Goal: Task Accomplishment & Management: Manage account settings

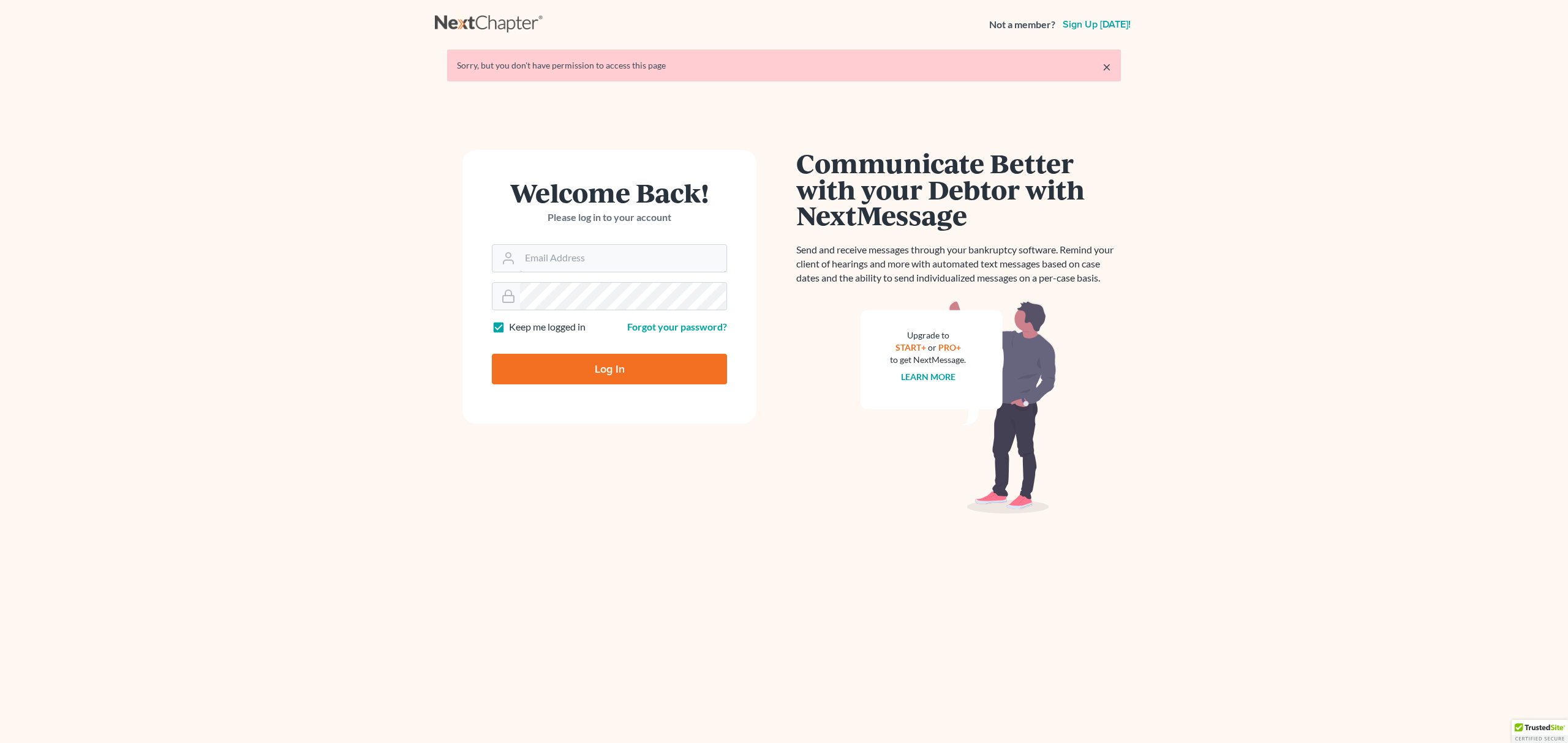
type input "[EMAIL_ADDRESS][DOMAIN_NAME]"
click at [603, 365] on input "Log In" at bounding box center [609, 369] width 235 height 31
type input "Thinking..."
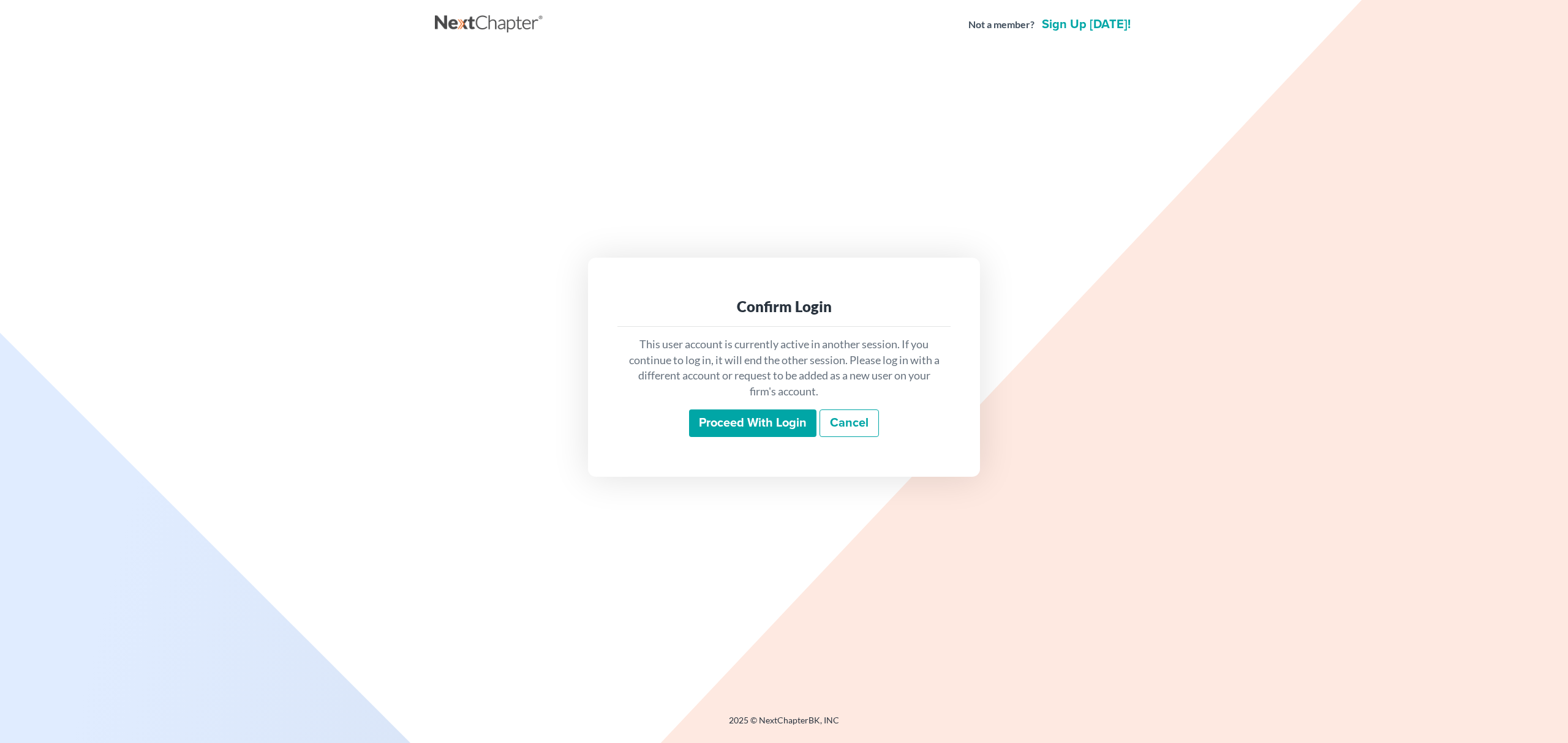
click at [726, 412] on input "Proceed with login" at bounding box center [753, 424] width 127 height 28
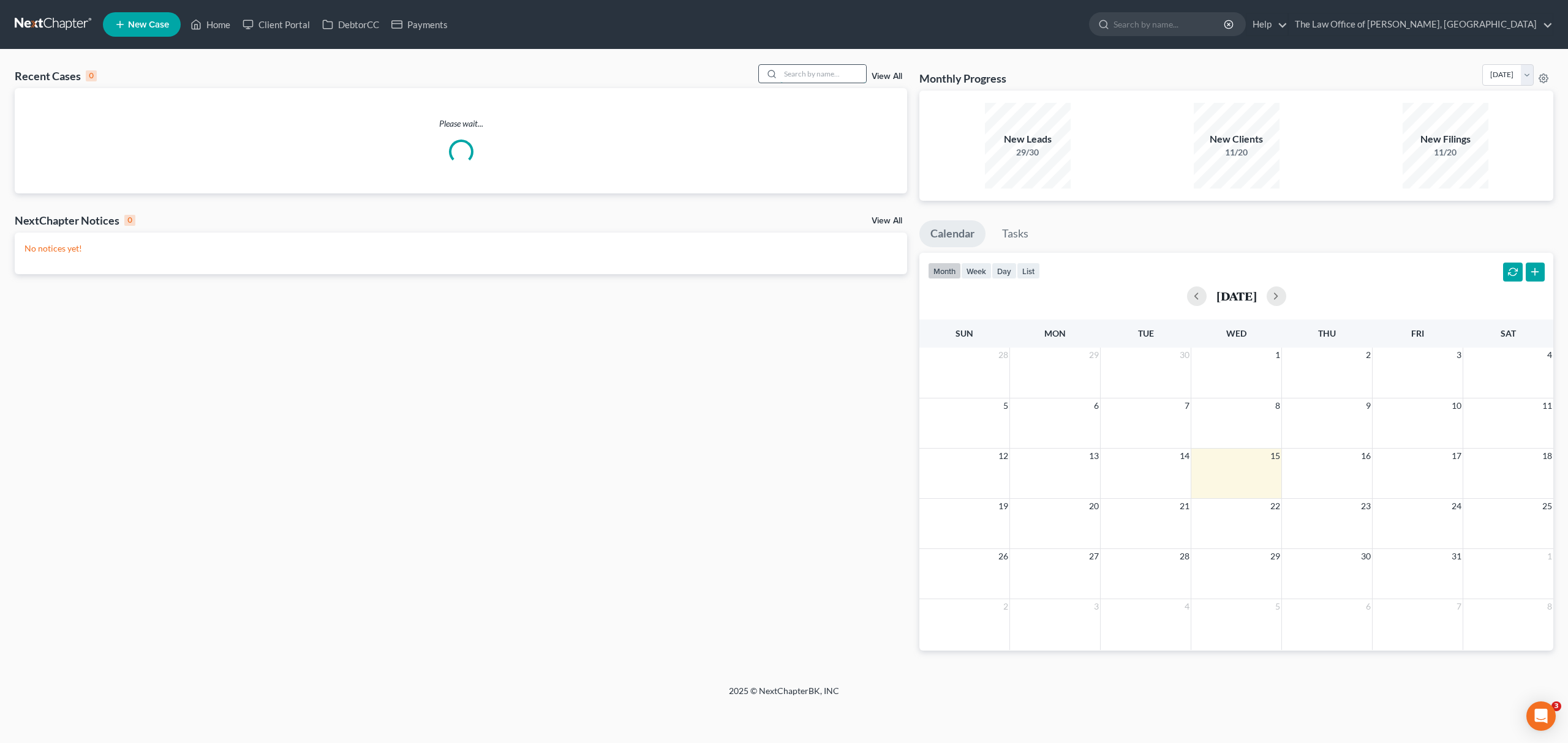
click at [819, 73] on input "search" at bounding box center [823, 74] width 86 height 18
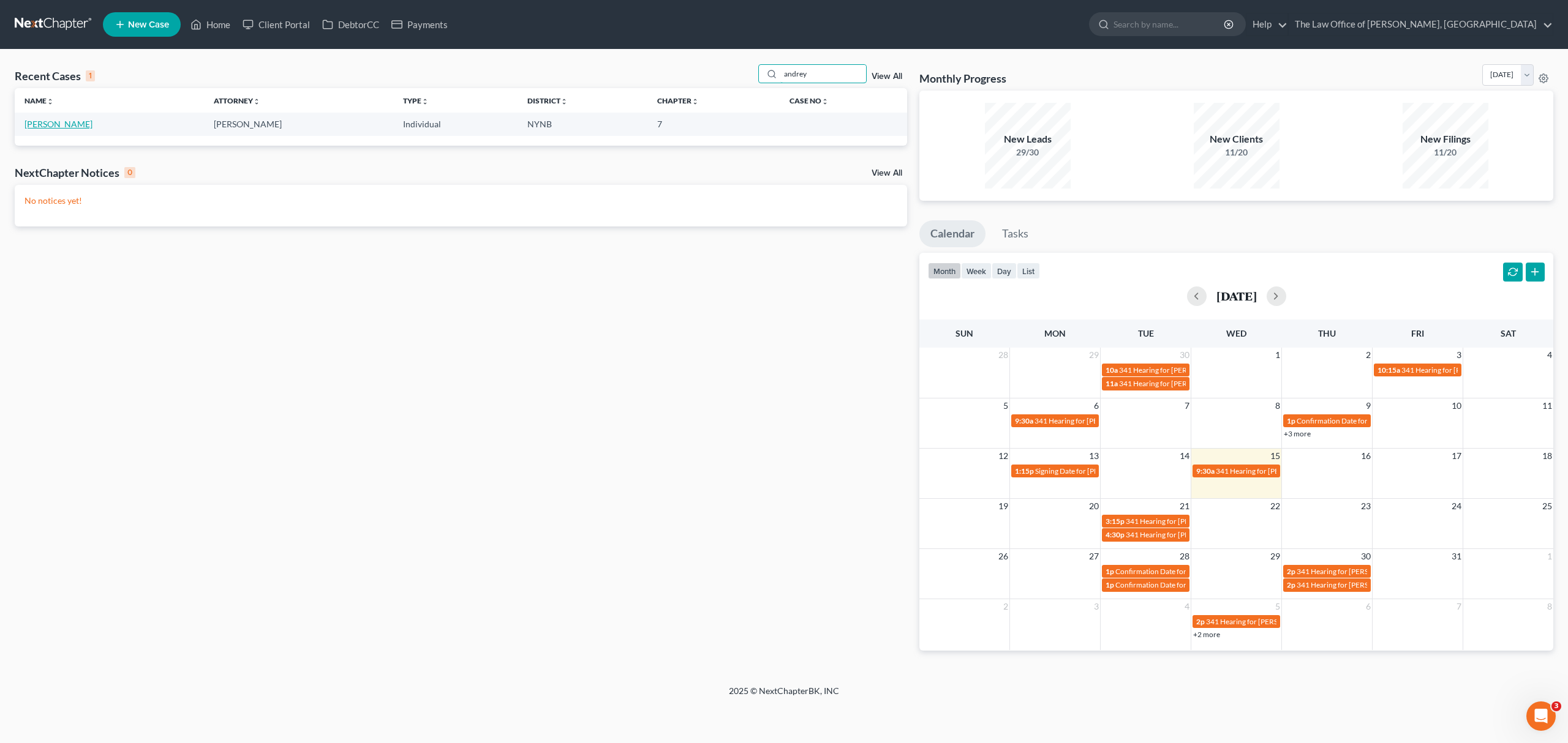
type input "andrey"
click at [71, 119] on link "[PERSON_NAME]" at bounding box center [58, 124] width 68 height 10
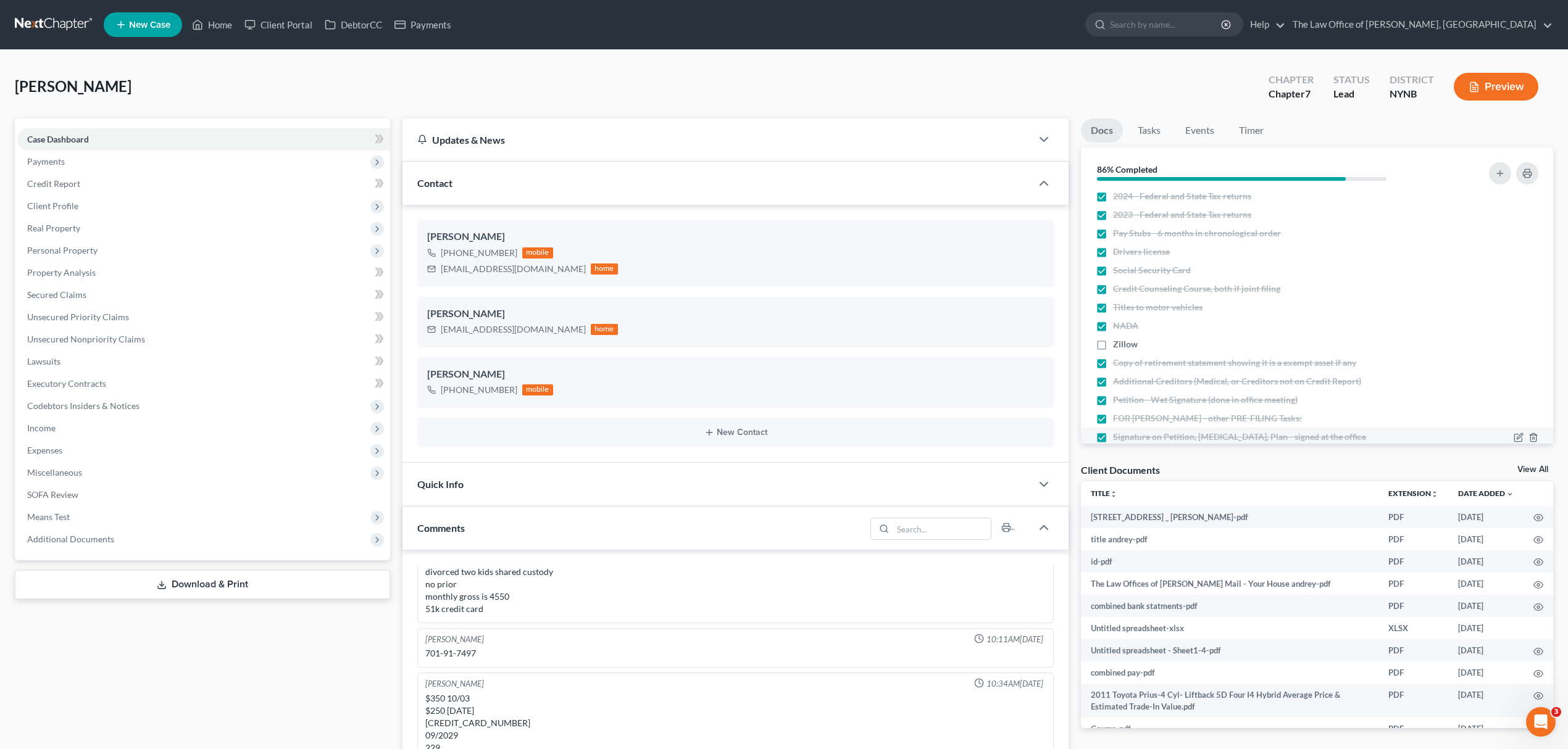
scroll to position [82, 0]
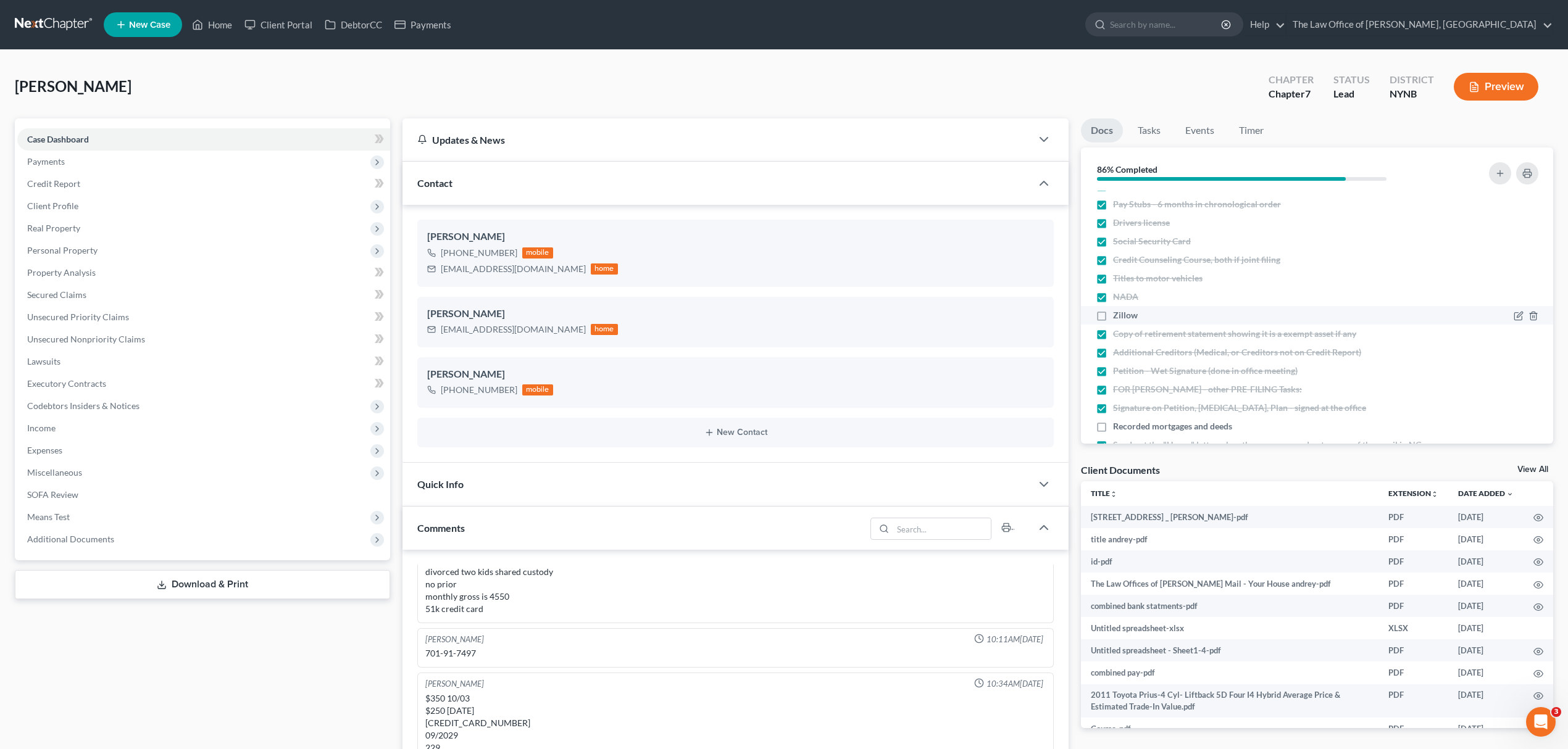
click at [1139, 317] on div "Zillow" at bounding box center [1260, 315] width 329 height 12
click at [1113, 316] on label "Zillow" at bounding box center [1125, 315] width 25 height 12
click at [1118, 316] on input "Zillow" at bounding box center [1122, 313] width 8 height 8
checkbox input "true"
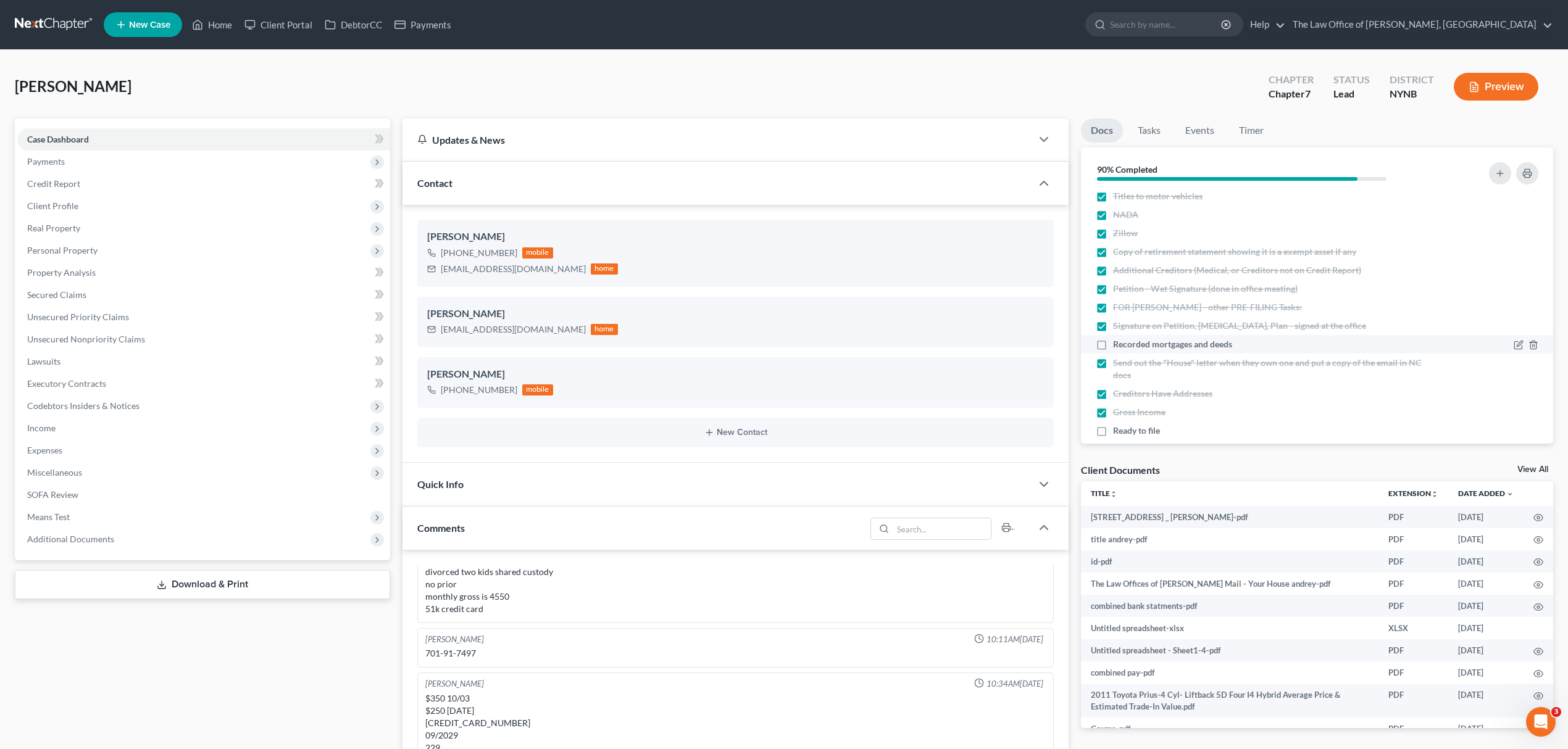
click at [1113, 343] on label "Recorded mortgages and deeds" at bounding box center [1173, 344] width 119 height 12
click at [1118, 343] on input "Recorded mortgages and deeds" at bounding box center [1122, 342] width 8 height 8
checkbox input "true"
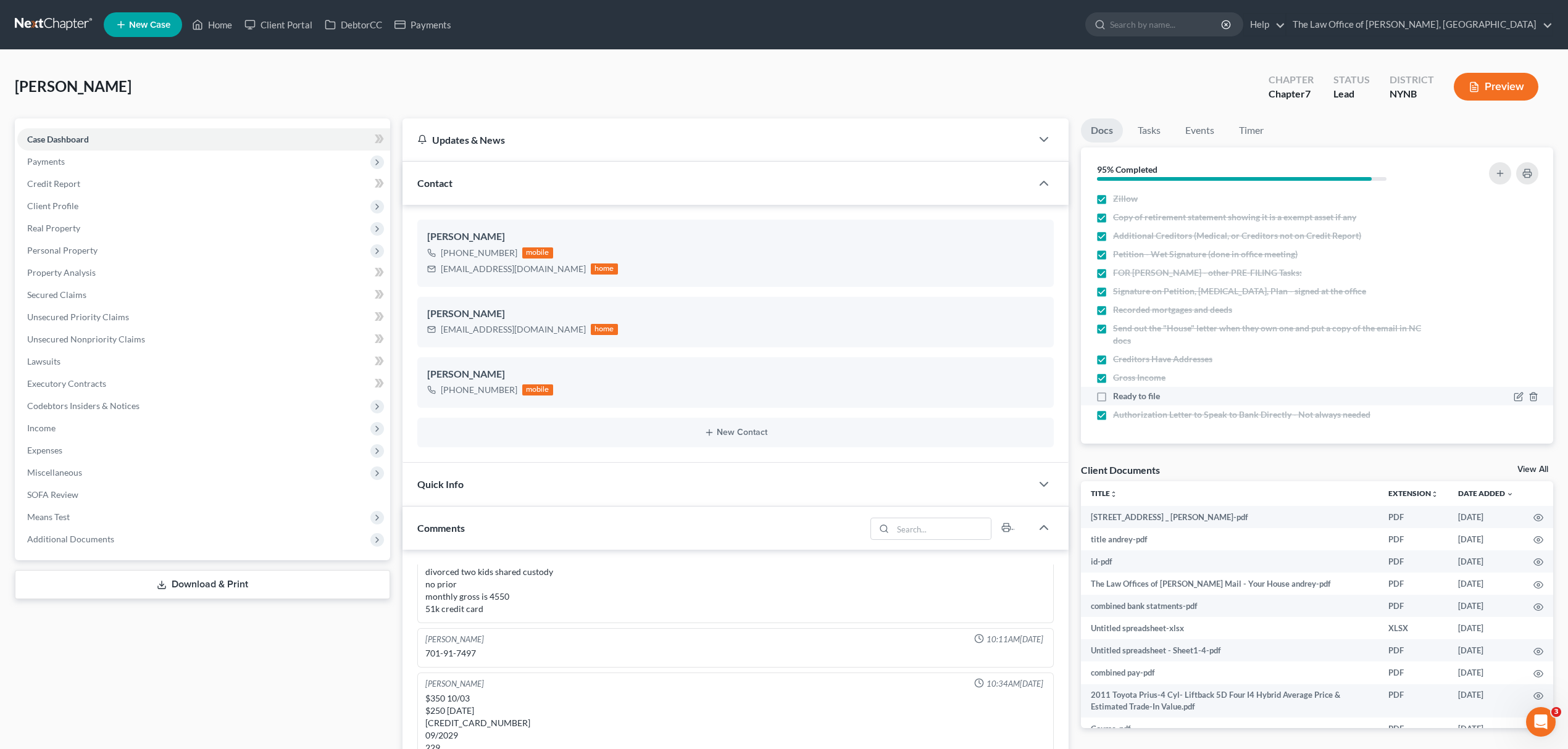
click at [1113, 395] on label "Ready to file" at bounding box center [1136, 396] width 47 height 12
click at [1118, 395] on input "Ready to file" at bounding box center [1122, 394] width 8 height 8
checkbox input "true"
click at [42, 17] on link at bounding box center [54, 24] width 79 height 22
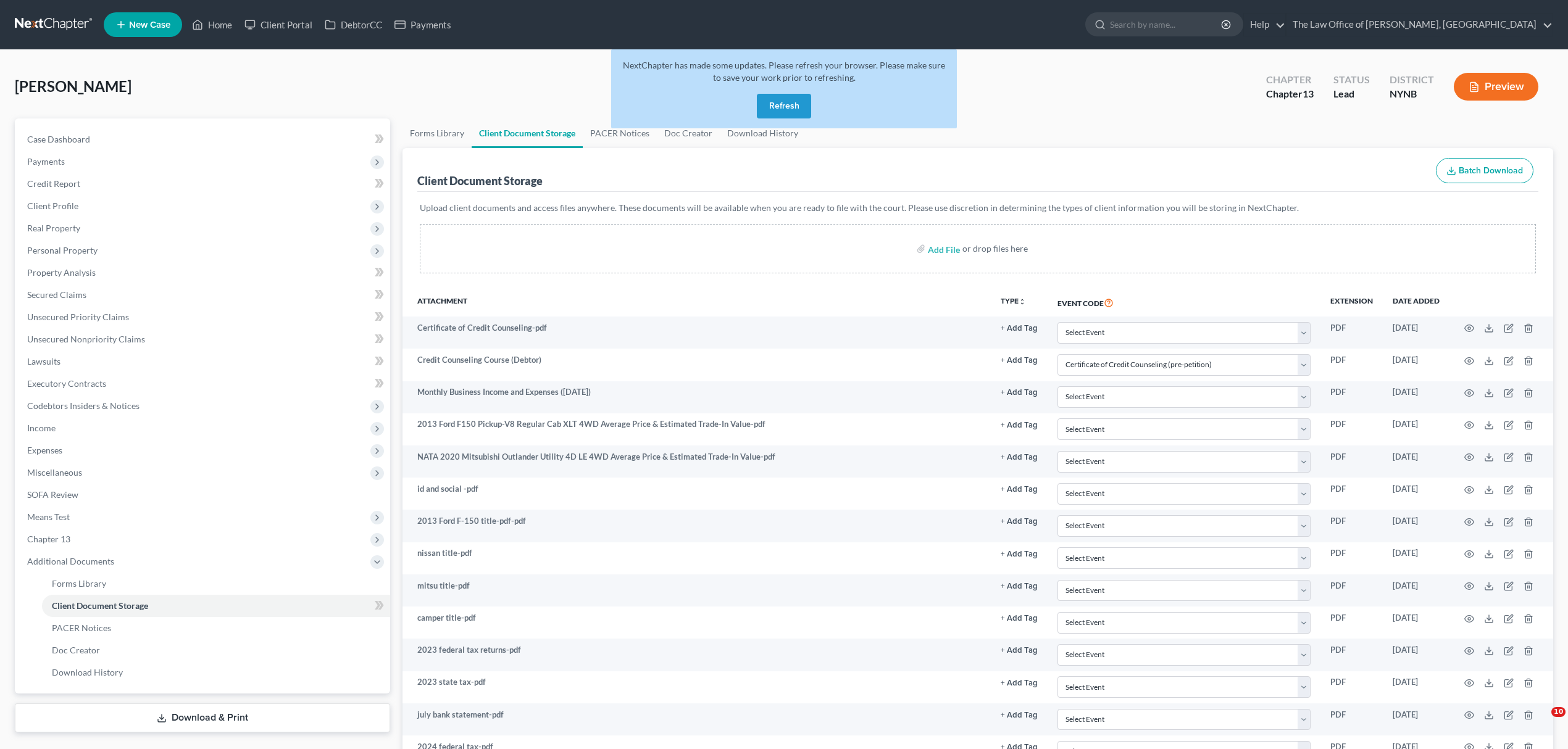
select select "1"
drag, startPoint x: 47, startPoint y: 11, endPoint x: 48, endPoint y: 22, distance: 11.0
click at [47, 11] on nav "Home New Case Client Portal DebtorCC Payments The Law Office of Christiaan Van …" at bounding box center [784, 24] width 1568 height 49
click at [48, 22] on link at bounding box center [54, 24] width 79 height 22
drag, startPoint x: 48, startPoint y: 22, endPoint x: 54, endPoint y: 29, distance: 9.2
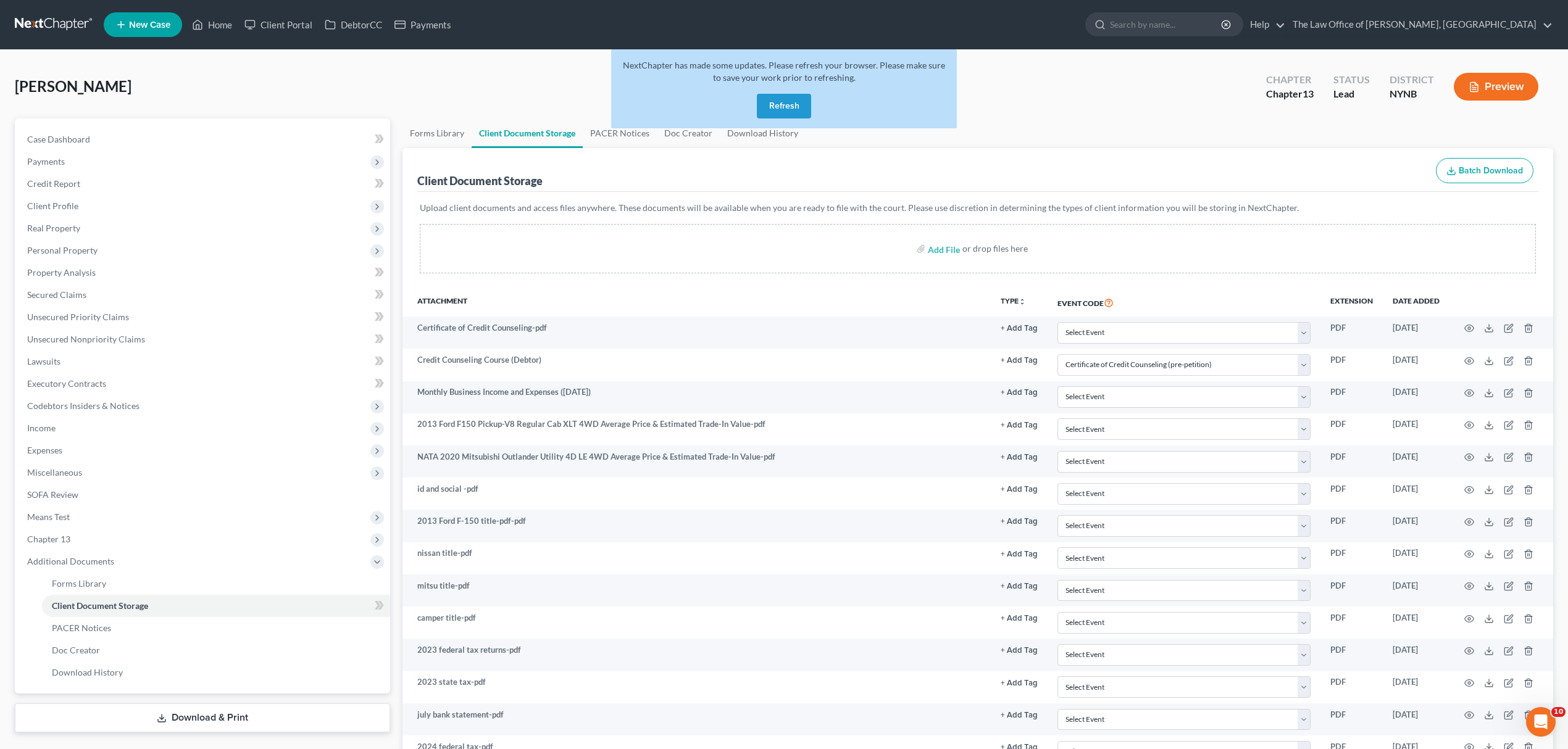
click at [50, 22] on link at bounding box center [54, 24] width 79 height 22
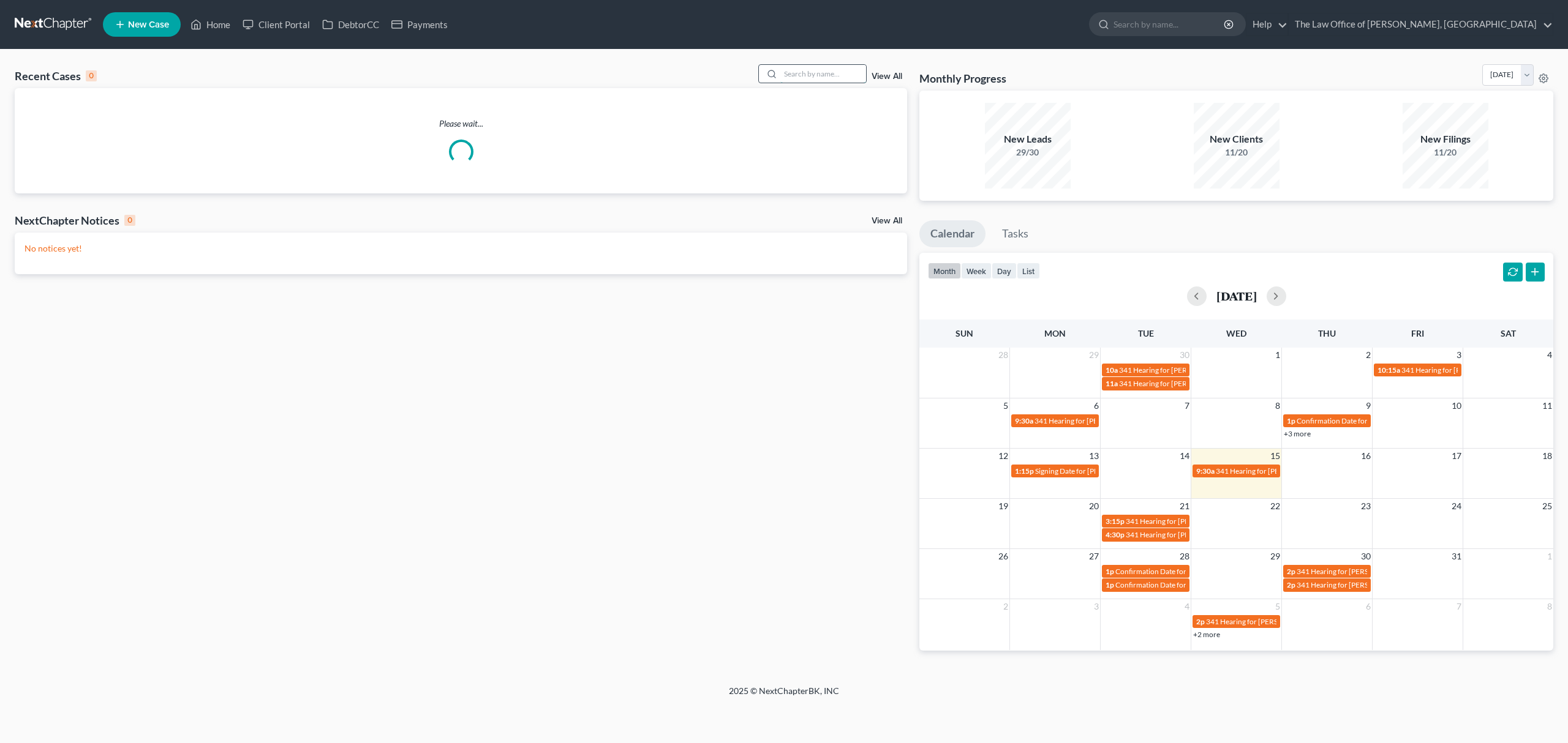
click at [848, 74] on input "search" at bounding box center [823, 74] width 86 height 18
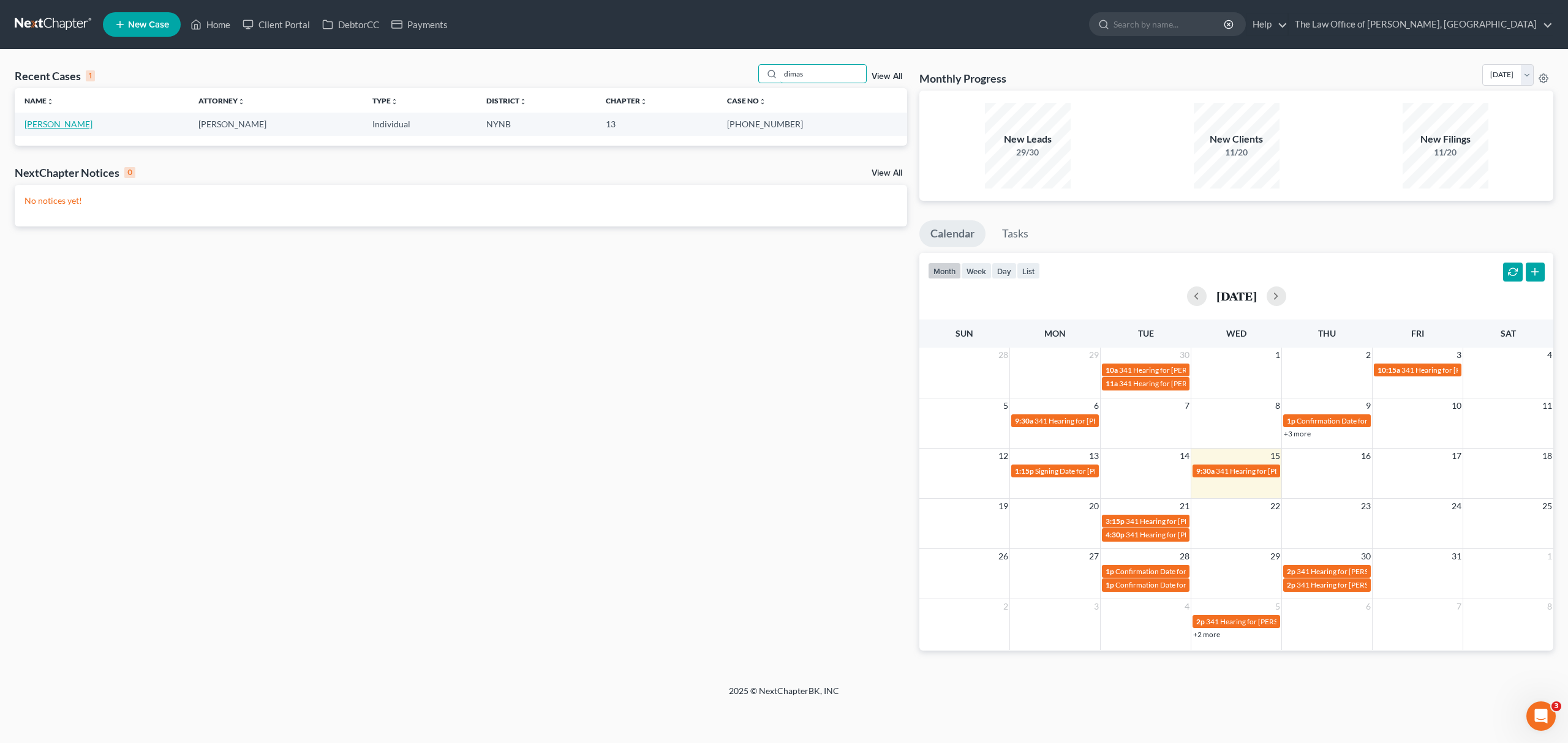
type input "dimas"
click at [69, 126] on link "[PERSON_NAME]" at bounding box center [58, 124] width 68 height 10
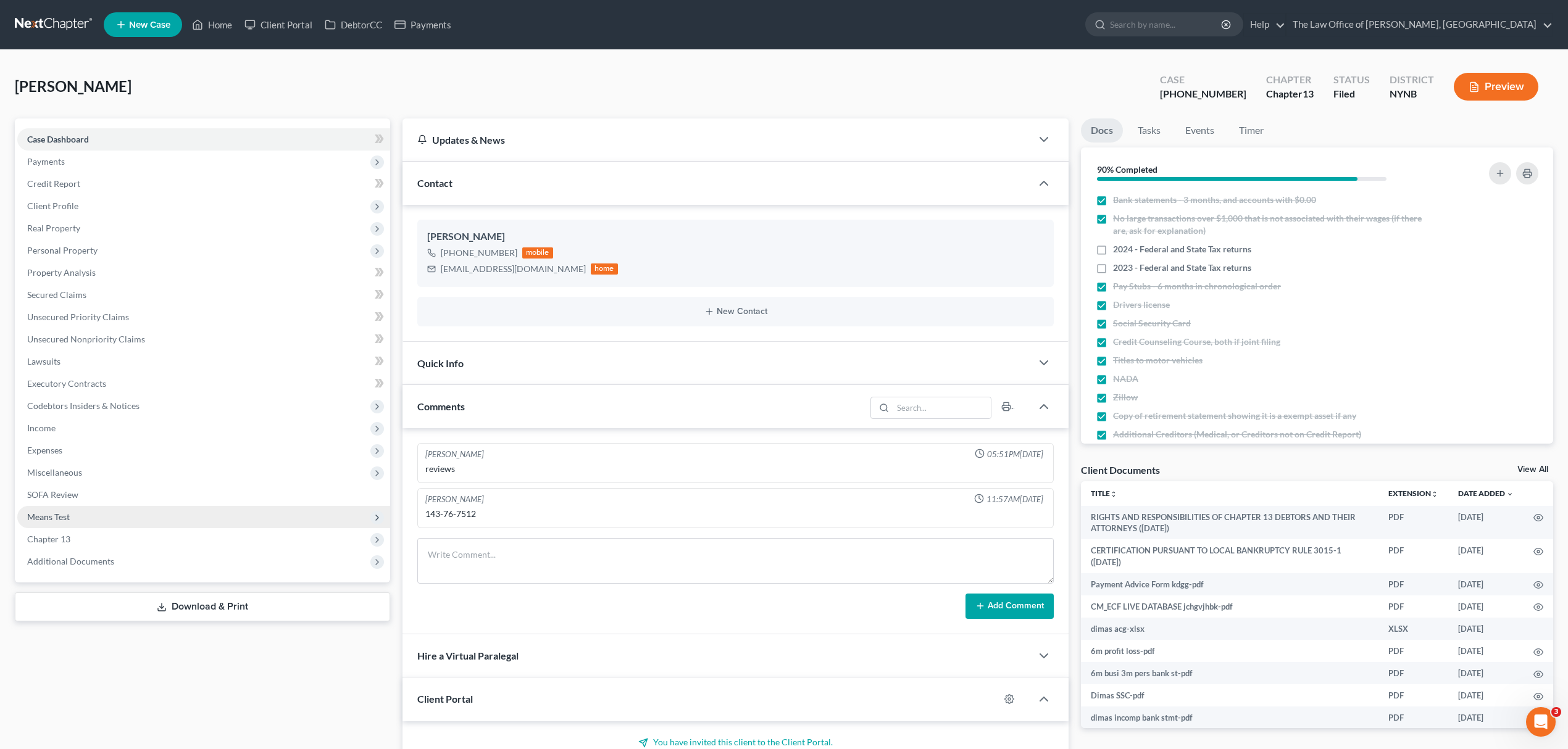
scroll to position [650, 0]
click at [227, 559] on span "Additional Documents" at bounding box center [204, 561] width 373 height 22
click at [507, 250] on div "+1 (518) 917-2481" at bounding box center [478, 253] width 76 height 12
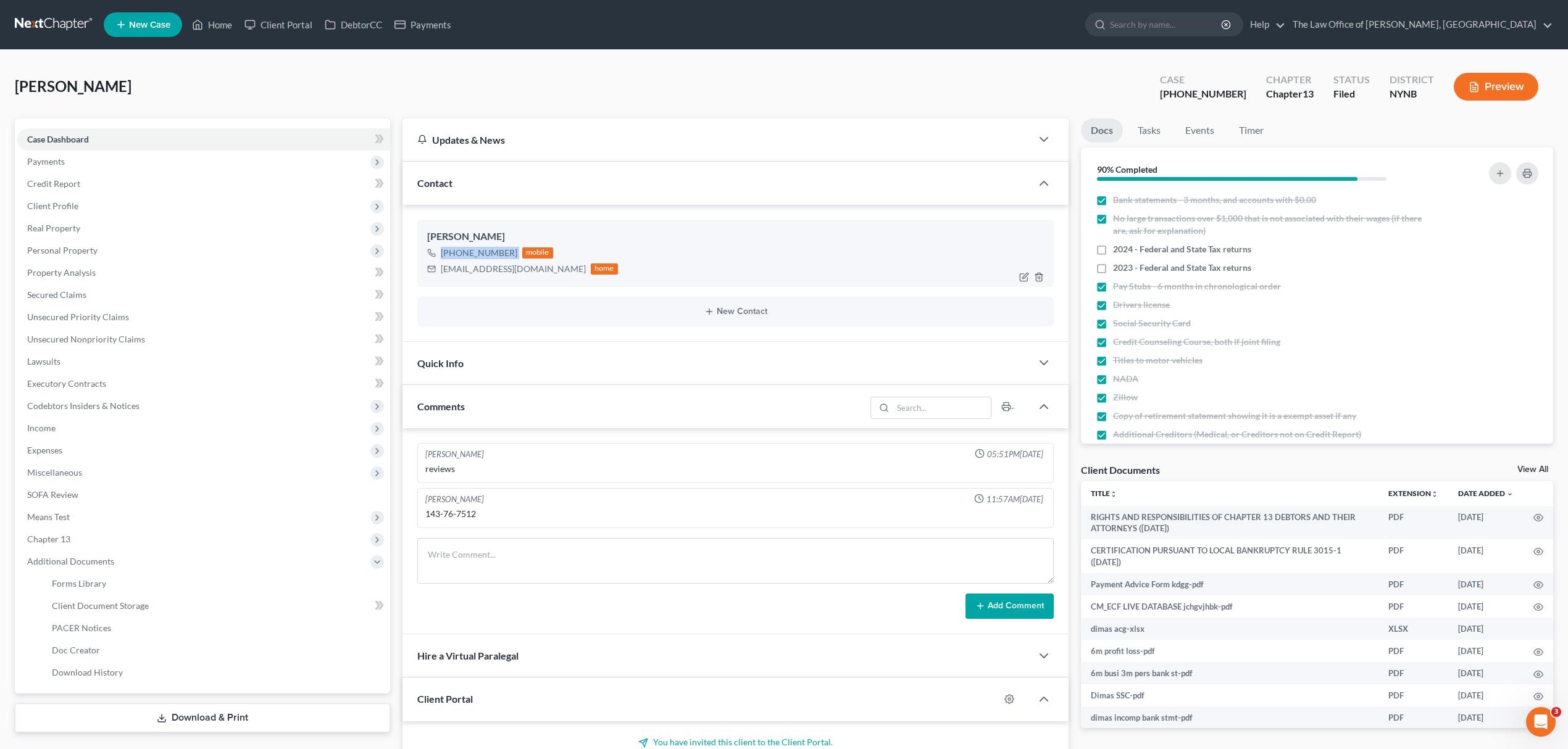
click at [507, 250] on div "+1 (518) 917-2481" at bounding box center [478, 253] width 76 height 12
copy div "+1 (518) 917-2481"
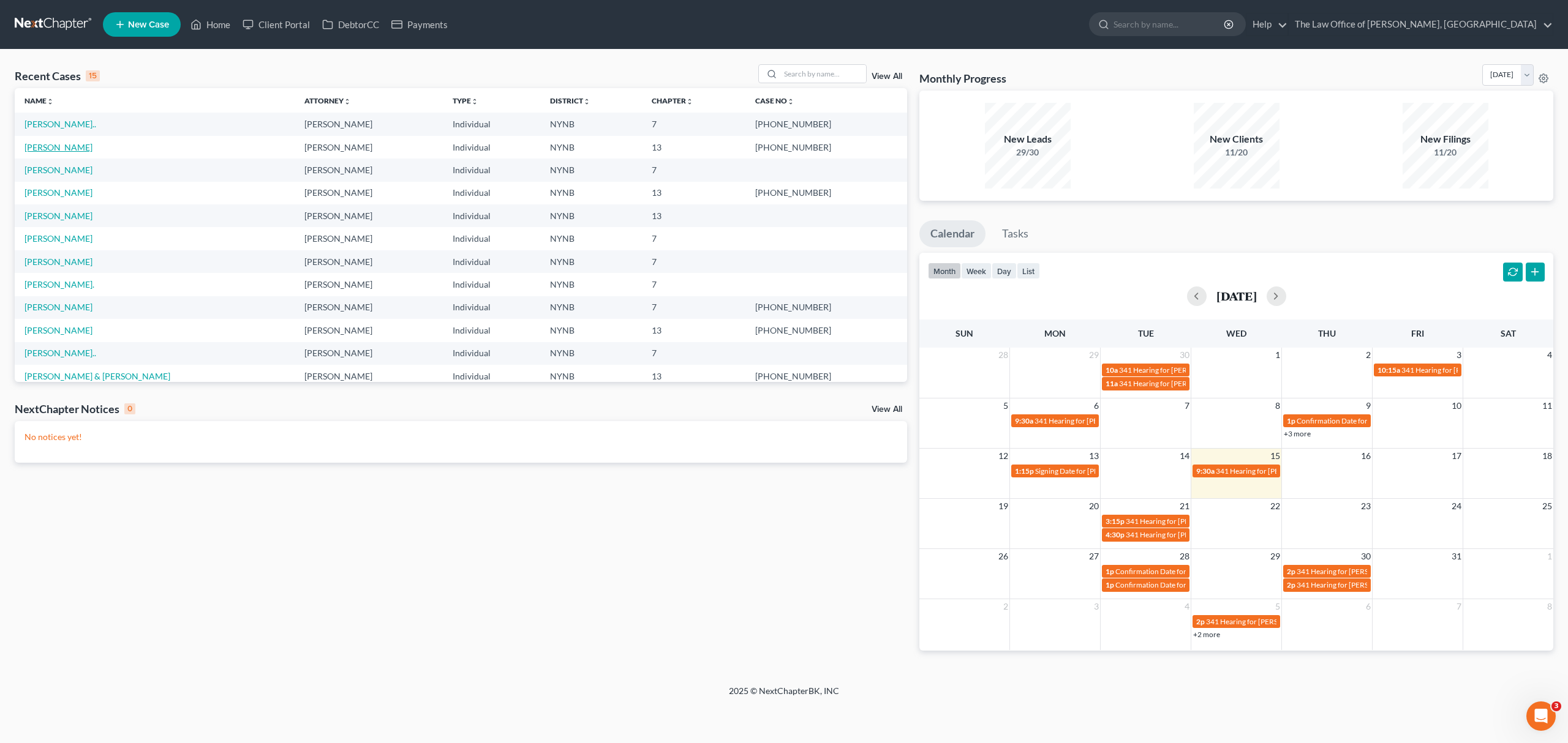
click at [52, 152] on link "[PERSON_NAME]" at bounding box center [58, 147] width 68 height 10
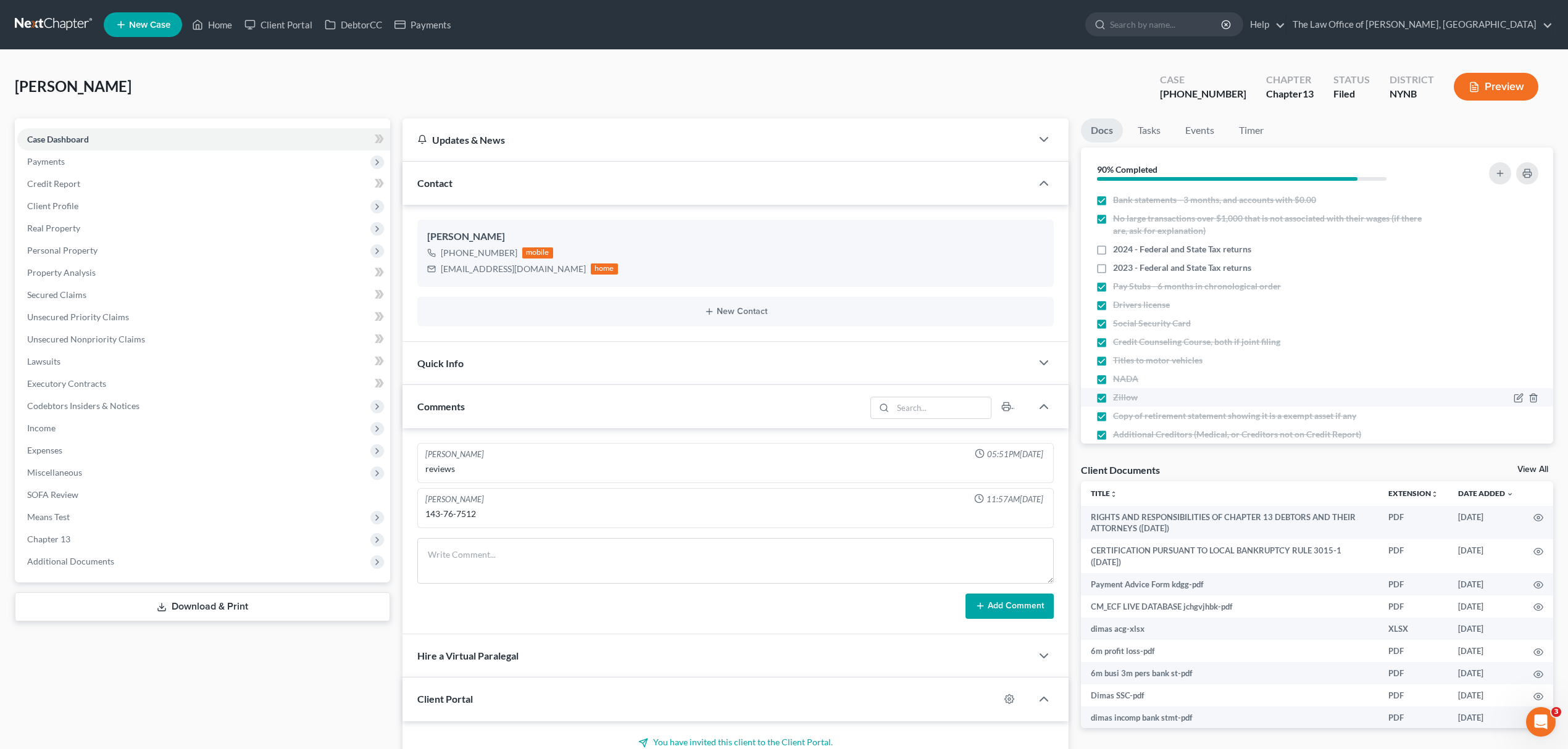
scroll to position [650, 0]
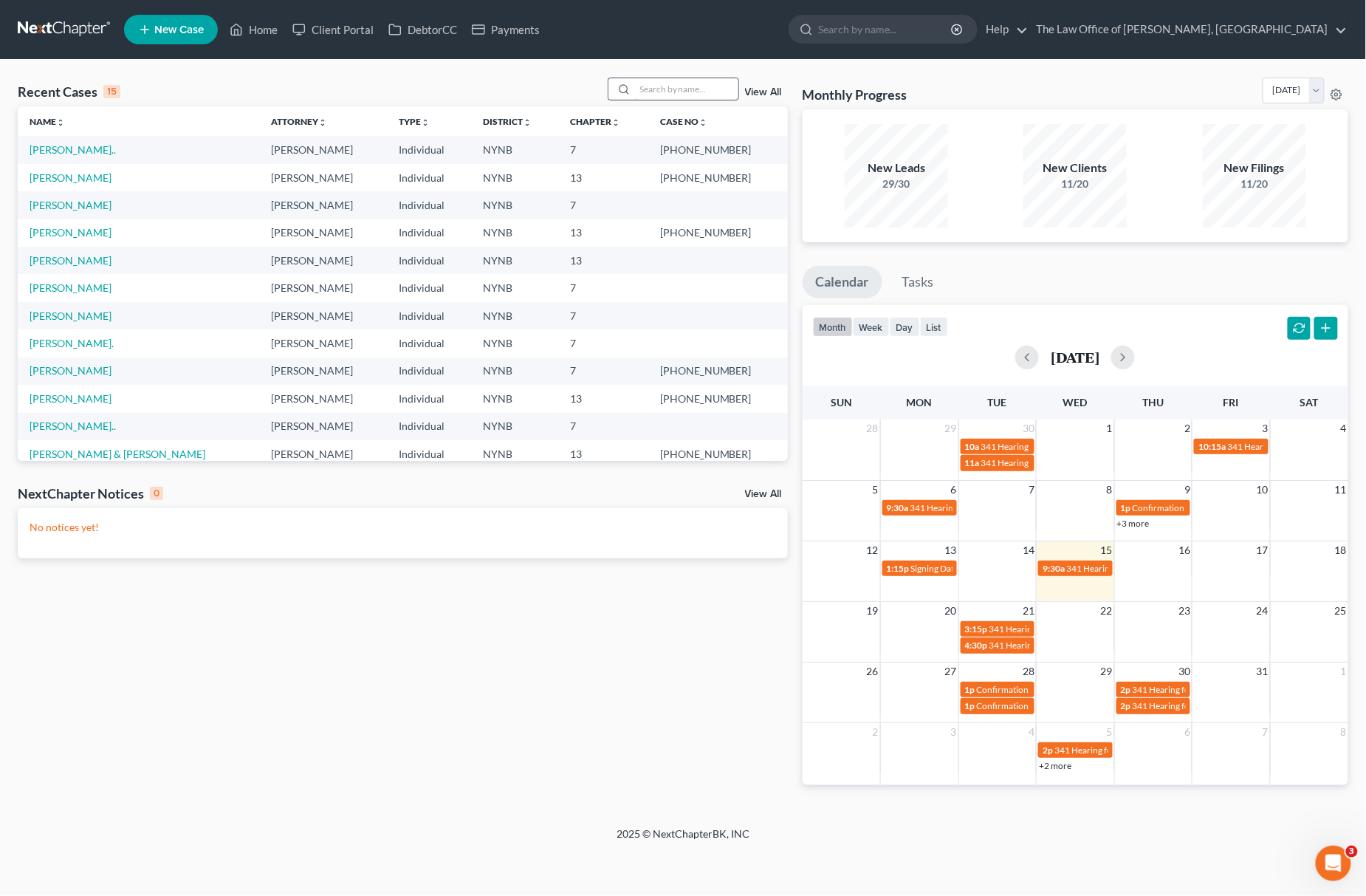
click at [716, 80] on input "search" at bounding box center [687, 89] width 104 height 22
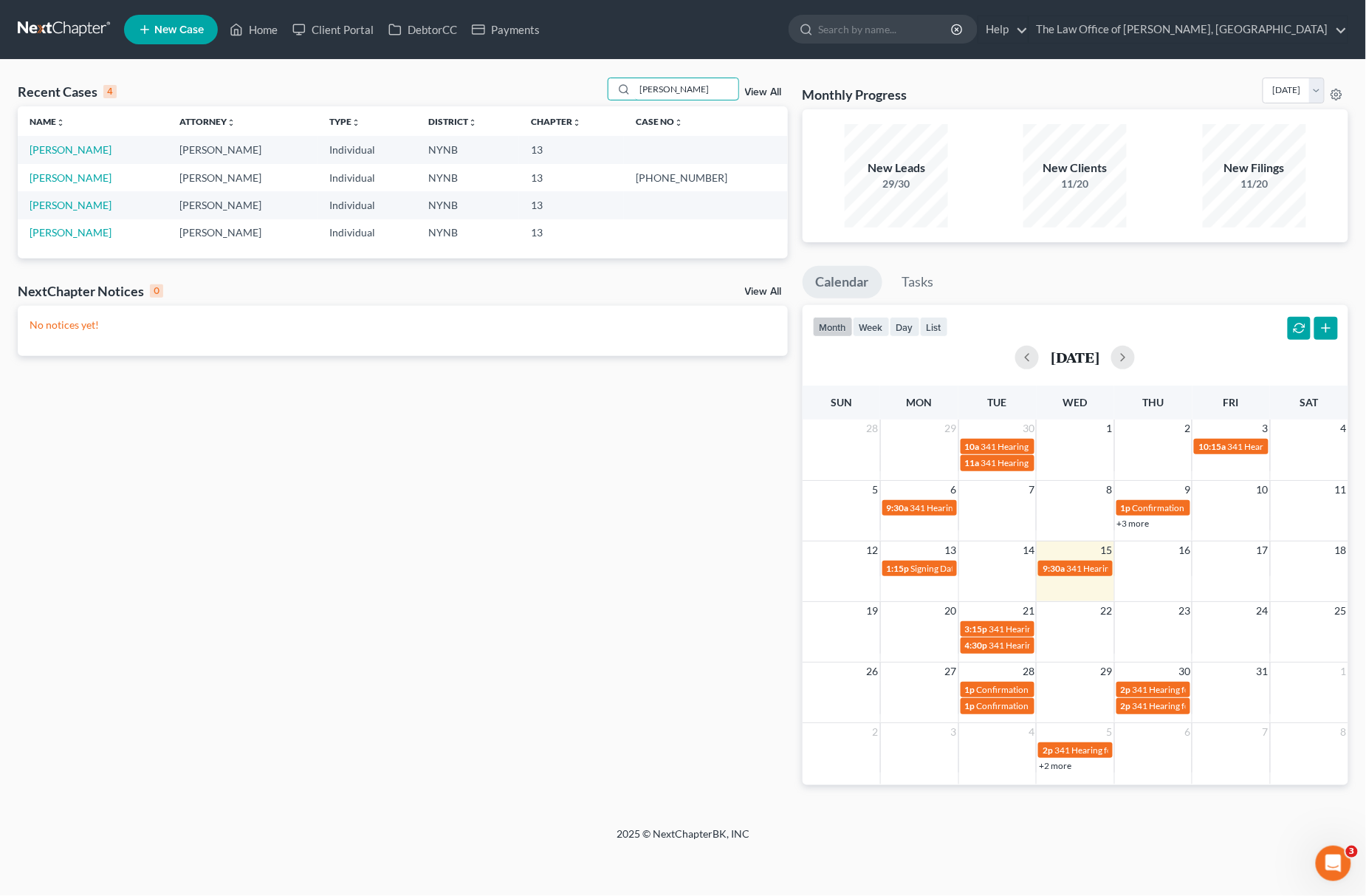
type input "nunn"
click at [62, 157] on td "[PERSON_NAME]" at bounding box center [93, 150] width 150 height 27
click at [67, 154] on link "[PERSON_NAME]" at bounding box center [70, 150] width 82 height 13
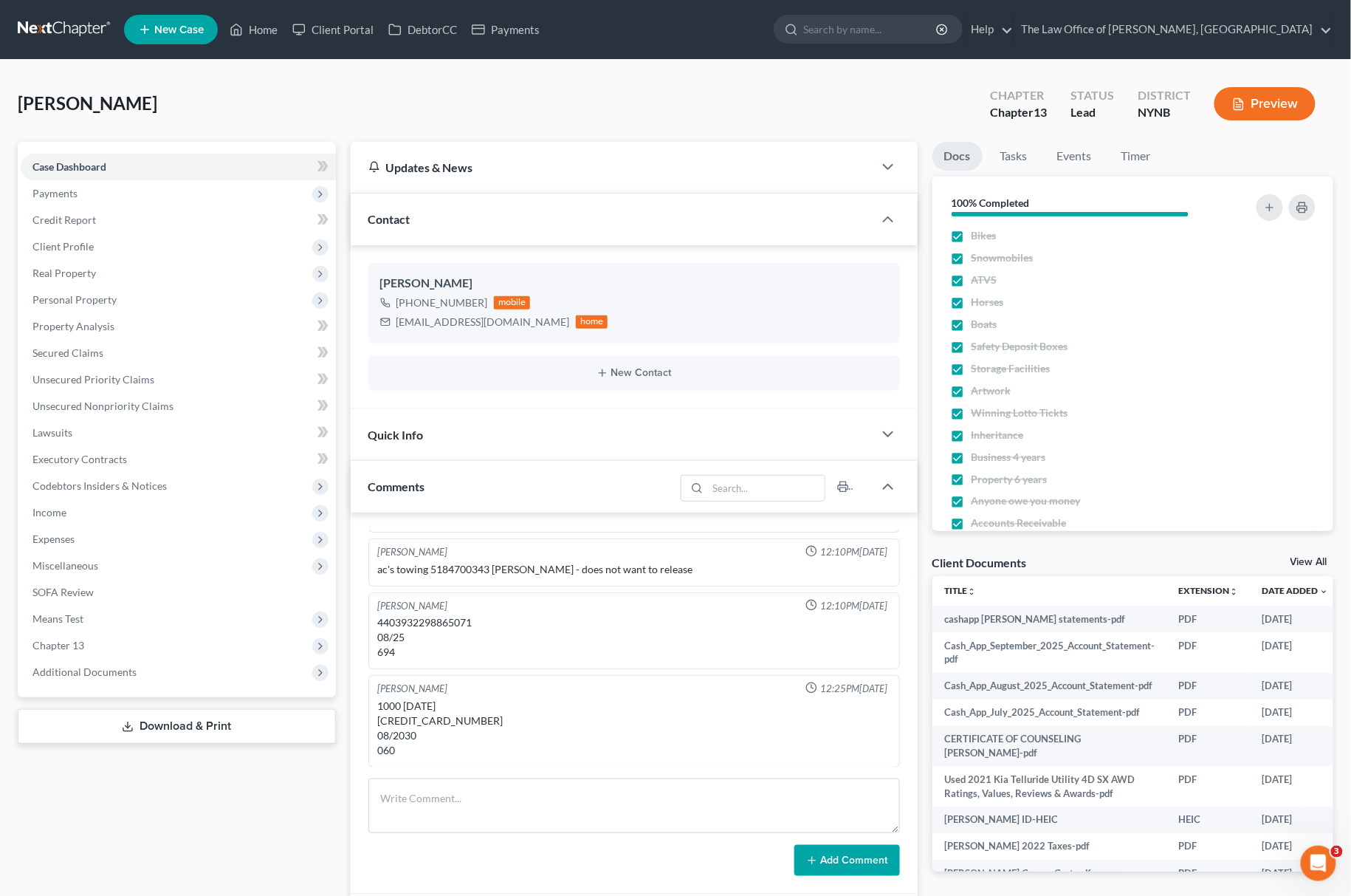
scroll to position [886, 0]
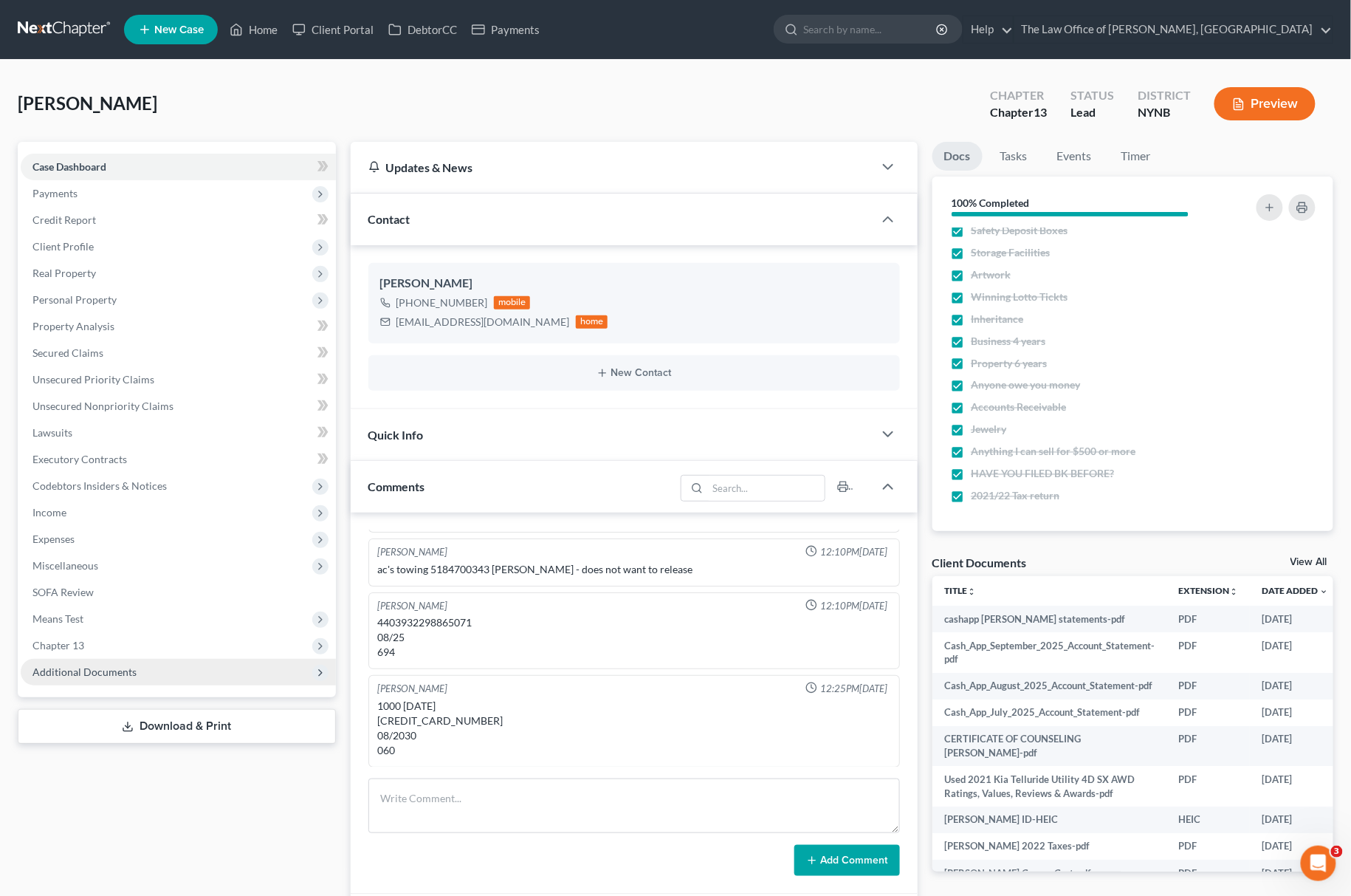
click at [261, 677] on span "Additional Documents" at bounding box center [178, 671] width 315 height 26
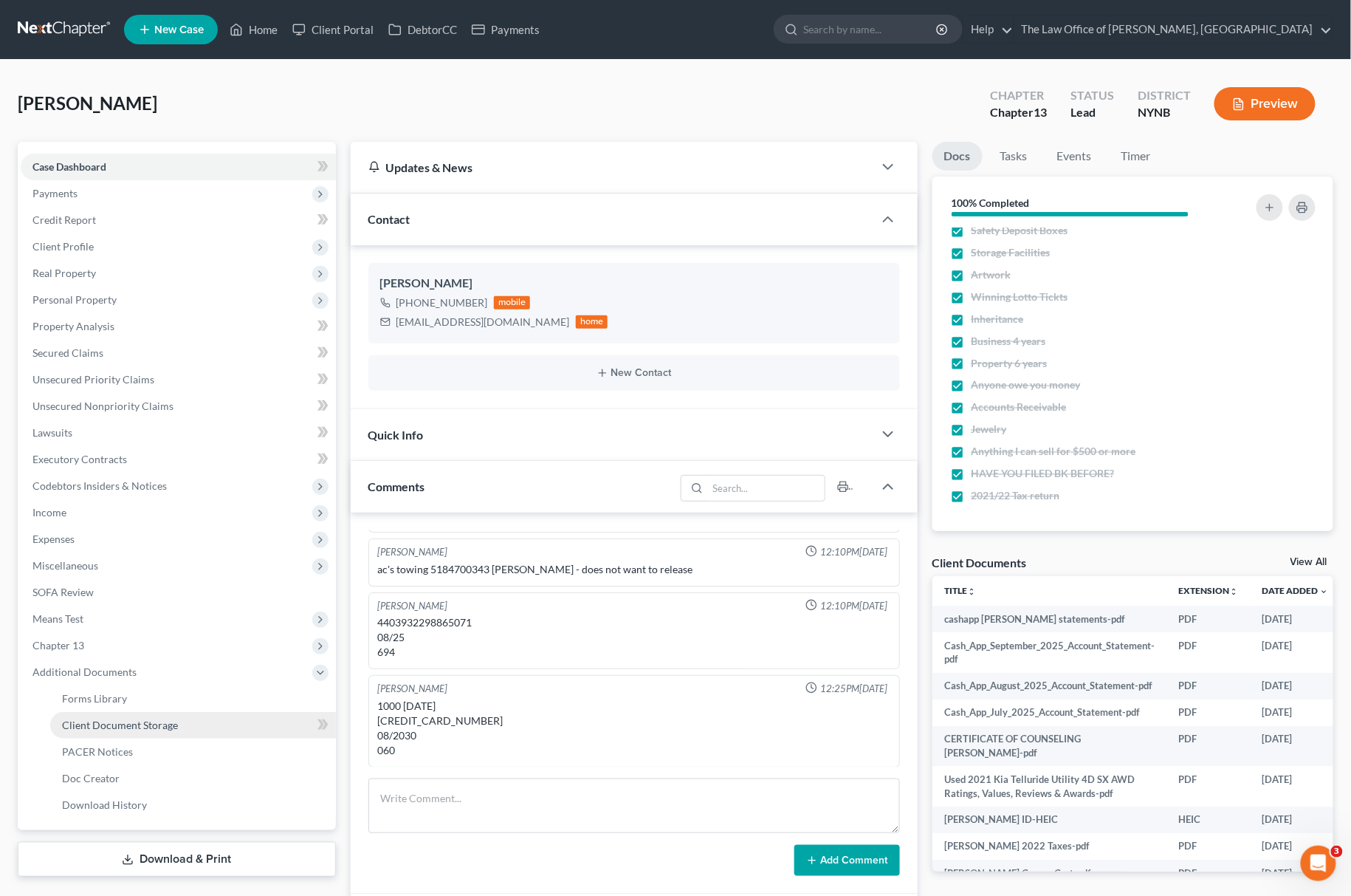
click at [198, 729] on link "Client Document Storage" at bounding box center [193, 725] width 286 height 26
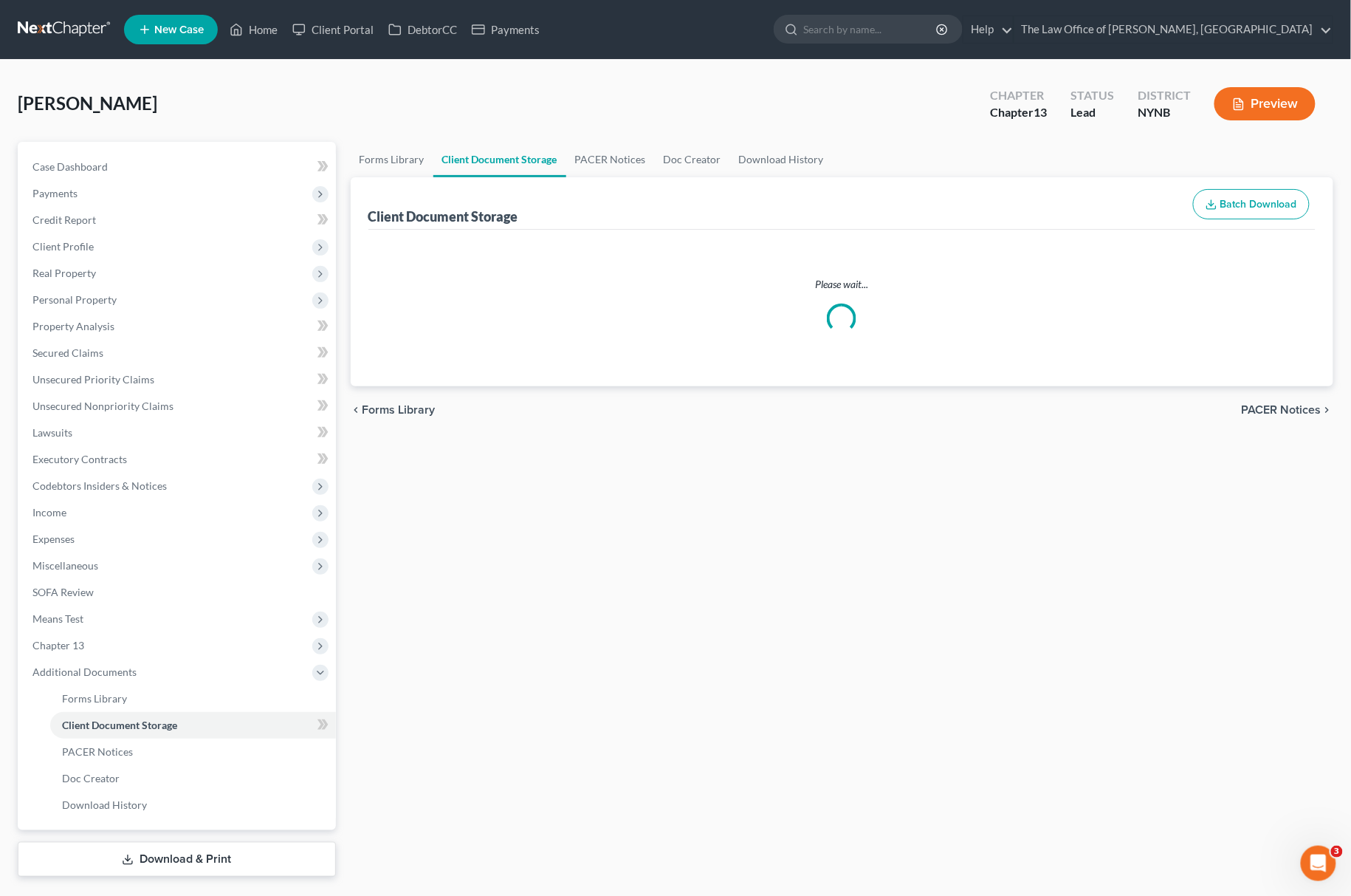
select select "6"
select select "2"
select select "5"
select select "1"
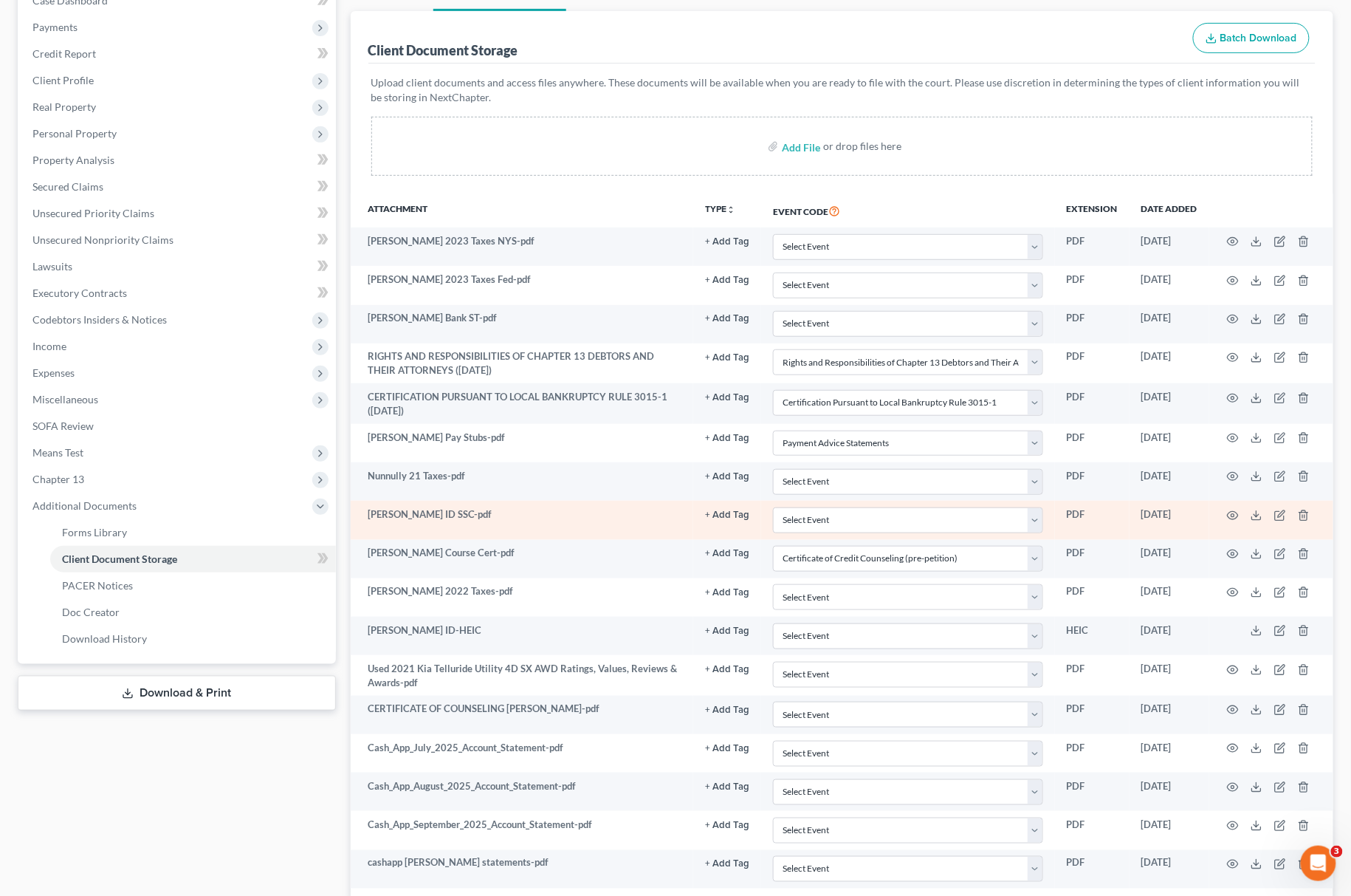
scroll to position [197, 0]
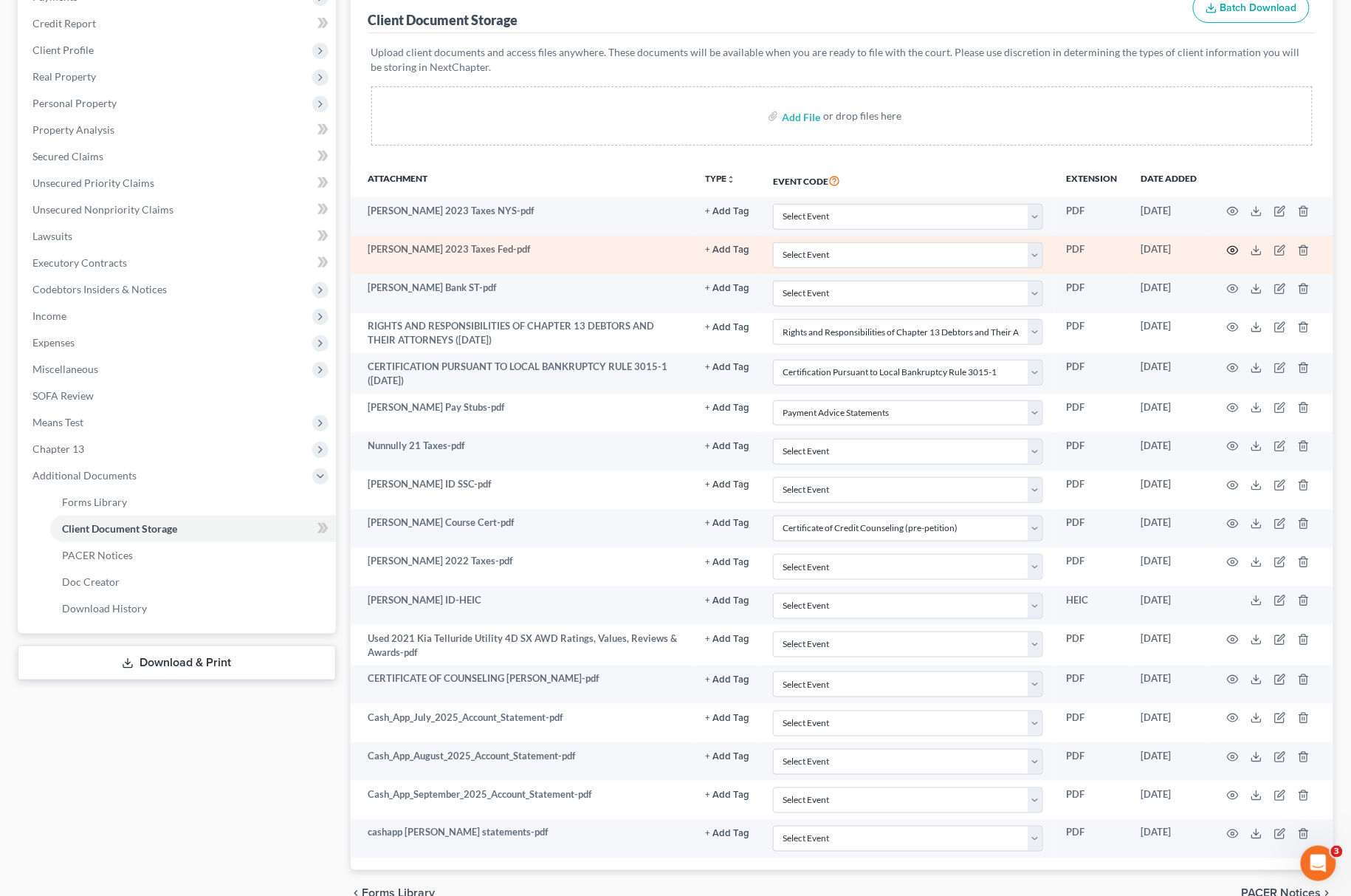
drag, startPoint x: 1232, startPoint y: 251, endPoint x: 1189, endPoint y: 258, distance: 43.6
click at [1189, 258] on tr "Nunnally 2023 Taxes Fed-pdf + Add Tag Select an option or create one 2019 Taxes…" at bounding box center [843, 254] width 984 height 39
click at [1235, 255] on td at bounding box center [1271, 254] width 124 height 39
click at [1238, 253] on icon "button" at bounding box center [1233, 250] width 12 height 12
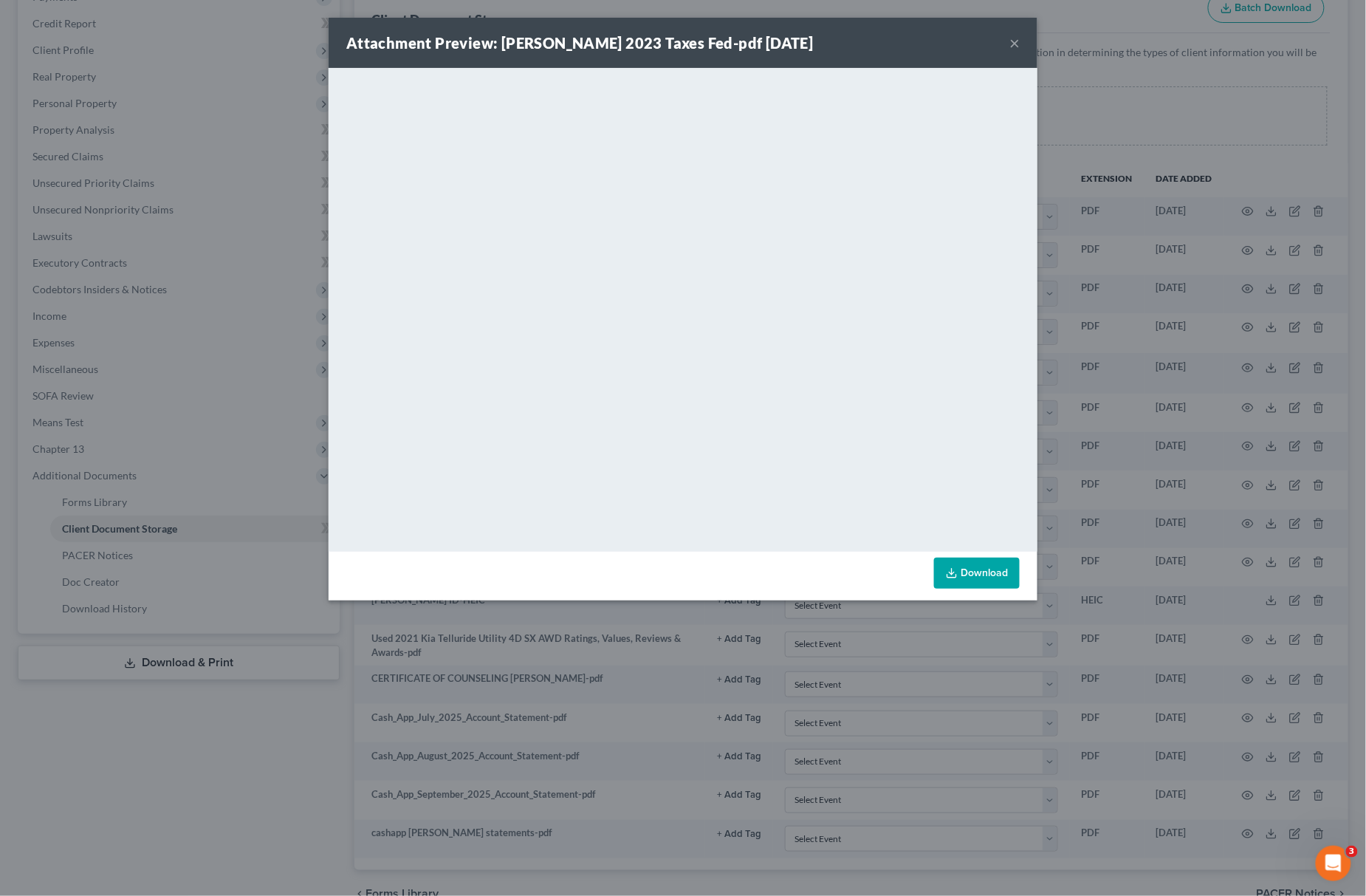
click at [1167, 131] on div "Attachment Preview: Nunnally 2023 Taxes Fed-pdf 10/02/2025 × <object ng-attr-da…" at bounding box center [683, 448] width 1366 height 896
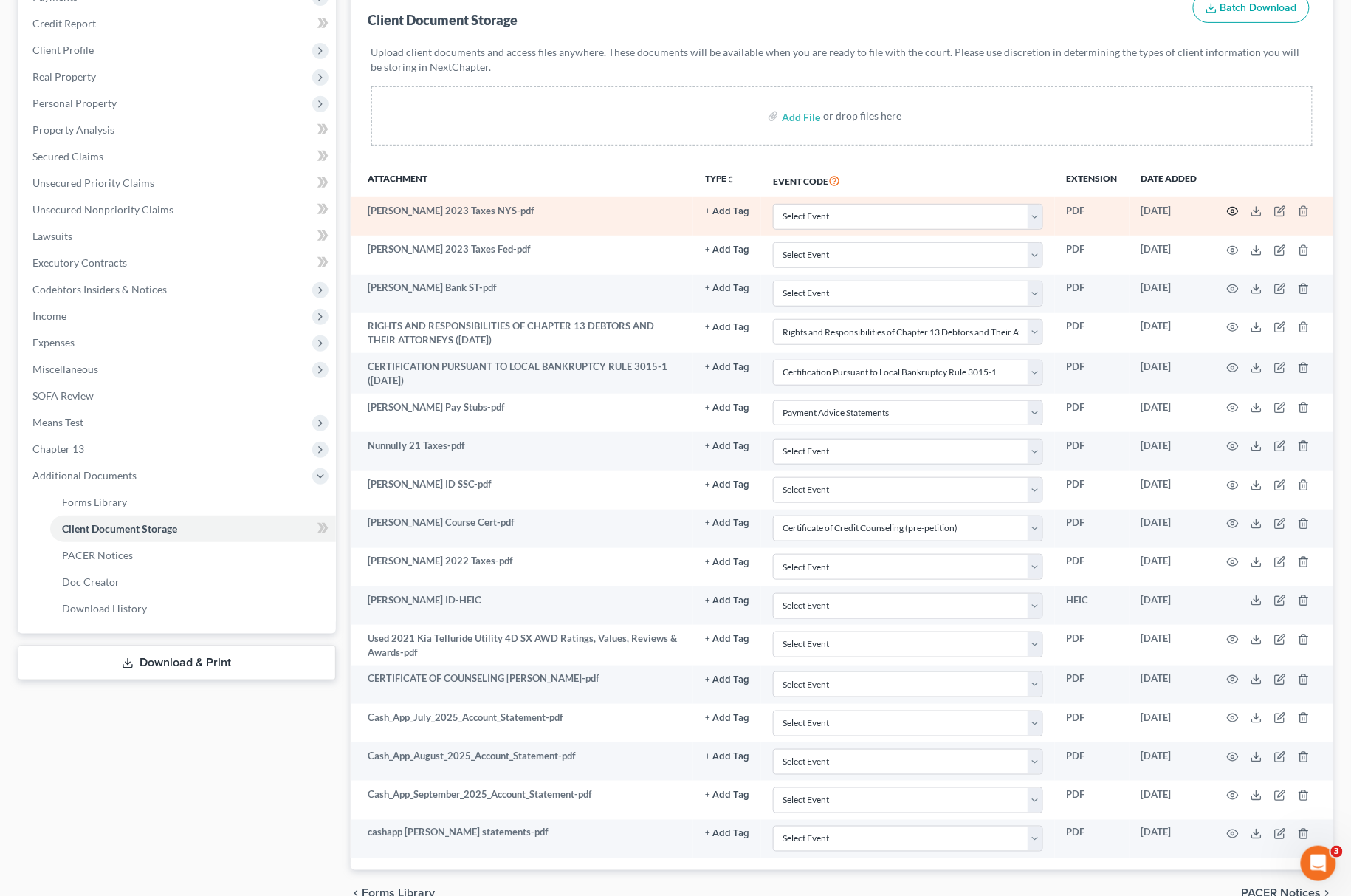
click at [1233, 209] on circle "button" at bounding box center [1233, 210] width 3 height 3
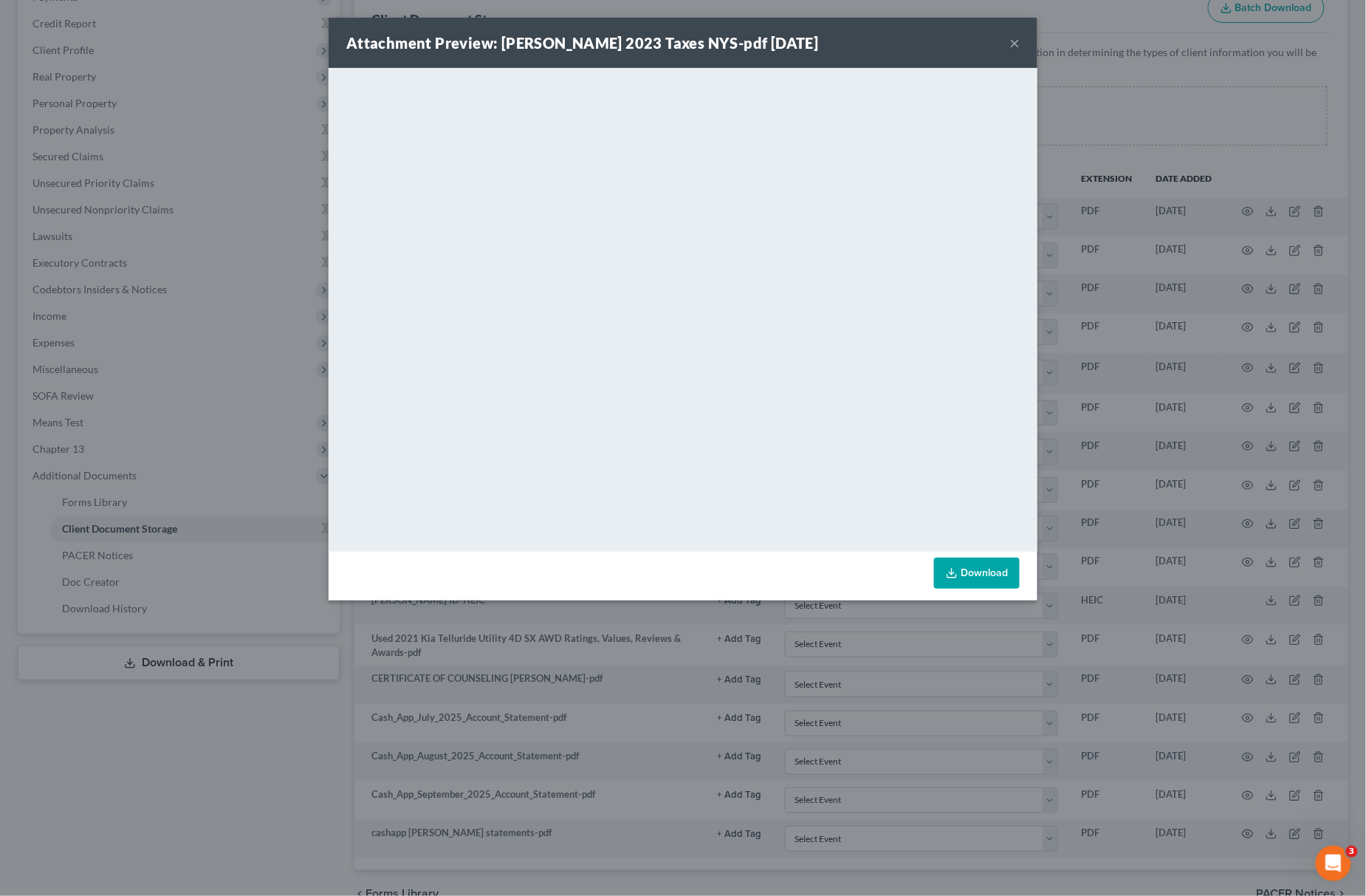
click at [1218, 136] on div "Attachment Preview: Nunnally 2023 Taxes NYS-pdf 10/02/2025 × <object ng-attr-da…" at bounding box center [683, 448] width 1366 height 896
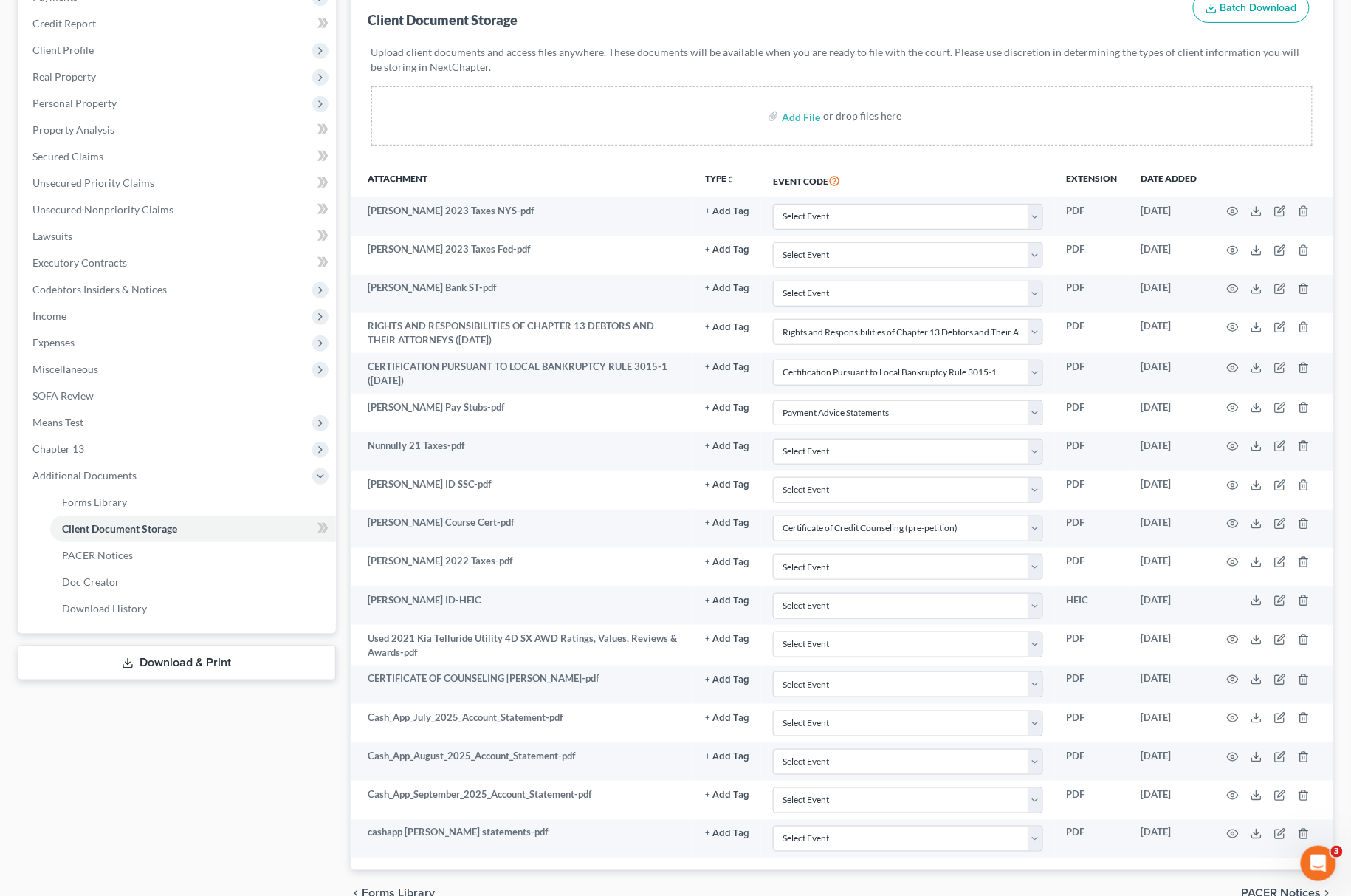
select select "6"
select select "2"
select select "5"
select select "1"
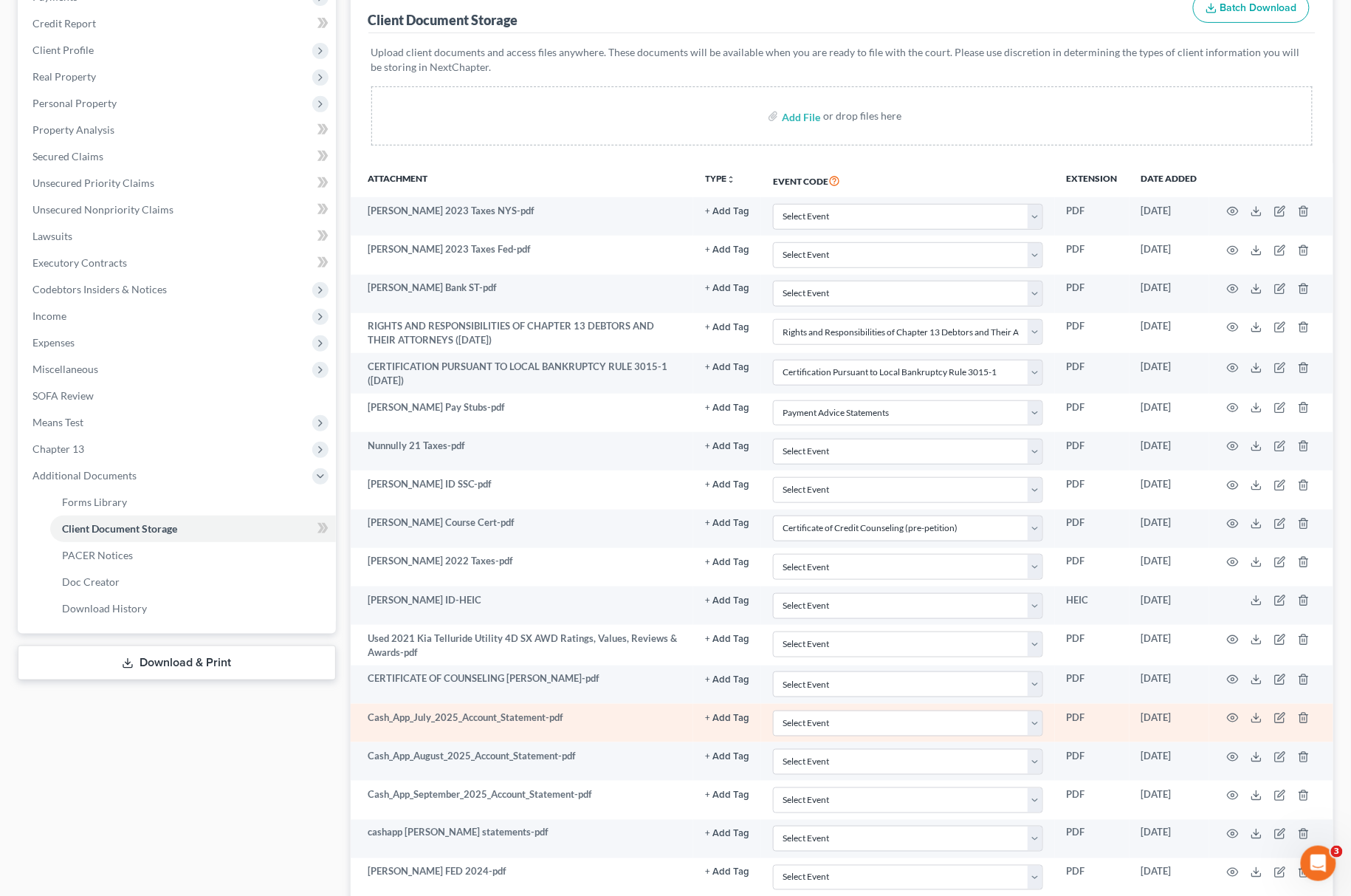
scroll to position [319, 0]
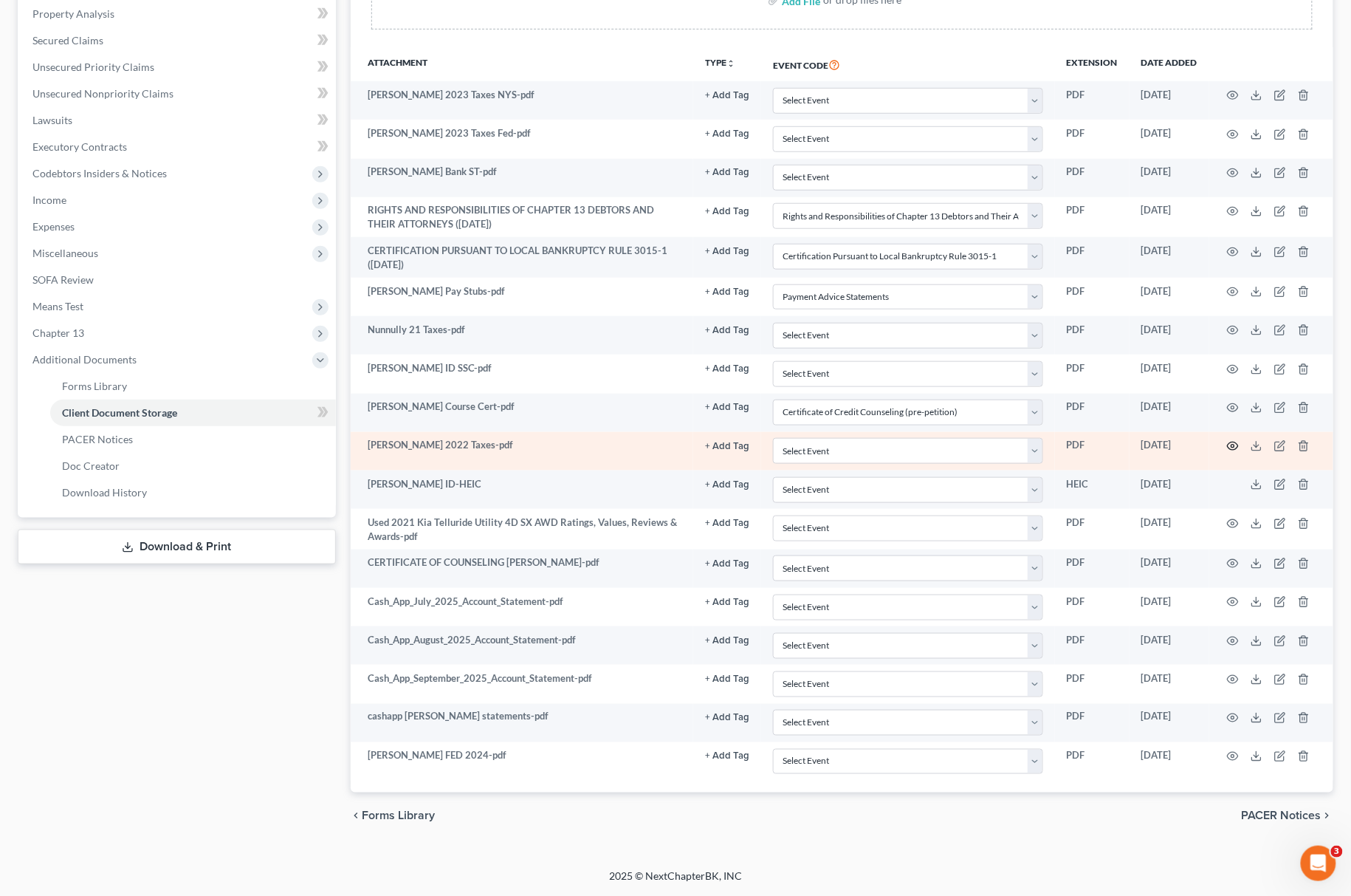
click at [1235, 440] on icon "button" at bounding box center [1233, 446] width 12 height 12
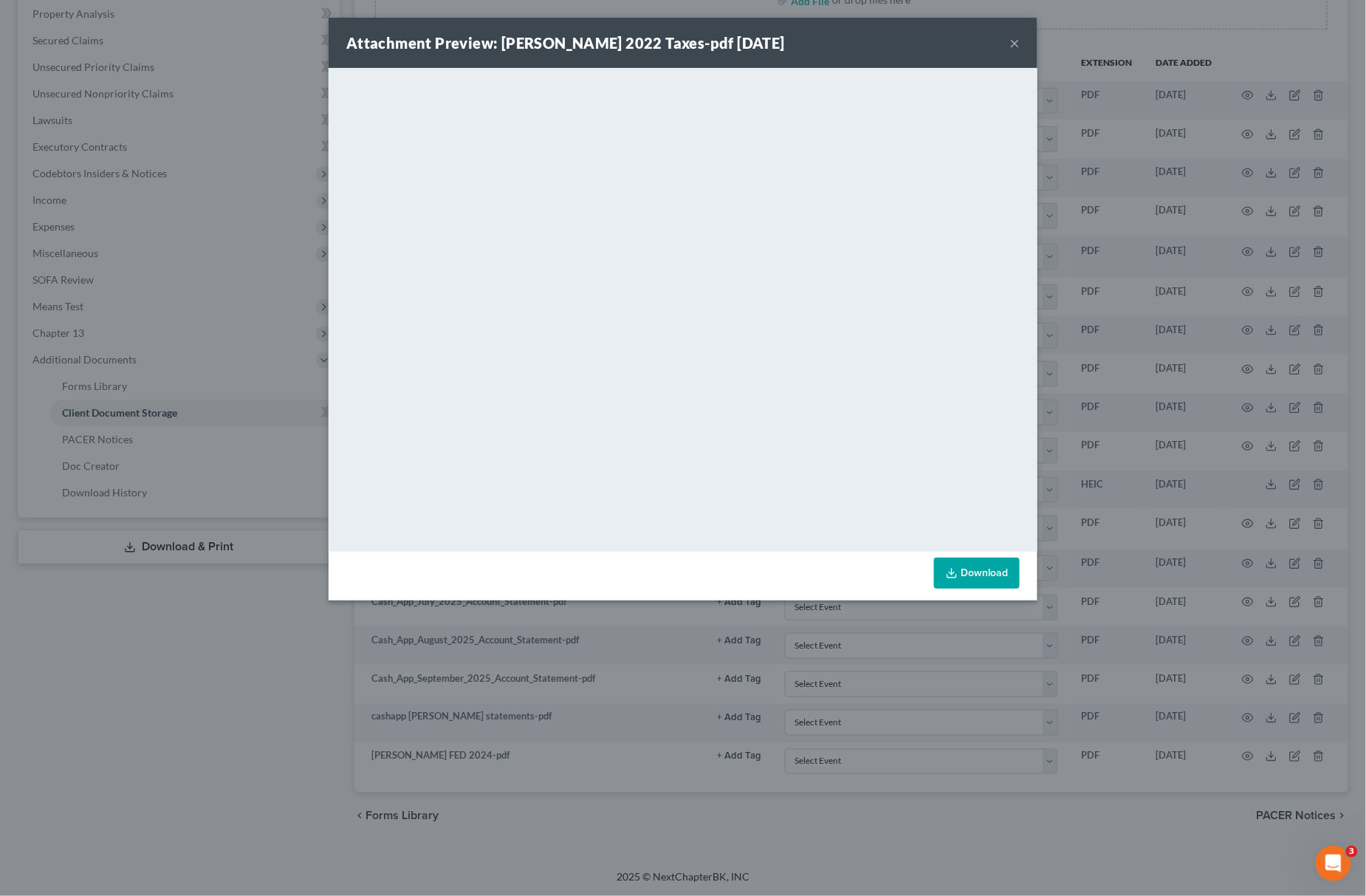
click at [1100, 75] on div "Attachment Preview: Nunnally 2022 Taxes-pdf 10/02/2025 × <object ng-attr-data='…" at bounding box center [683, 448] width 1366 height 896
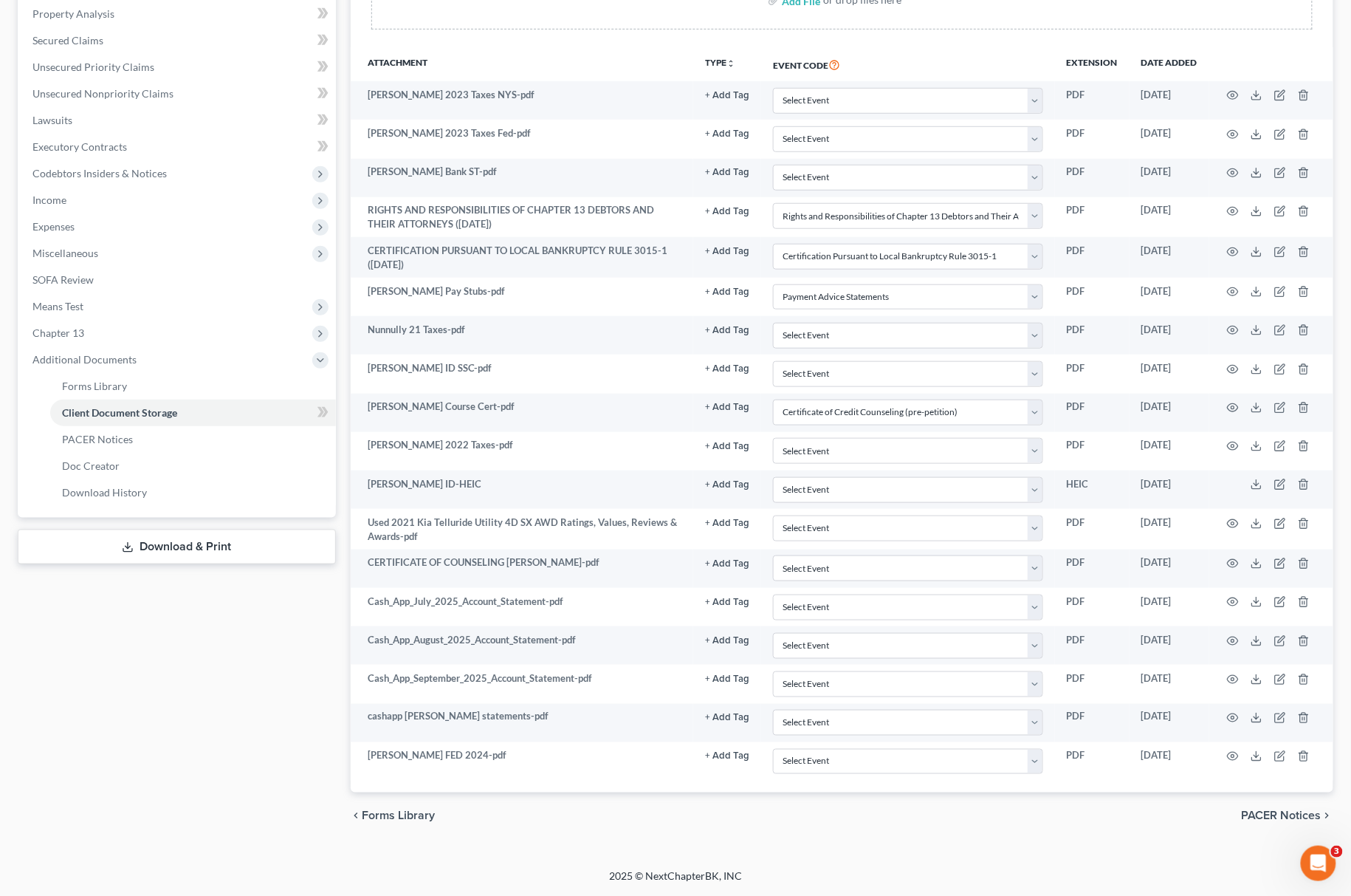
click at [242, 700] on div "Case Dashboard Payments Invoices Payments Payments Credit Report Client Profile" at bounding box center [176, 334] width 333 height 1010
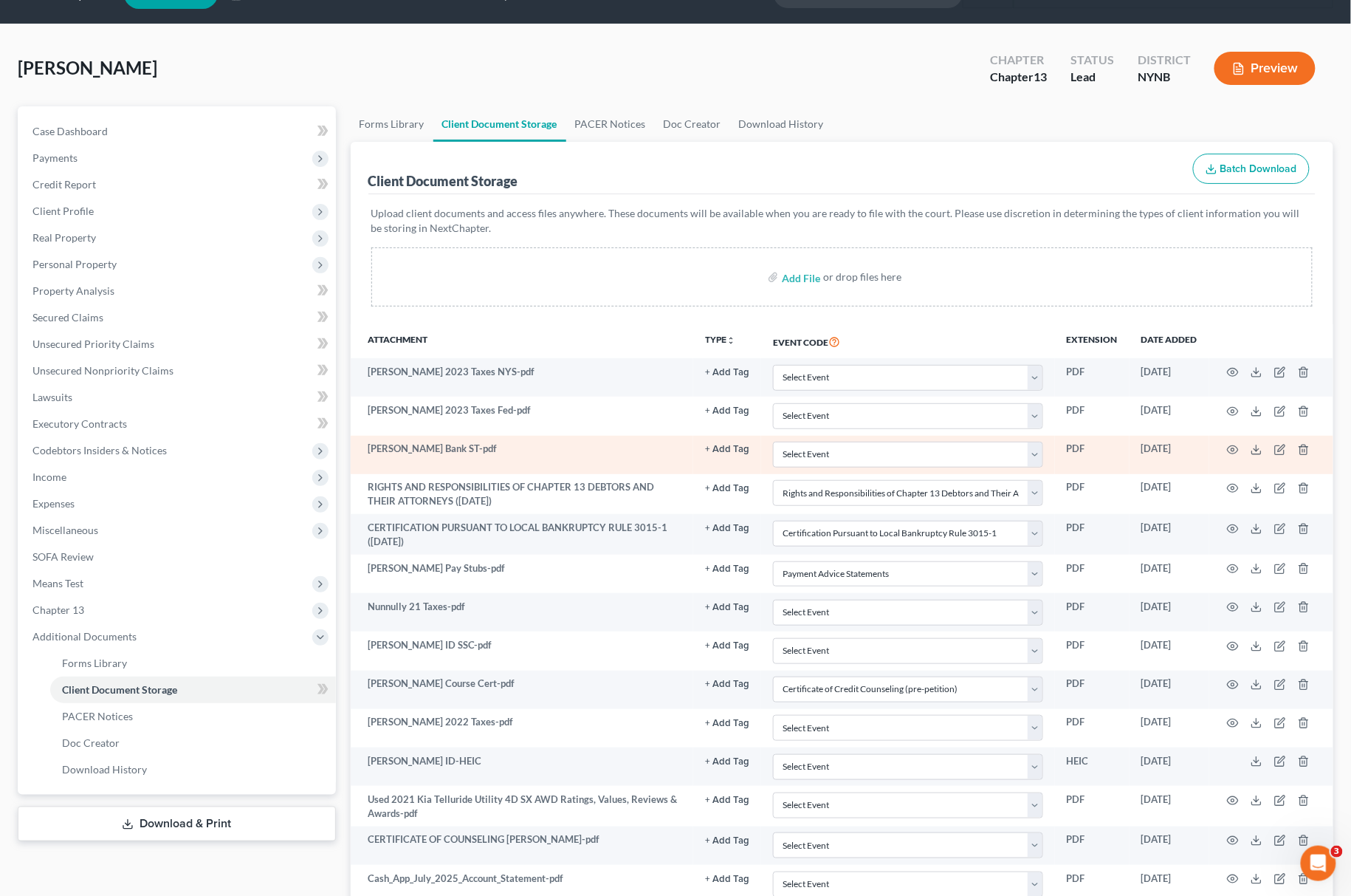
scroll to position [0, 0]
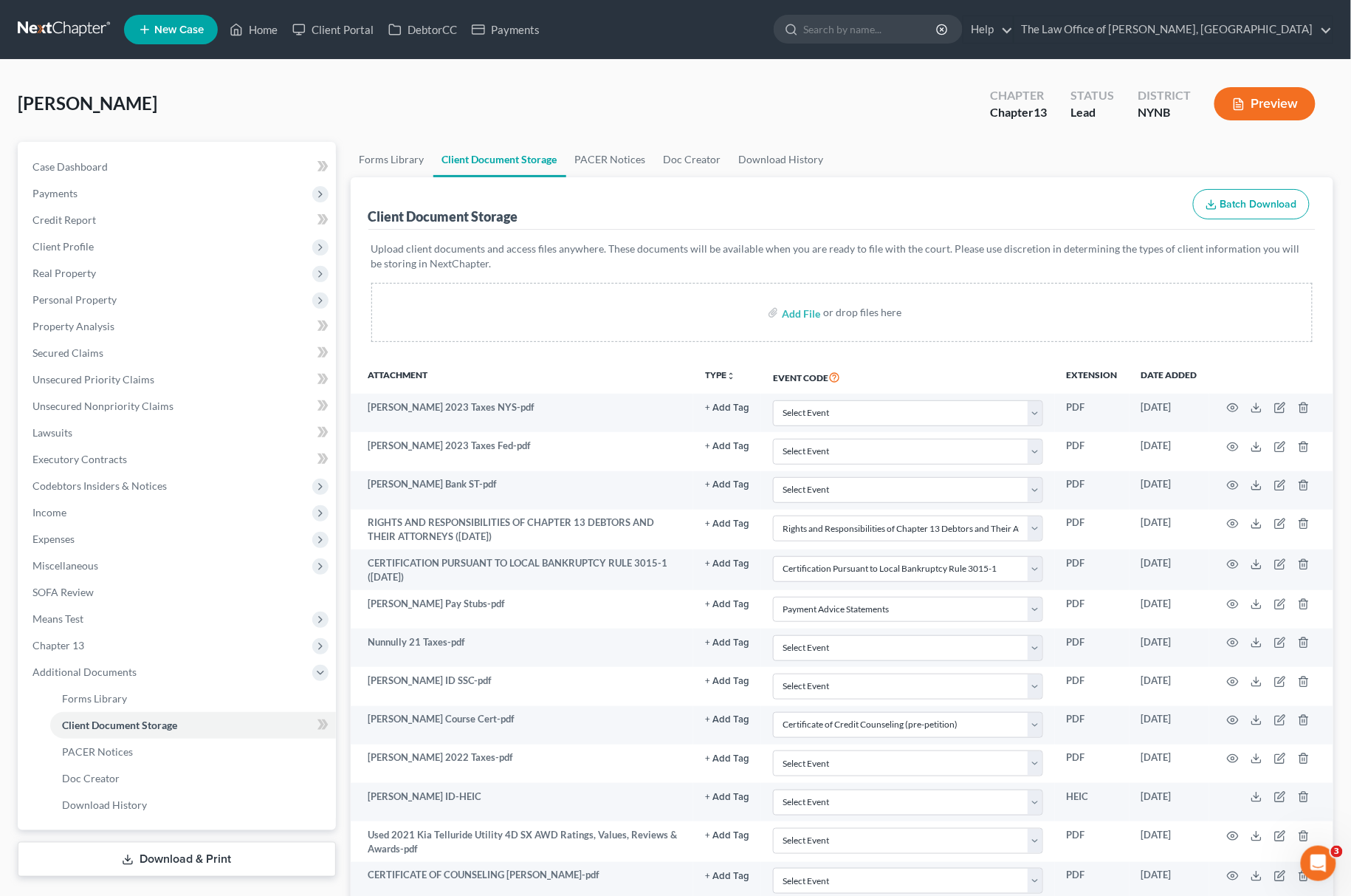
click at [45, 22] on link at bounding box center [65, 29] width 95 height 26
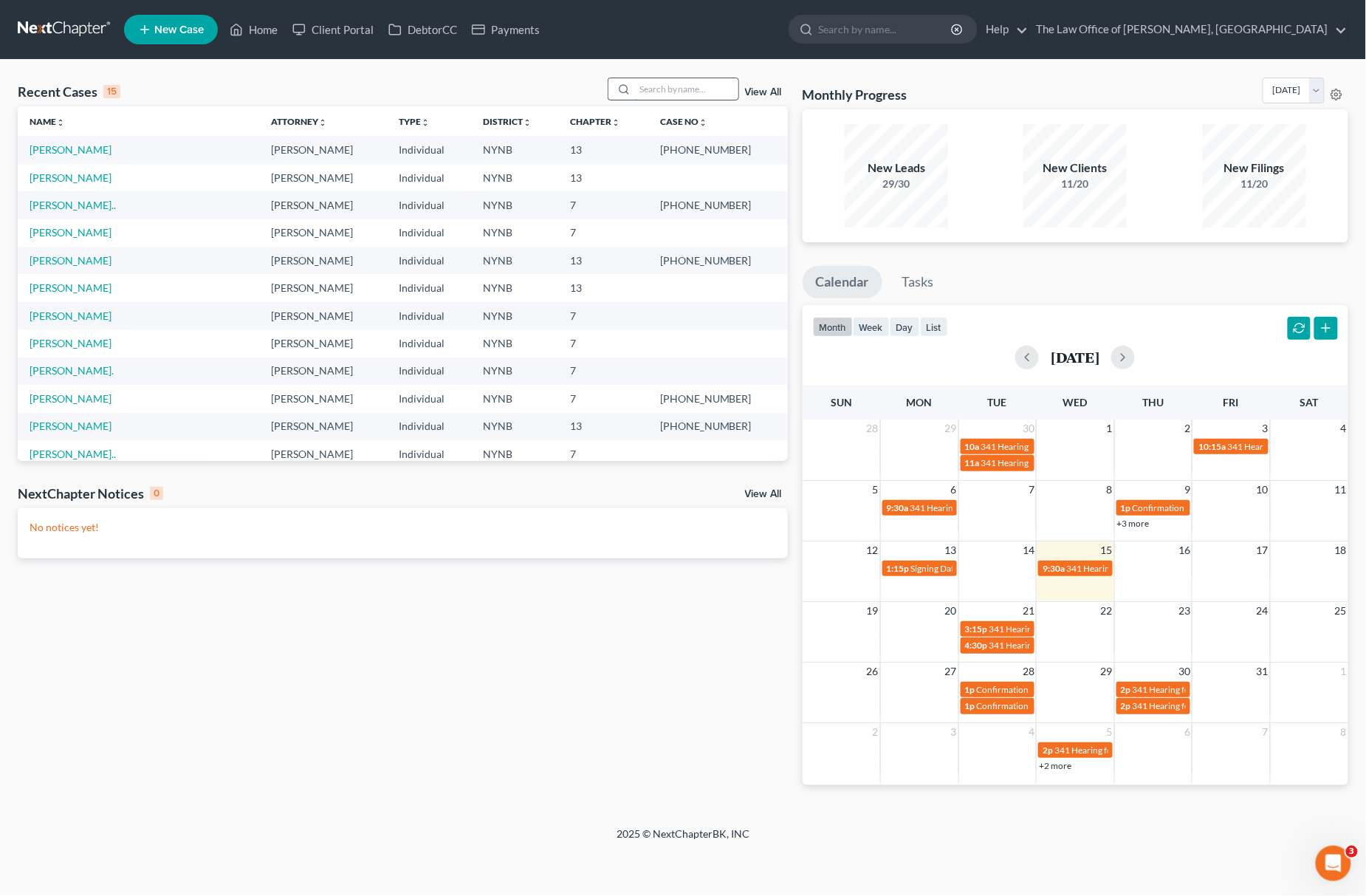
click at [727, 93] on input "search" at bounding box center [687, 89] width 104 height 22
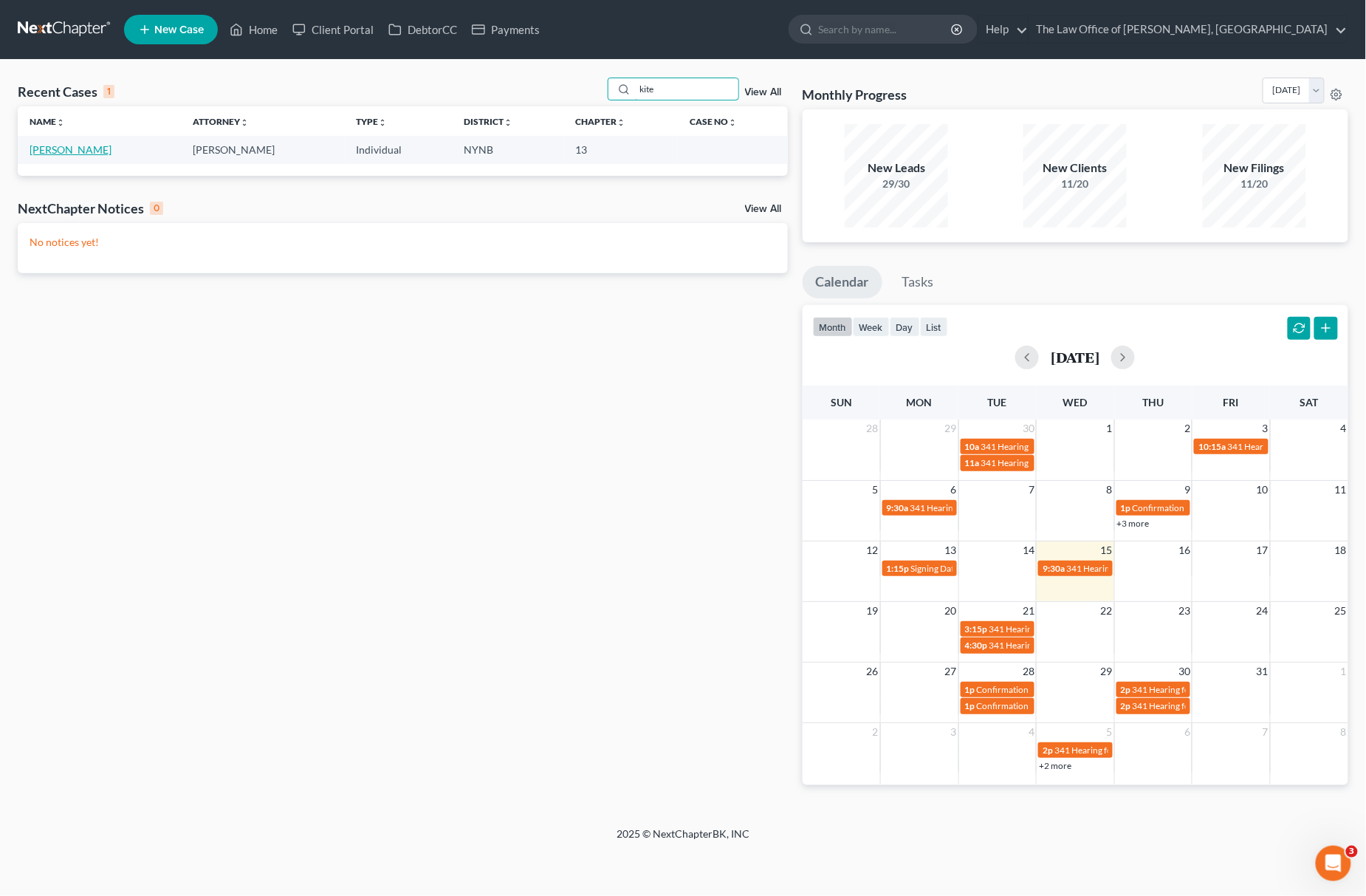
type input "kite"
click at [72, 152] on link "[PERSON_NAME]" at bounding box center [70, 150] width 82 height 13
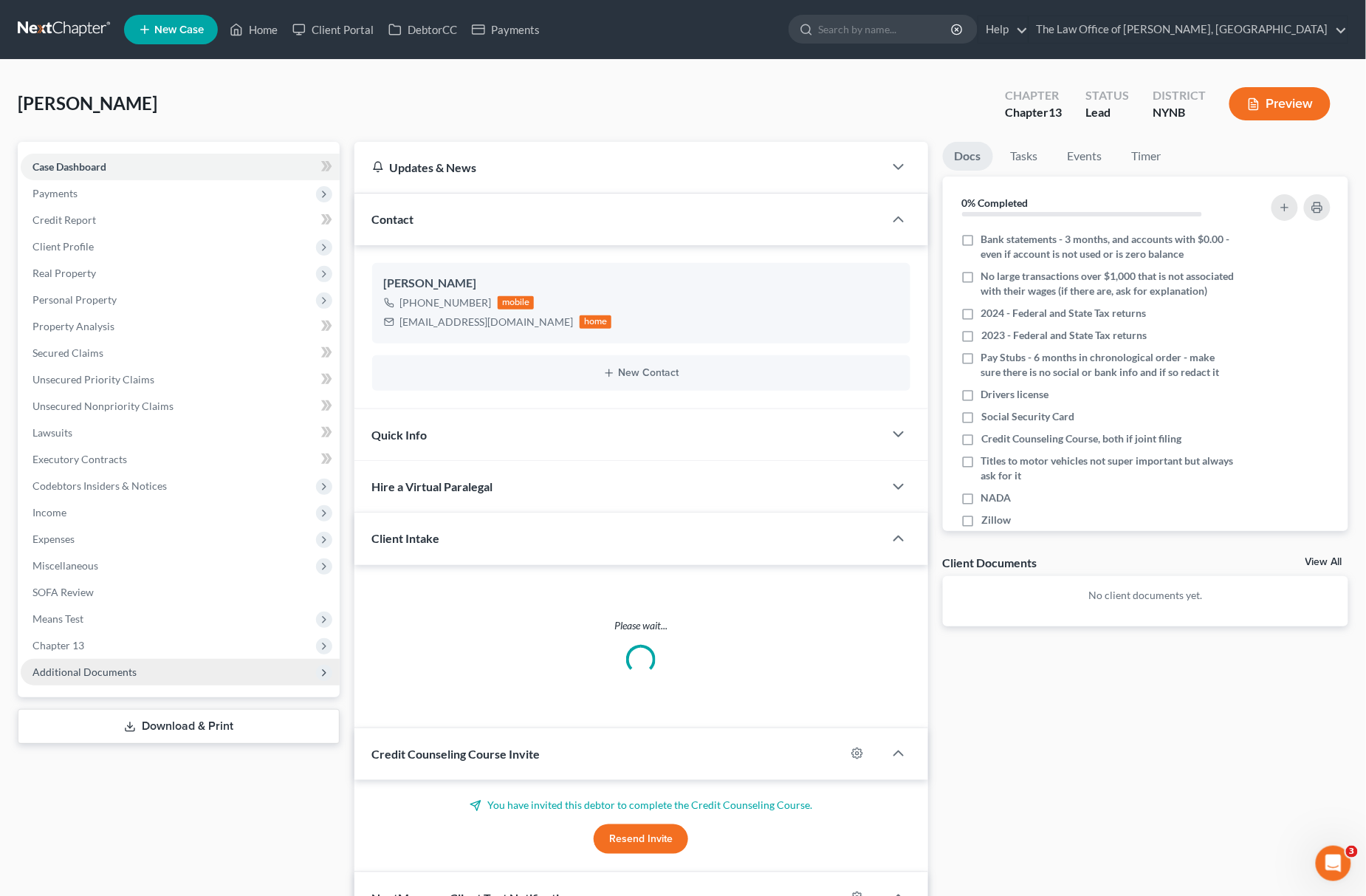
click at [177, 675] on span "Additional Documents" at bounding box center [180, 671] width 318 height 26
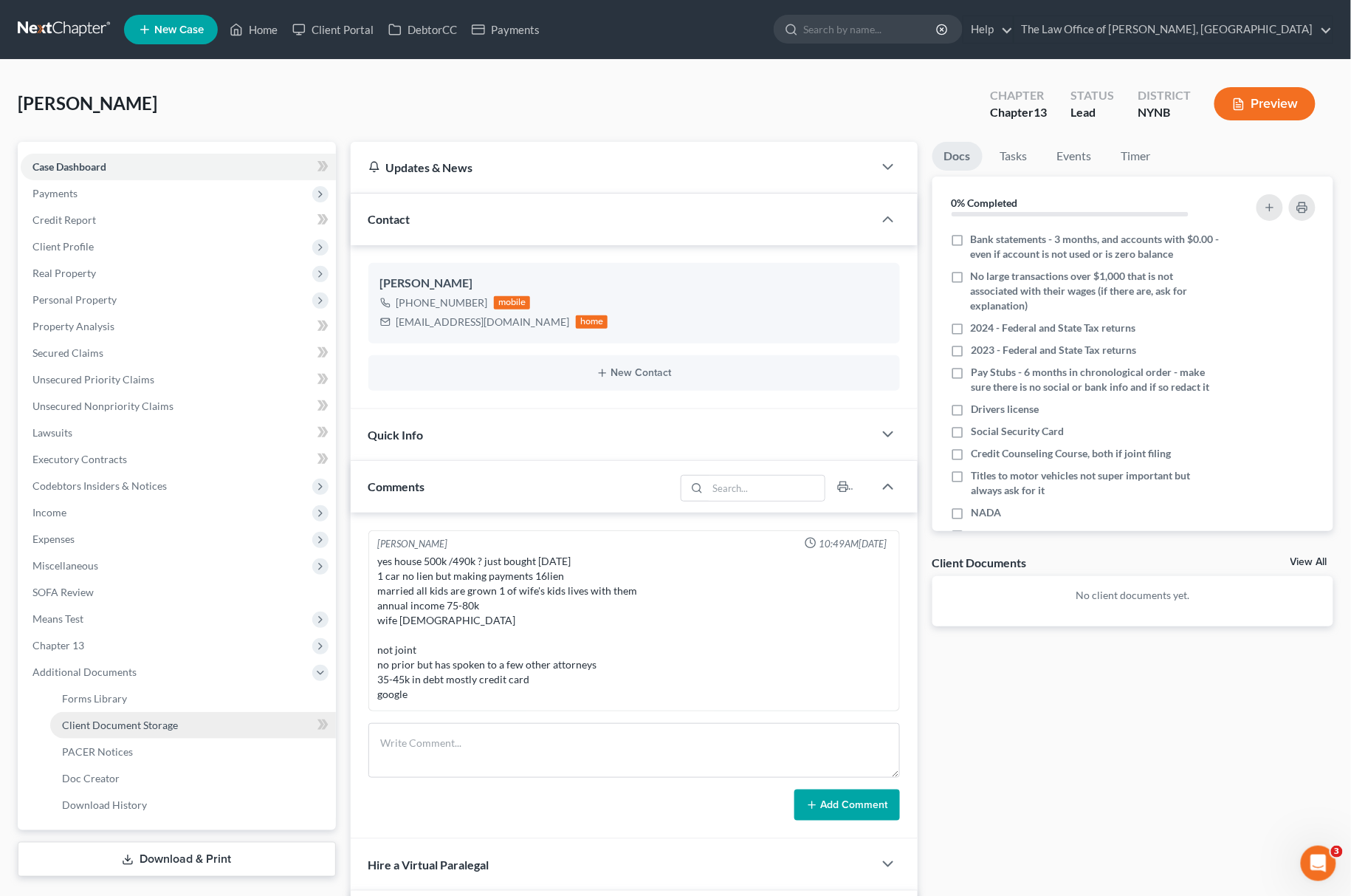
click at [225, 725] on link "Client Document Storage" at bounding box center [193, 725] width 286 height 26
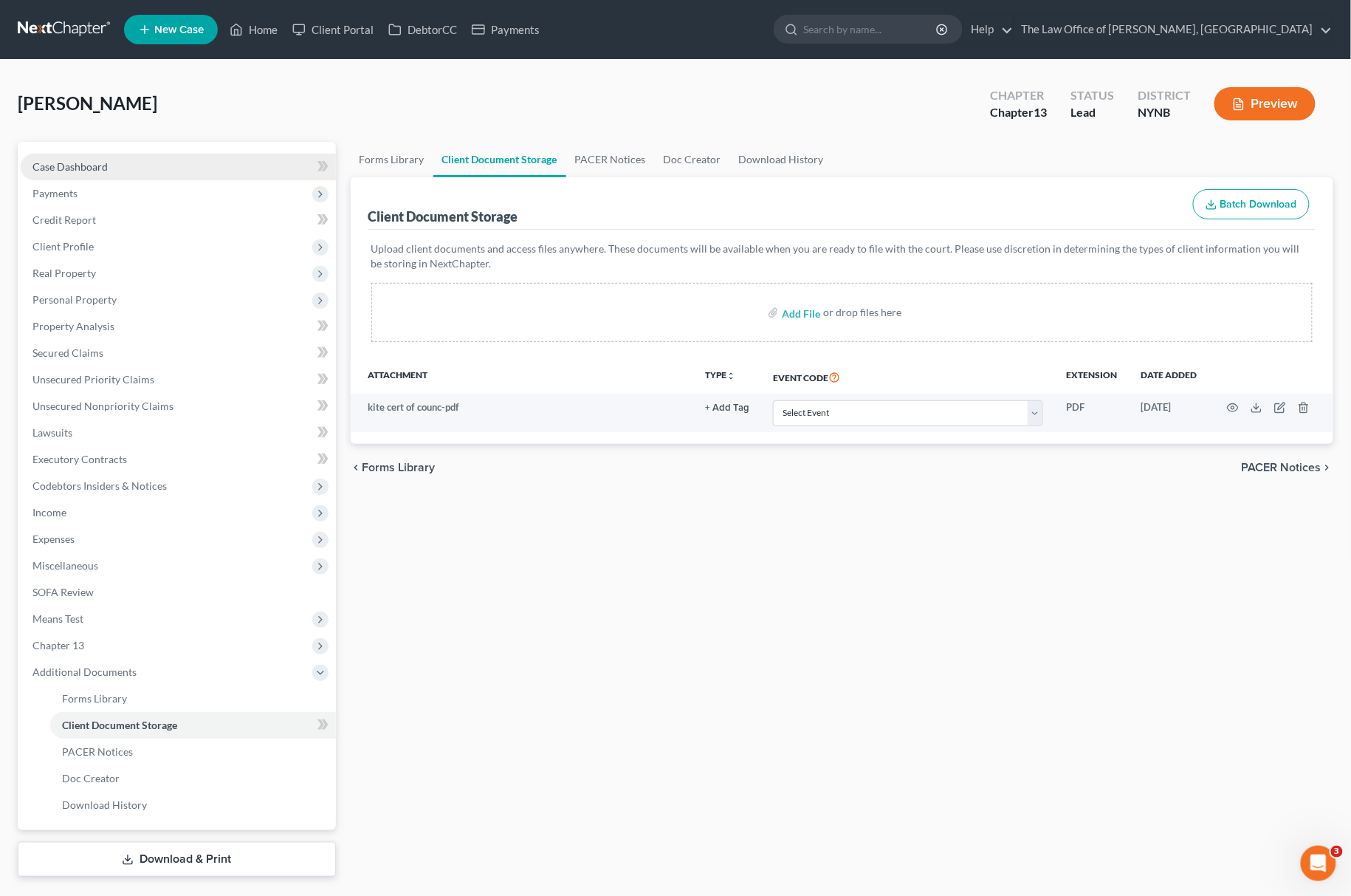
click at [145, 162] on link "Case Dashboard" at bounding box center [178, 166] width 315 height 26
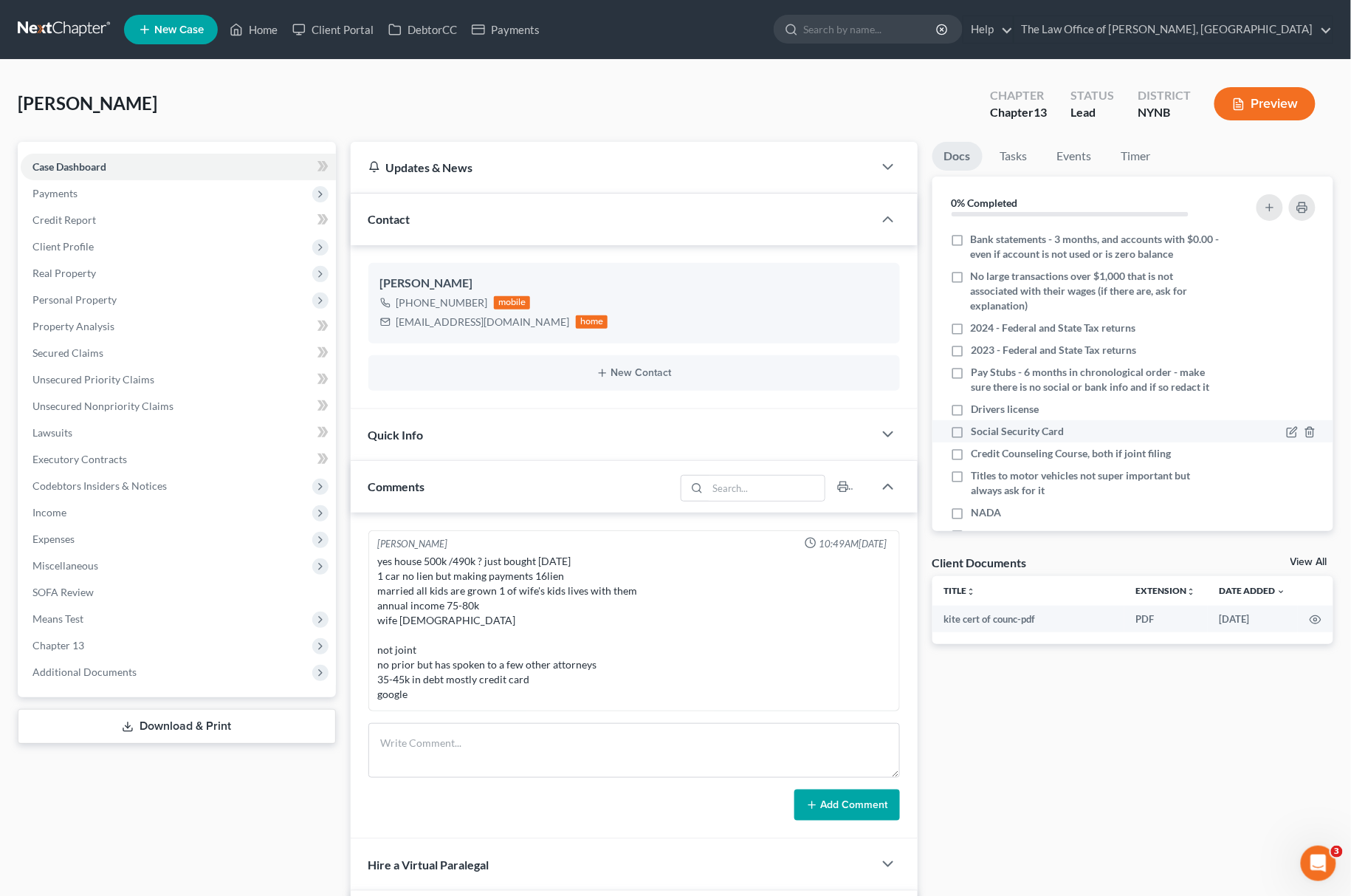
click at [1030, 457] on span "Credit Counseling Course, both if joint filing" at bounding box center [1071, 453] width 200 height 14
click at [986, 456] on input "Credit Counseling Course, both if joint filing" at bounding box center [982, 450] width 10 height 10
checkbox input "true"
drag, startPoint x: 325, startPoint y: 27, endPoint x: 878, endPoint y: 140, distance: 564.4
click at [325, 27] on link "Client Portal" at bounding box center [333, 29] width 96 height 26
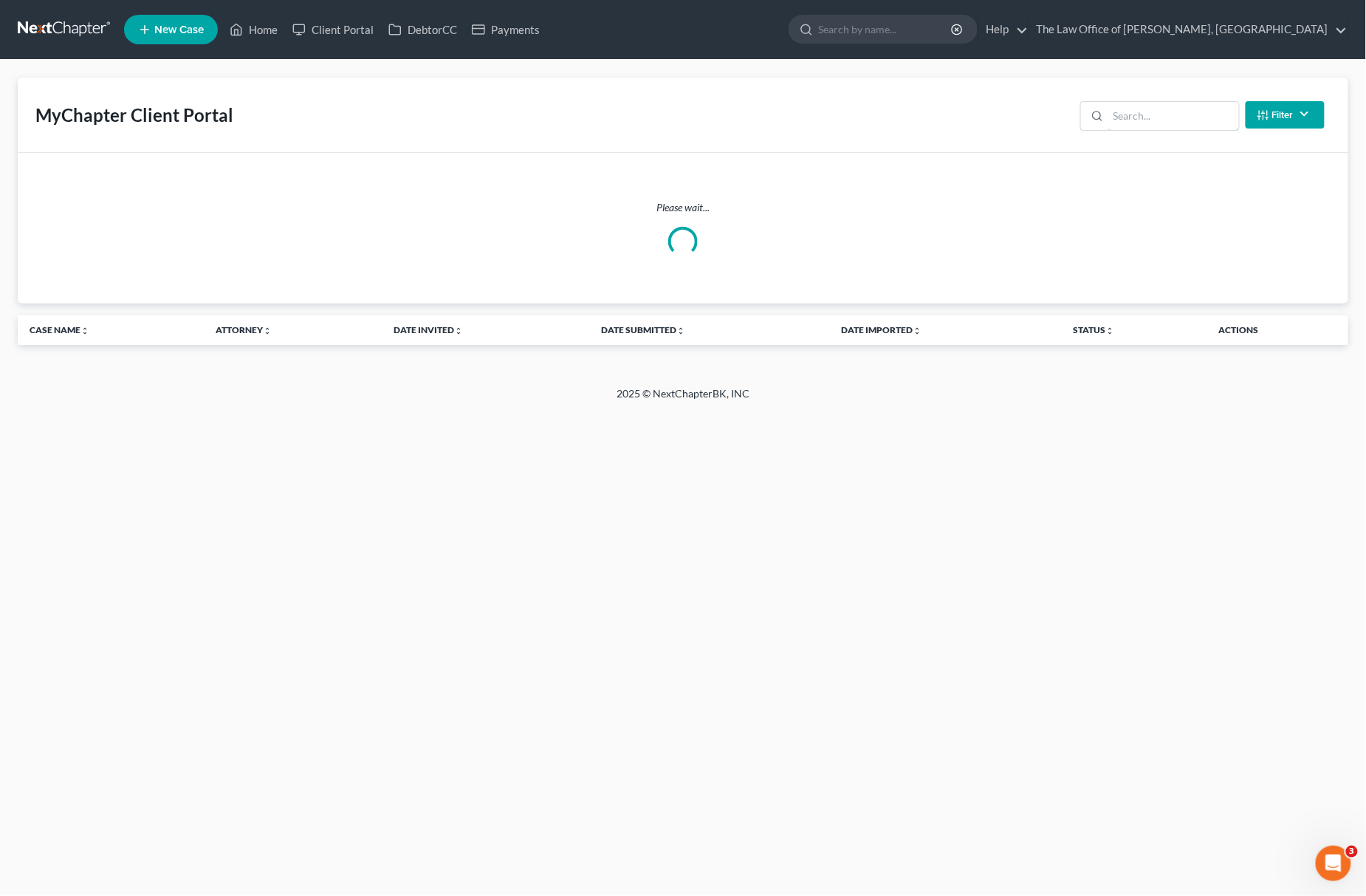
drag, startPoint x: 1152, startPoint y: 116, endPoint x: 1039, endPoint y: 134, distance: 114.4
click at [1152, 115] on input "search" at bounding box center [1173, 115] width 131 height 28
click at [1148, 120] on input "kite" at bounding box center [1173, 115] width 131 height 28
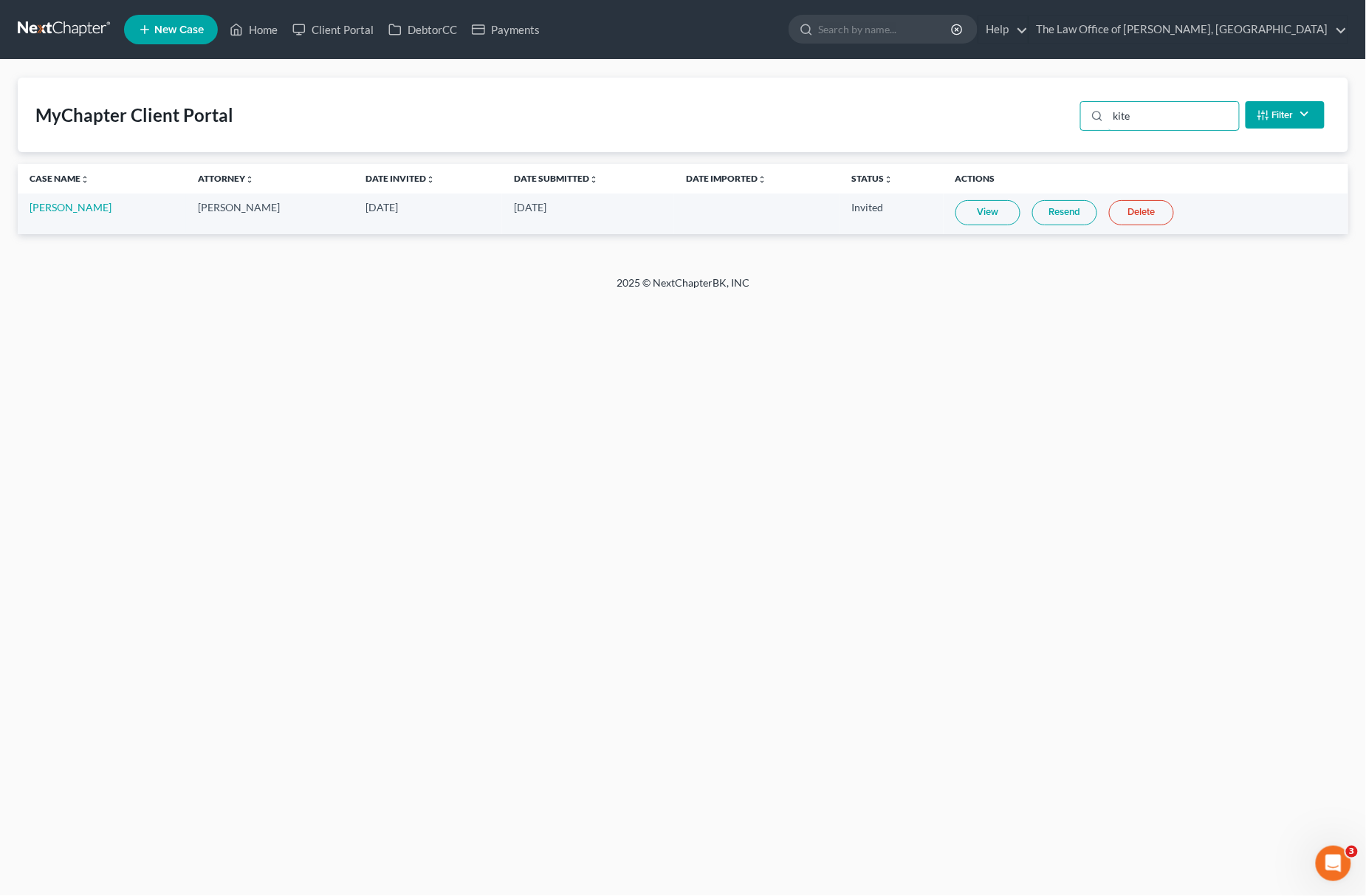
type input "kite"
click at [969, 207] on link "View" at bounding box center [988, 213] width 65 height 25
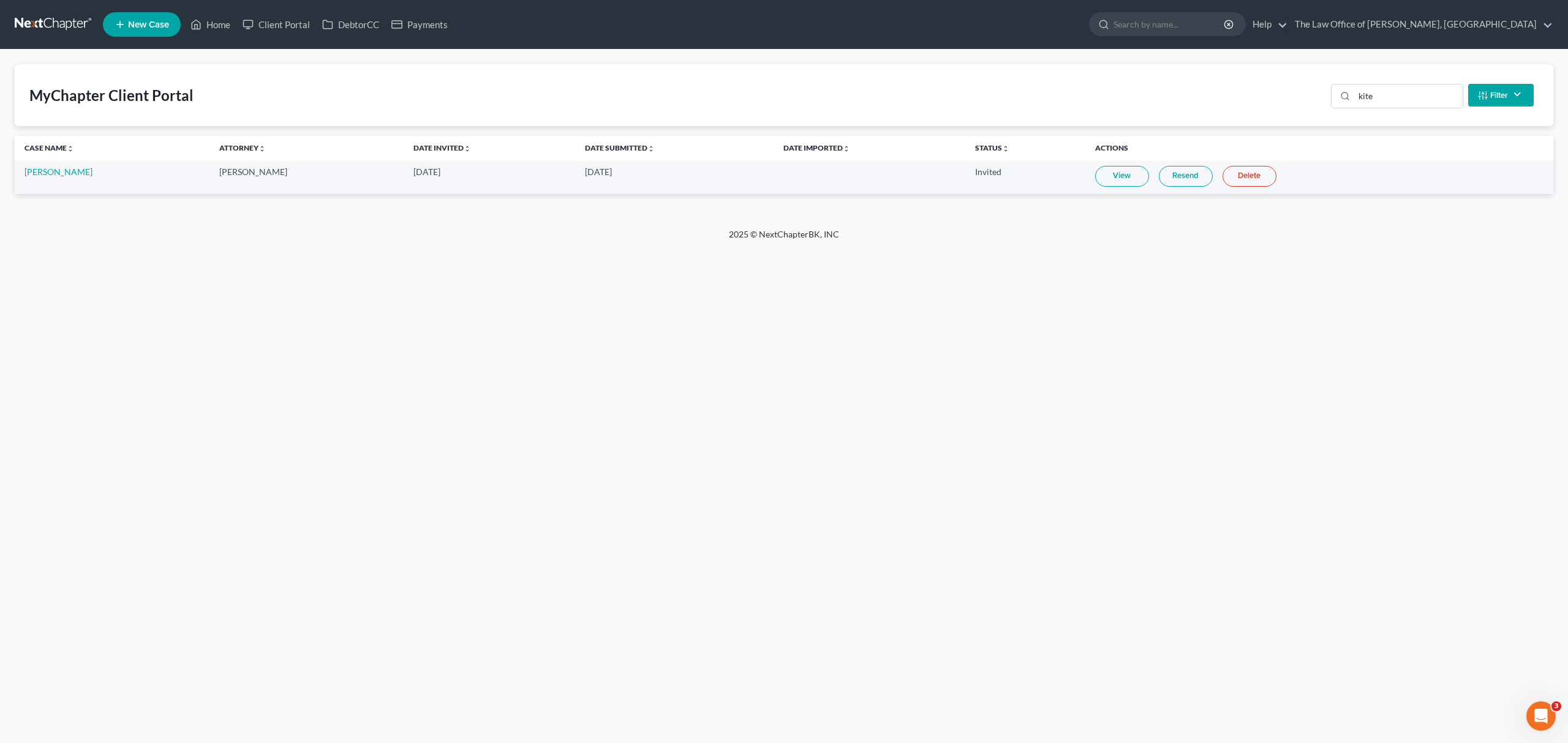
click at [55, 37] on nav "Home New Case Client Portal DebtorCC Payments The Law Office of Christiaan Van …" at bounding box center [784, 24] width 1568 height 49
click at [57, 25] on link at bounding box center [54, 24] width 79 height 22
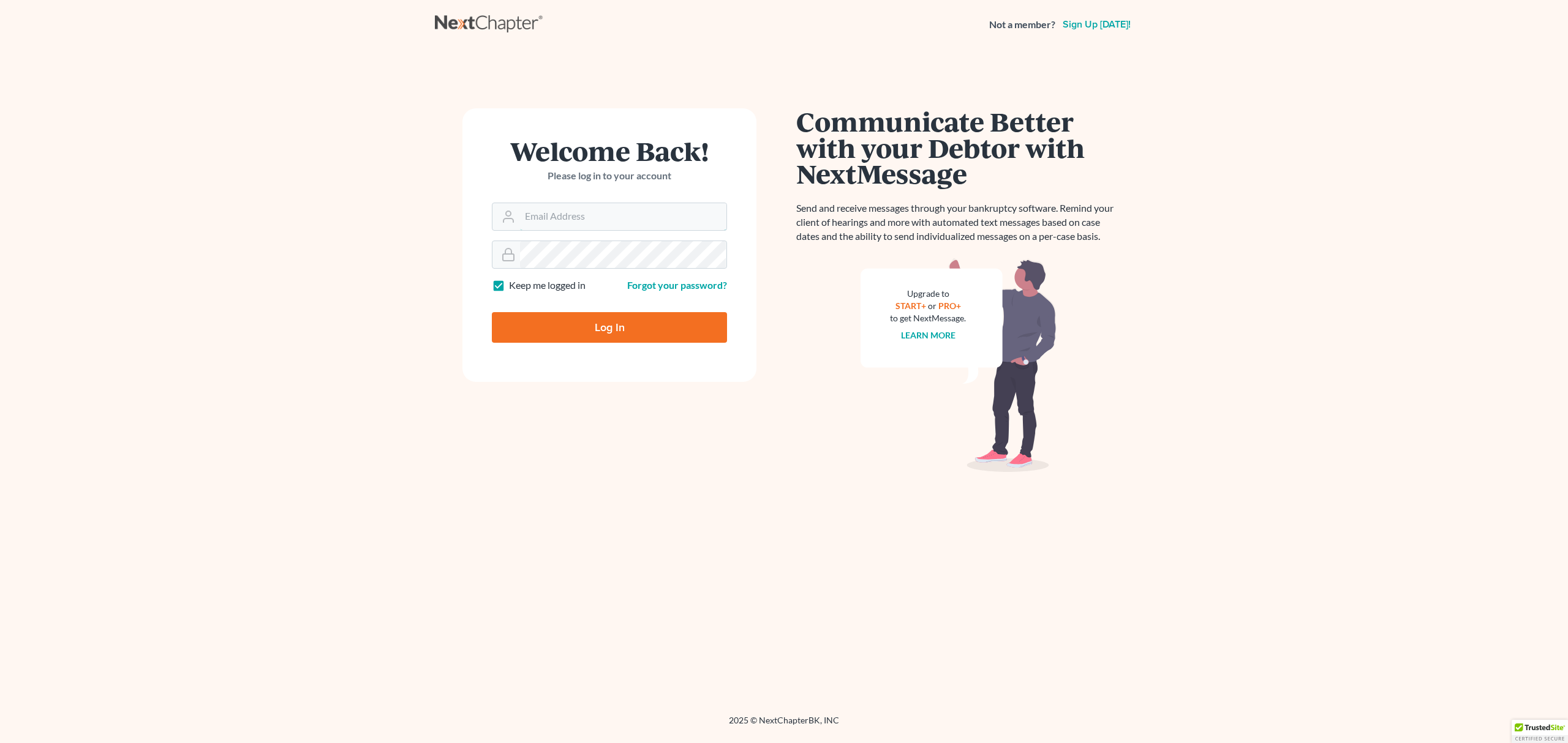
type input "[EMAIL_ADDRESS][DOMAIN_NAME]"
click at [615, 346] on form "Welcome Back! Please log in to your account Email Address [EMAIL_ADDRESS][DOMAI…" at bounding box center [609, 245] width 294 height 274
click at [615, 339] on input "Log In" at bounding box center [609, 327] width 235 height 31
type input "Thinking..."
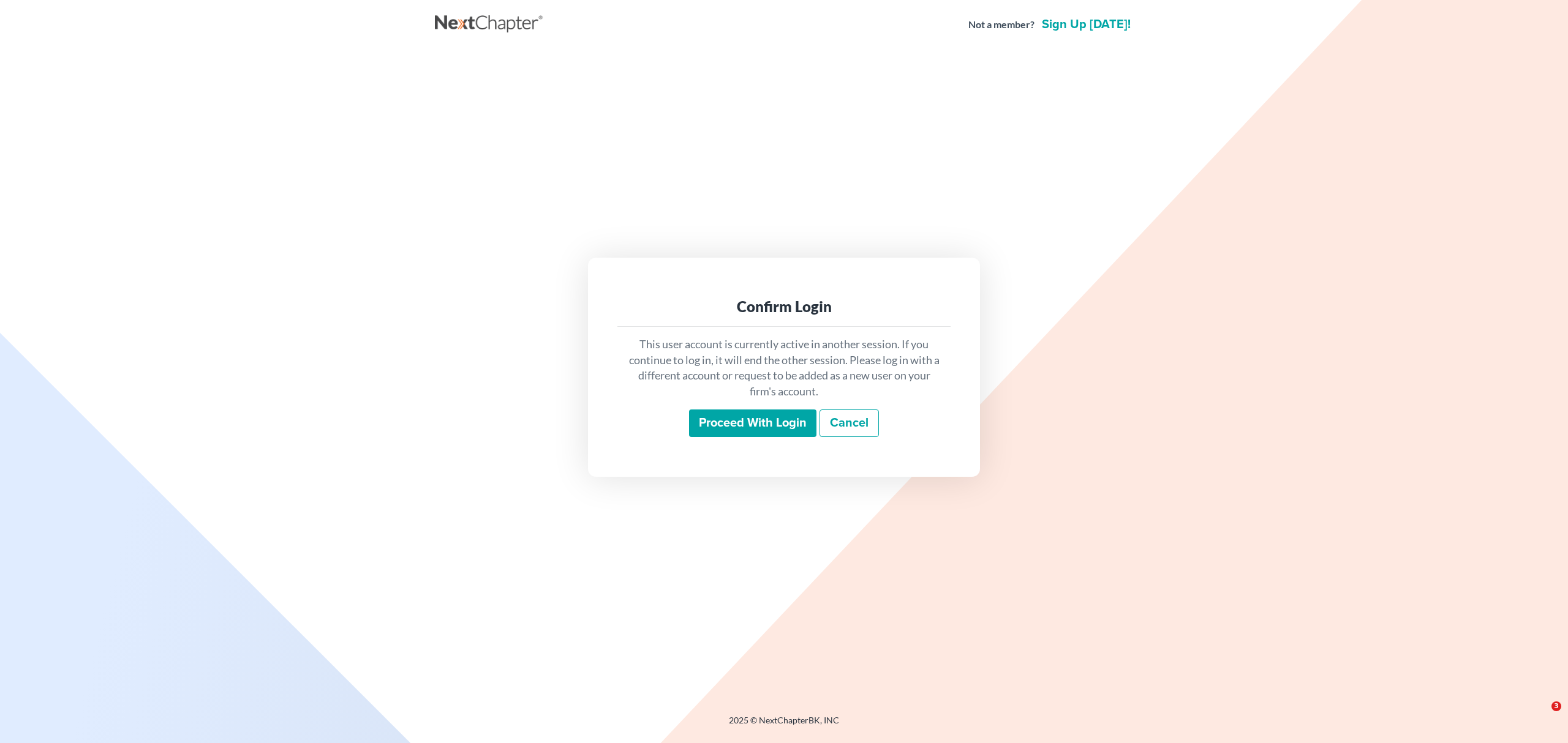
click at [779, 436] on input "Proceed with login" at bounding box center [753, 424] width 127 height 28
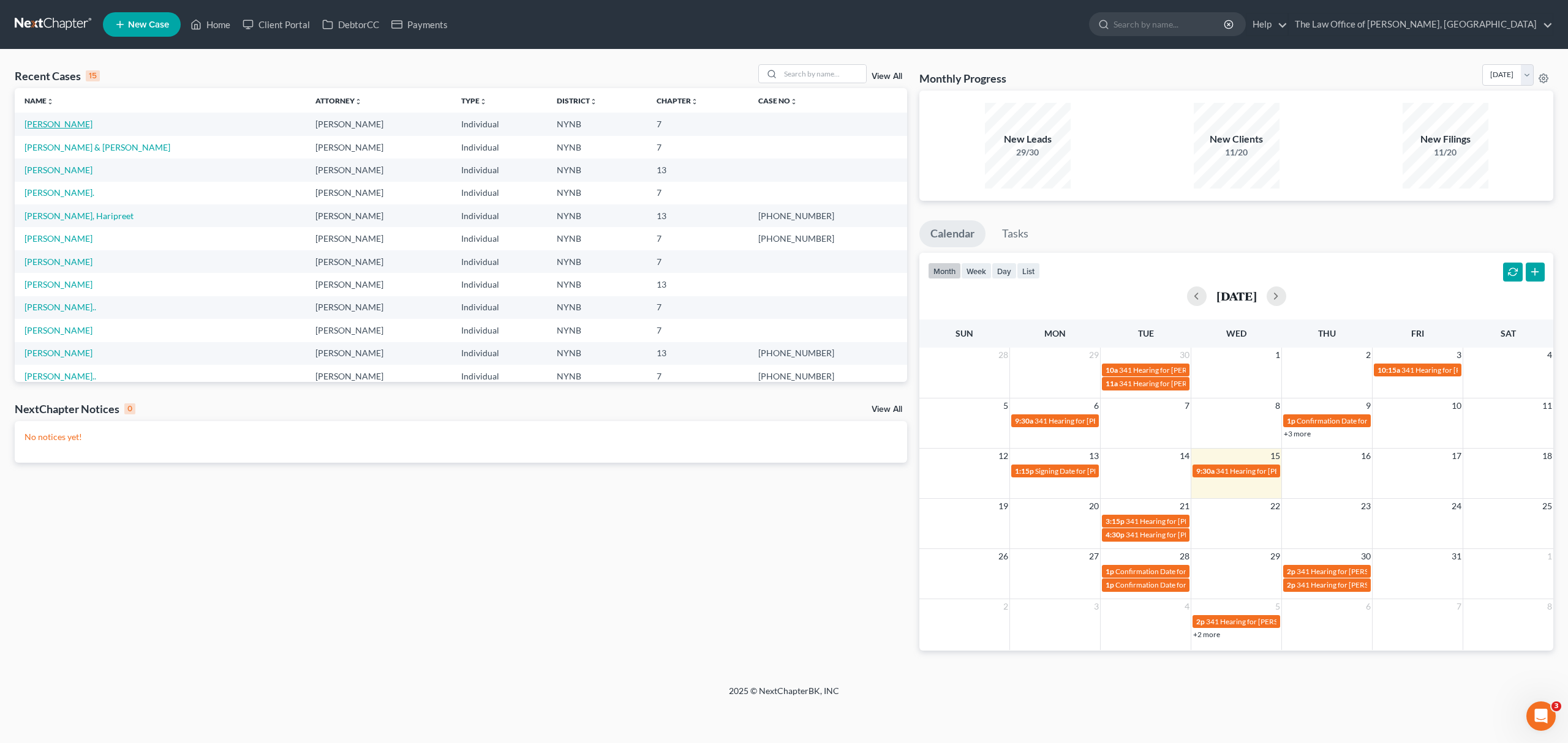
click at [62, 126] on link "[PERSON_NAME]" at bounding box center [58, 124] width 68 height 10
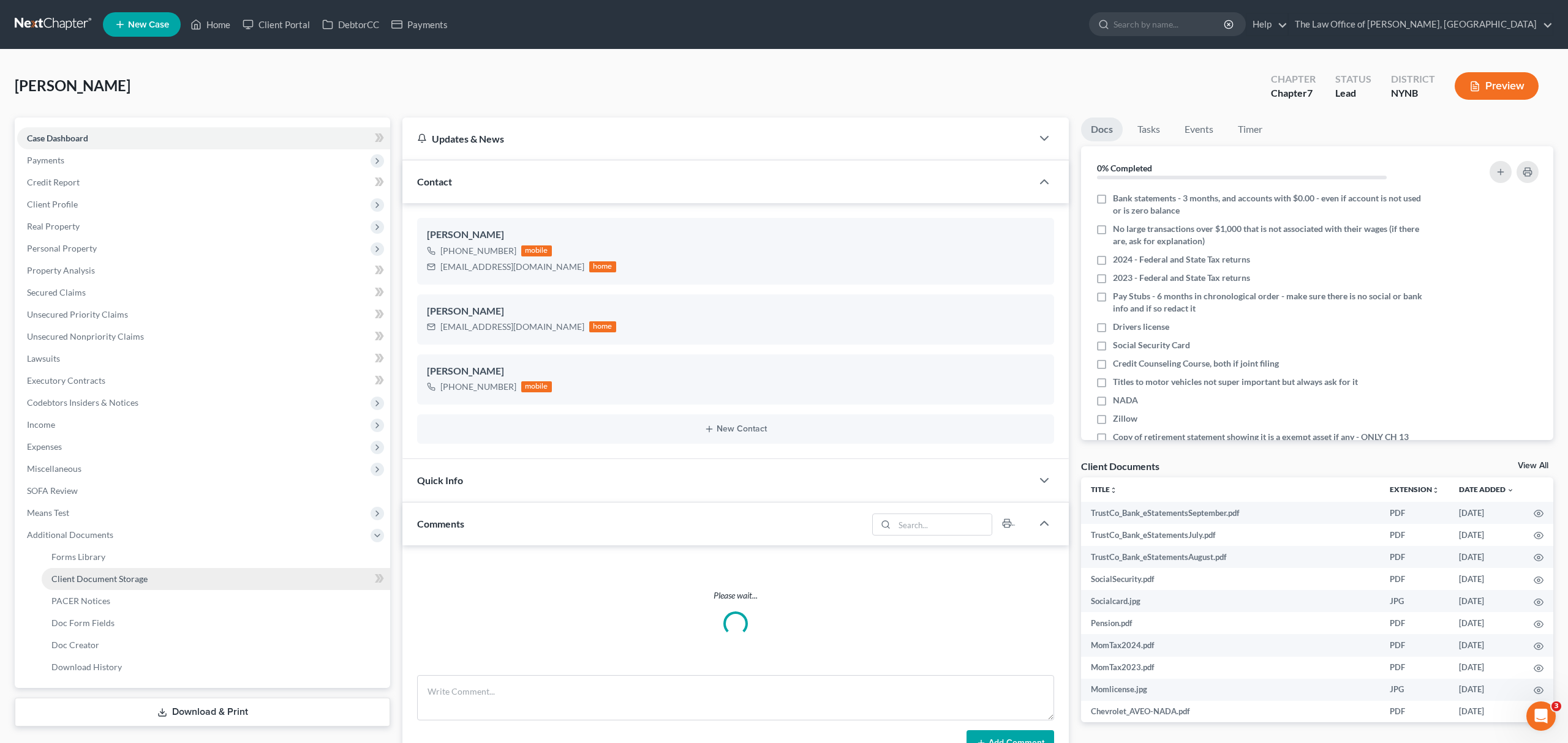
click at [144, 587] on link "Client Document Storage" at bounding box center [216, 578] width 349 height 22
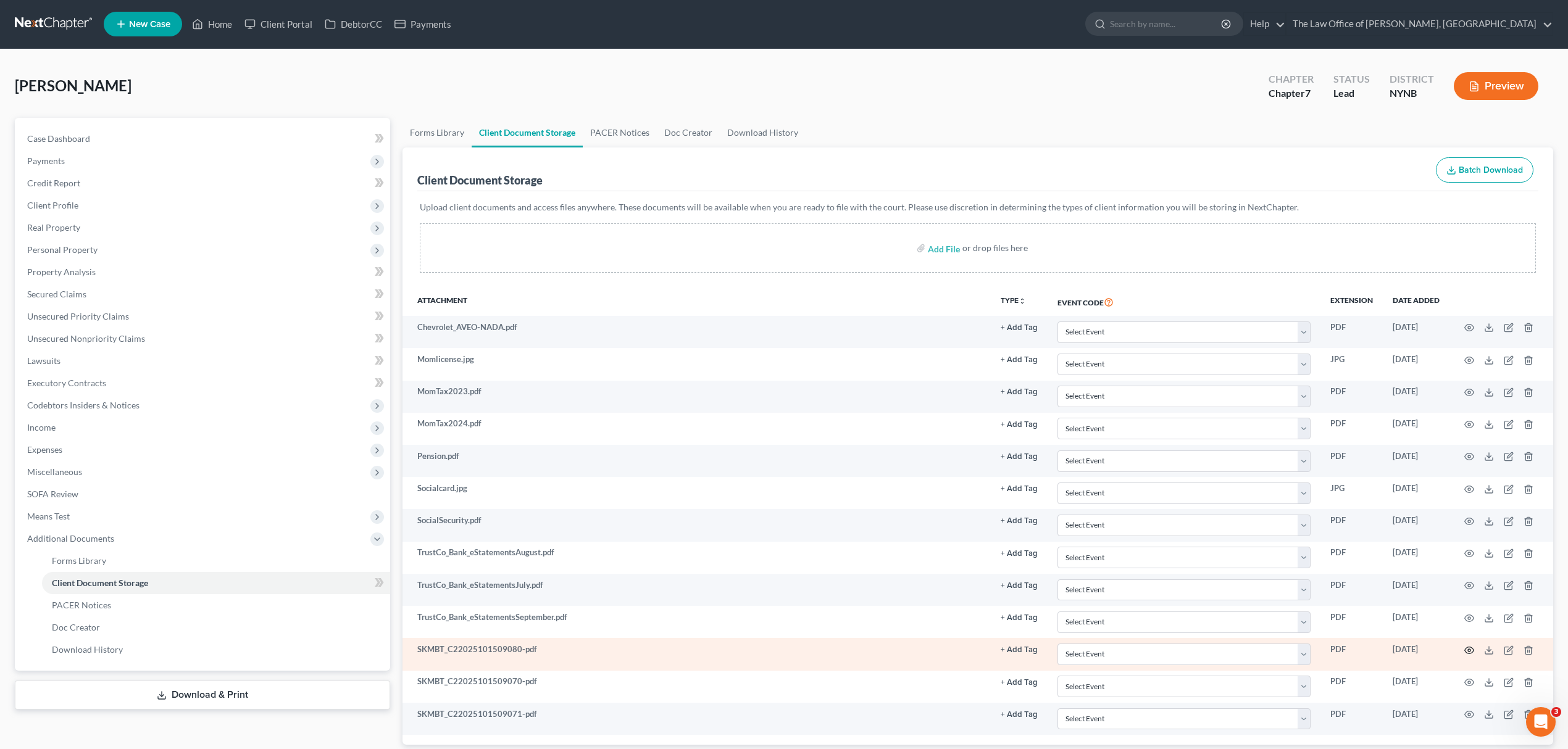
scroll to position [55, 0]
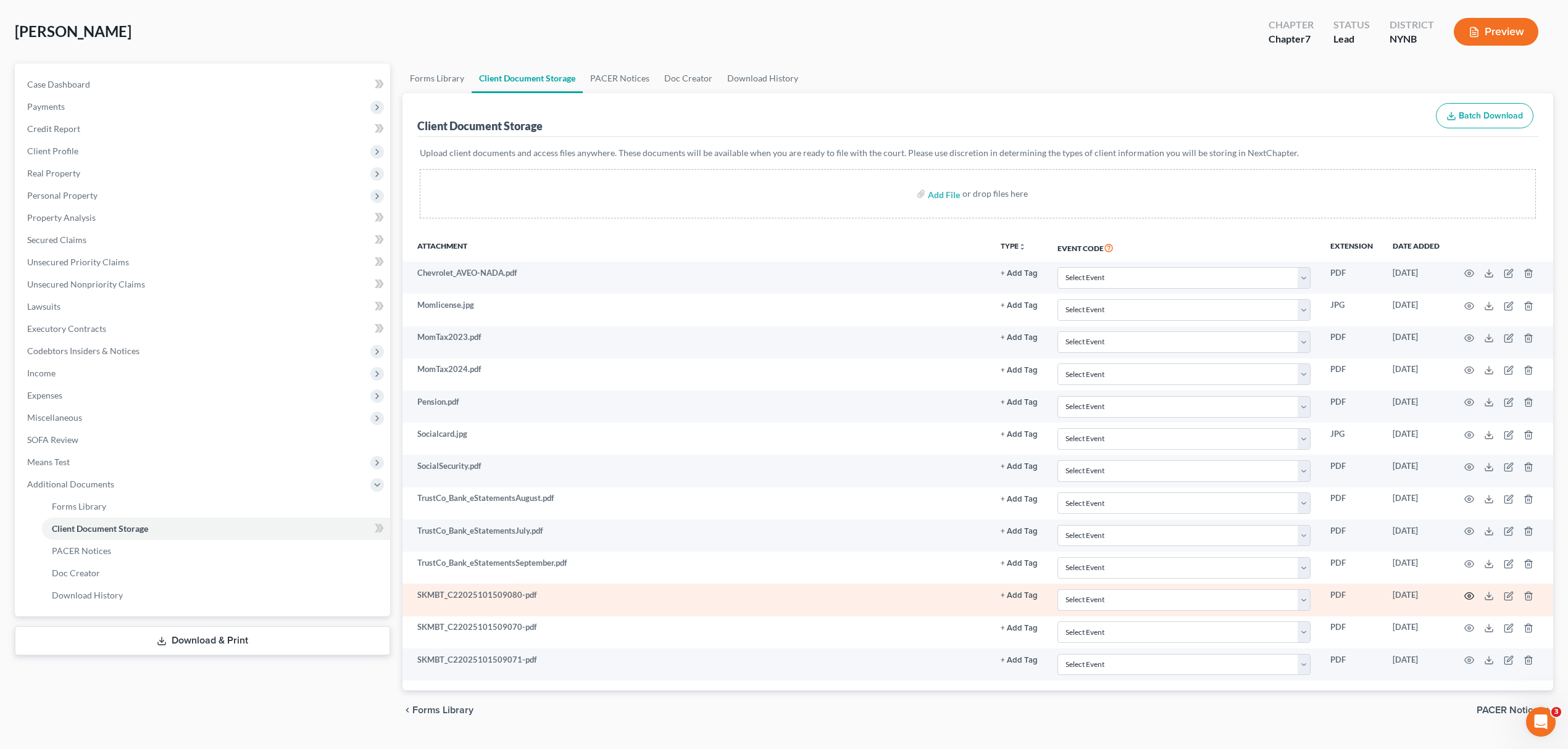
click at [1471, 601] on icon "button" at bounding box center [1469, 596] width 10 height 10
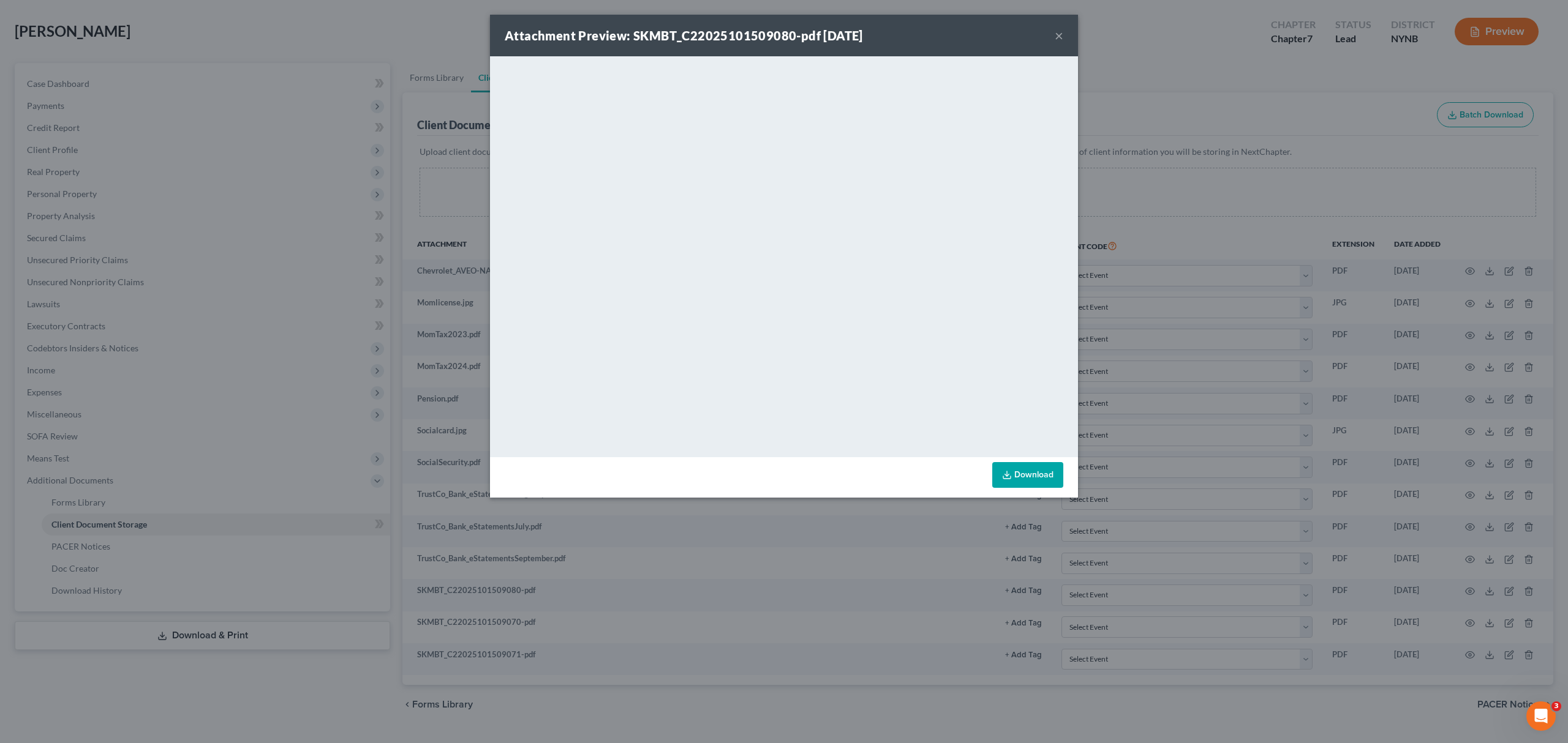
drag, startPoint x: 1052, startPoint y: 25, endPoint x: 1052, endPoint y: 34, distance: 9.0
click at [1052, 25] on div "Attachment Preview: SKMBT_C22025101509080-pdf 10/15/2025 ×" at bounding box center [784, 36] width 588 height 42
click at [1052, 34] on div "Attachment Preview: SKMBT_C22025101509080-pdf 10/15/2025 ×" at bounding box center [784, 36] width 588 height 42
click at [1057, 35] on button "×" at bounding box center [1058, 36] width 8 height 15
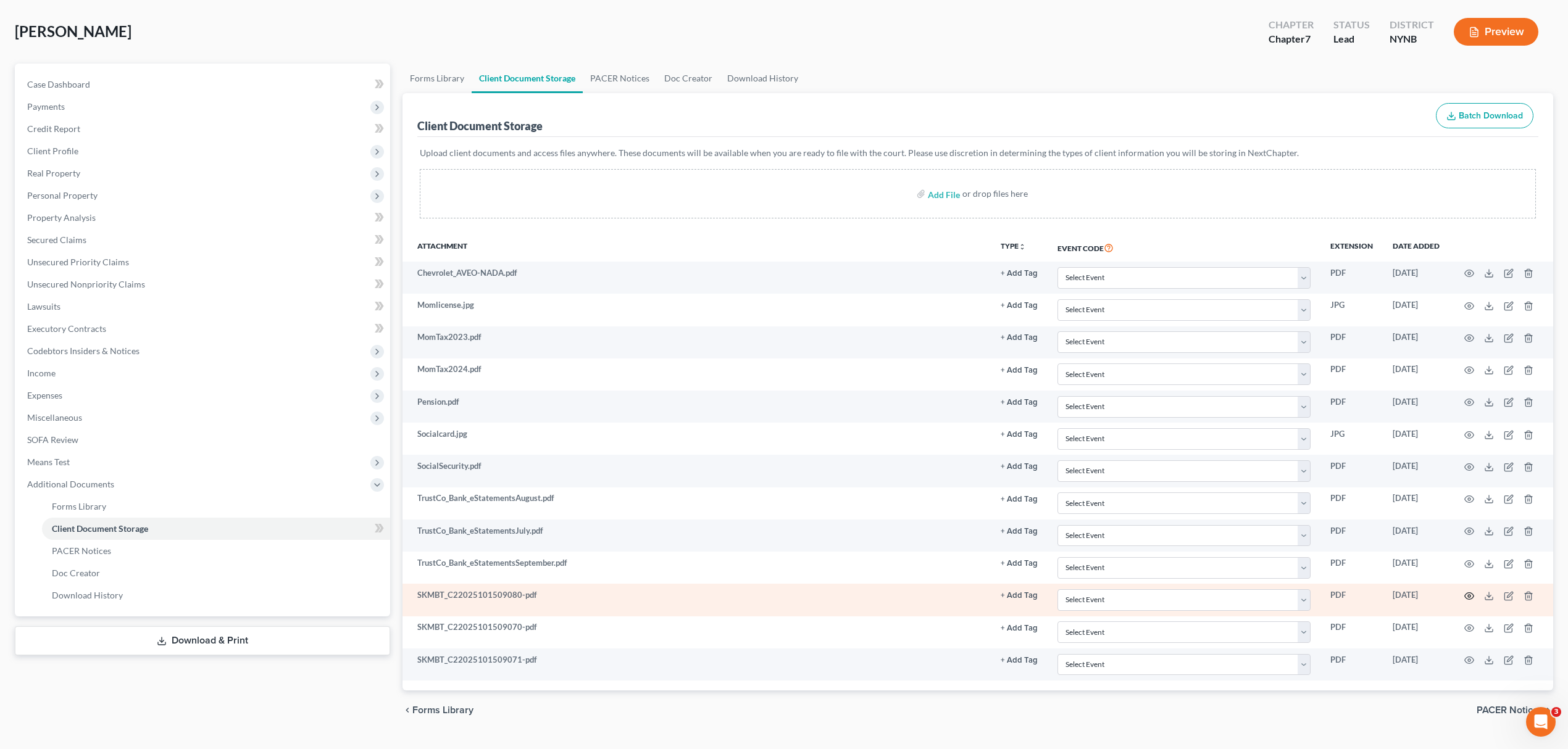
click at [1473, 597] on icon "button" at bounding box center [1469, 596] width 10 height 10
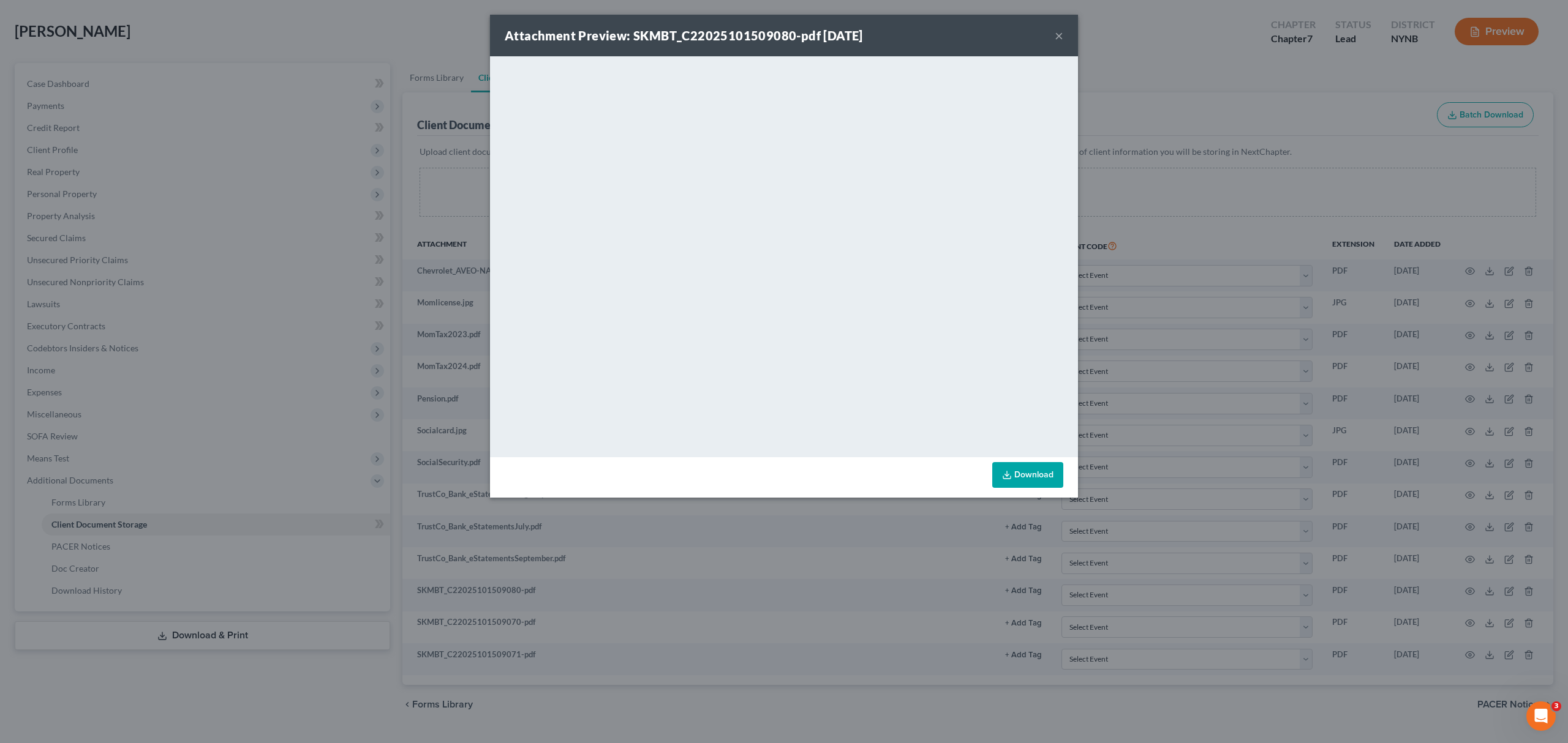
click at [1056, 28] on button "×" at bounding box center [1058, 36] width 8 height 15
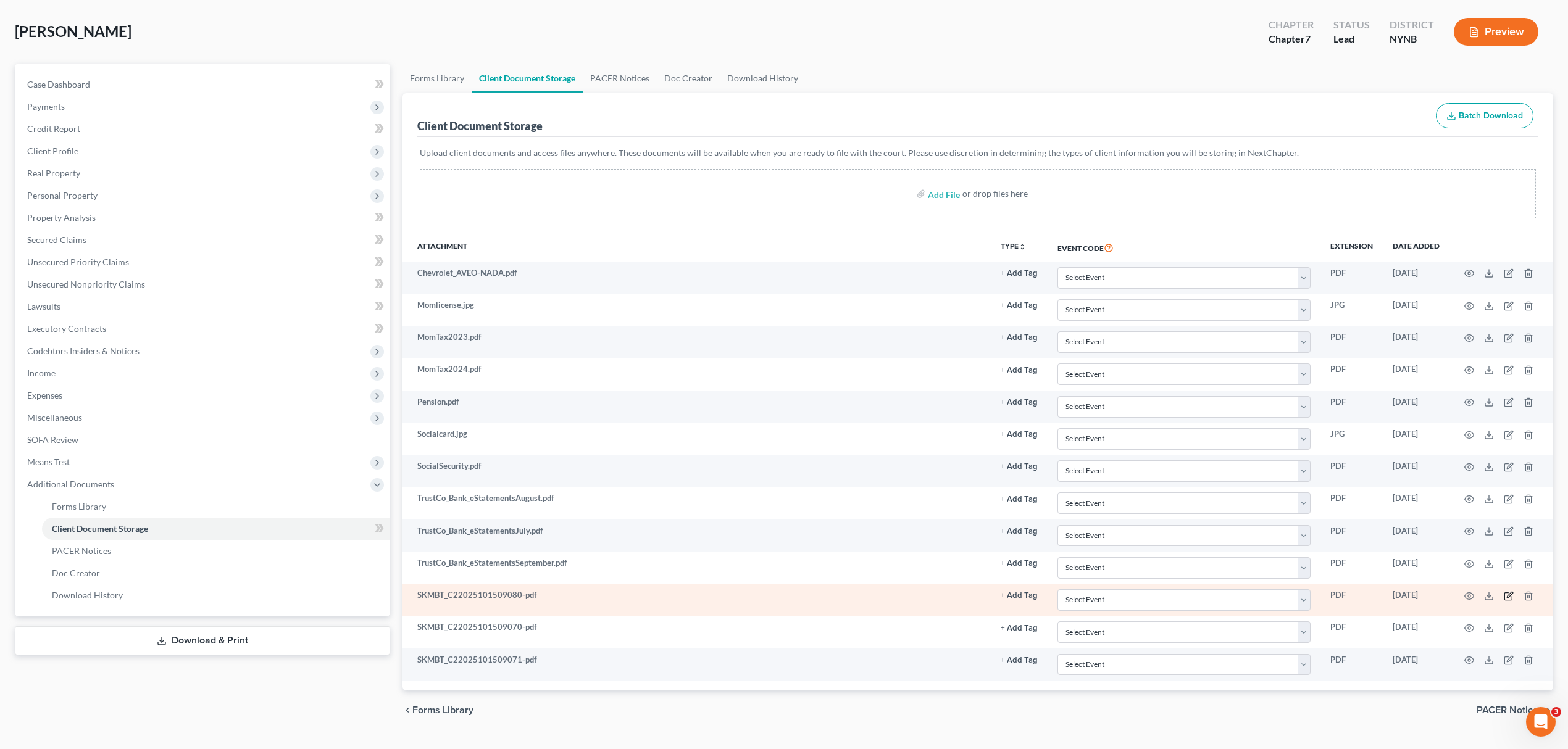
click at [1505, 596] on icon "button" at bounding box center [1508, 596] width 10 height 10
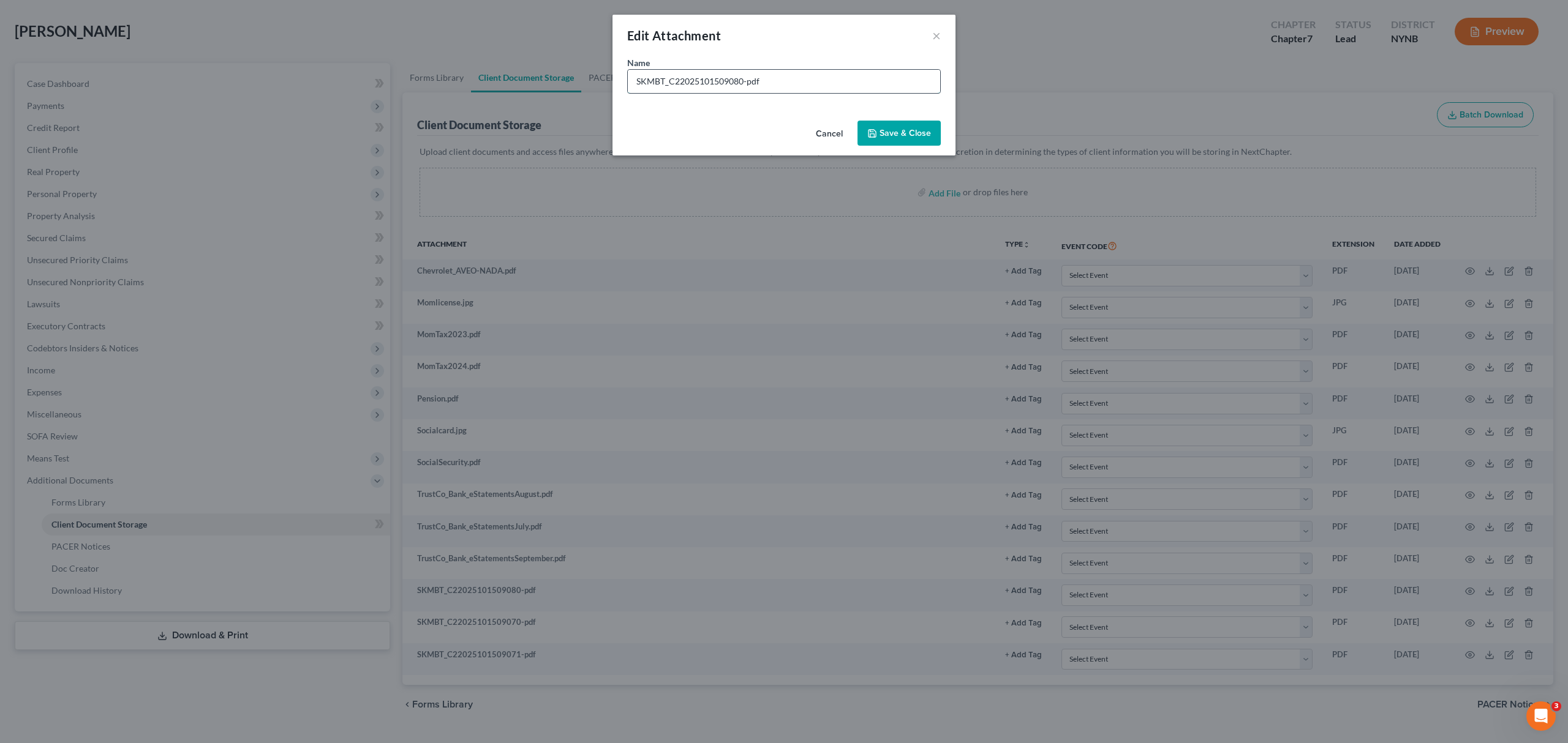
click at [757, 75] on input "SKMBT_C22025101509080-pdf" at bounding box center [784, 81] width 312 height 23
type input "2023"
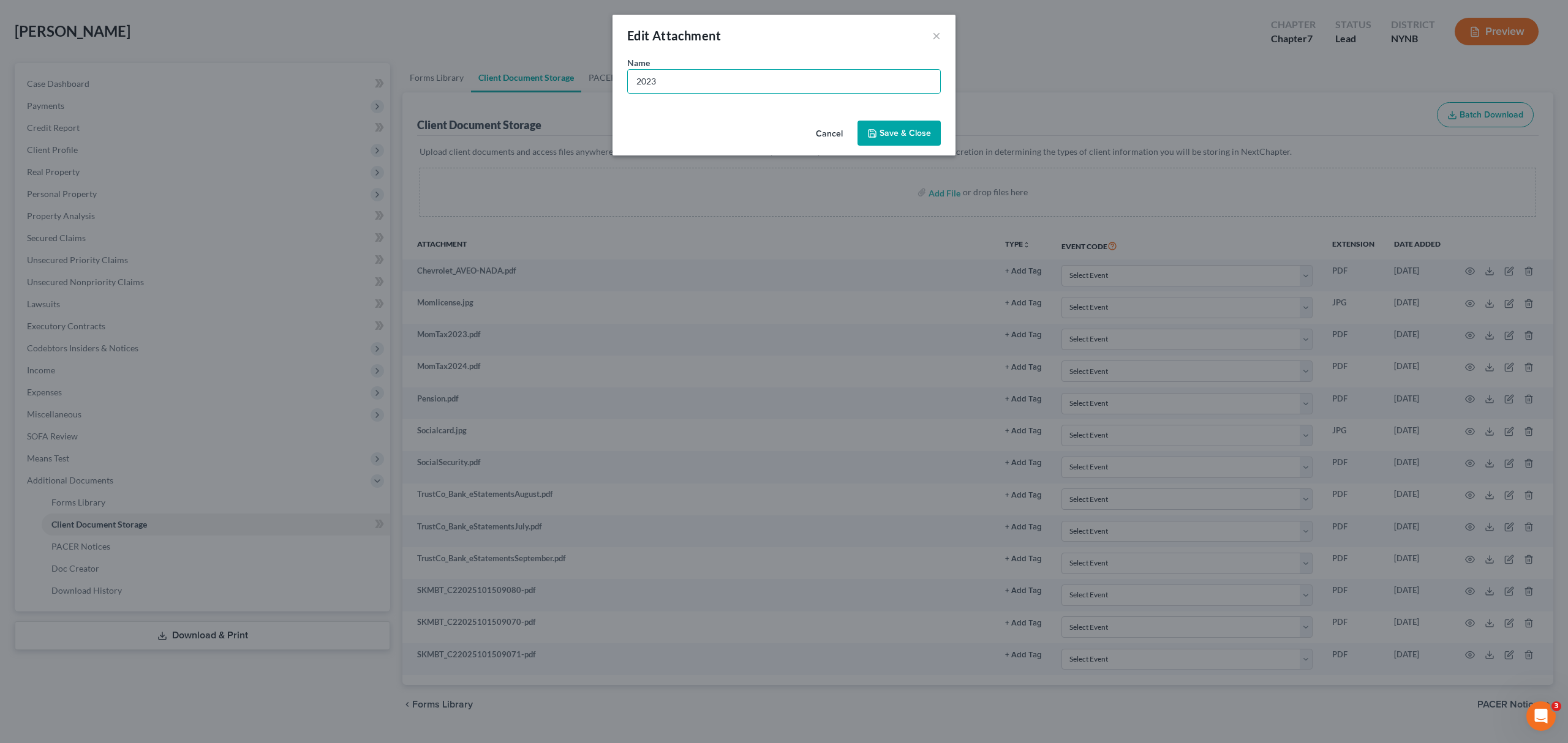
drag, startPoint x: 936, startPoint y: 129, endPoint x: 970, endPoint y: 542, distance: 414.4
click at [936, 129] on button "Save & Close" at bounding box center [899, 133] width 83 height 25
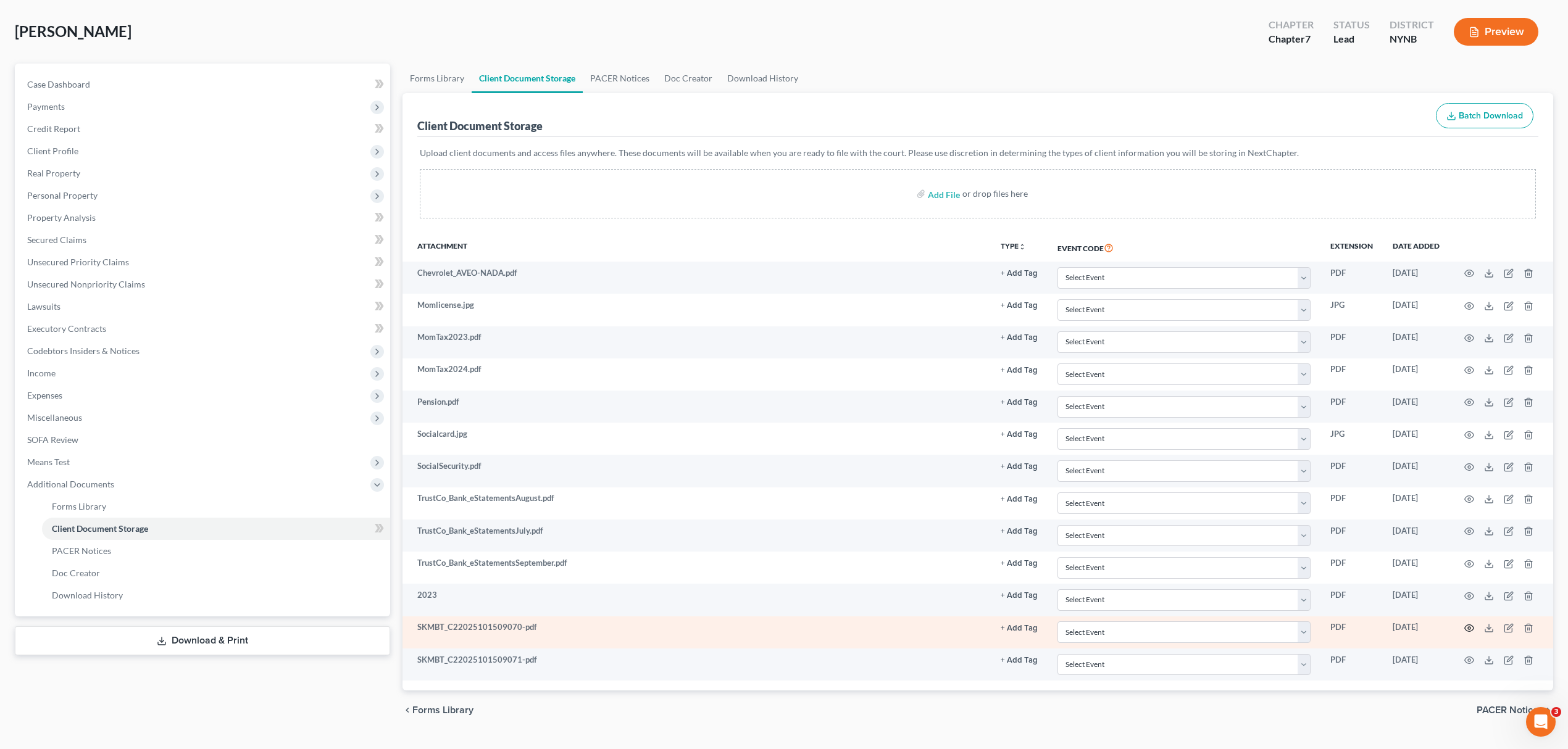
click at [1472, 633] on icon "button" at bounding box center [1469, 628] width 10 height 10
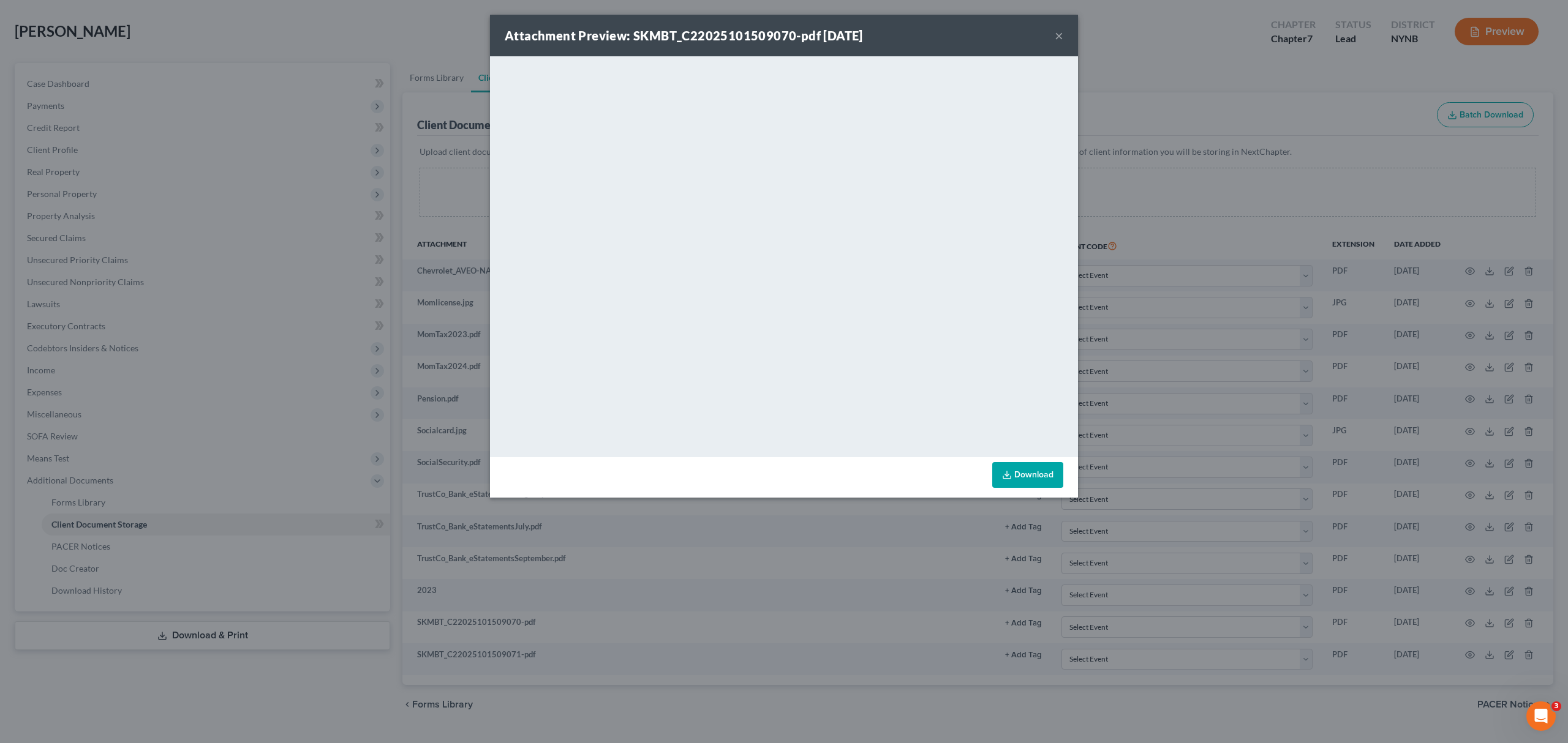
click at [1060, 32] on button "×" at bounding box center [1058, 36] width 8 height 15
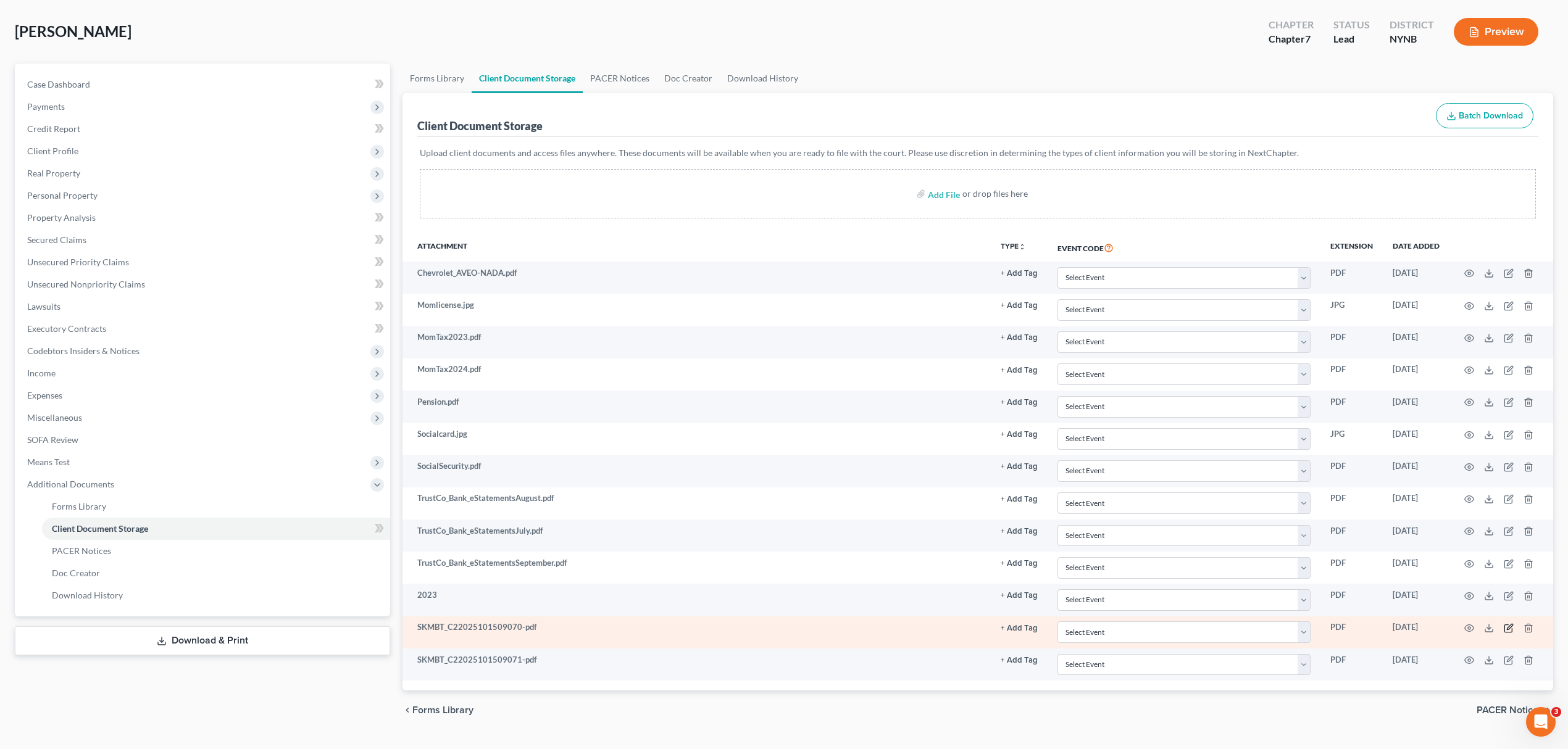
click at [1510, 630] on icon "button" at bounding box center [1509, 626] width 5 height 5
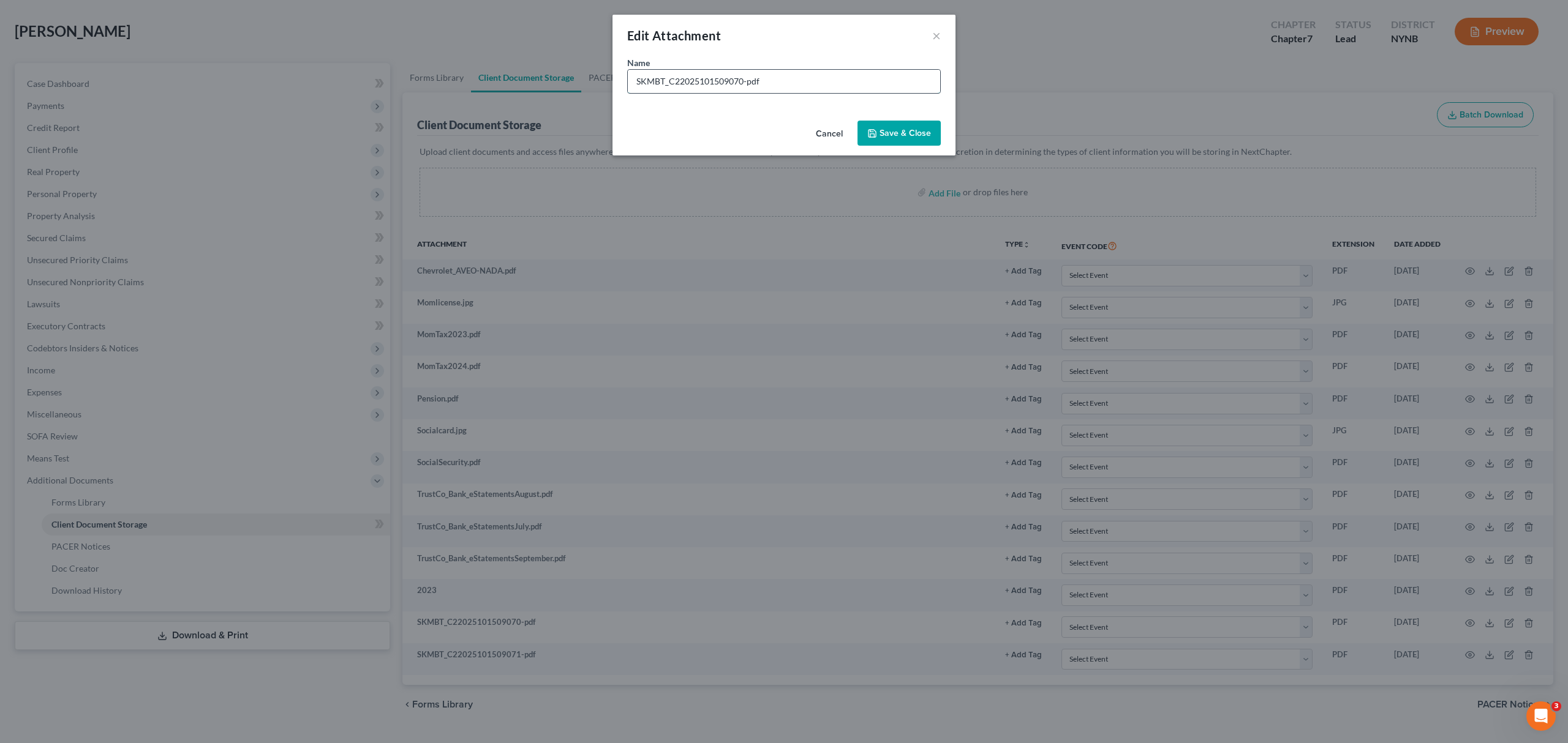
click at [816, 73] on input "SKMBT_C22025101509070-pdf" at bounding box center [784, 81] width 312 height 23
type input "2025"
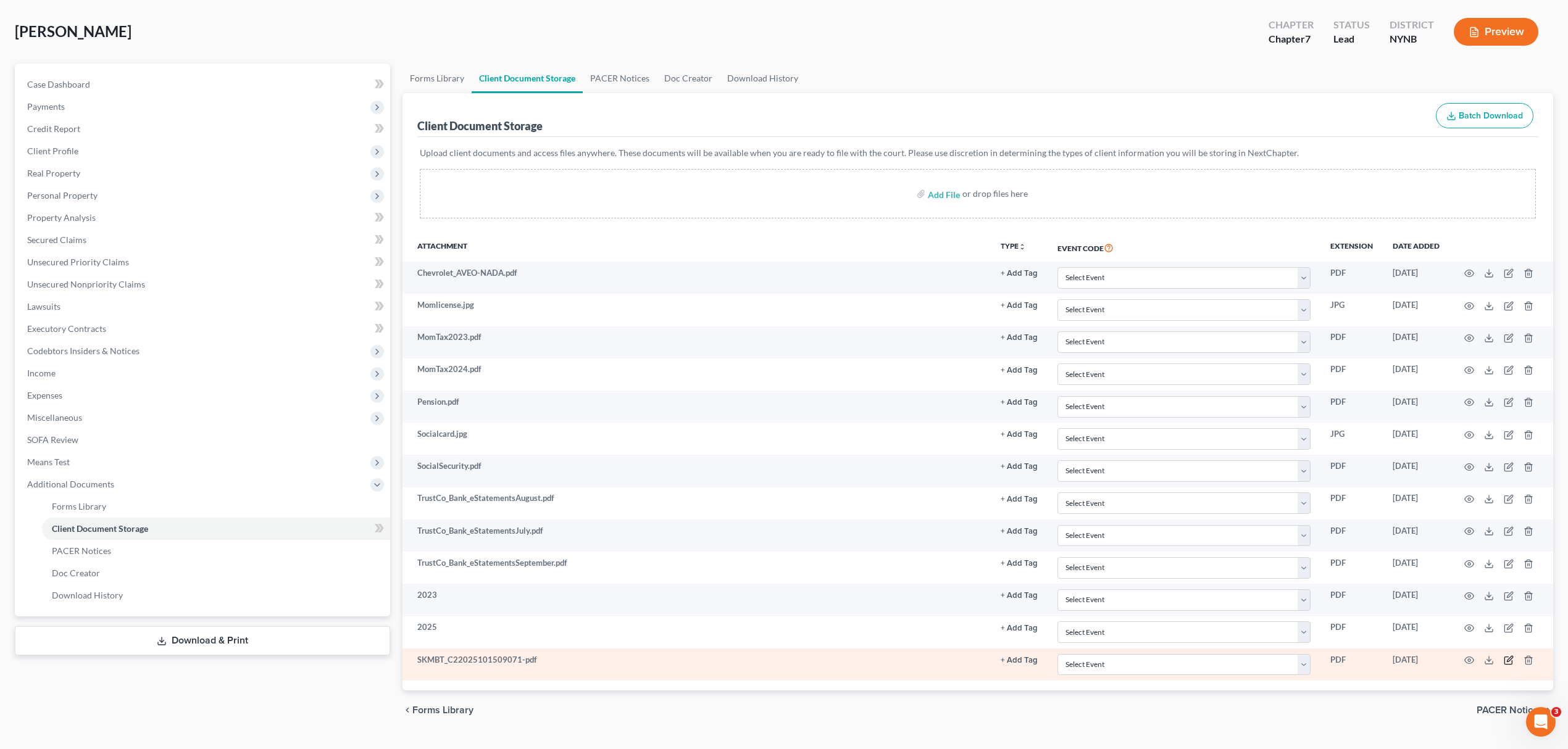
click at [1505, 665] on icon "button" at bounding box center [1508, 661] width 8 height 8
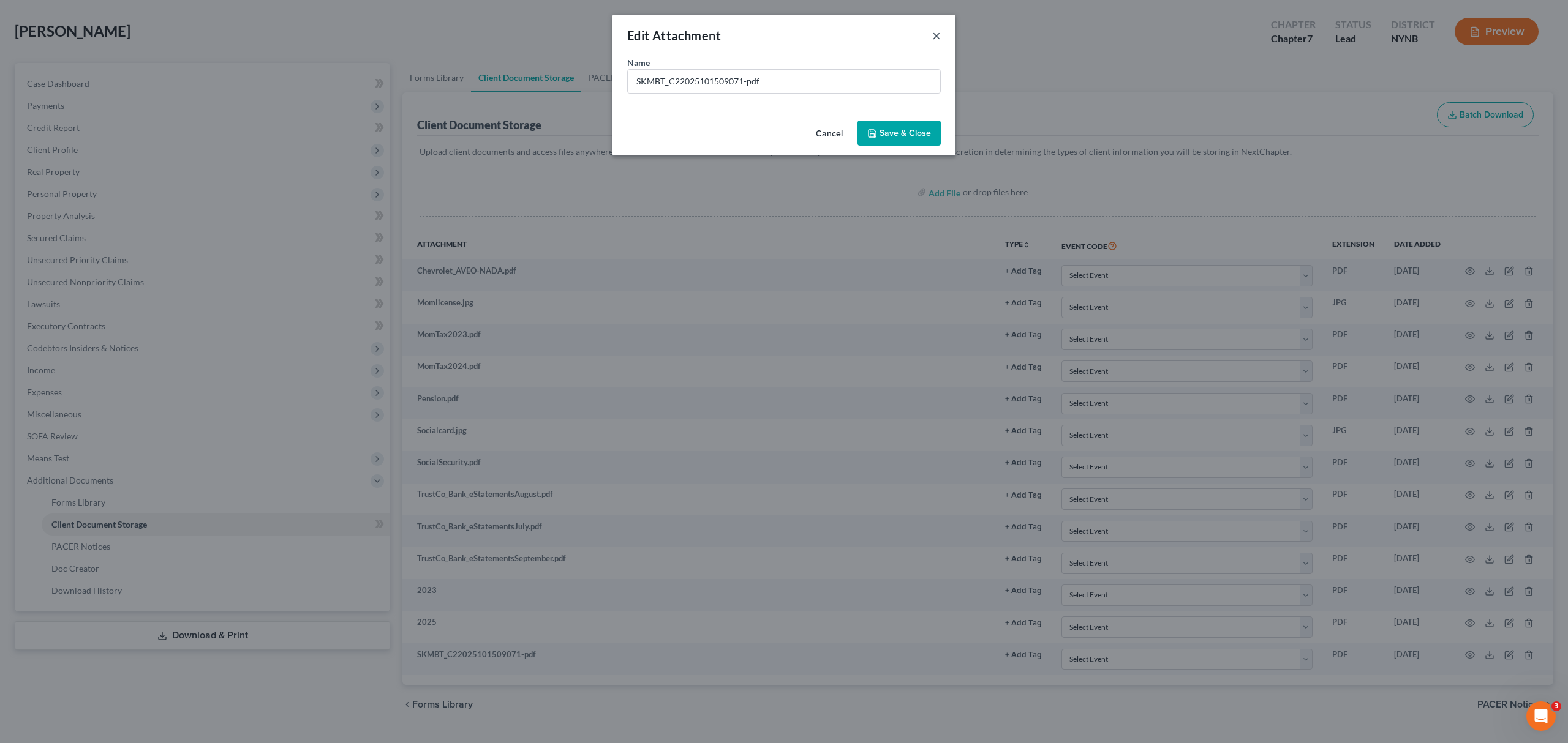
drag, startPoint x: 937, startPoint y: 27, endPoint x: 1176, endPoint y: 226, distance: 311.0
click at [937, 28] on button "×" at bounding box center [936, 36] width 8 height 15
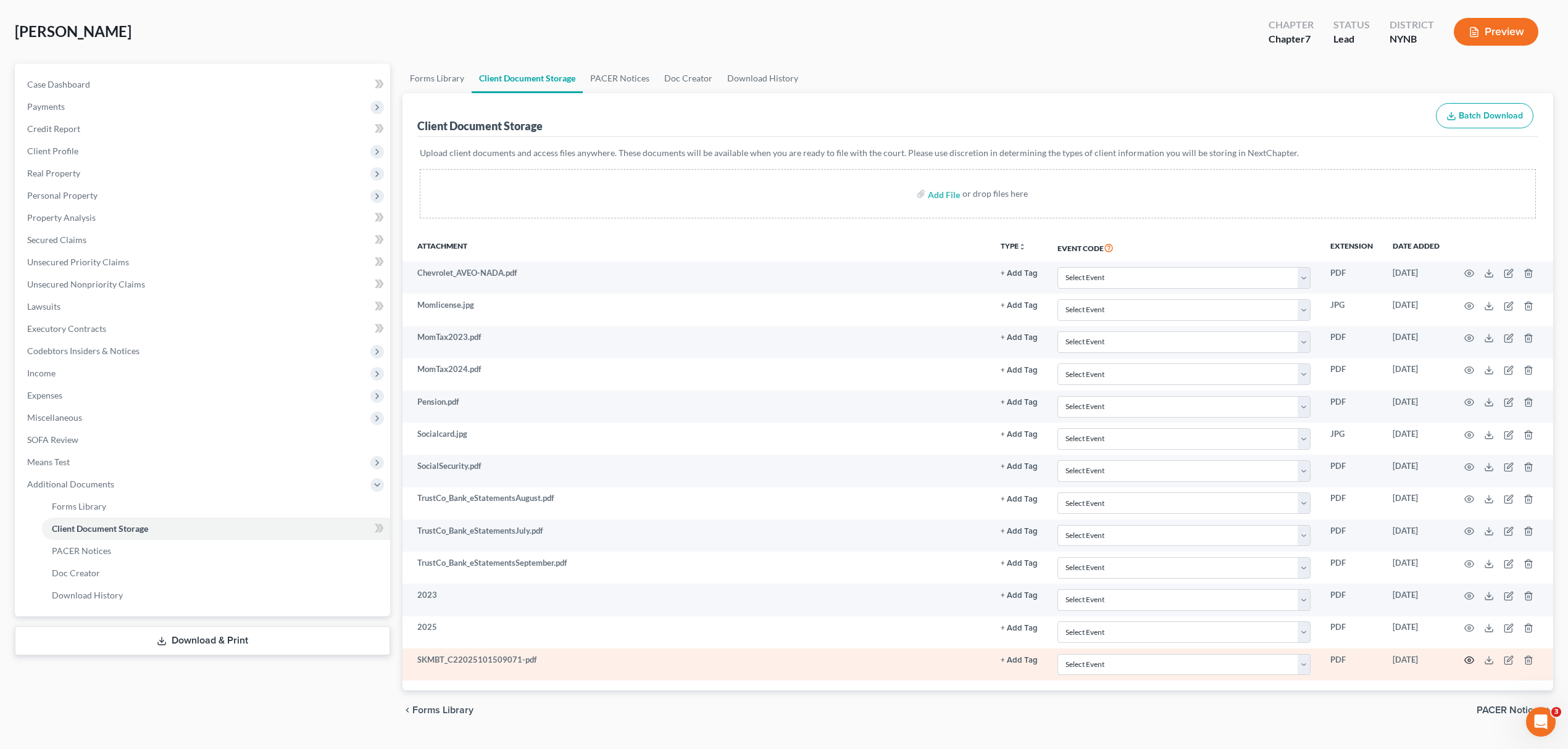
click at [1473, 662] on icon "button" at bounding box center [1469, 660] width 10 height 10
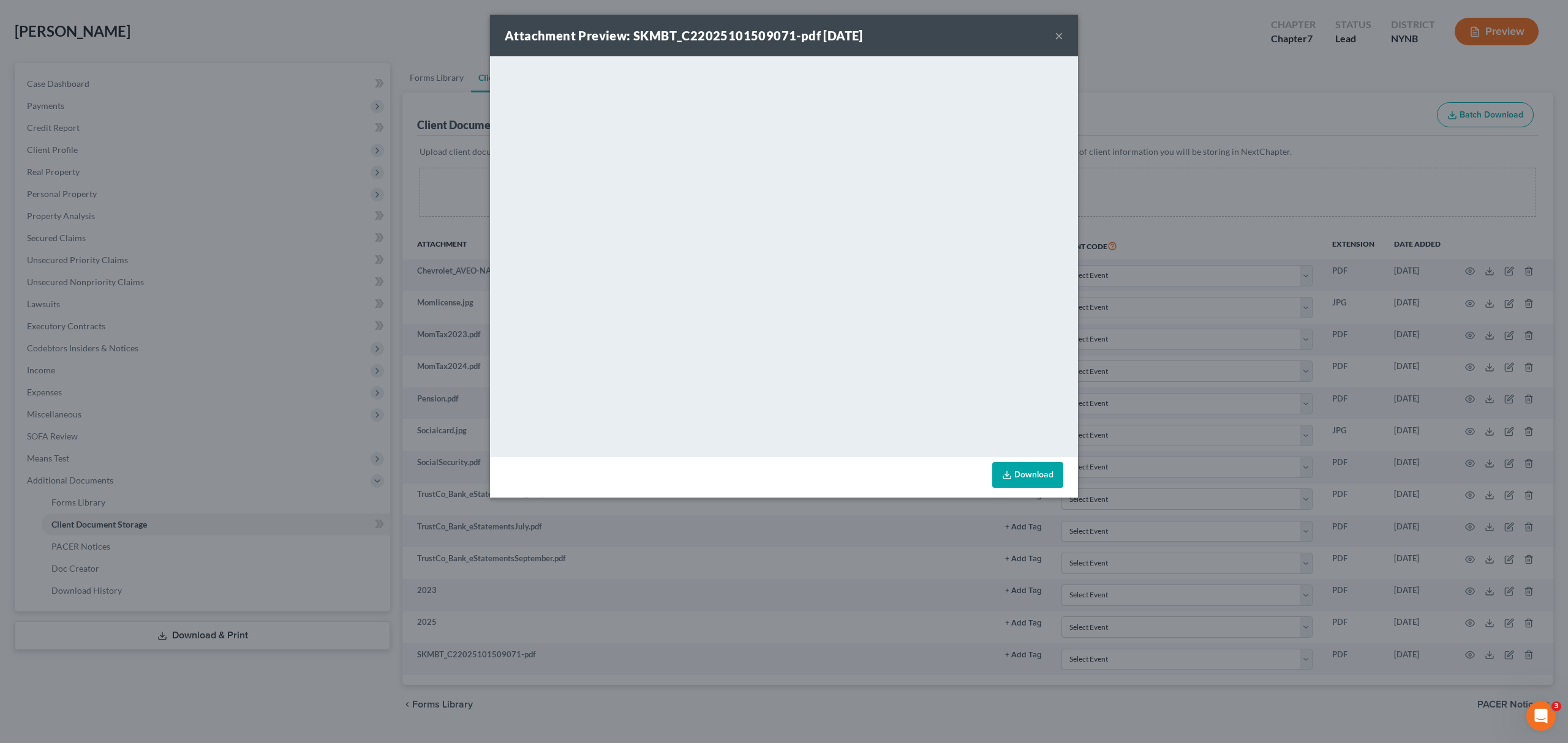
click at [1053, 28] on div "Attachment Preview: SKMBT_C22025101509071-pdf 10/15/2025 ×" at bounding box center [784, 36] width 588 height 42
drag, startPoint x: 1055, startPoint y: 31, endPoint x: 1100, endPoint y: 76, distance: 63.6
click at [1056, 32] on button "×" at bounding box center [1058, 36] width 8 height 15
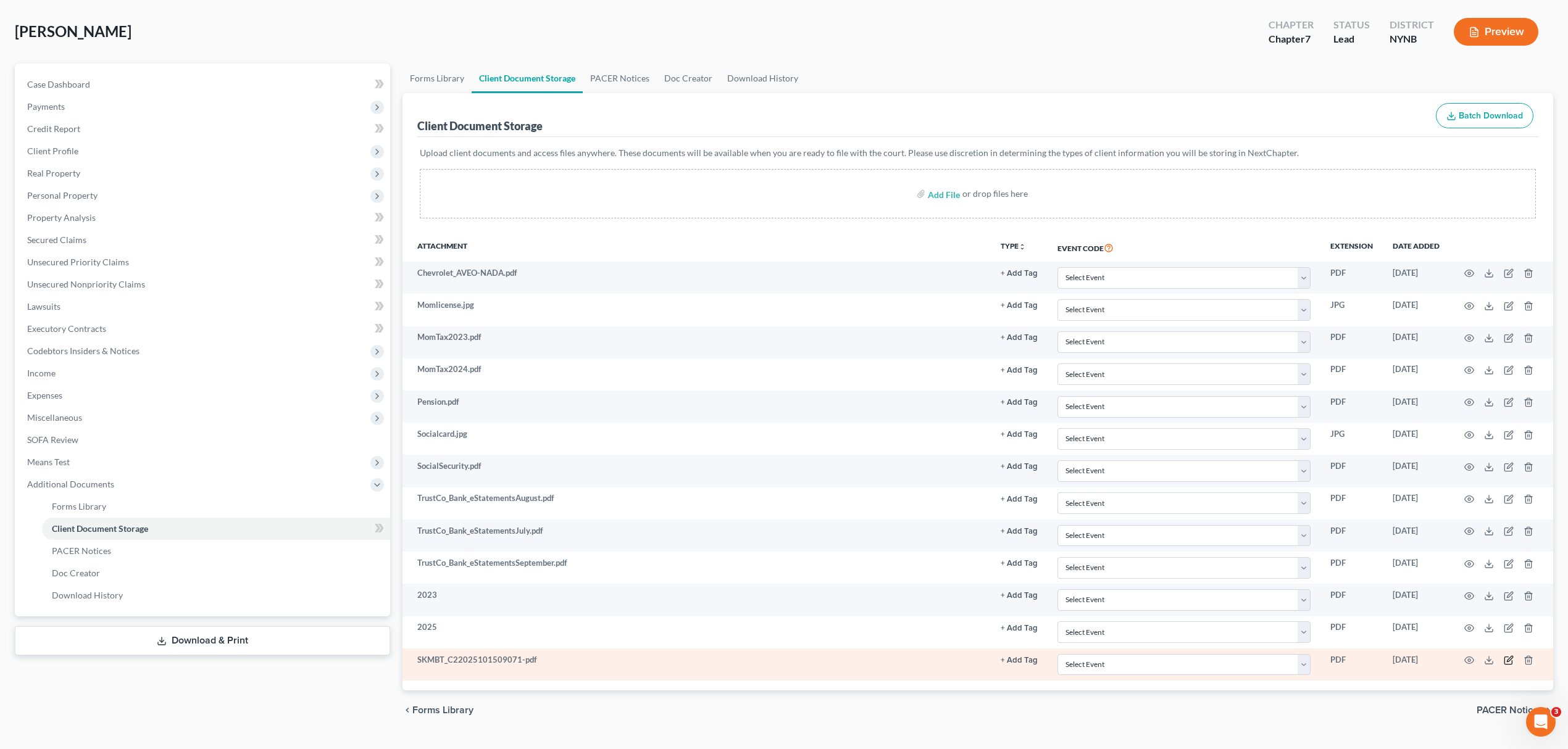
click at [1507, 664] on icon "button" at bounding box center [1508, 660] width 10 height 10
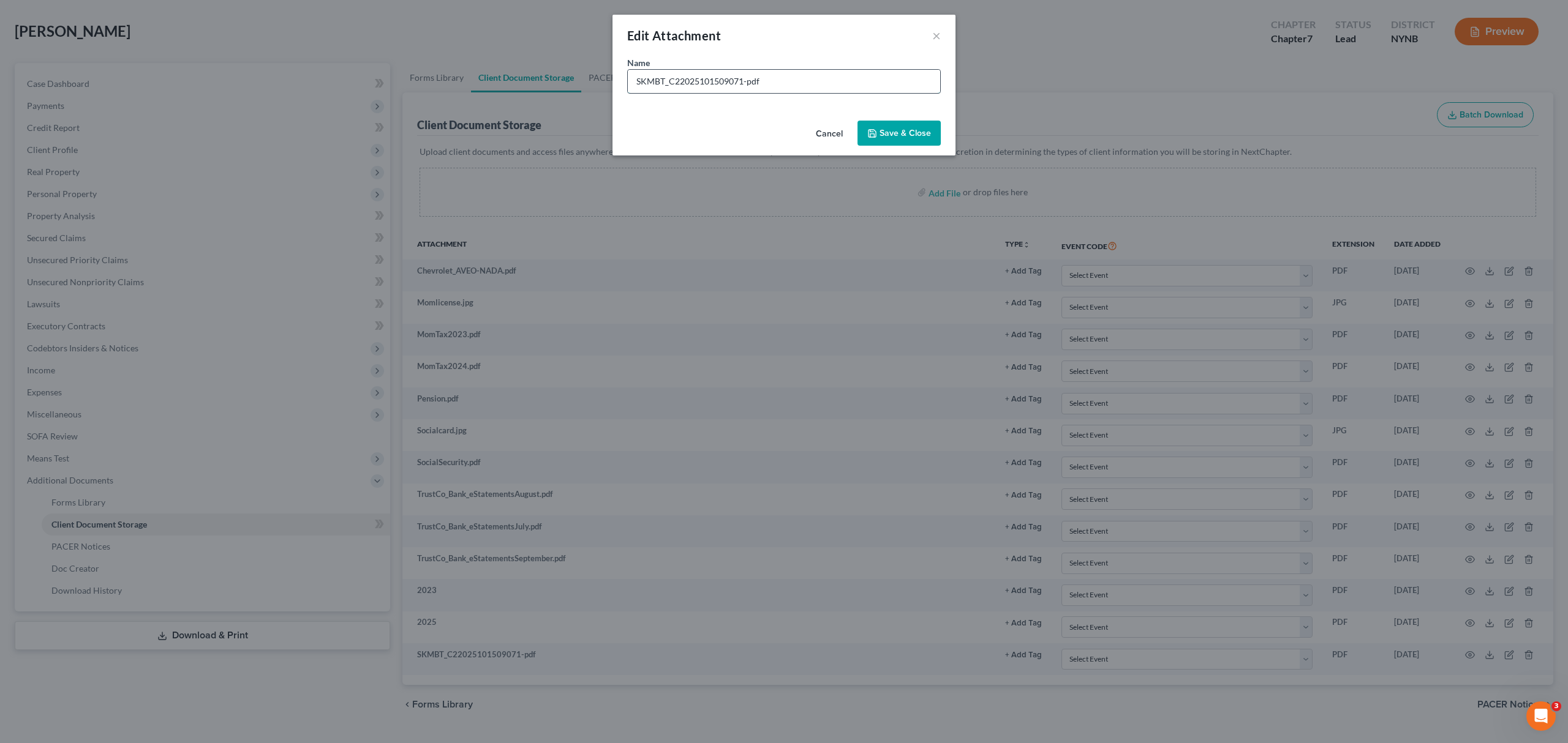
click at [743, 79] on input "SKMBT_C22025101509071-pdf" at bounding box center [784, 81] width 312 height 23
drag, startPoint x: 743, startPoint y: 79, endPoint x: 751, endPoint y: 79, distance: 8.0
click at [751, 79] on input "SKMBT_C22025101509071-pdf" at bounding box center [784, 81] width 312 height 23
drag, startPoint x: 743, startPoint y: 117, endPoint x: 775, endPoint y: 74, distance: 53.6
click at [743, 117] on div "Cancel Save & Close" at bounding box center [784, 136] width 343 height 40
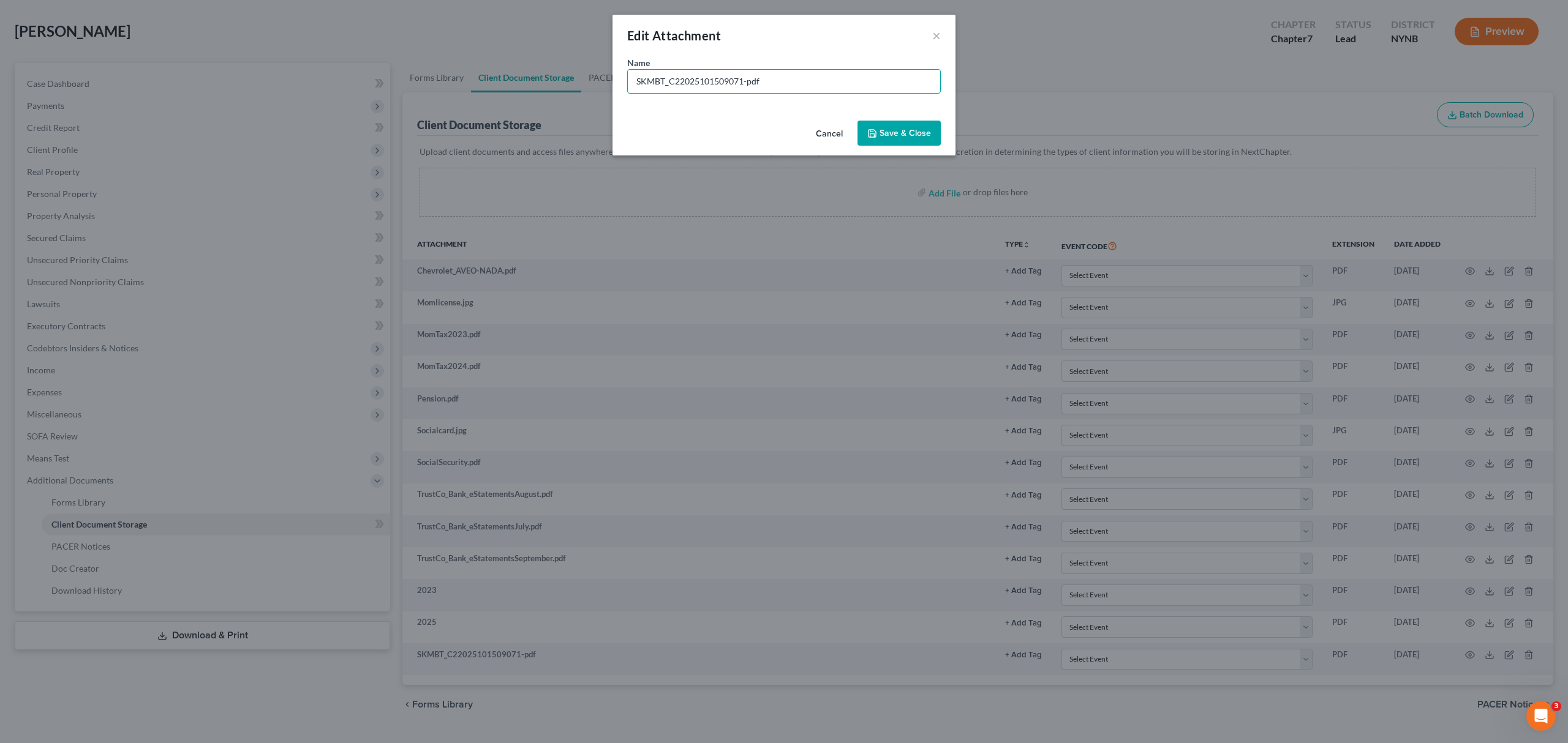
click at [787, 62] on div "Name * SKMBT_C22025101509071-pdf" at bounding box center [784, 75] width 314 height 37
click at [781, 67] on div "Name * SKMBT_C22025101509071-pdf" at bounding box center [784, 75] width 314 height 37
click at [765, 83] on input "SKMBT_C22025101509071-pdf" at bounding box center [784, 81] width 312 height 23
click at [766, 85] on input "SKMBT_C22025101509071-pdf" at bounding box center [784, 81] width 312 height 23
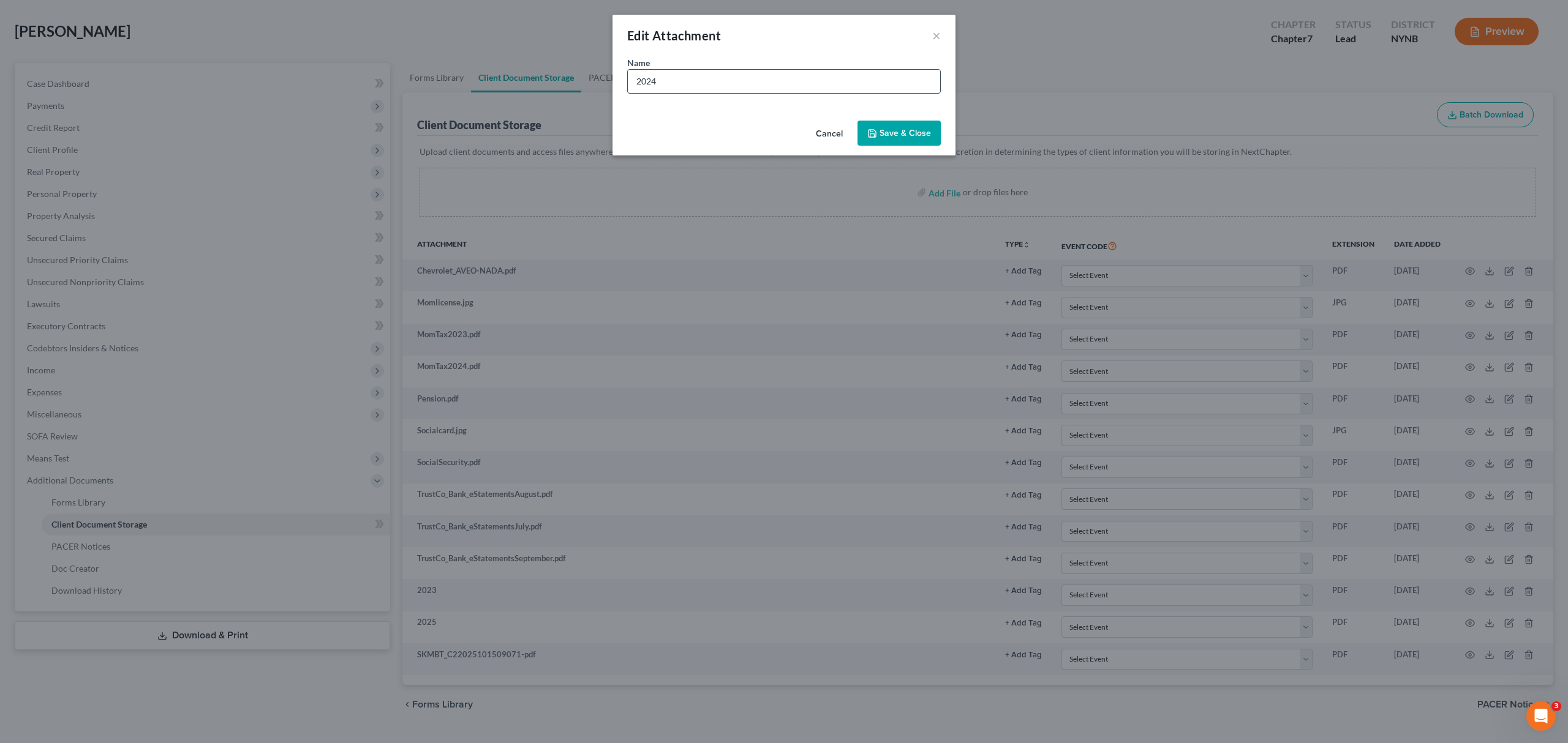
type input "2024"
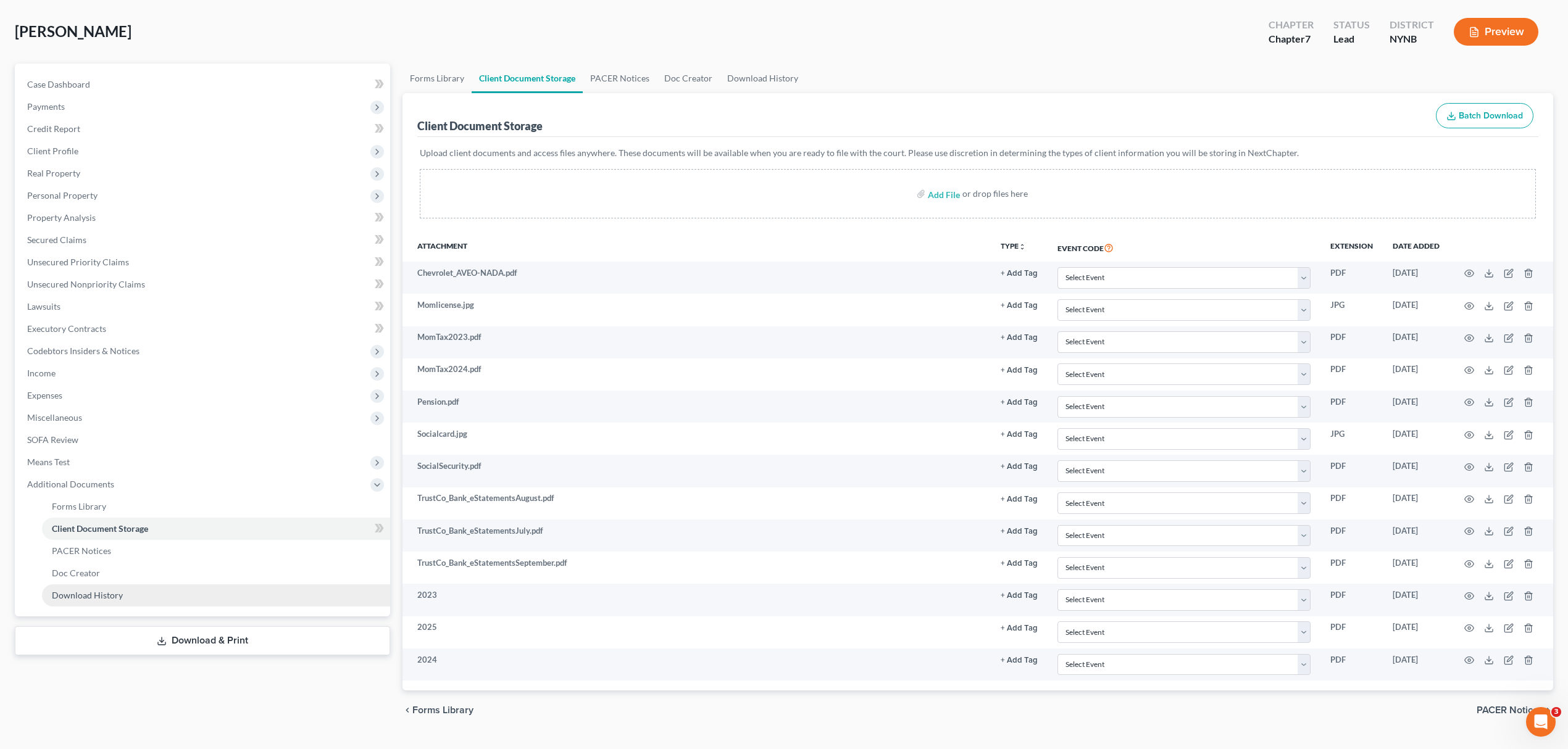
drag, startPoint x: 119, startPoint y: 632, endPoint x: 237, endPoint y: 628, distance: 118.1
click at [119, 632] on link "Download & Print" at bounding box center [203, 641] width 376 height 29
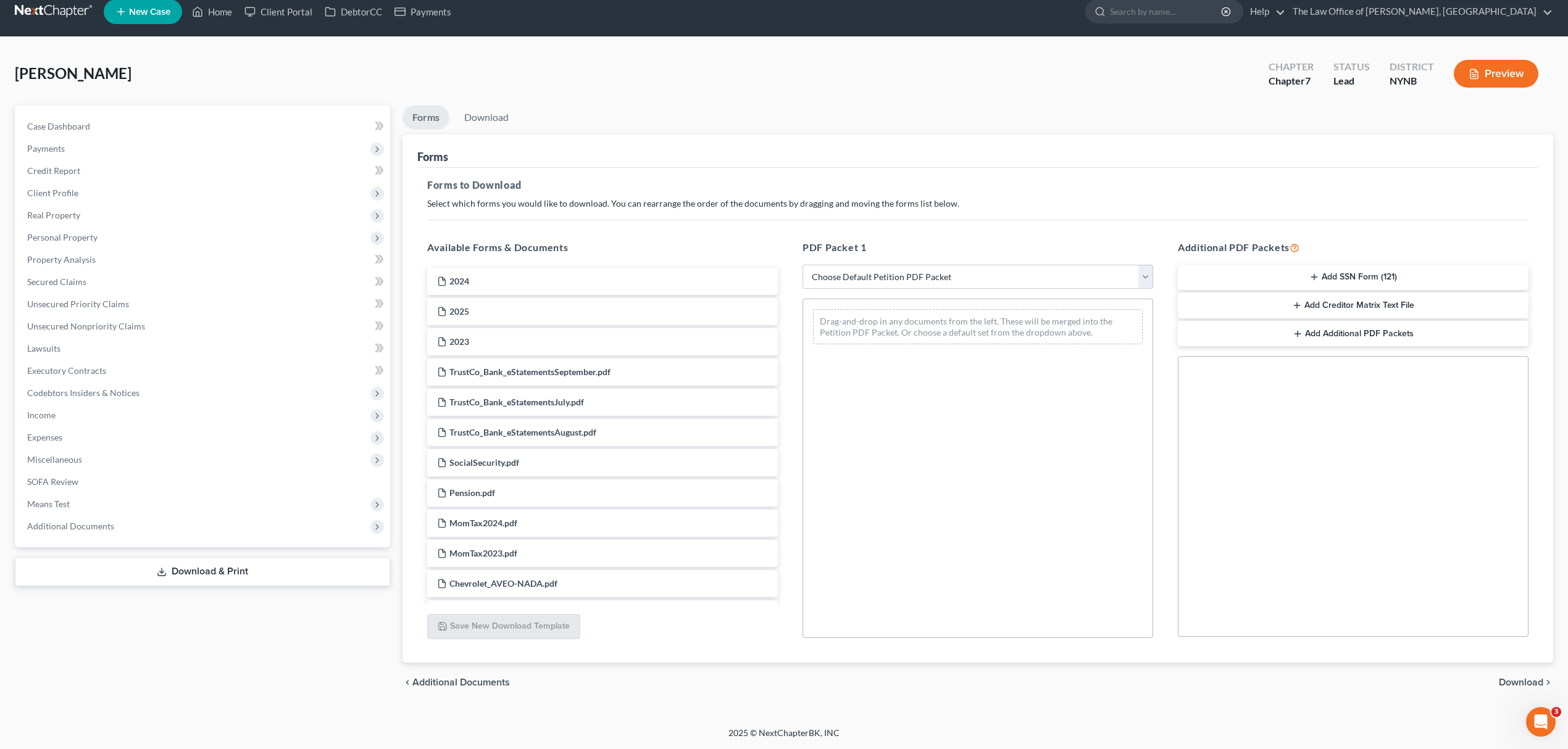
scroll to position [13, 0]
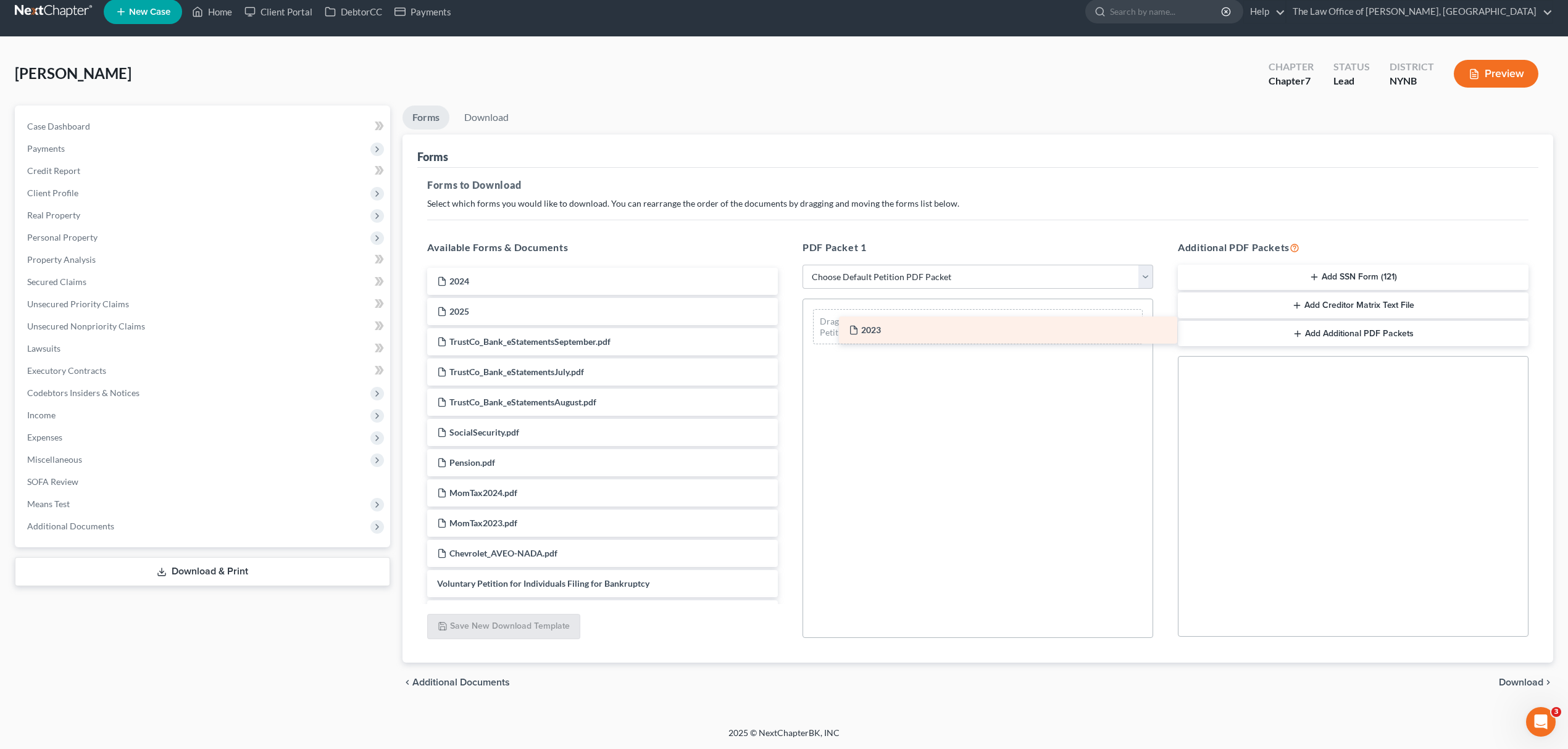
drag, startPoint x: 508, startPoint y: 351, endPoint x: 919, endPoint y: 339, distance: 411.2
click at [788, 339] on div "2023 2024 2025 2023 TrustCo_Bank_eStatementsSeptember.pdf TrustCo_Bank_eStateme…" at bounding box center [602, 689] width 370 height 844
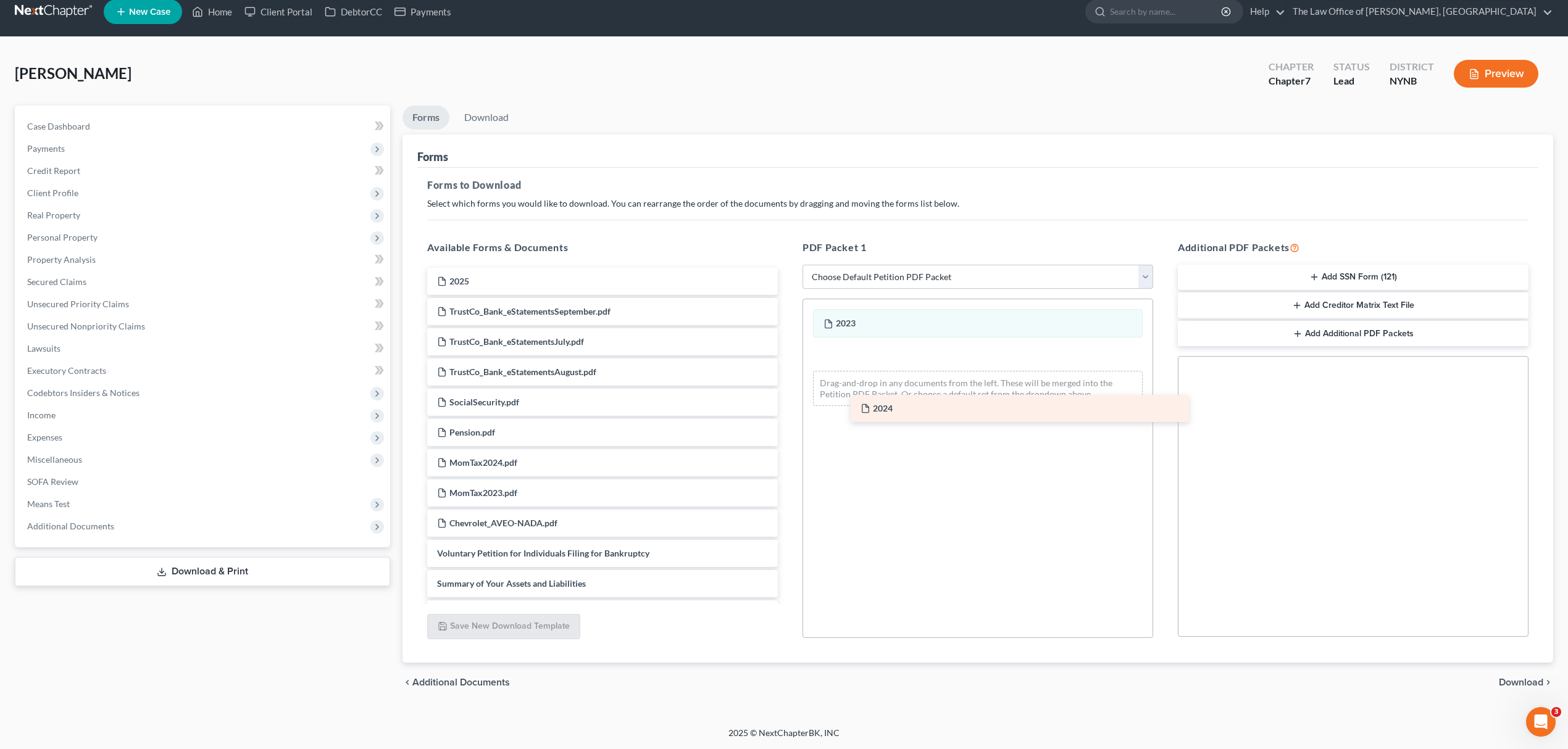
drag, startPoint x: 520, startPoint y: 284, endPoint x: 932, endPoint y: 407, distance: 430.0
click at [788, 410] on div "2024 2024 2025 TrustCo_Bank_eStatementsSeptember.pdf TrustCo_Bank_eStatementsJu…" at bounding box center [602, 674] width 370 height 813
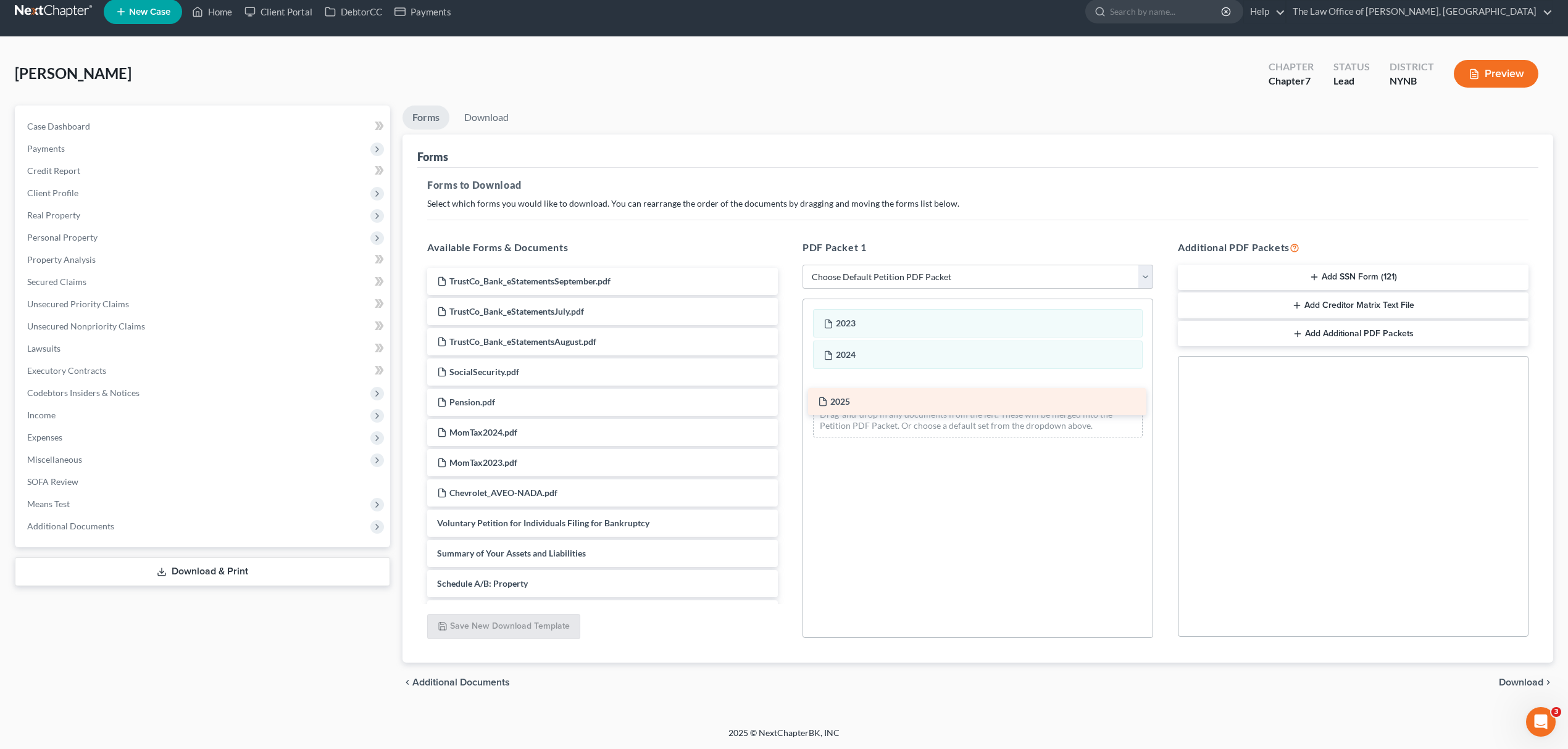
drag, startPoint x: 557, startPoint y: 280, endPoint x: 930, endPoint y: 403, distance: 392.8
click at [788, 403] on div "2025 2025 TrustCo_Bank_eStatementsSeptember.pdf TrustCo_Bank_eStatementsJuly.pd…" at bounding box center [602, 659] width 370 height 783
click at [1504, 682] on span "Download" at bounding box center [1521, 682] width 45 height 10
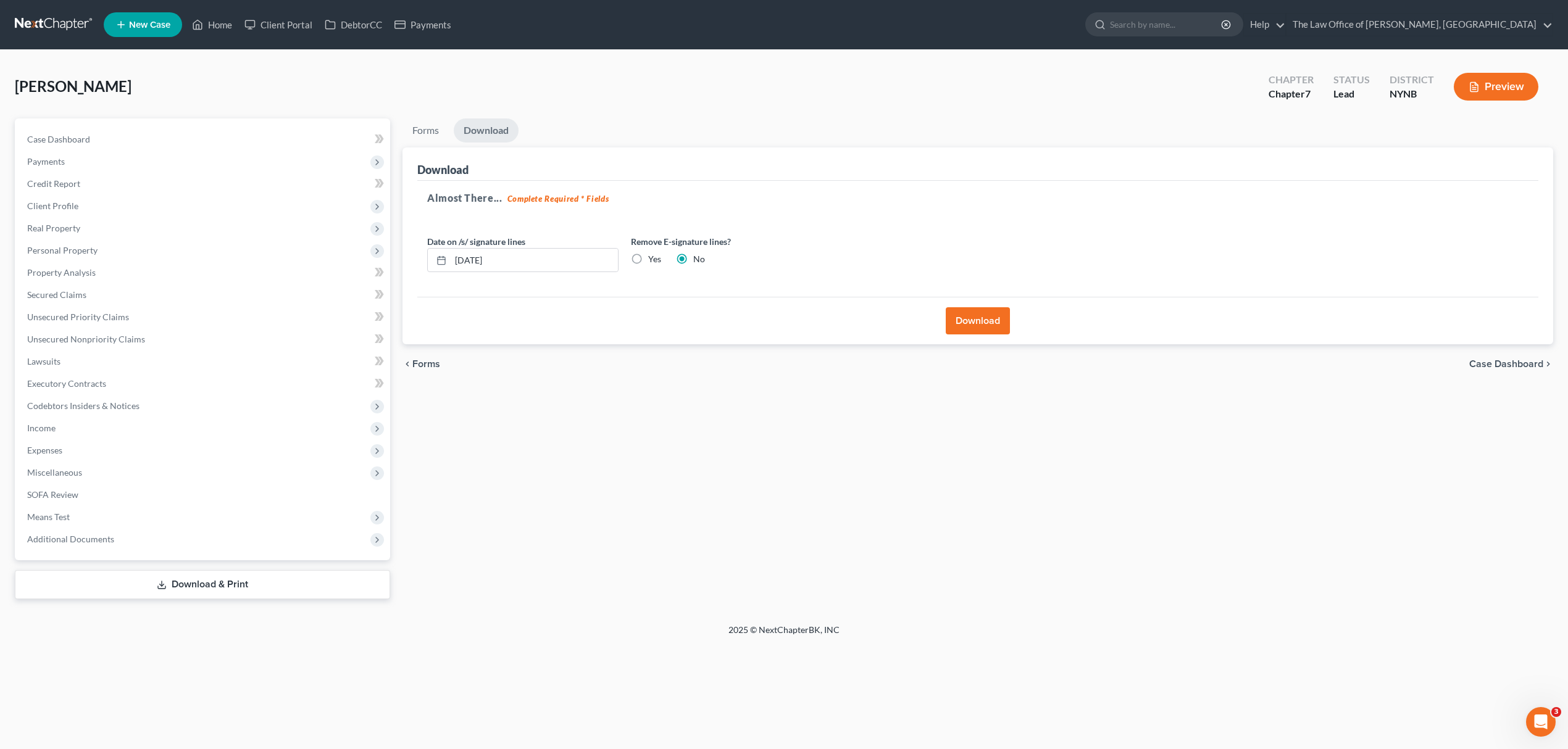
scroll to position [0, 0]
click at [952, 327] on div "Download" at bounding box center [985, 321] width 1130 height 48
click at [964, 326] on button "Download" at bounding box center [985, 321] width 64 height 27
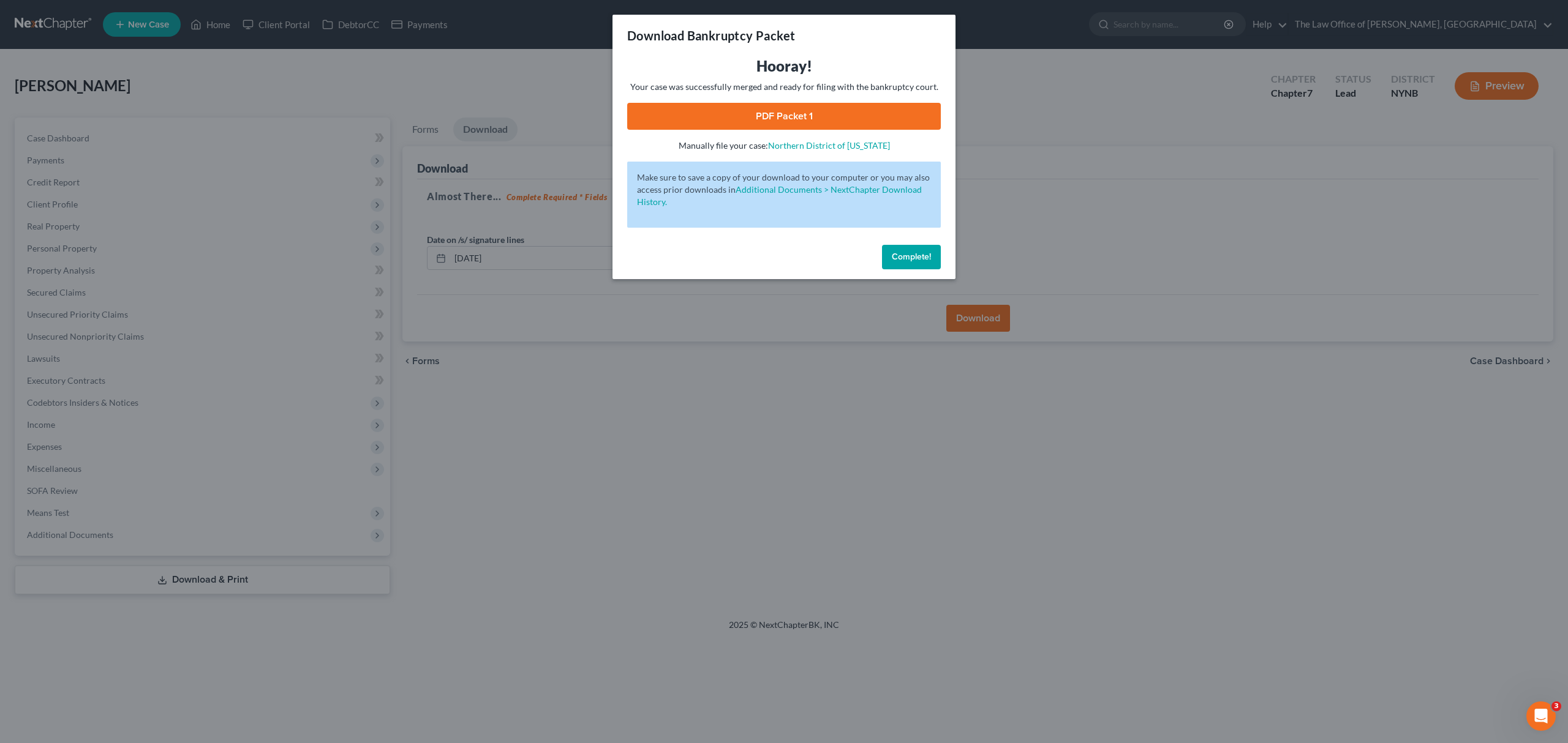
click at [794, 123] on link "PDF Packet 1" at bounding box center [784, 116] width 314 height 27
click at [893, 264] on button "Complete!" at bounding box center [911, 257] width 59 height 25
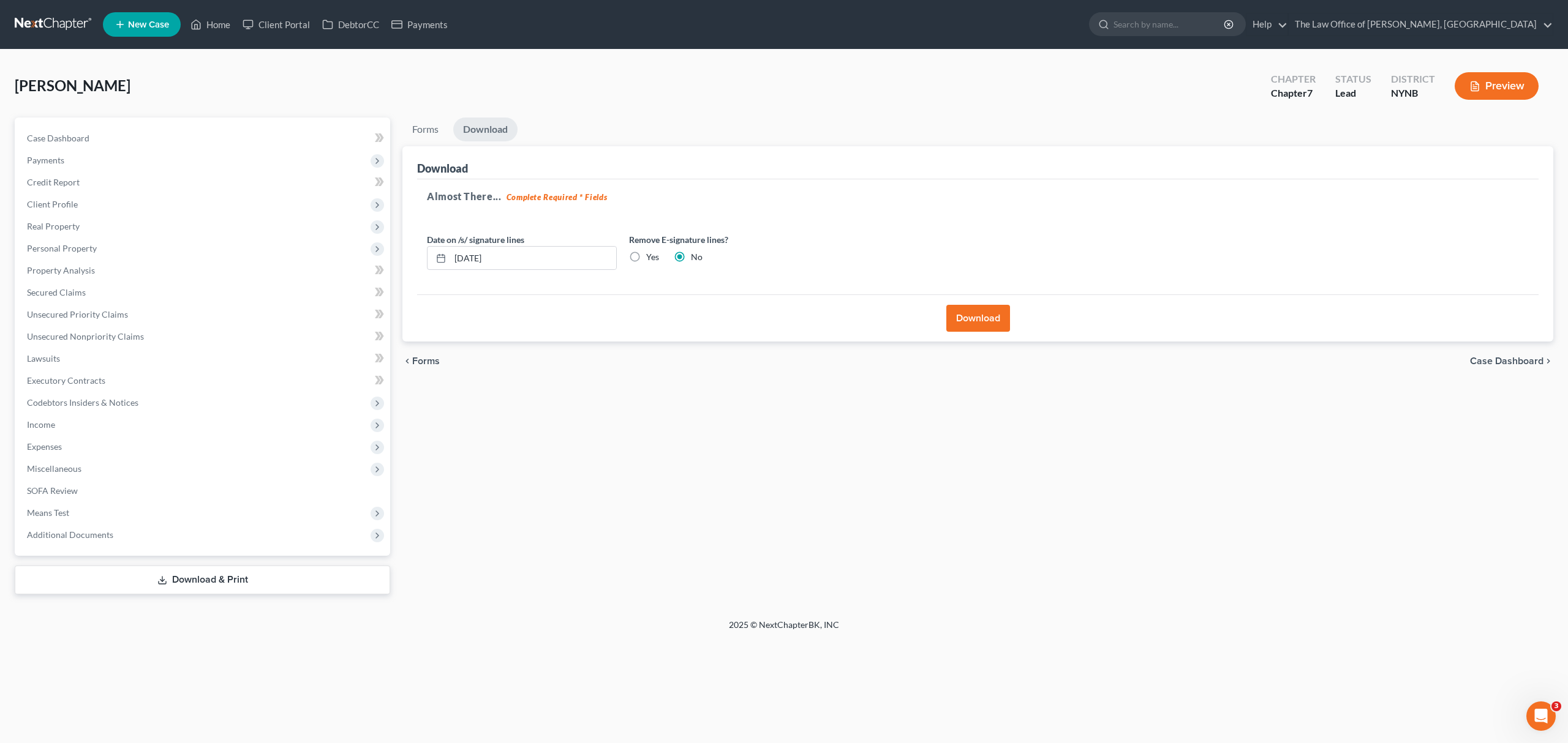
click at [165, 549] on div "Case Dashboard Payments Invoices Payments Payments Credit Report Client Profile…" at bounding box center [203, 337] width 376 height 438
click at [170, 545] on div "Case Dashboard Payments Invoices Payments Payments Credit Report Client Profile…" at bounding box center [203, 337] width 376 height 438
click at [181, 537] on span "Additional Documents" at bounding box center [204, 534] width 373 height 22
click at [231, 586] on link "Client Document Storage" at bounding box center [215, 578] width 346 height 22
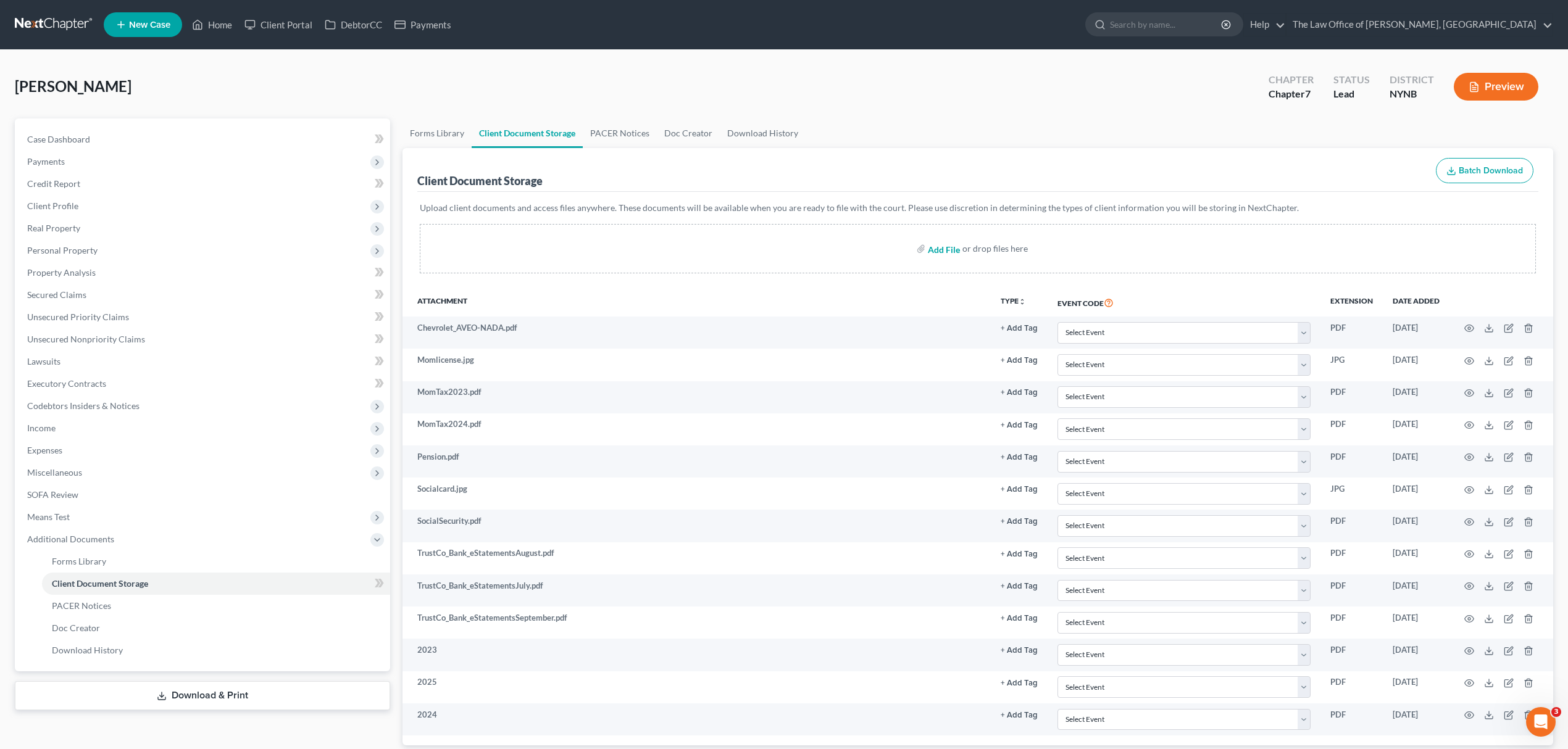
click at [937, 245] on input "file" at bounding box center [942, 248] width 29 height 22
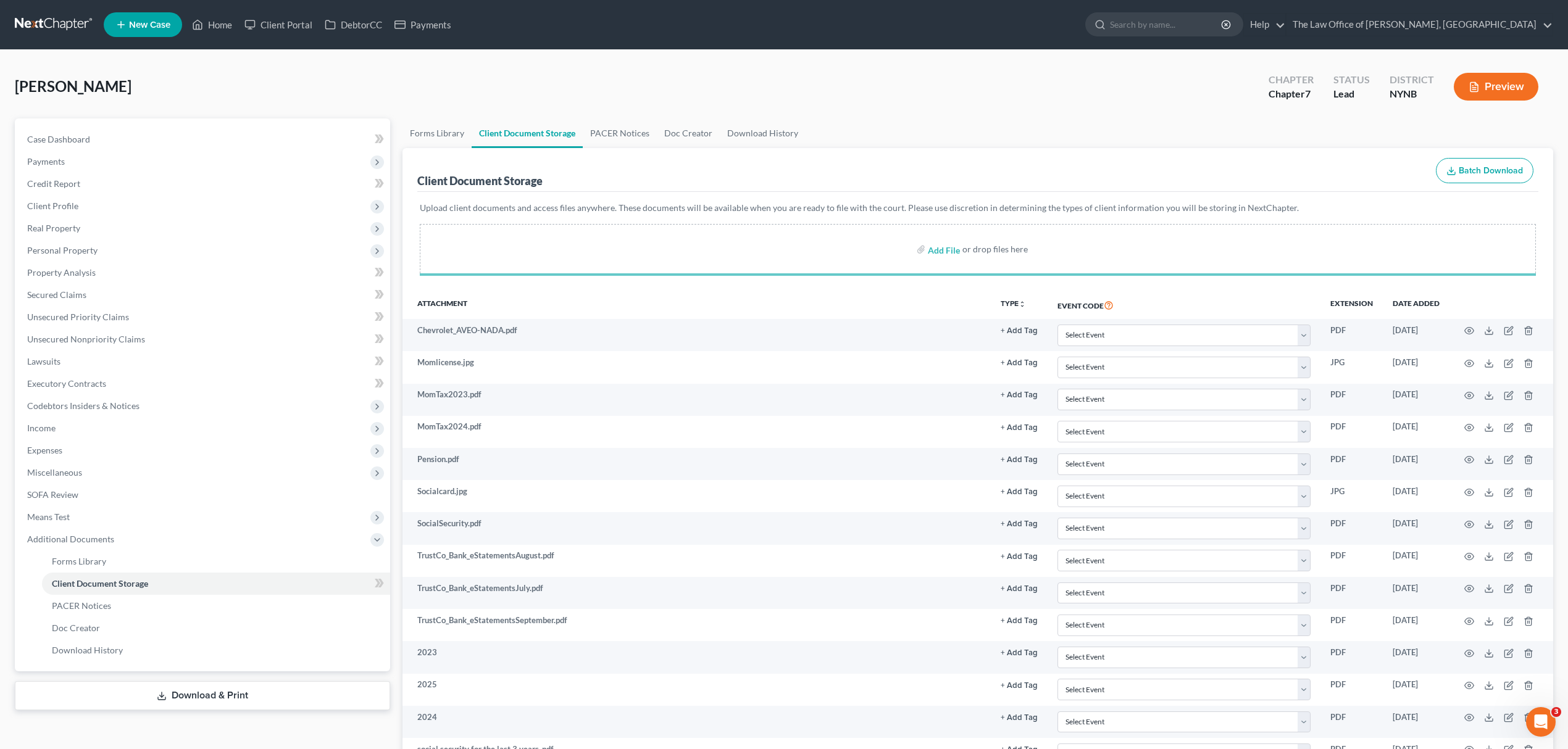
scroll to position [120, 0]
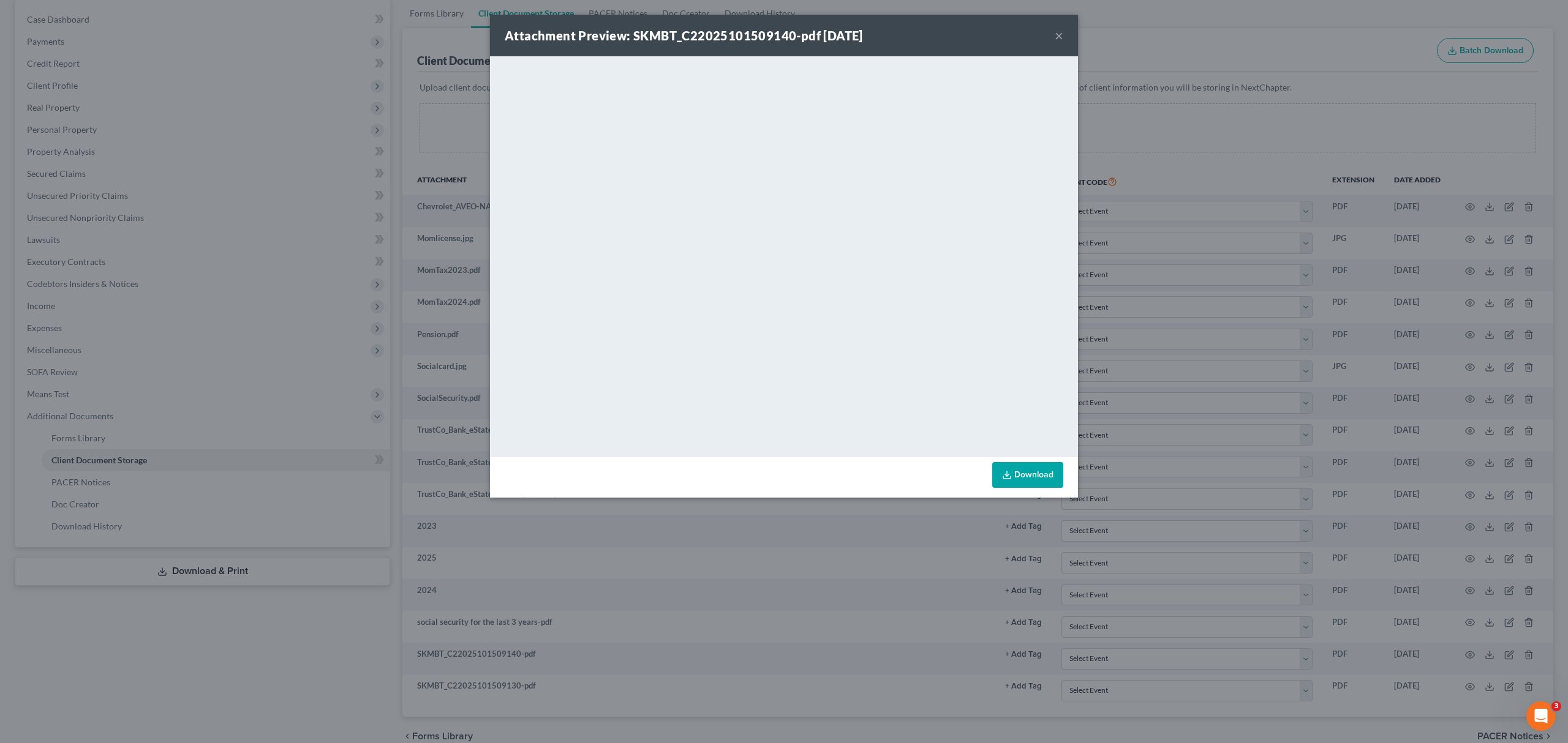
click at [1061, 32] on button "×" at bounding box center [1058, 36] width 8 height 15
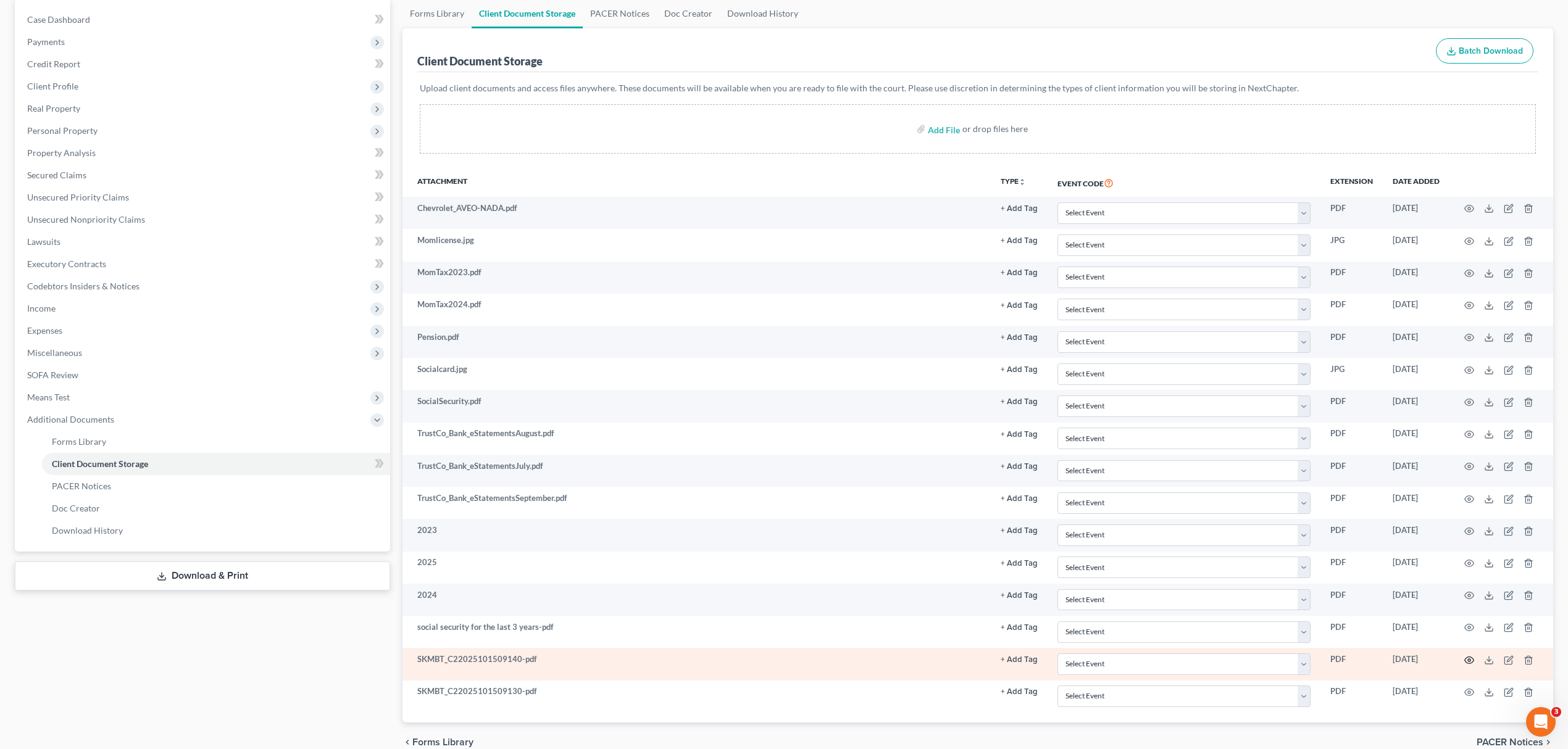
click at [1466, 661] on icon "button" at bounding box center [1469, 660] width 10 height 10
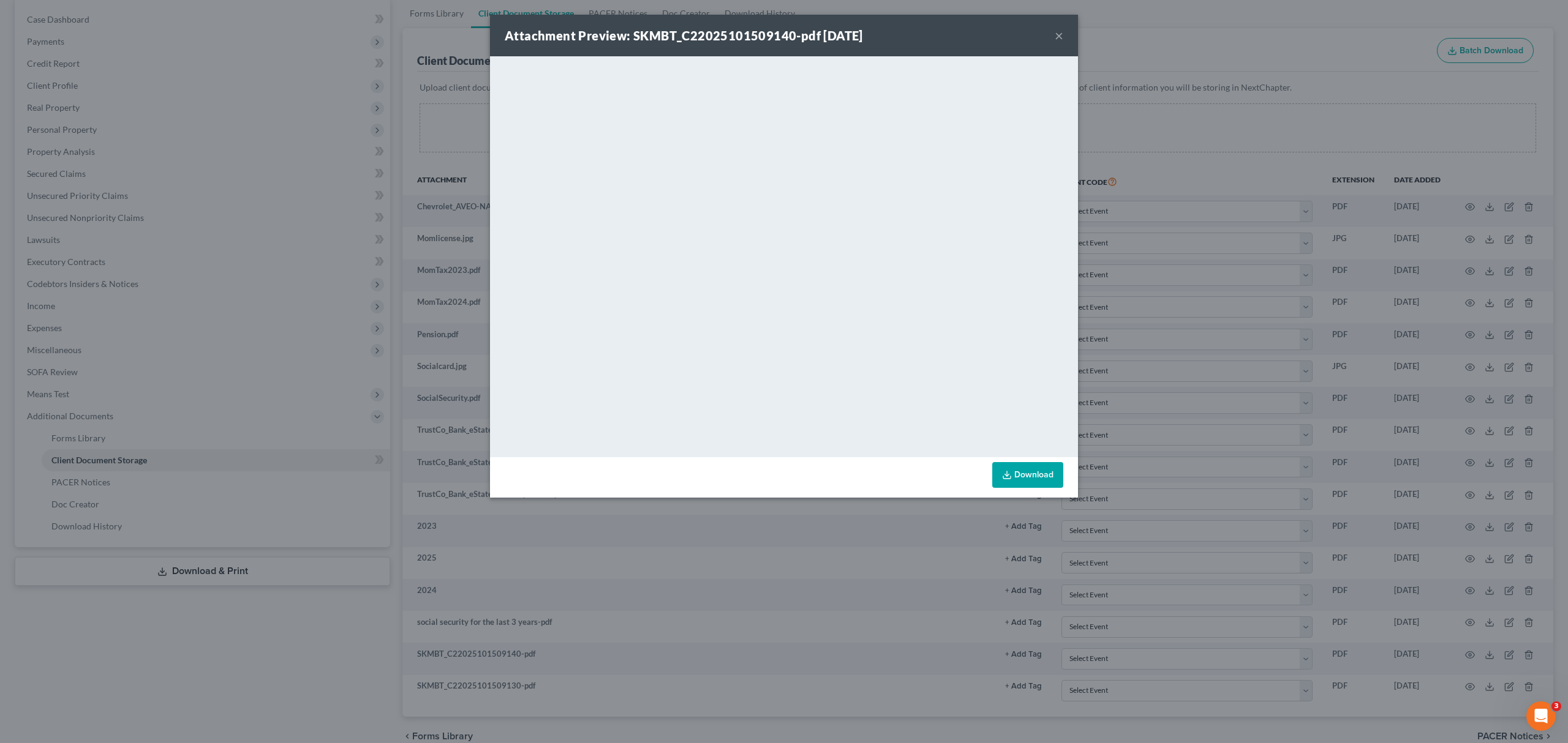
click at [1132, 42] on div "Attachment Preview: SKMBT_C22025101509140-pdf 10/15/2025 × <object ng-attr-data…" at bounding box center [784, 371] width 1568 height 743
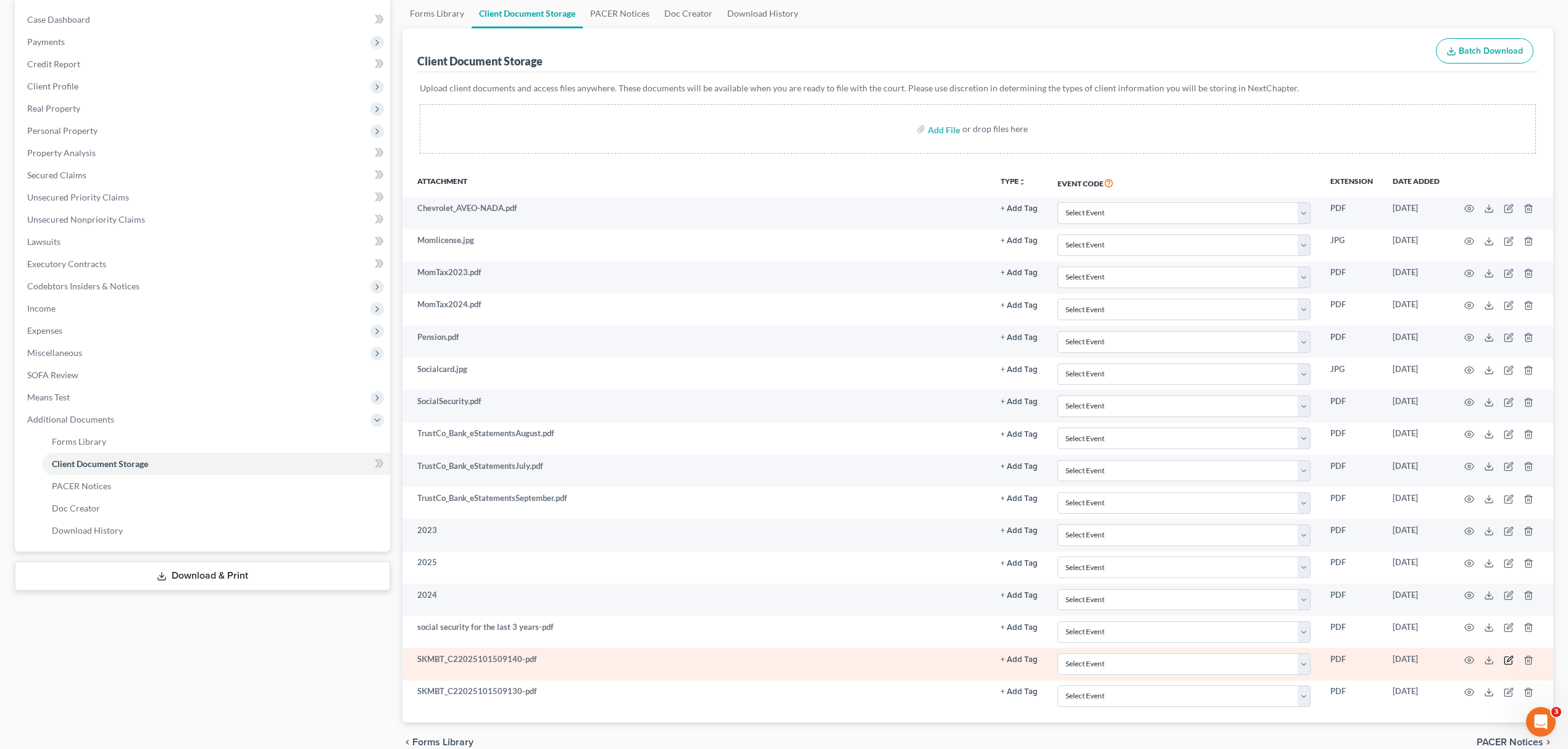
click at [1505, 664] on icon "button" at bounding box center [1508, 661] width 8 height 8
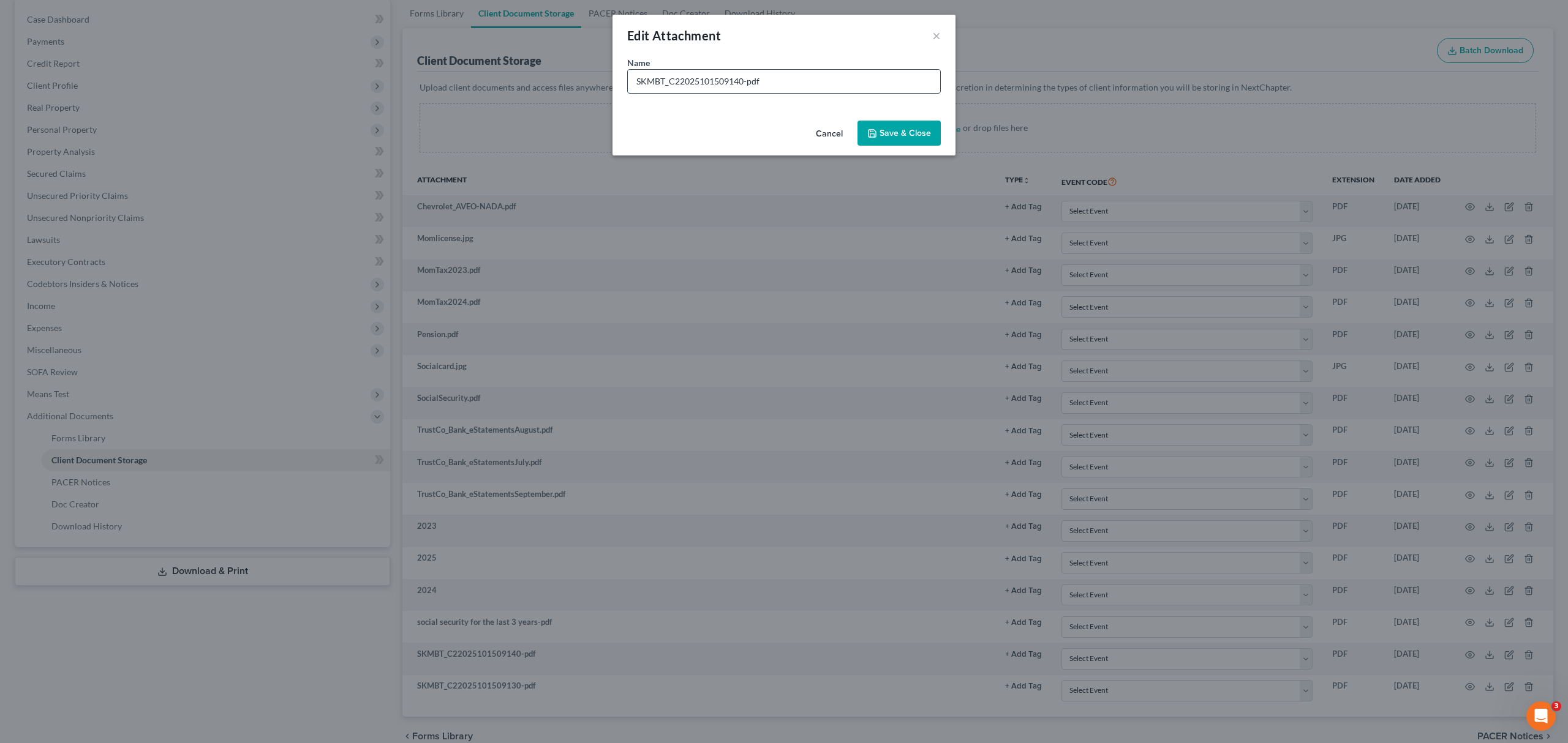
click at [785, 82] on input "SKMBT_C22025101509140-pdf" at bounding box center [784, 81] width 312 height 23
type input "2024 taxes full"
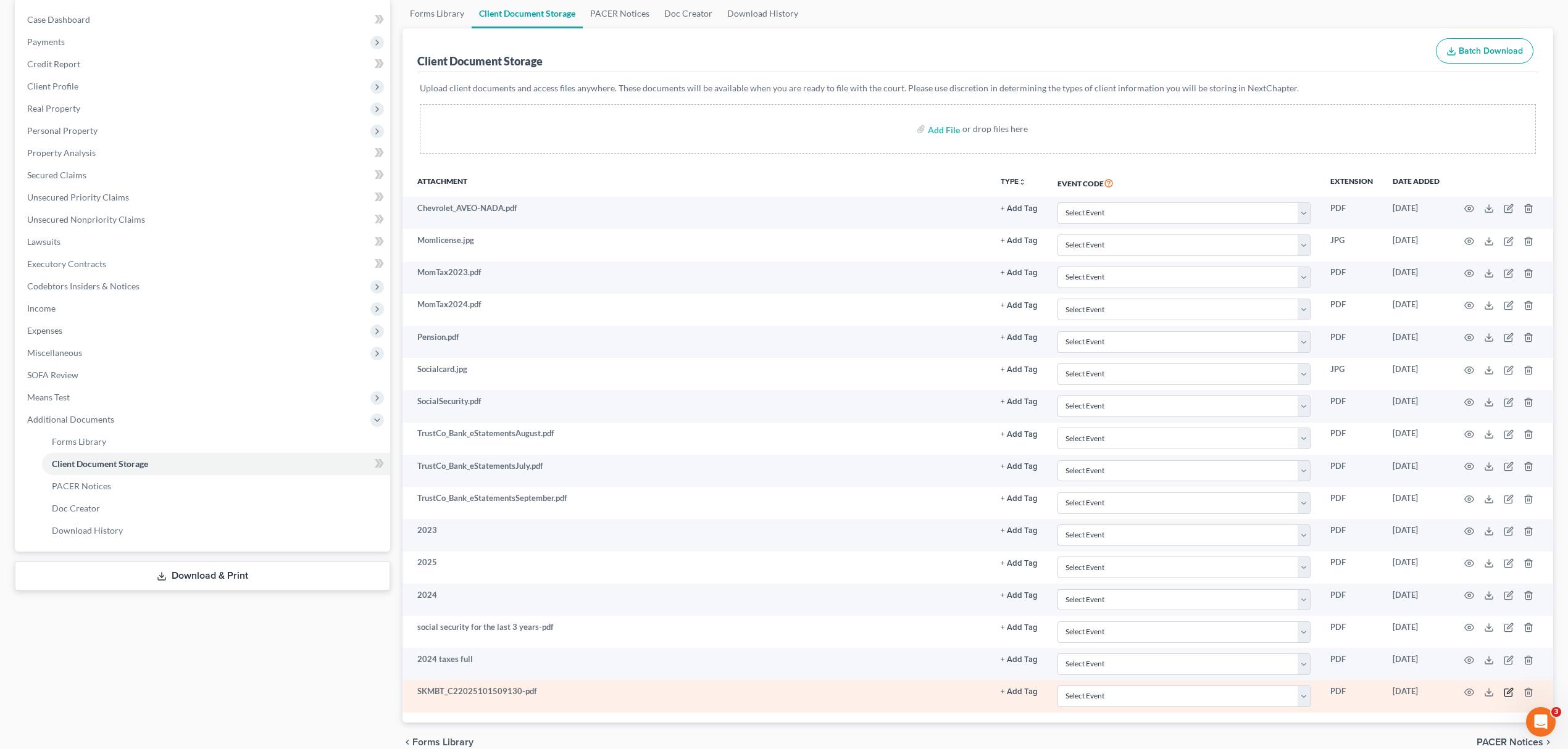
click at [1504, 695] on icon "button" at bounding box center [1508, 692] width 10 height 10
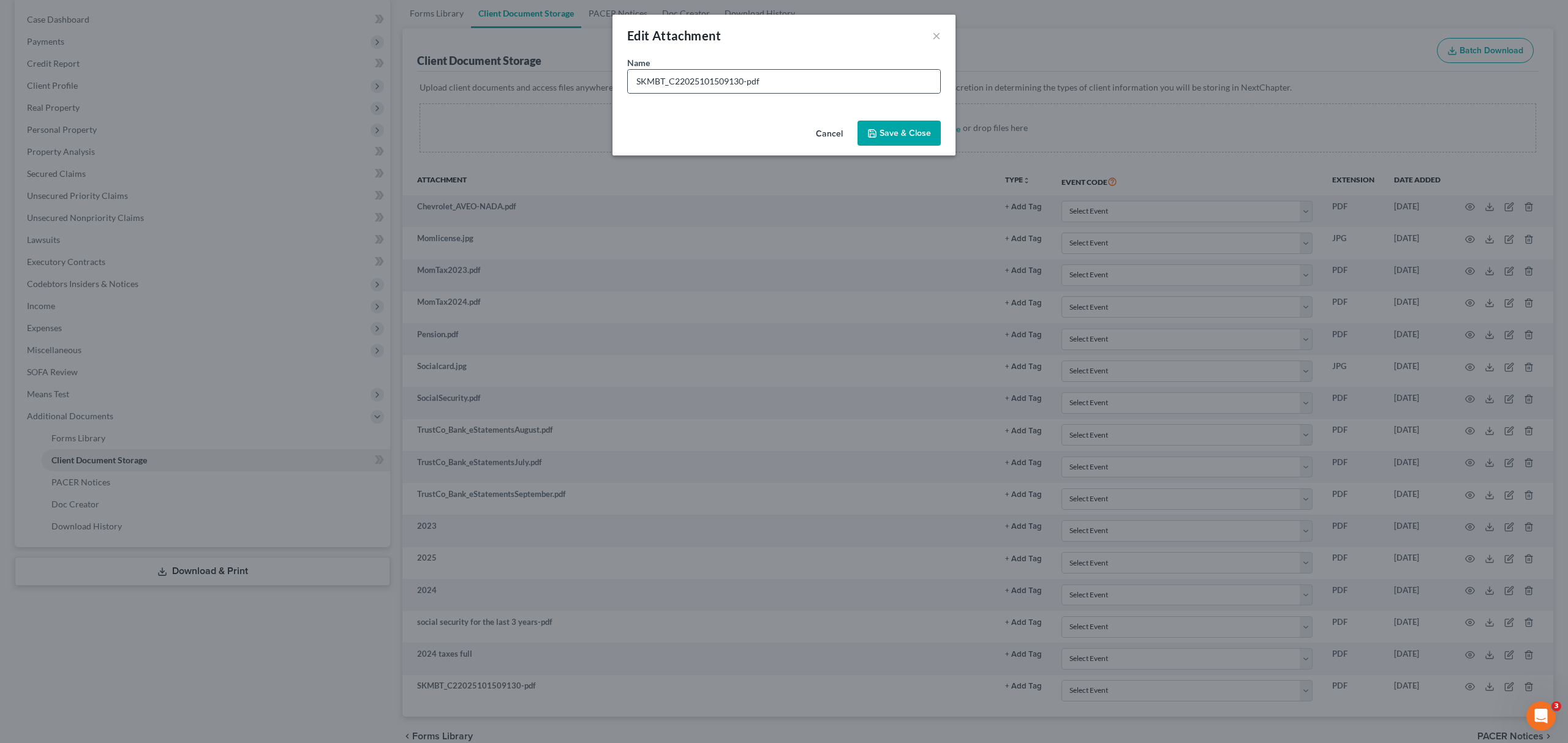
click at [755, 94] on div "SKMBT_C22025101509130-pdf" at bounding box center [784, 81] width 314 height 25
click at [757, 86] on input "SKMBT_C22025101509130-pdf" at bounding box center [784, 81] width 312 height 23
drag, startPoint x: 757, startPoint y: 86, endPoint x: 766, endPoint y: 85, distance: 9.1
click at [757, 85] on input "SKMBT_C22025101509130-pdf" at bounding box center [784, 81] width 312 height 23
click at [766, 85] on input "SKMBT_C22025101509130-pdf" at bounding box center [784, 81] width 312 height 23
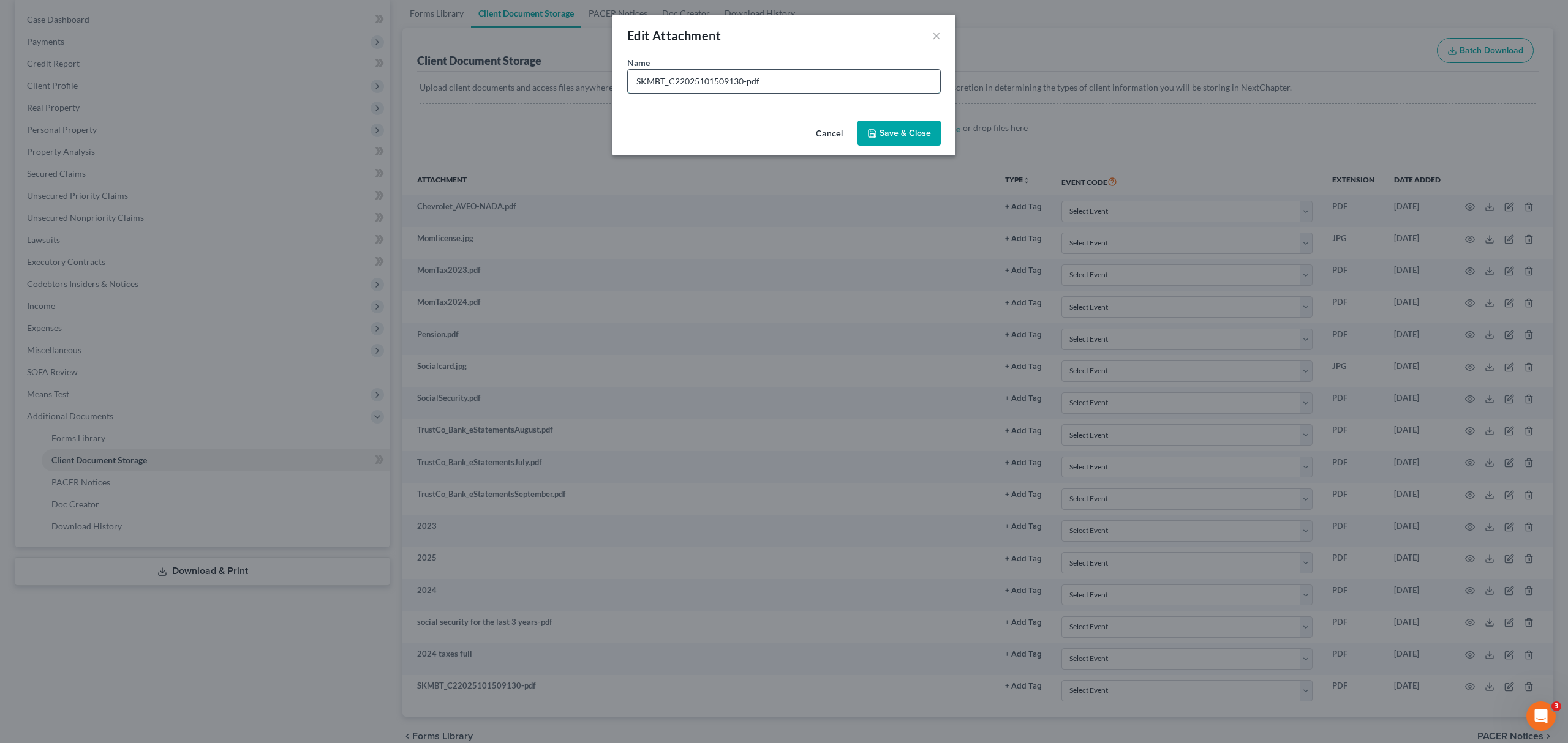
click at [766, 85] on input "SKMBT_C22025101509130-pdf" at bounding box center [784, 81] width 312 height 23
type input "2023 taxes full"
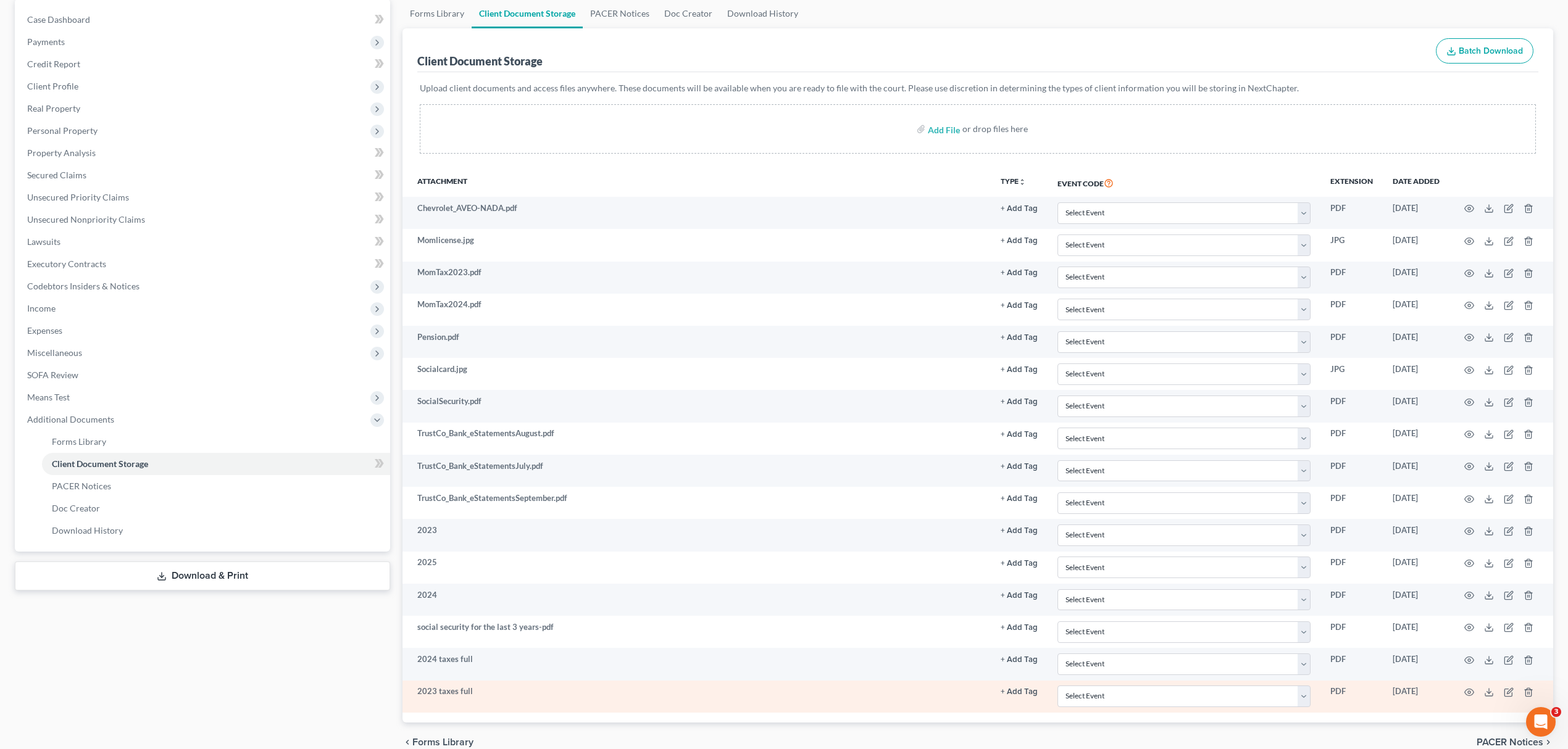
click at [1476, 699] on td at bounding box center [1501, 697] width 103 height 32
click at [1474, 698] on td at bounding box center [1501, 697] width 103 height 32
click at [1470, 692] on icon "button" at bounding box center [1469, 692] width 10 height 10
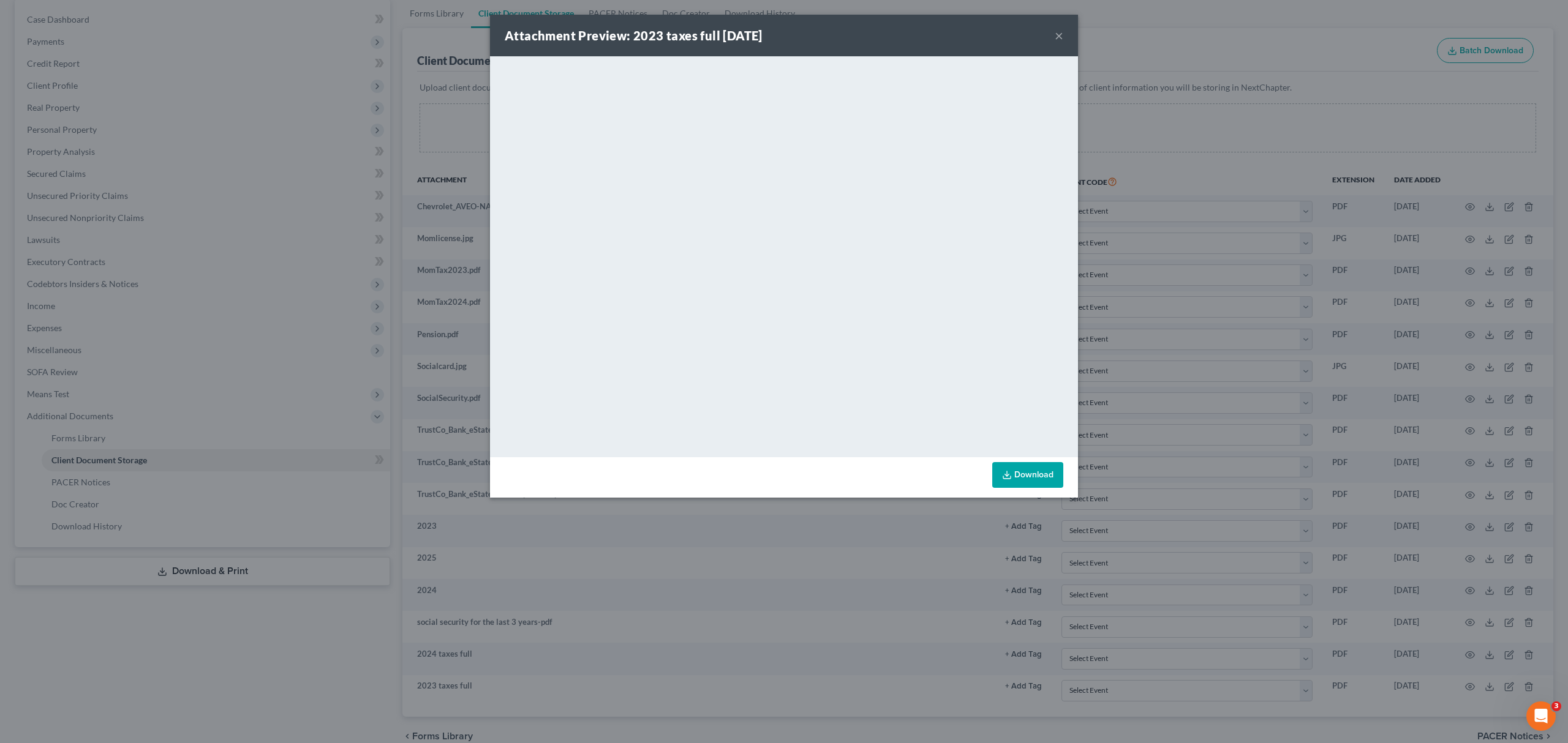
drag, startPoint x: 1218, startPoint y: 103, endPoint x: 1057, endPoint y: 152, distance: 168.3
click at [1218, 103] on div "Attachment Preview: 2023 taxes full 10/15/2025 × <object ng-attr-data='https://…" at bounding box center [784, 371] width 1568 height 743
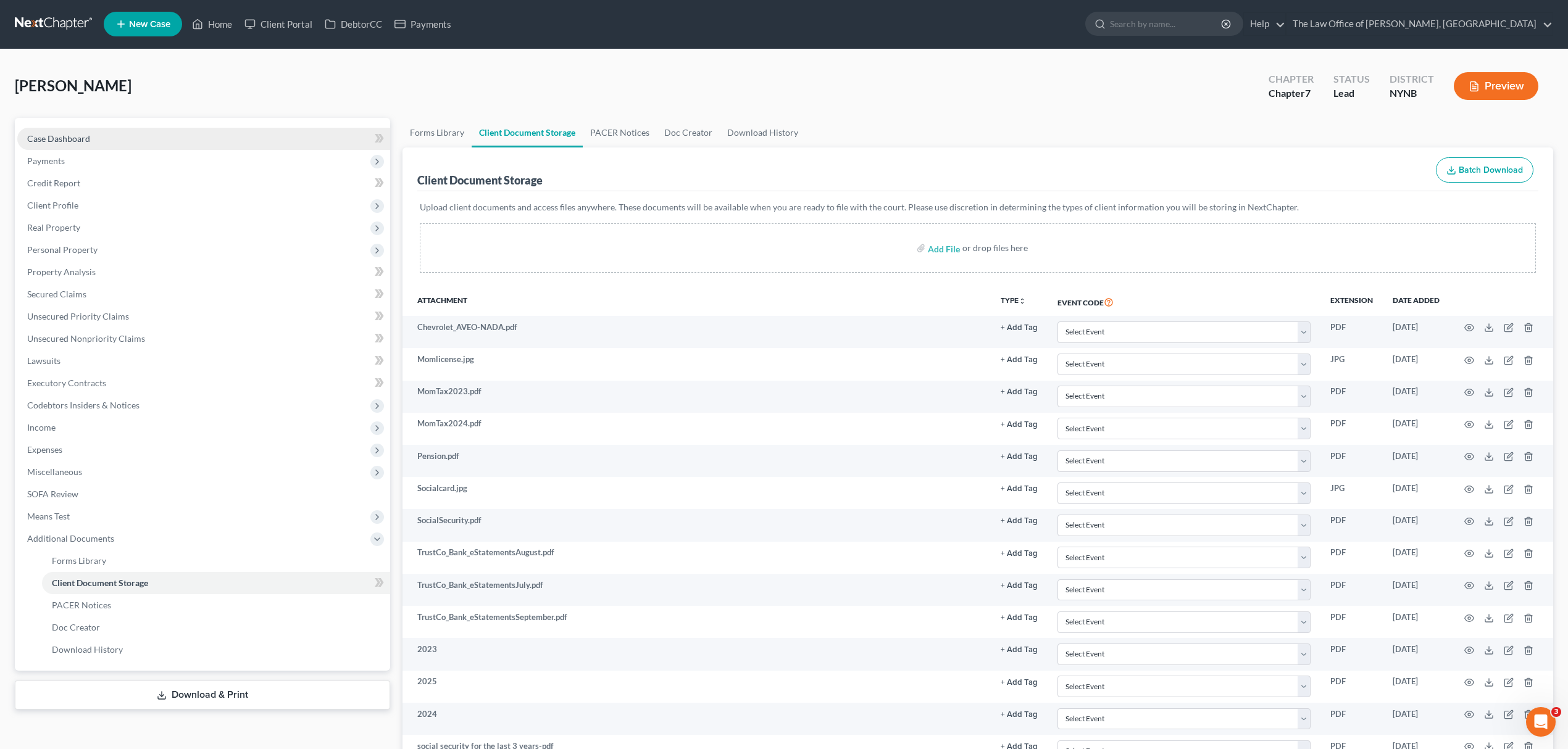
scroll to position [0, 0]
click at [140, 137] on link "Case Dashboard" at bounding box center [204, 139] width 373 height 22
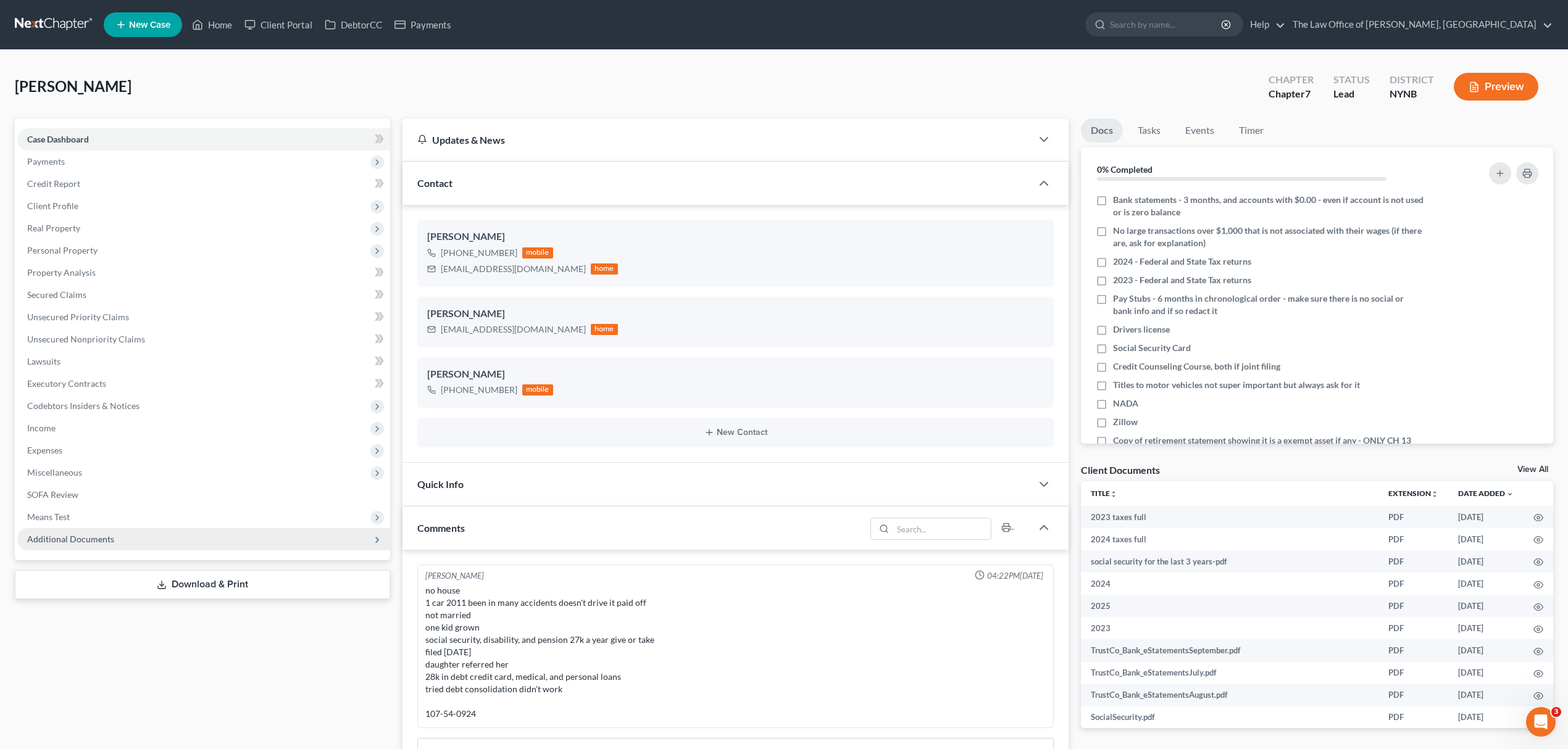
click at [130, 545] on span "Additional Documents" at bounding box center [204, 539] width 373 height 22
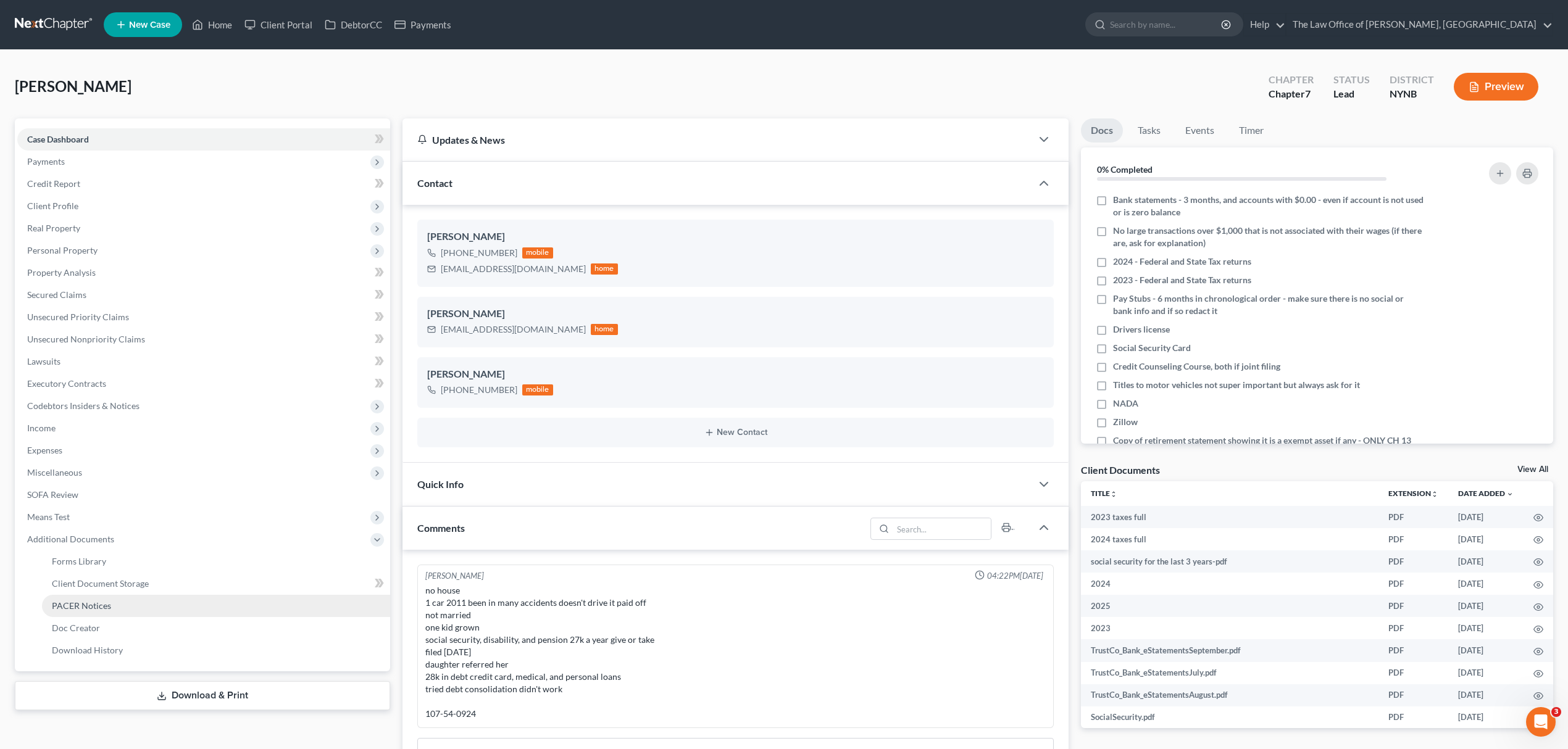
click at [128, 603] on link "PACER Notices" at bounding box center [217, 606] width 349 height 22
click at [130, 595] on link "PACER Notices" at bounding box center [217, 606] width 349 height 22
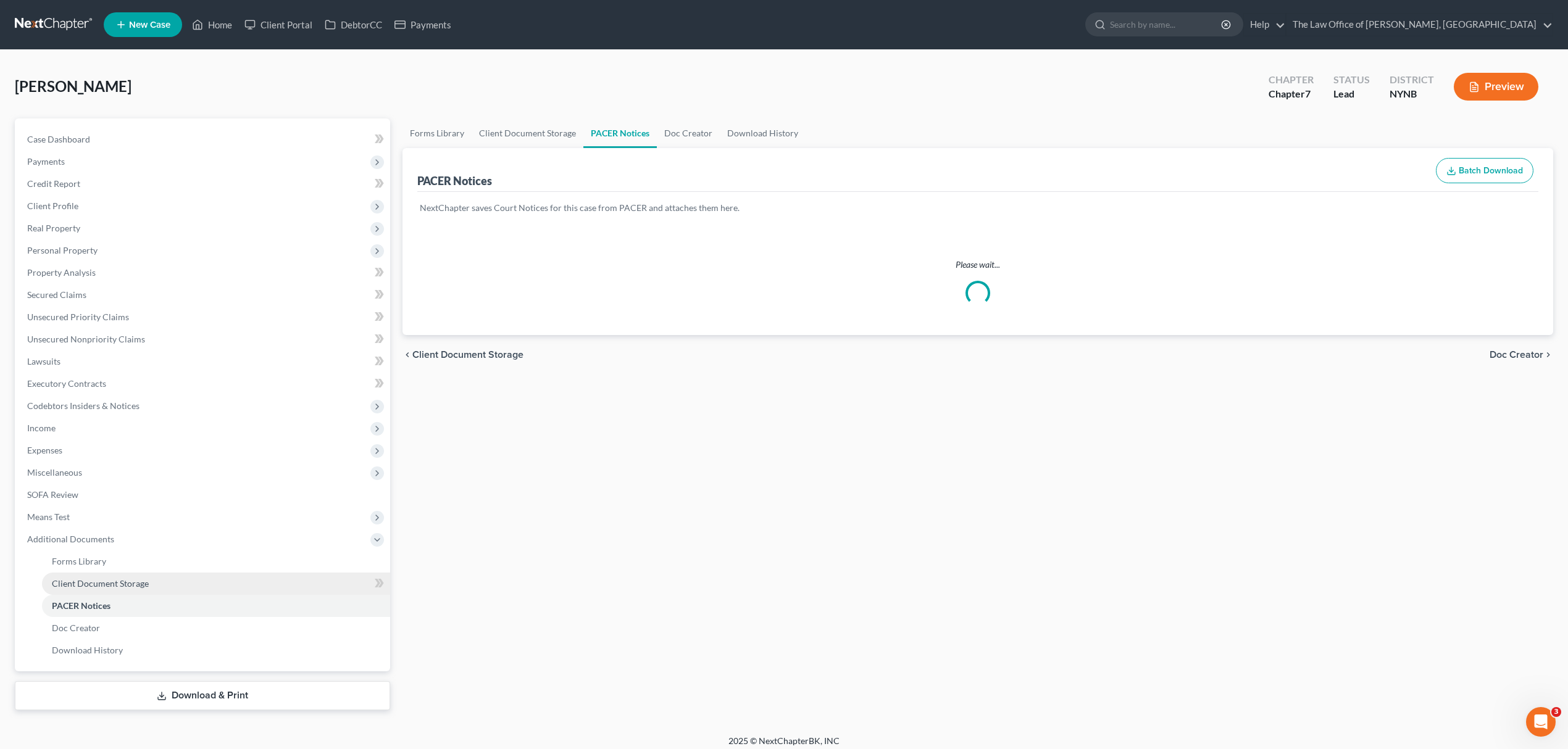
click at [130, 591] on link "Client Document Storage" at bounding box center [217, 583] width 349 height 22
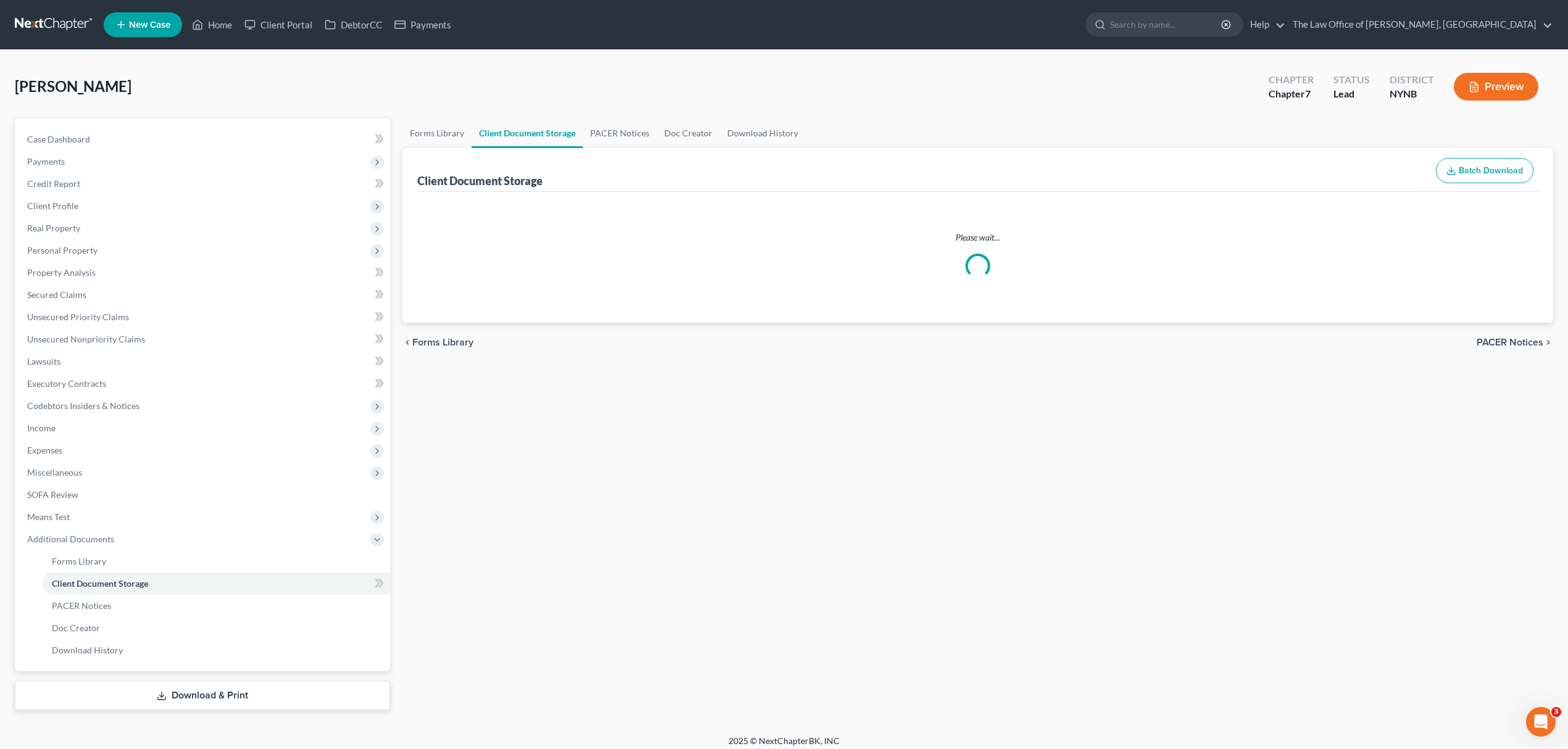
click at [131, 590] on link "Client Document Storage" at bounding box center [217, 583] width 349 height 22
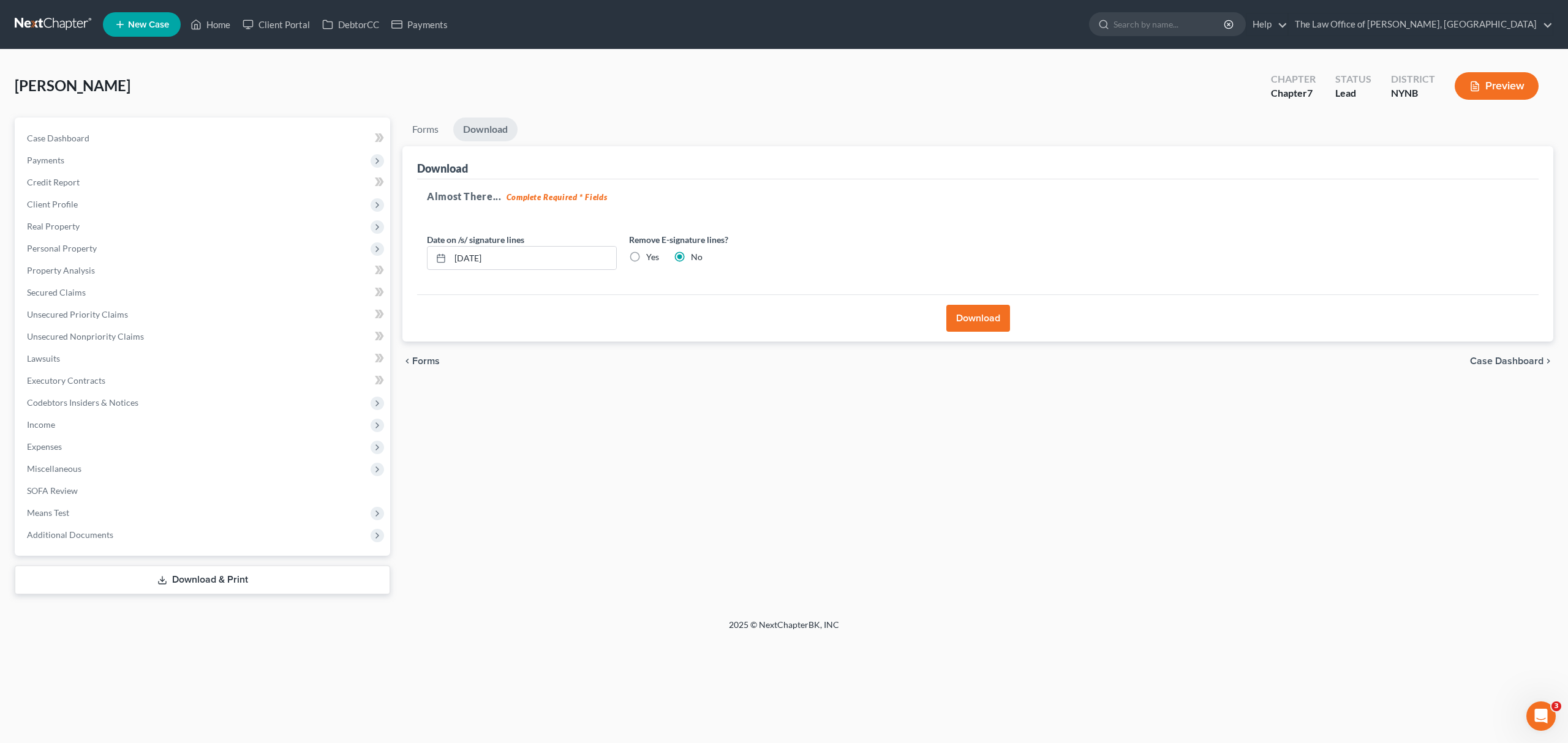
click at [959, 323] on button "Download" at bounding box center [977, 319] width 64 height 27
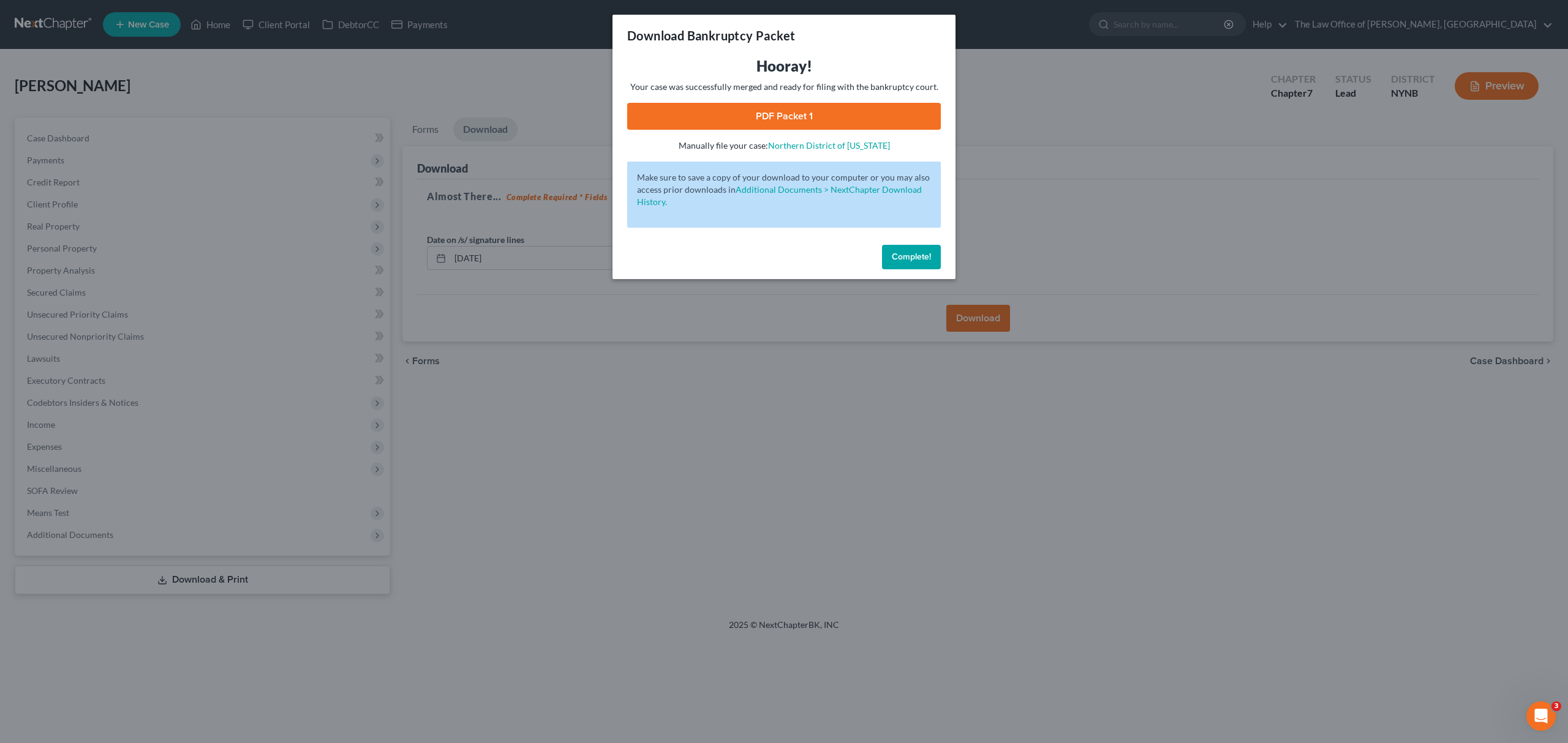
click at [799, 127] on link "PDF Packet 1" at bounding box center [784, 116] width 314 height 27
click at [906, 272] on div "Complete!" at bounding box center [784, 260] width 343 height 39
click at [917, 251] on span "Complete!" at bounding box center [911, 257] width 39 height 10
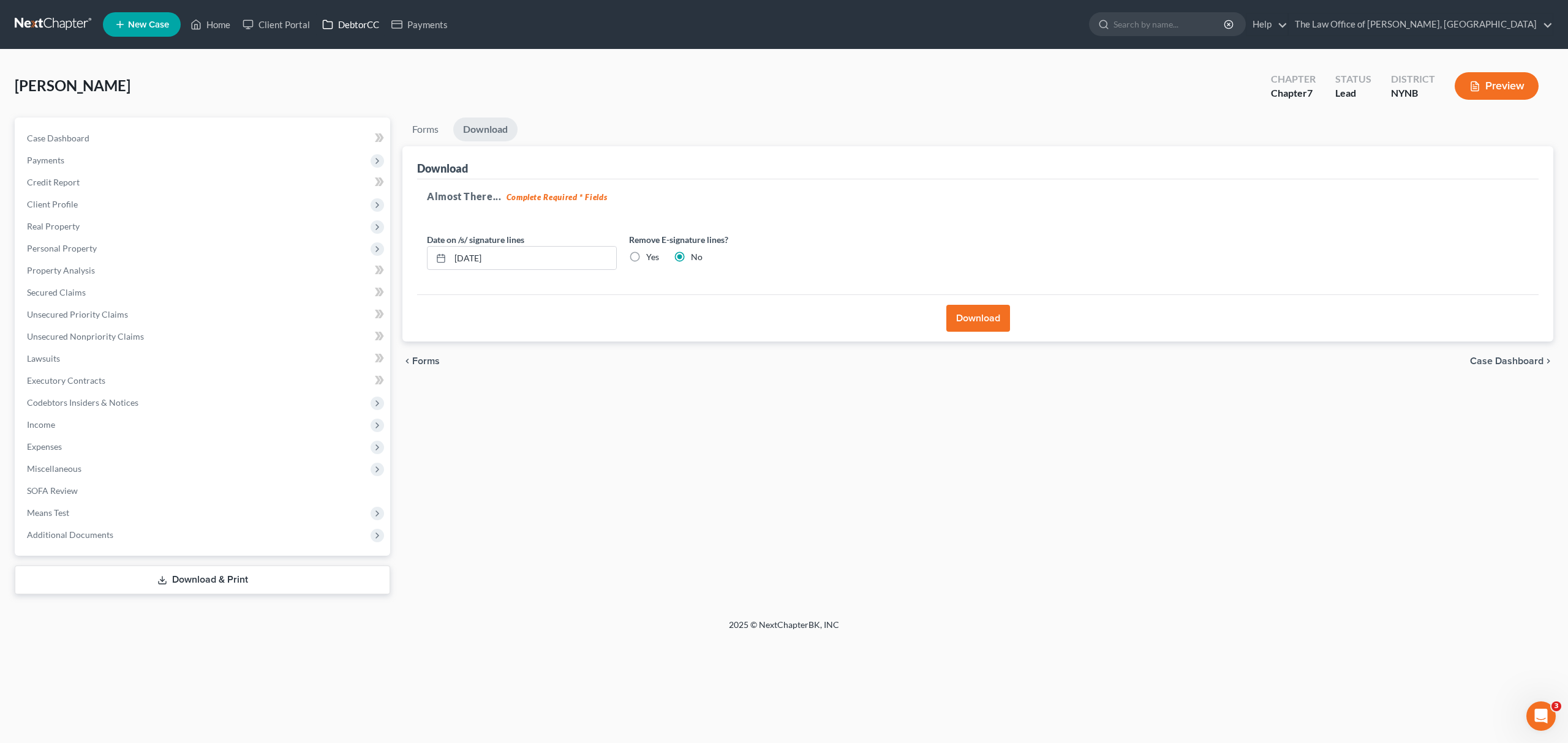
click at [366, 25] on link "DebtorCC" at bounding box center [350, 24] width 69 height 22
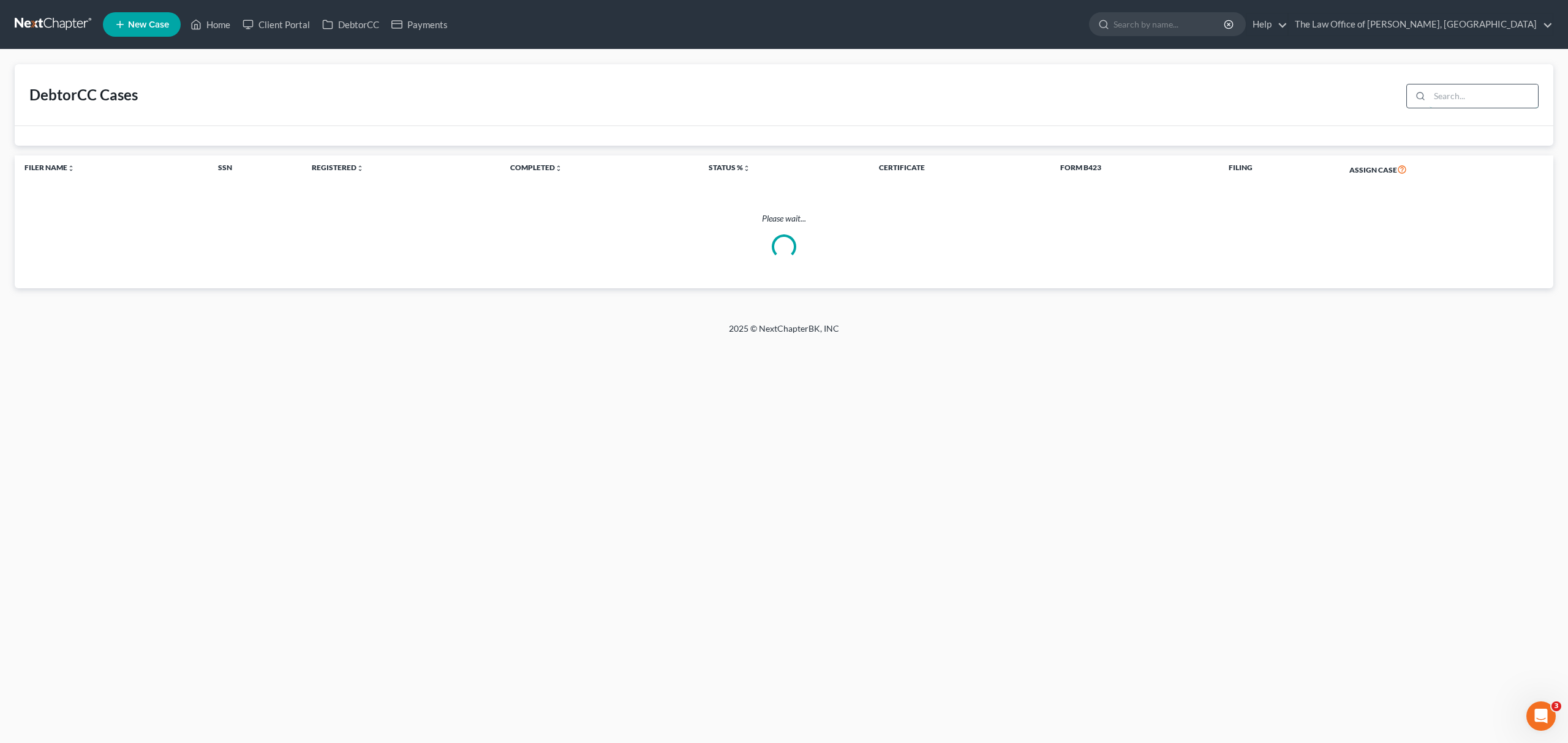
click at [1444, 87] on input "search" at bounding box center [1483, 96] width 109 height 23
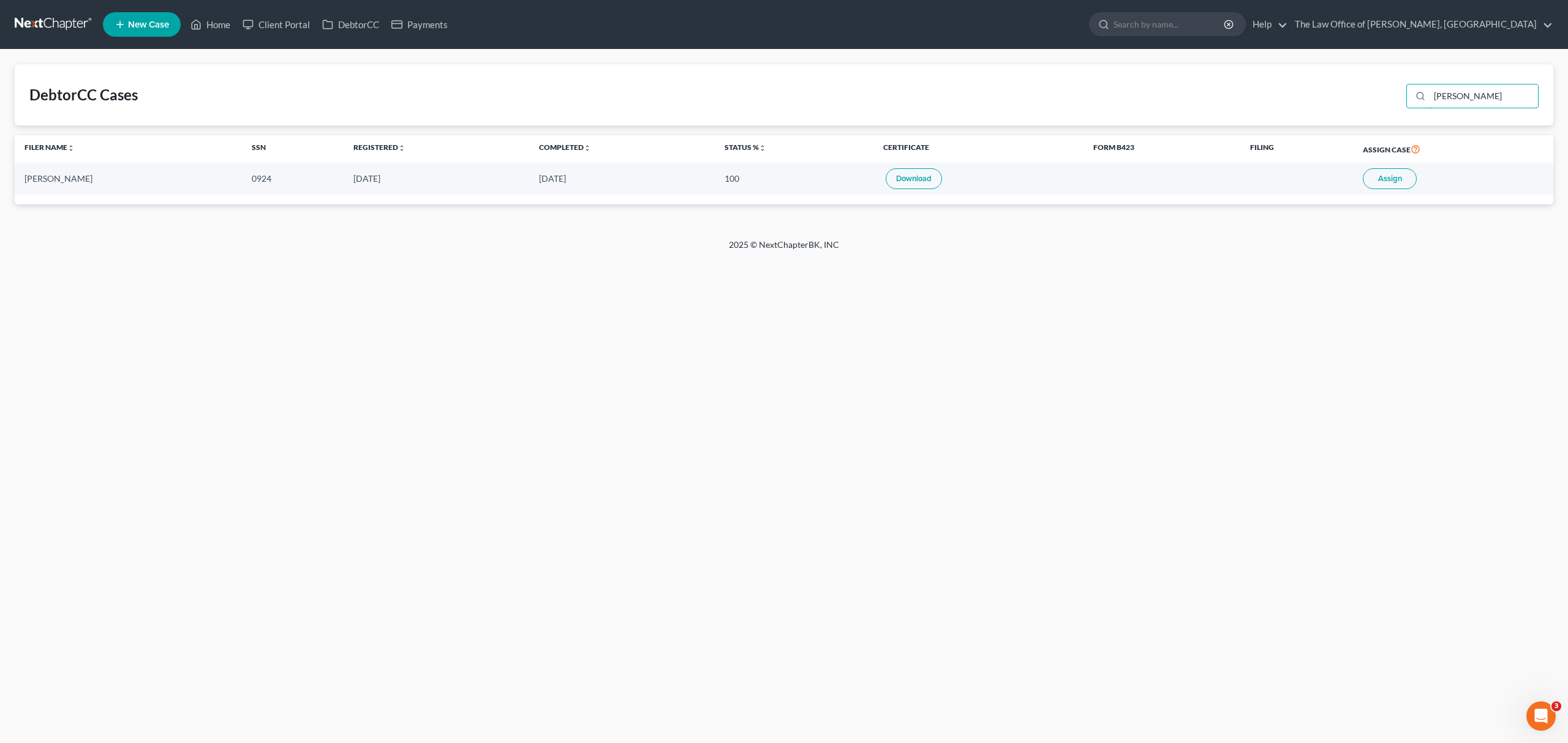
type input "[PERSON_NAME]"
click at [902, 172] on link "Download" at bounding box center [913, 179] width 56 height 21
click at [1388, 172] on button "Assign" at bounding box center [1390, 179] width 54 height 21
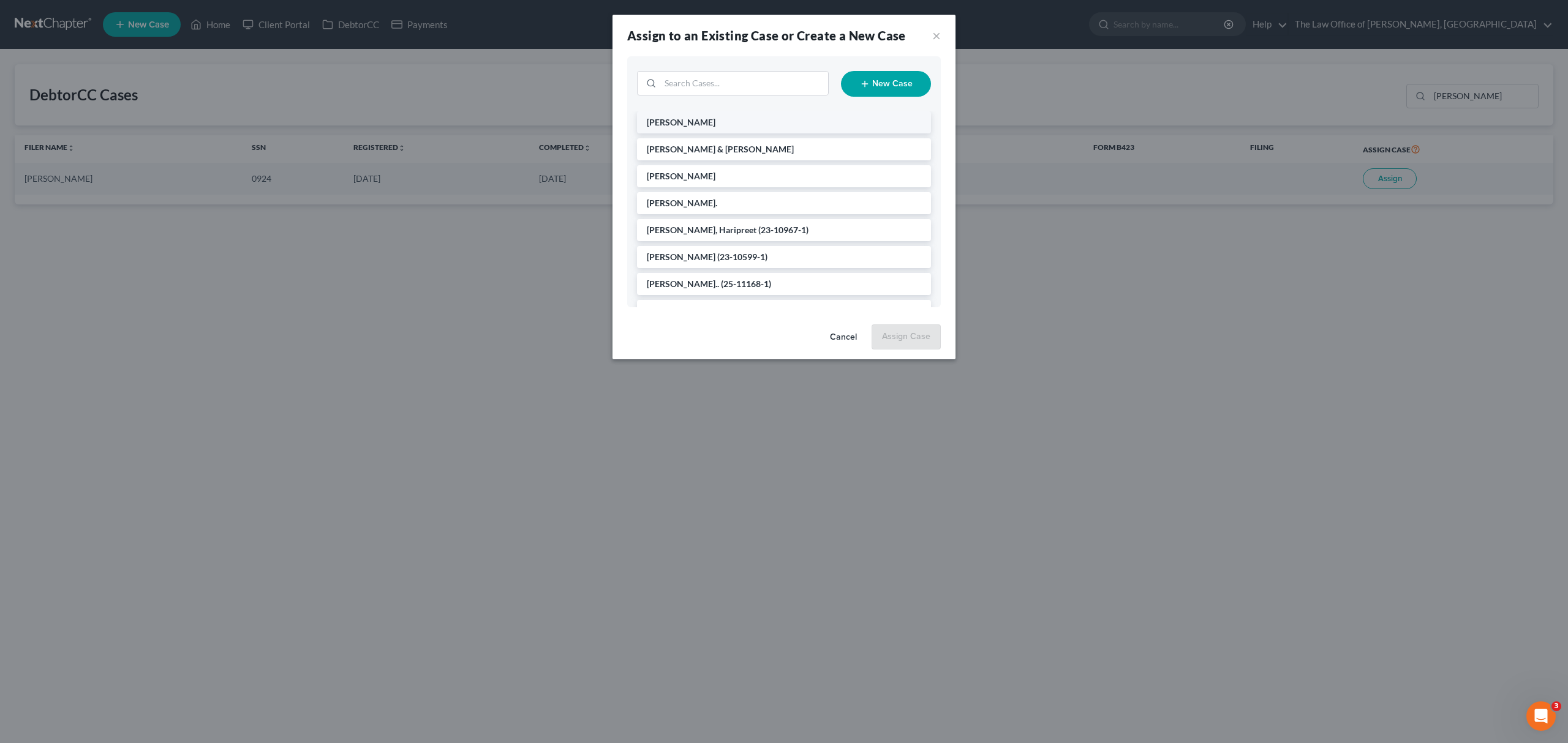
click at [770, 119] on li "[PERSON_NAME]" at bounding box center [784, 122] width 294 height 22
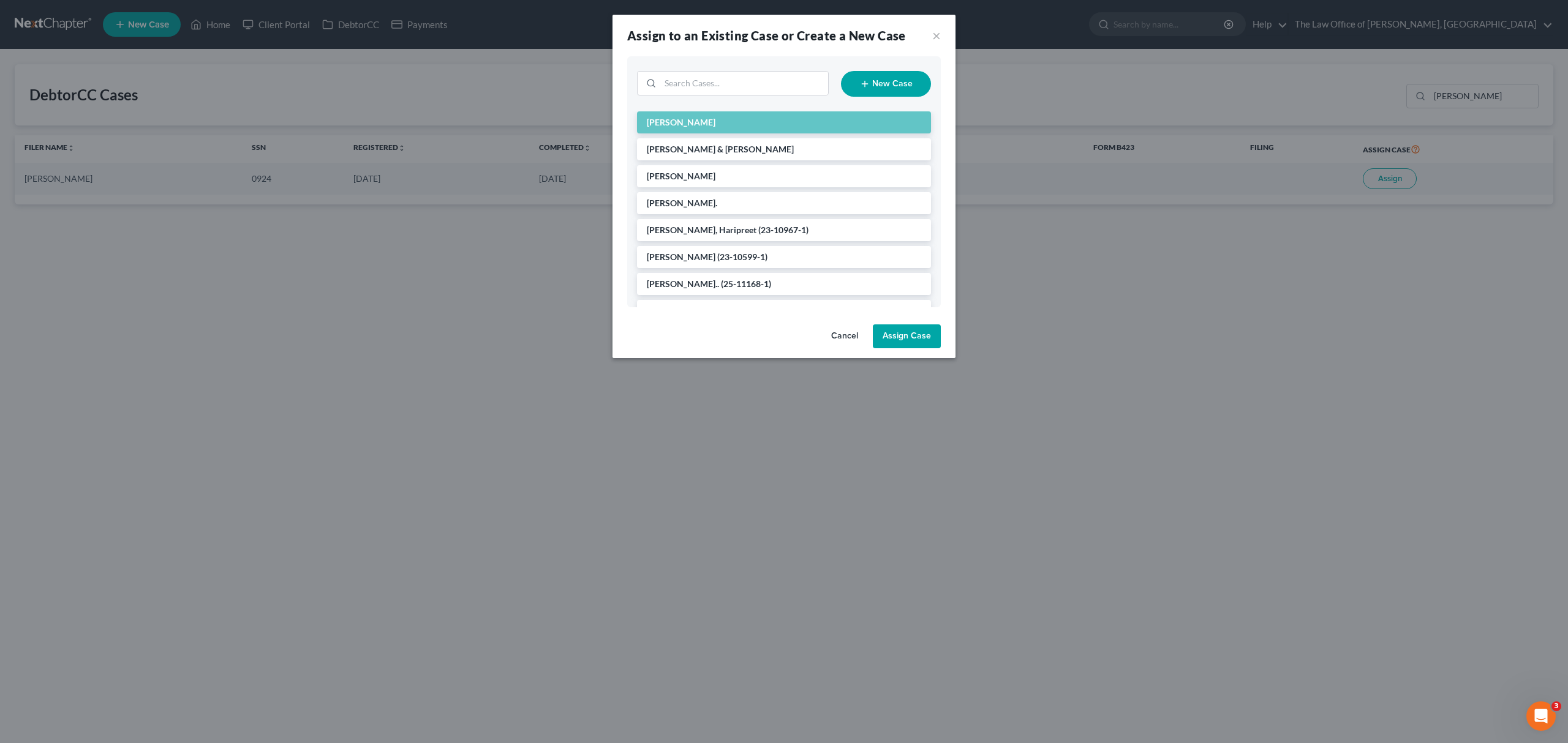
click at [921, 338] on button "Assign Case" at bounding box center [906, 337] width 68 height 25
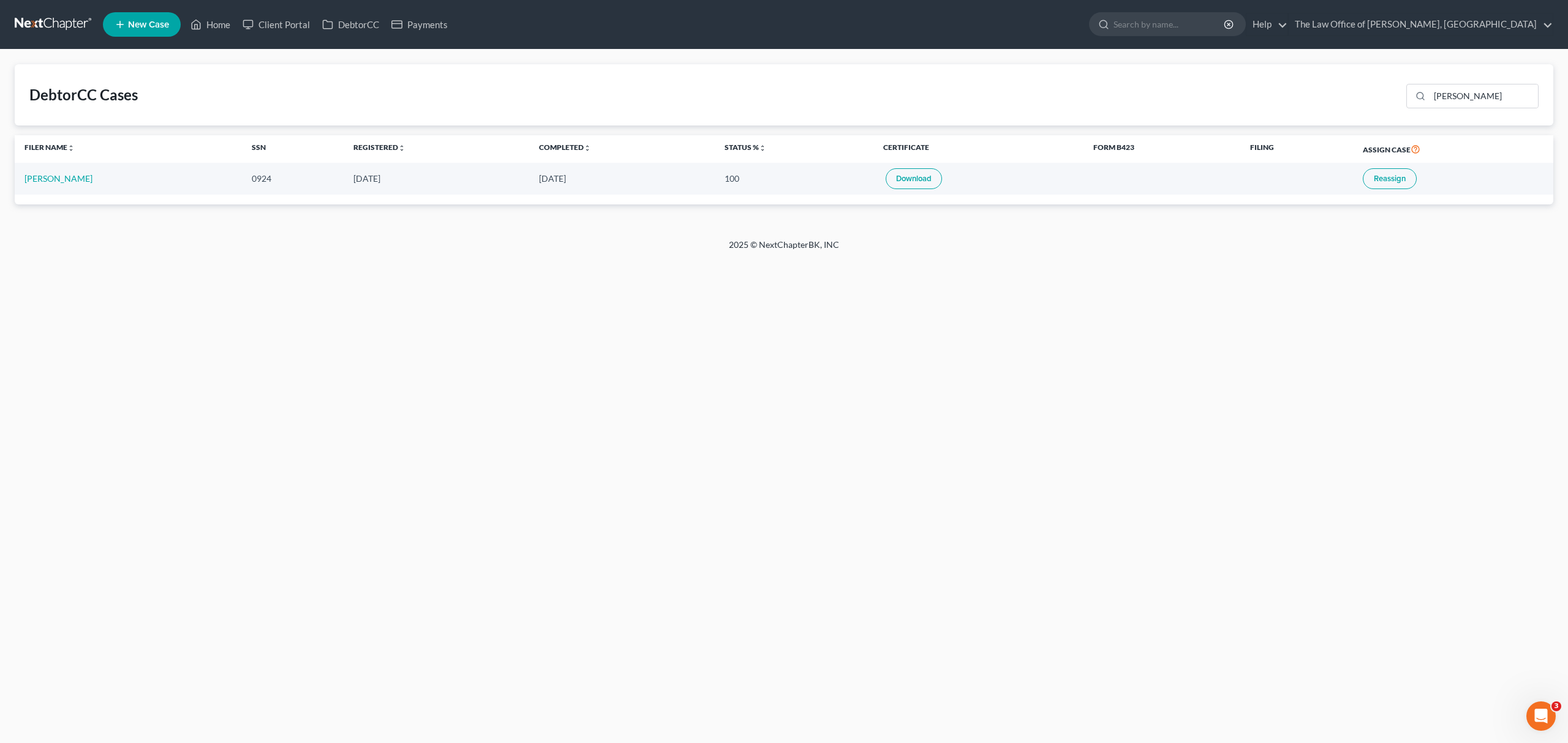
click at [67, 171] on td "[PERSON_NAME]" at bounding box center [129, 179] width 228 height 31
click at [62, 174] on link "[PERSON_NAME]" at bounding box center [58, 179] width 68 height 10
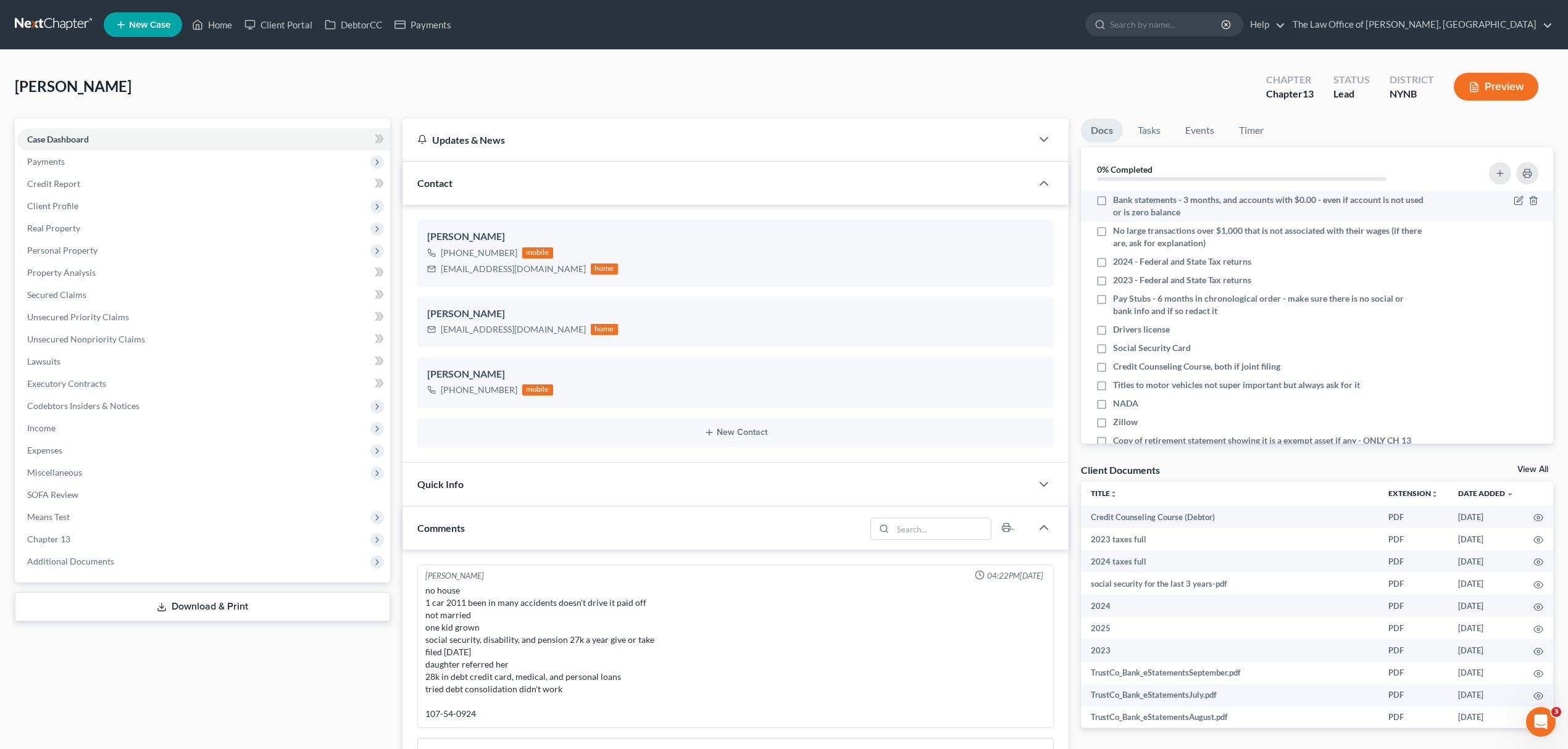
click at [1157, 207] on span "Bank statements - 3 months, and accounts with $0.00 - even if account is not us…" at bounding box center [1268, 206] width 312 height 25
click at [1127, 202] on input "Bank statements - 3 months, and accounts with $0.00 - even if account is not us…" at bounding box center [1122, 198] width 8 height 8
checkbox input "true"
click at [1139, 262] on span "2024 - Federal and State Tax returns" at bounding box center [1182, 262] width 138 height 12
click at [1127, 262] on input "2024 - Federal and State Tax returns" at bounding box center [1122, 259] width 8 height 8
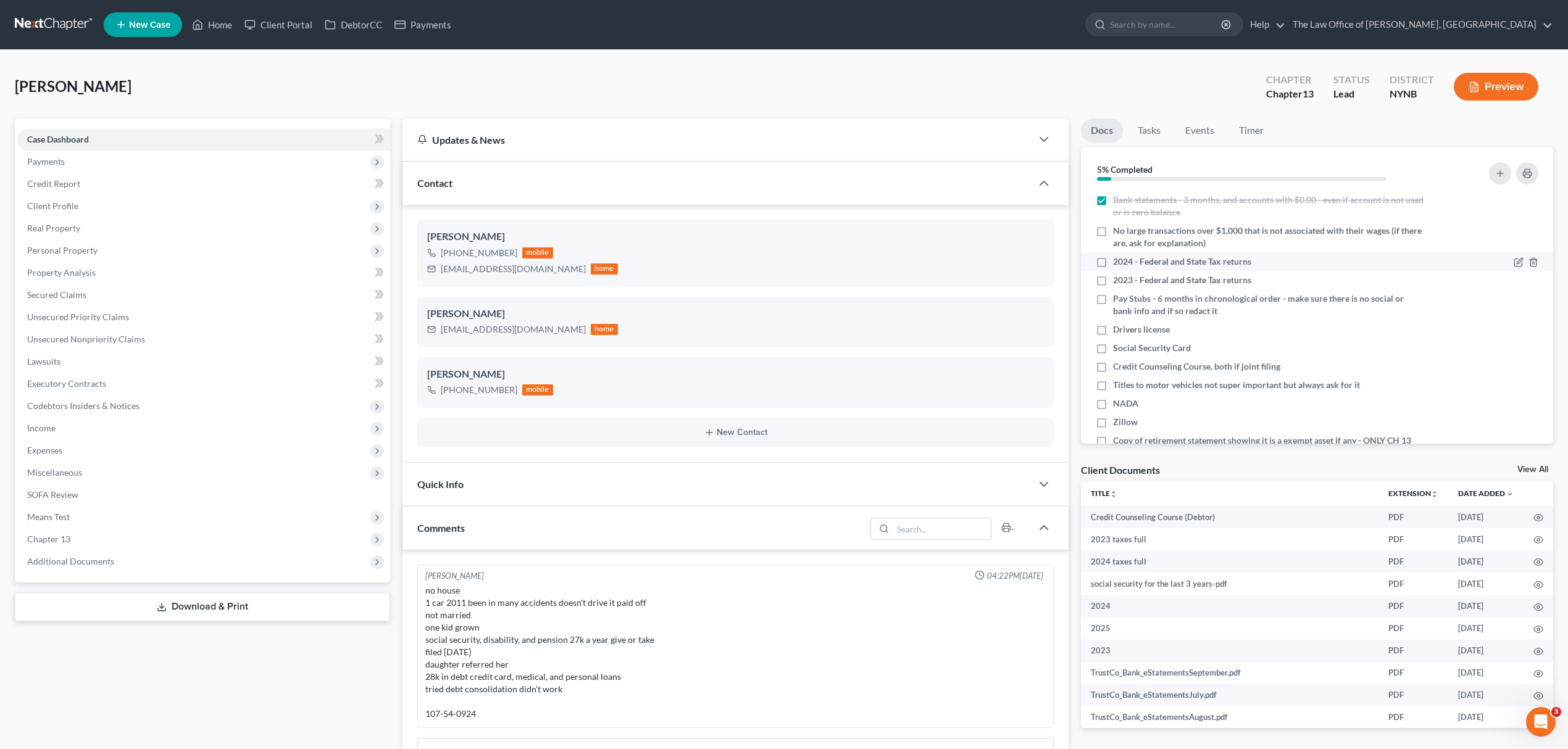
checkbox input "true"
click at [1140, 274] on span "2023 - Federal and State Tax returns" at bounding box center [1182, 280] width 138 height 12
click at [1127, 274] on input "2023 - Federal and State Tax returns" at bounding box center [1122, 278] width 8 height 8
checkbox input "true"
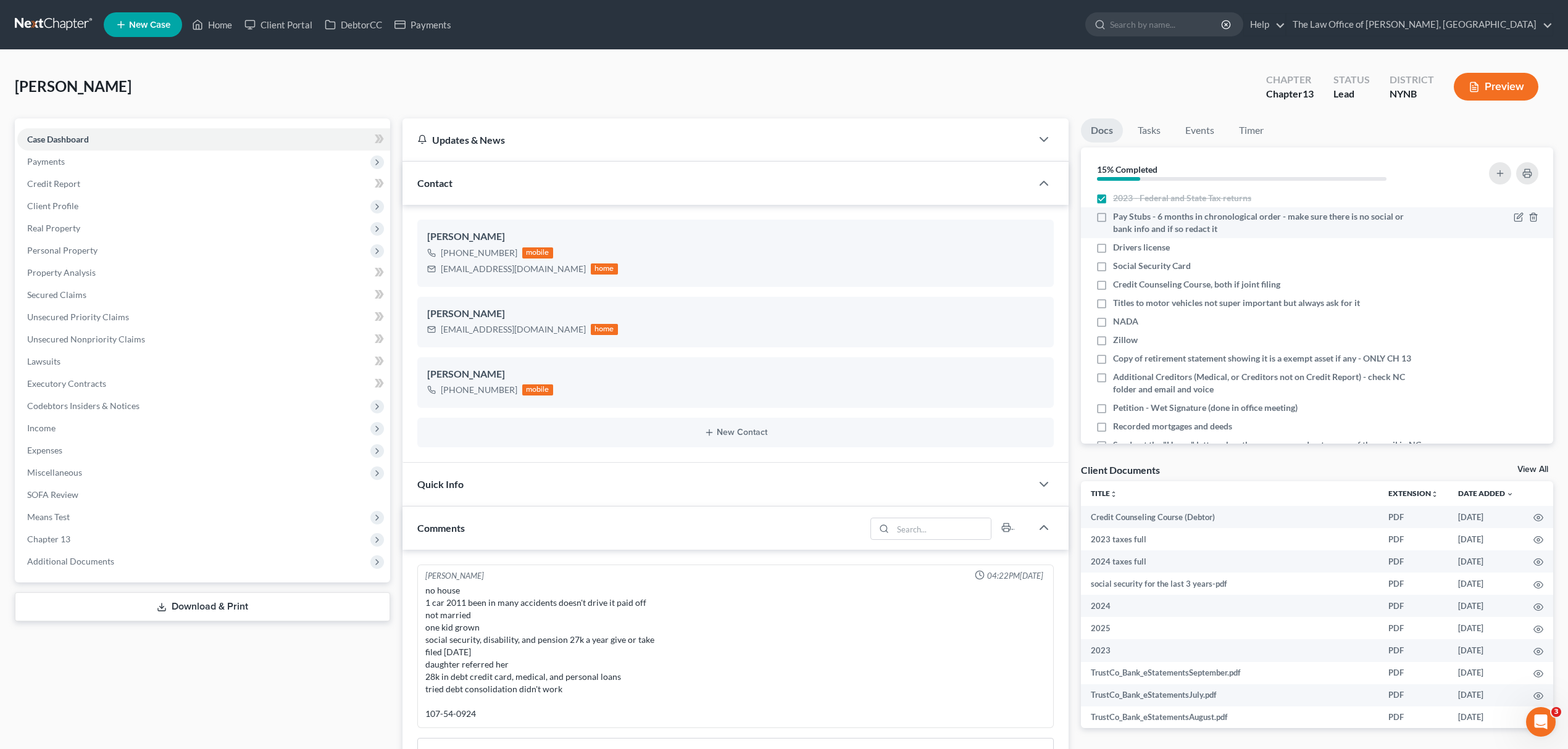
click at [1136, 226] on span "Pay Stubs - 6 months in chronological order - make sure there is no social or b…" at bounding box center [1268, 223] width 312 height 25
click at [1127, 219] on input "Pay Stubs - 6 months in chronological order - make sure there is no social or b…" at bounding box center [1122, 214] width 8 height 8
checkbox input "true"
click at [1127, 241] on span "Drivers license" at bounding box center [1141, 247] width 57 height 12
click at [1127, 241] on input "Drivers license" at bounding box center [1122, 245] width 8 height 8
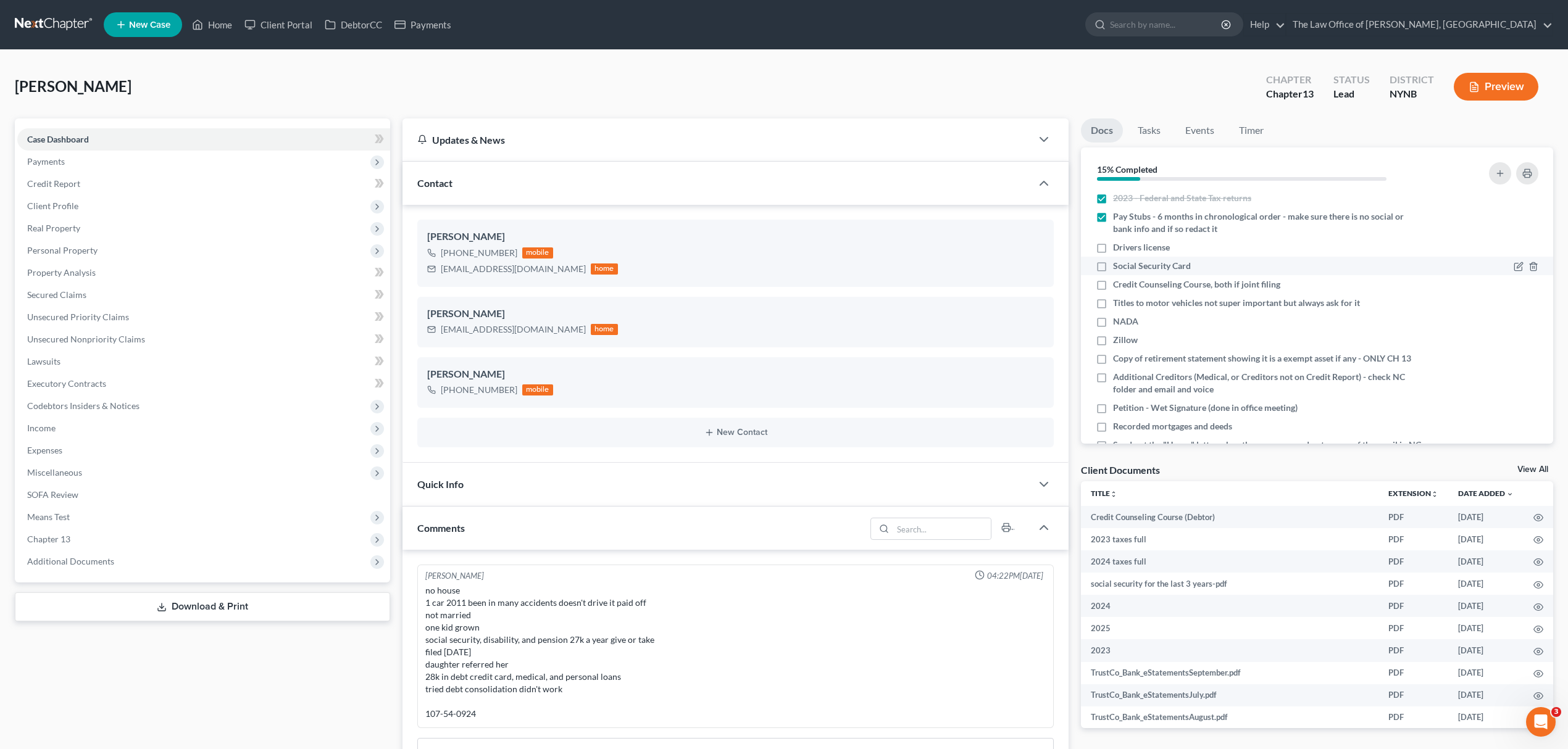
checkbox input "true"
drag, startPoint x: 1122, startPoint y: 265, endPoint x: 1179, endPoint y: 295, distance: 64.4
click at [1121, 265] on span "Social Security Card" at bounding box center [1151, 266] width 78 height 12
click at [1121, 265] on input "Social Security Card" at bounding box center [1122, 263] width 8 height 8
checkbox input "true"
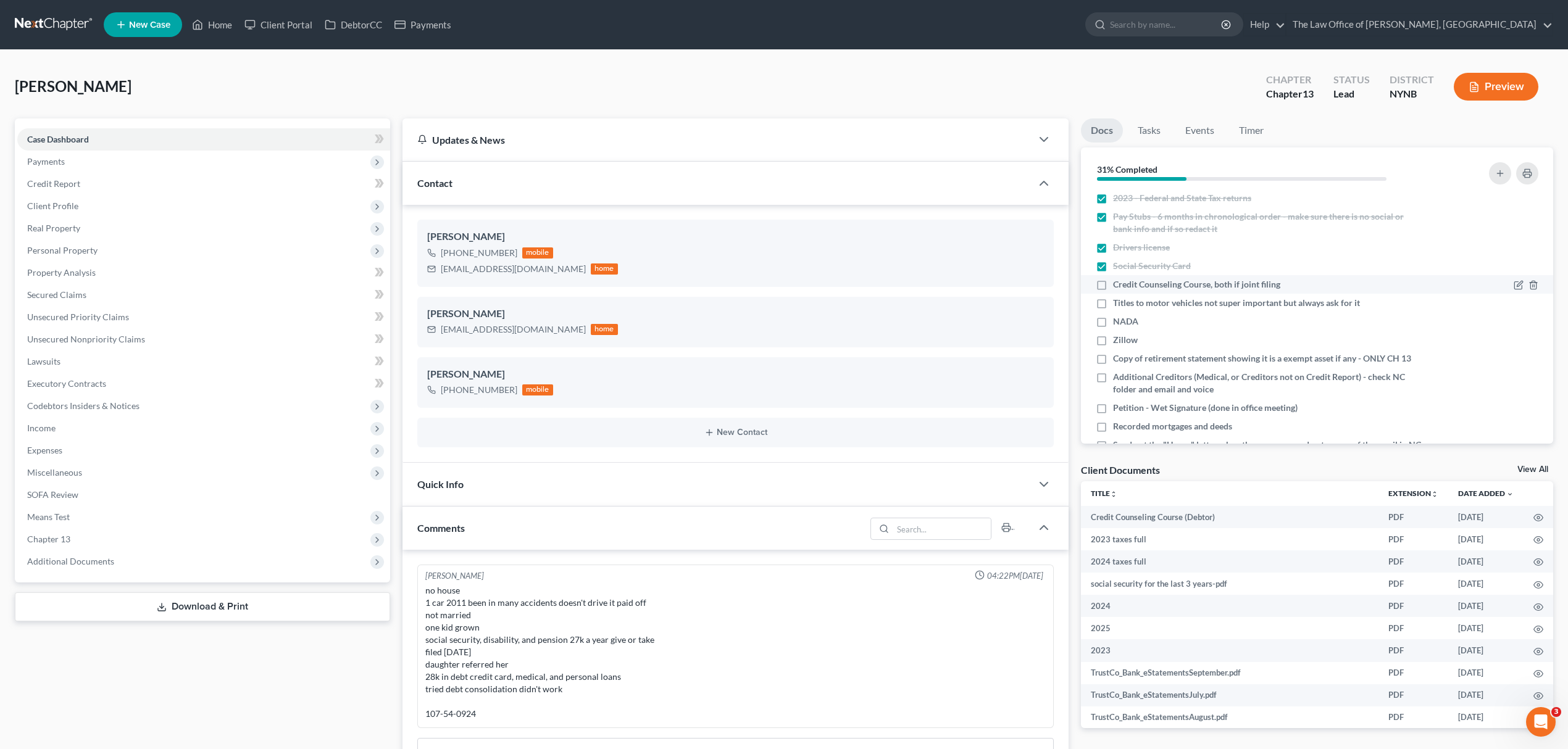
click at [1181, 284] on span "Credit Counseling Course, both if joint filing" at bounding box center [1197, 284] width 168 height 12
click at [1127, 284] on input "Credit Counseling Course, both if joint filing" at bounding box center [1122, 282] width 8 height 8
checkbox input "true"
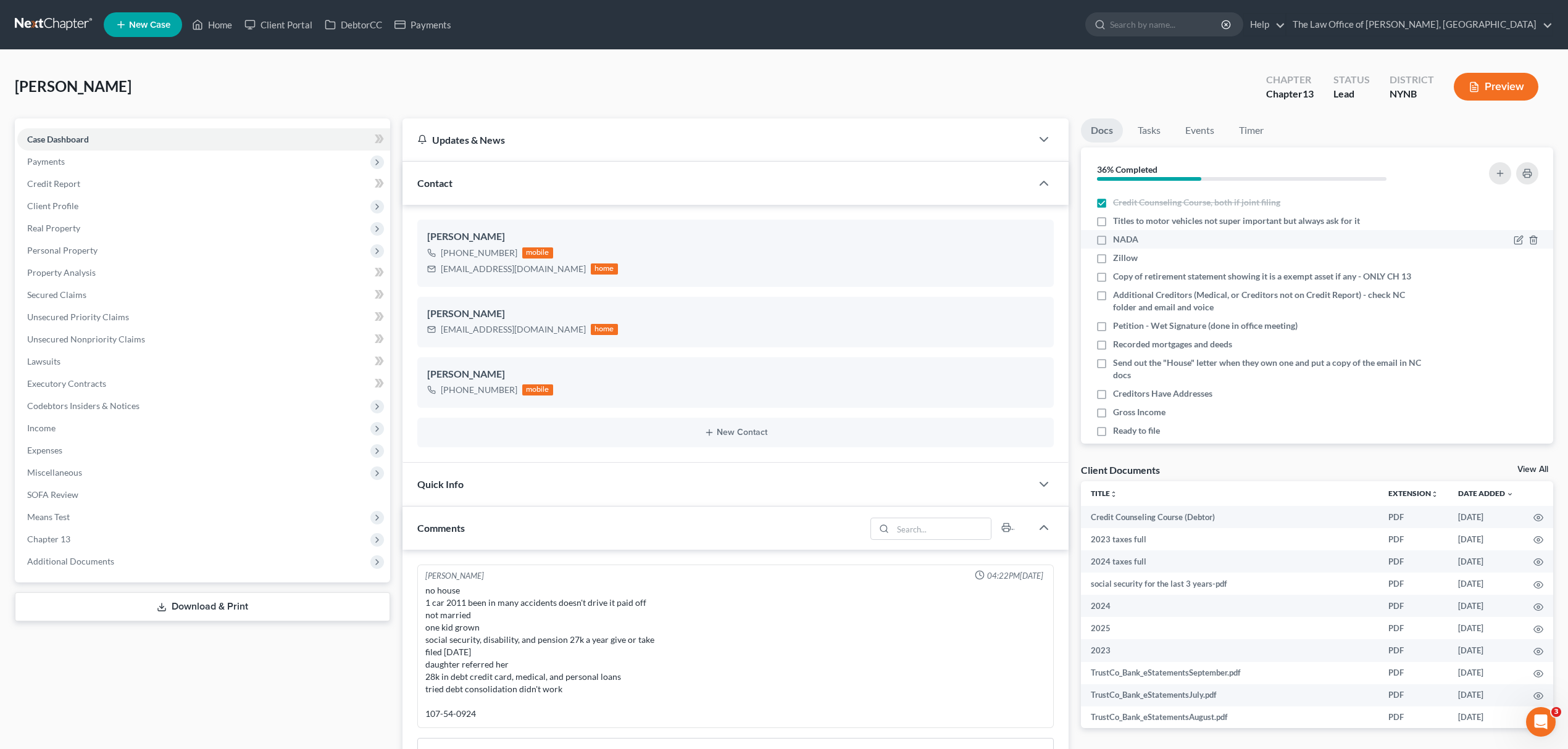
click at [1167, 235] on div "NADA" at bounding box center [1260, 239] width 329 height 12
click at [1113, 238] on label "NADA" at bounding box center [1126, 239] width 26 height 12
click at [1118, 238] on input "NADA" at bounding box center [1122, 237] width 8 height 8
checkbox input "true"
click at [1113, 258] on label "Zillow" at bounding box center [1125, 258] width 25 height 12
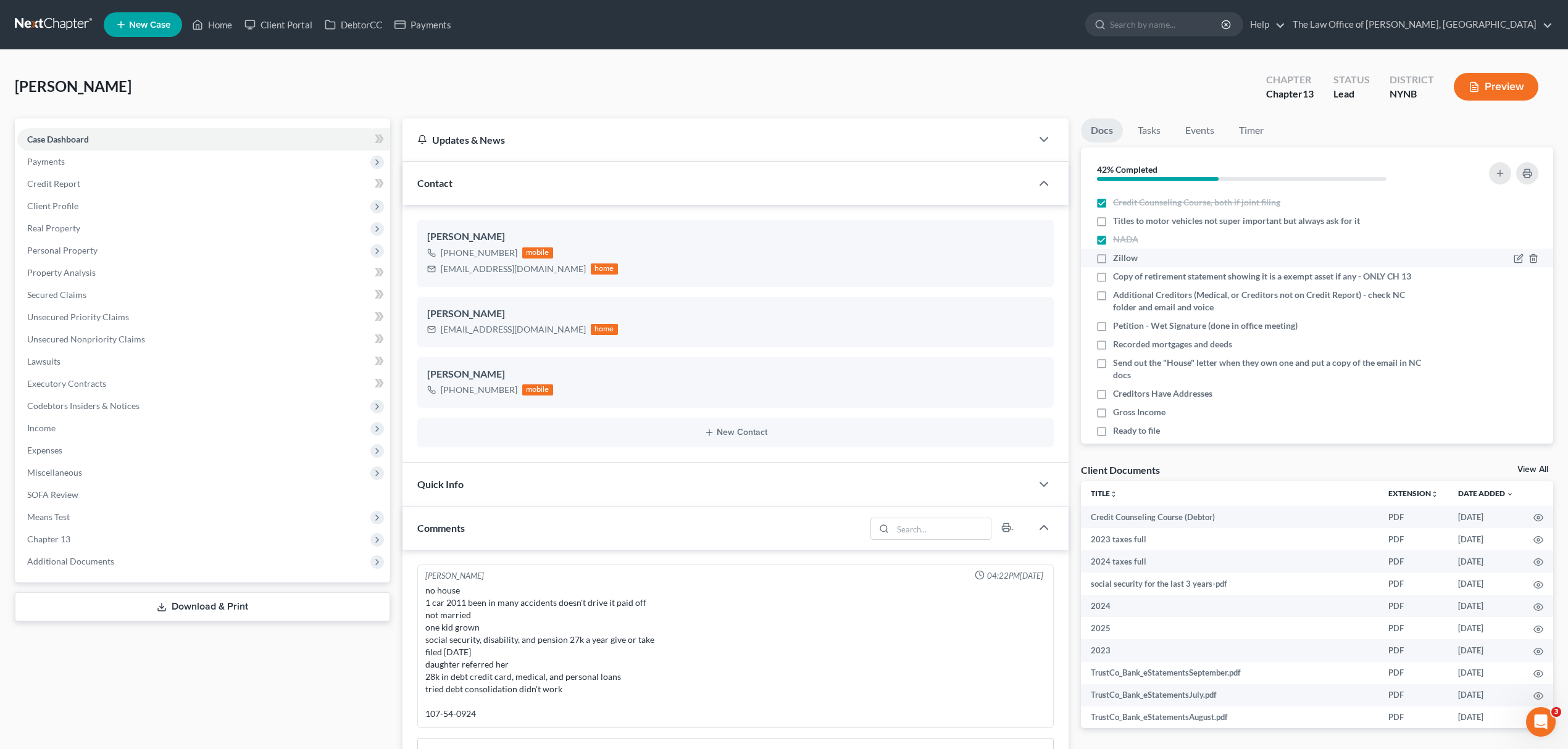
click at [1118, 258] on input "Zillow" at bounding box center [1122, 256] width 8 height 8
checkbox input "true"
click at [75, 566] on span "Additional Documents" at bounding box center [204, 561] width 373 height 22
click at [232, 615] on link "Client Document Storage" at bounding box center [217, 606] width 349 height 22
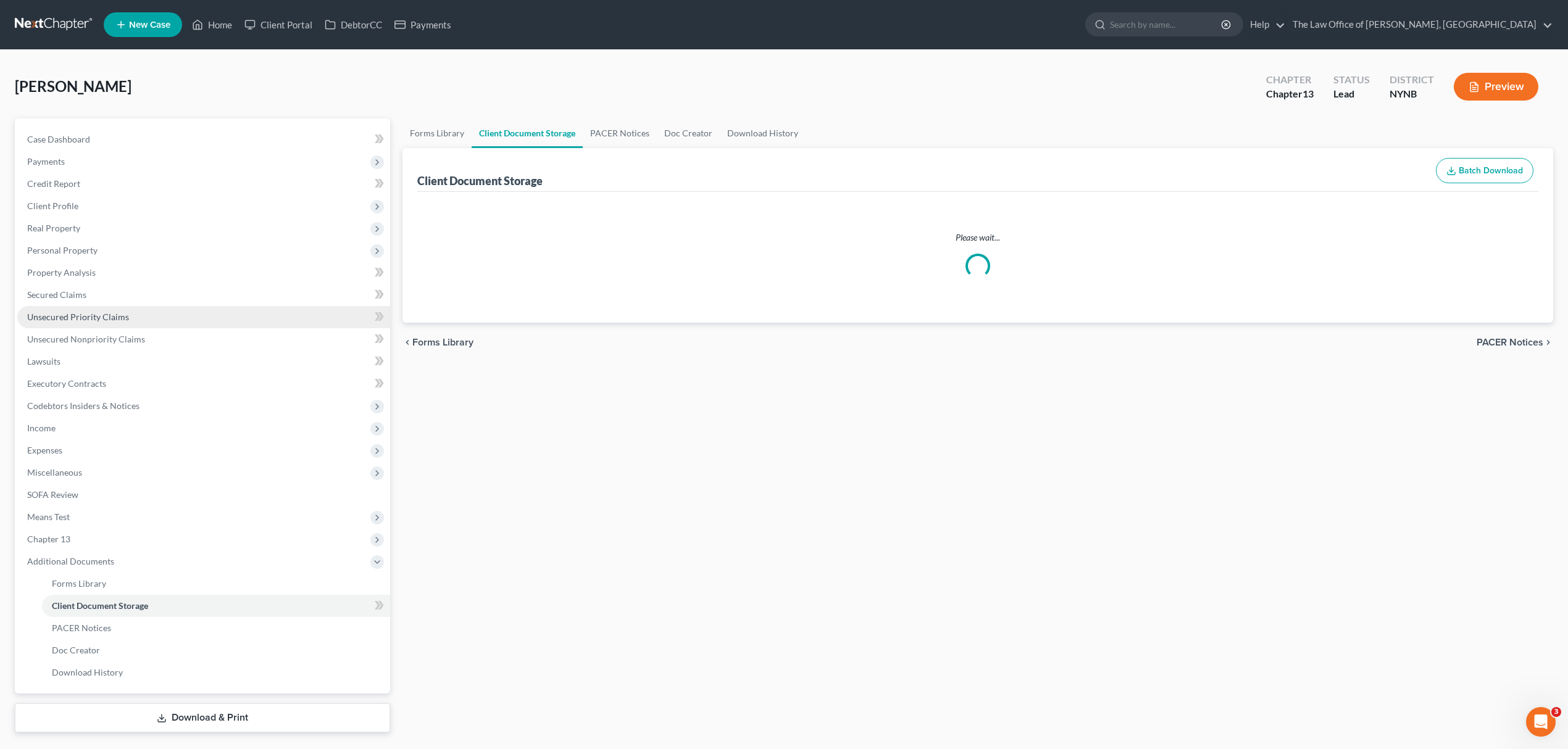
select select "1"
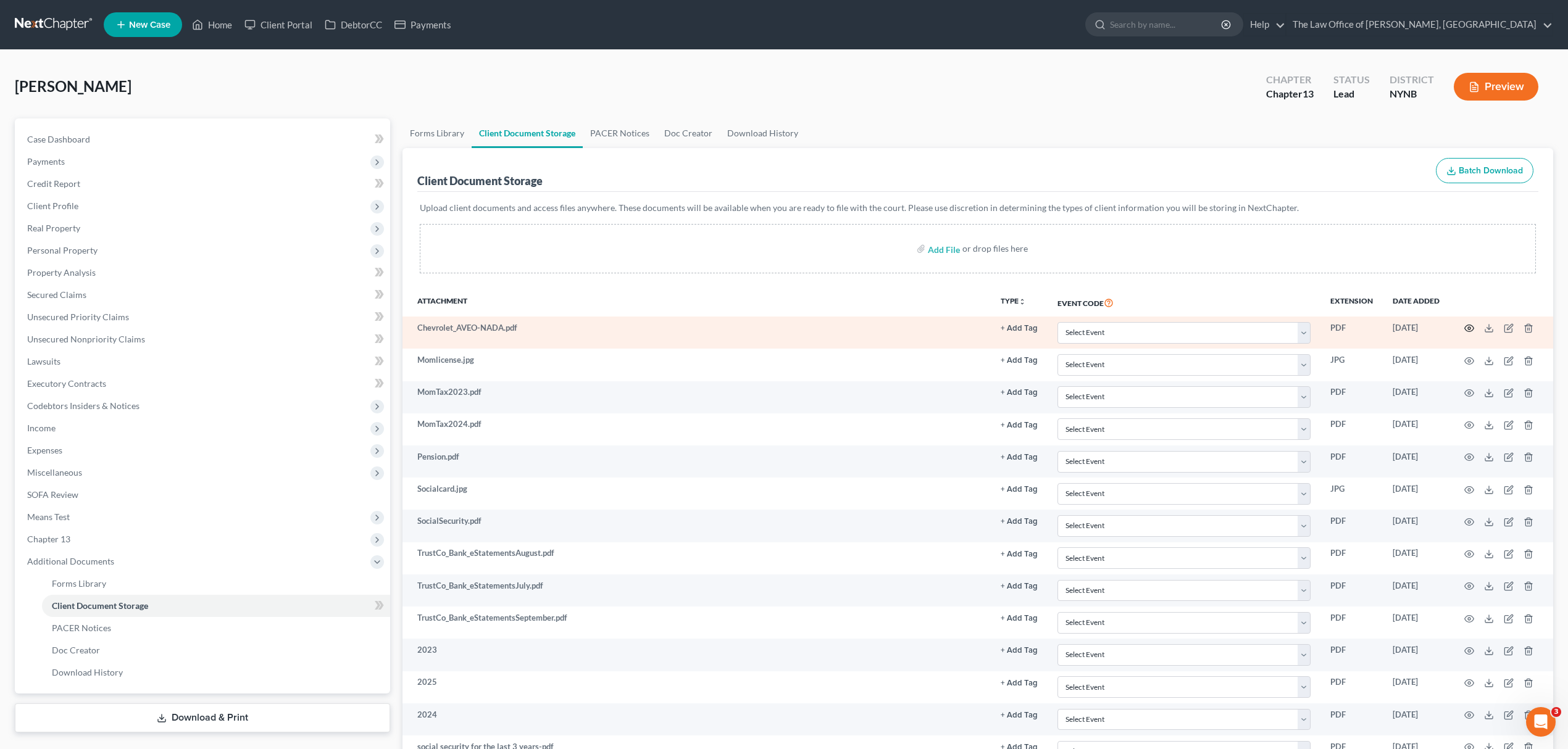
click at [1466, 324] on icon "button" at bounding box center [1469, 328] width 10 height 10
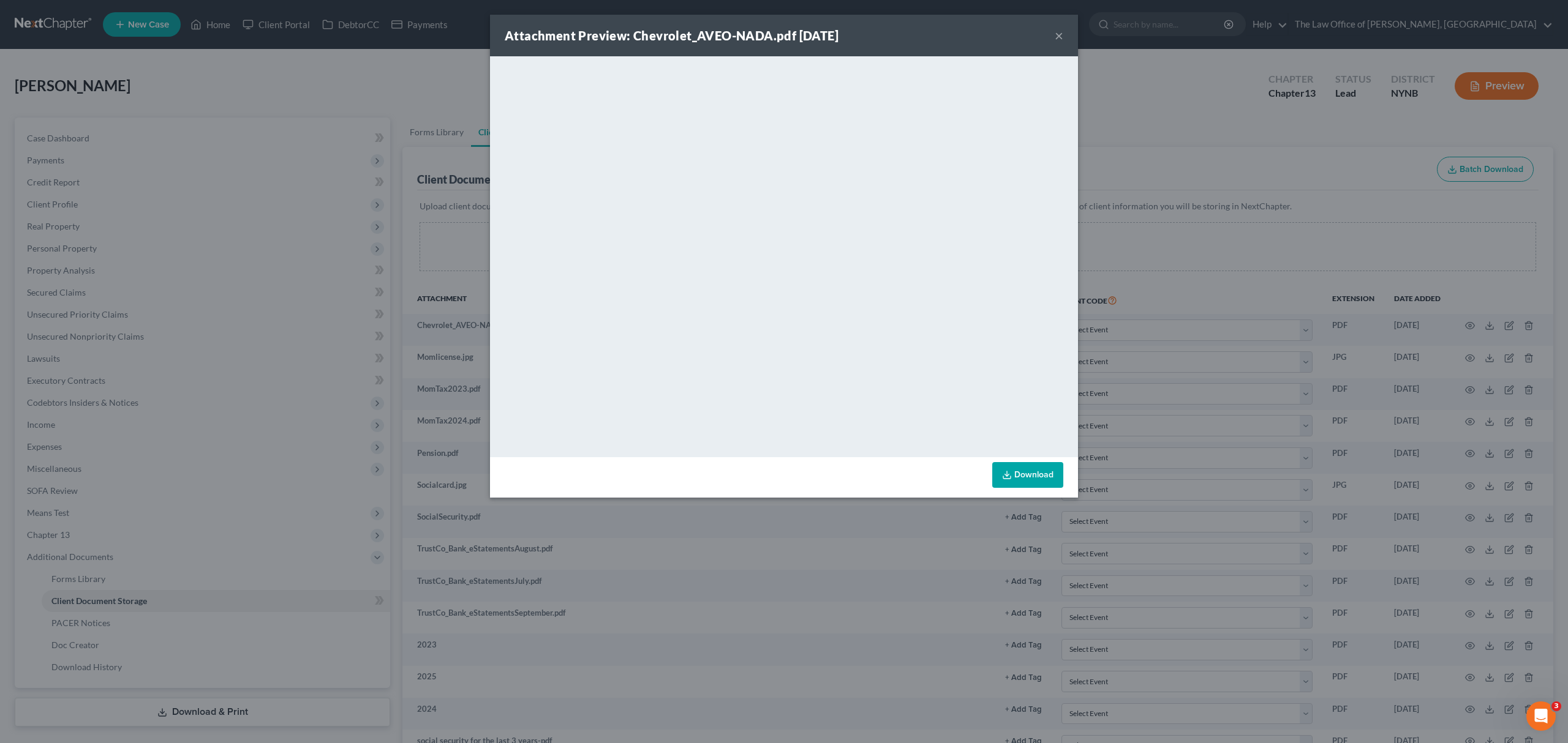
click at [1198, 230] on div "Attachment Preview: Chevrolet_AVEO-NADA.pdf 10/15/2025 × <object ng-attr-data='…" at bounding box center [784, 371] width 1568 height 743
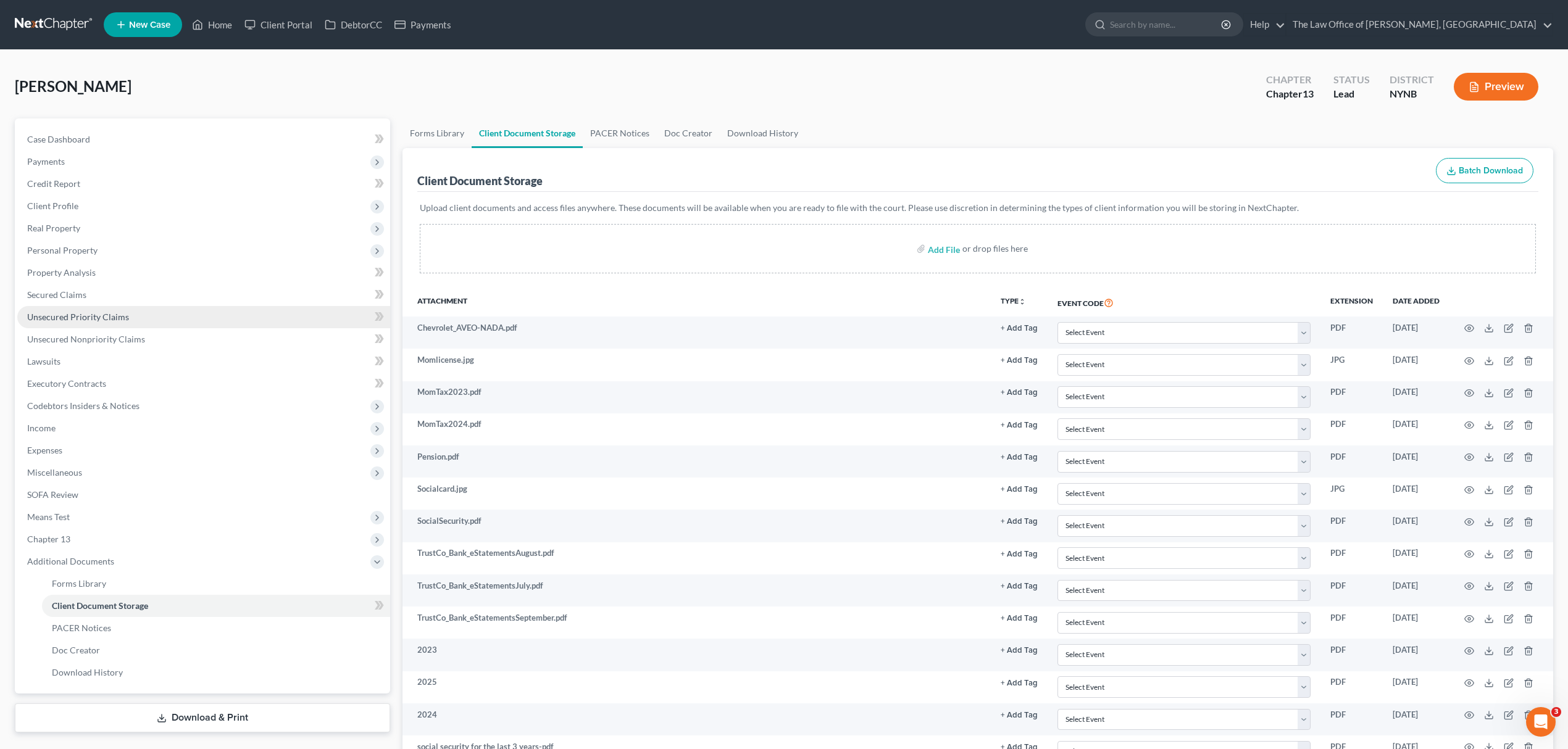
click at [122, 306] on link "Unsecured Priority Claims" at bounding box center [204, 317] width 373 height 22
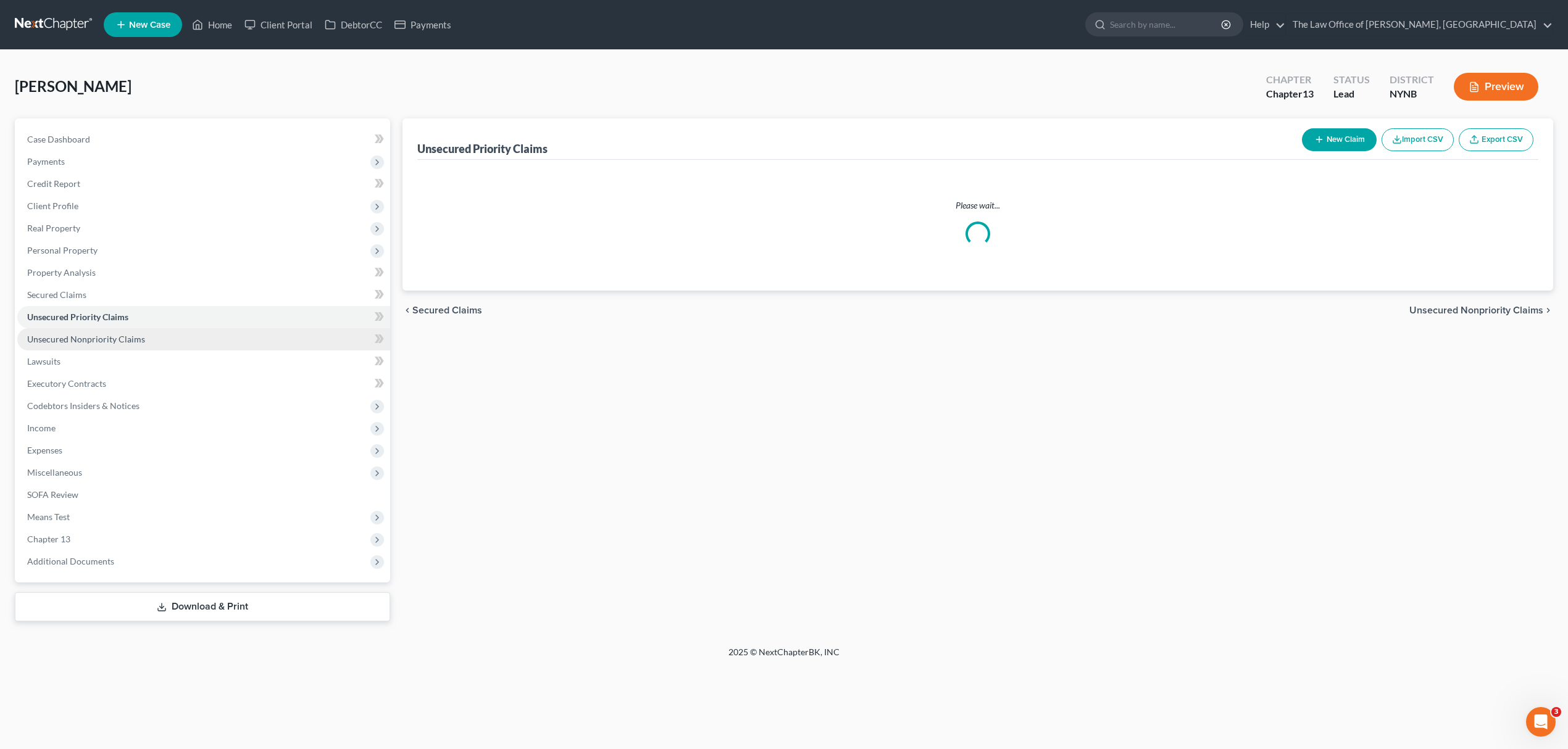
click at [131, 342] on span "Unsecured Nonpriority Claims" at bounding box center [86, 339] width 118 height 11
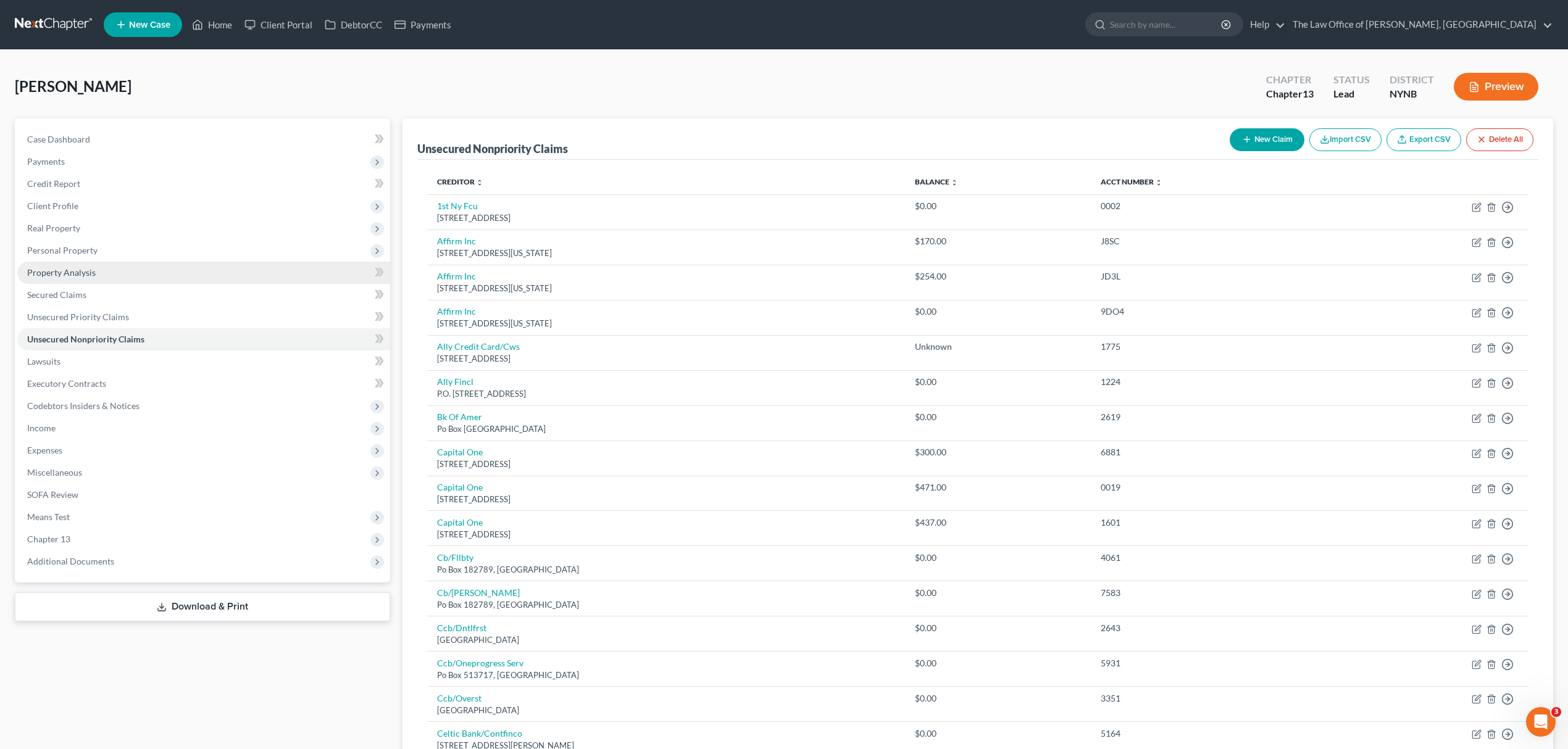
click at [112, 270] on link "Property Analysis" at bounding box center [204, 272] width 373 height 22
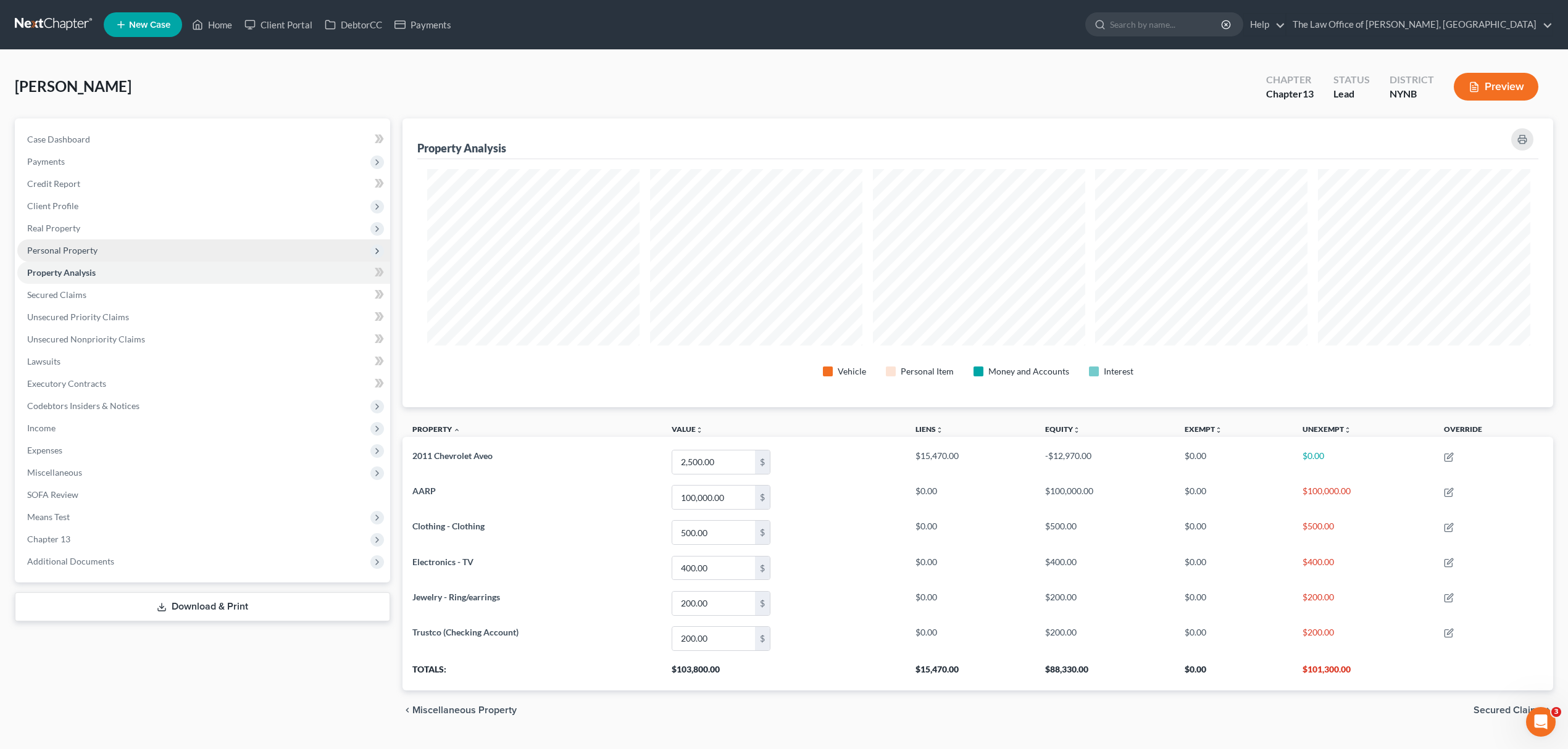
click at [118, 253] on span "Personal Property" at bounding box center [204, 250] width 373 height 22
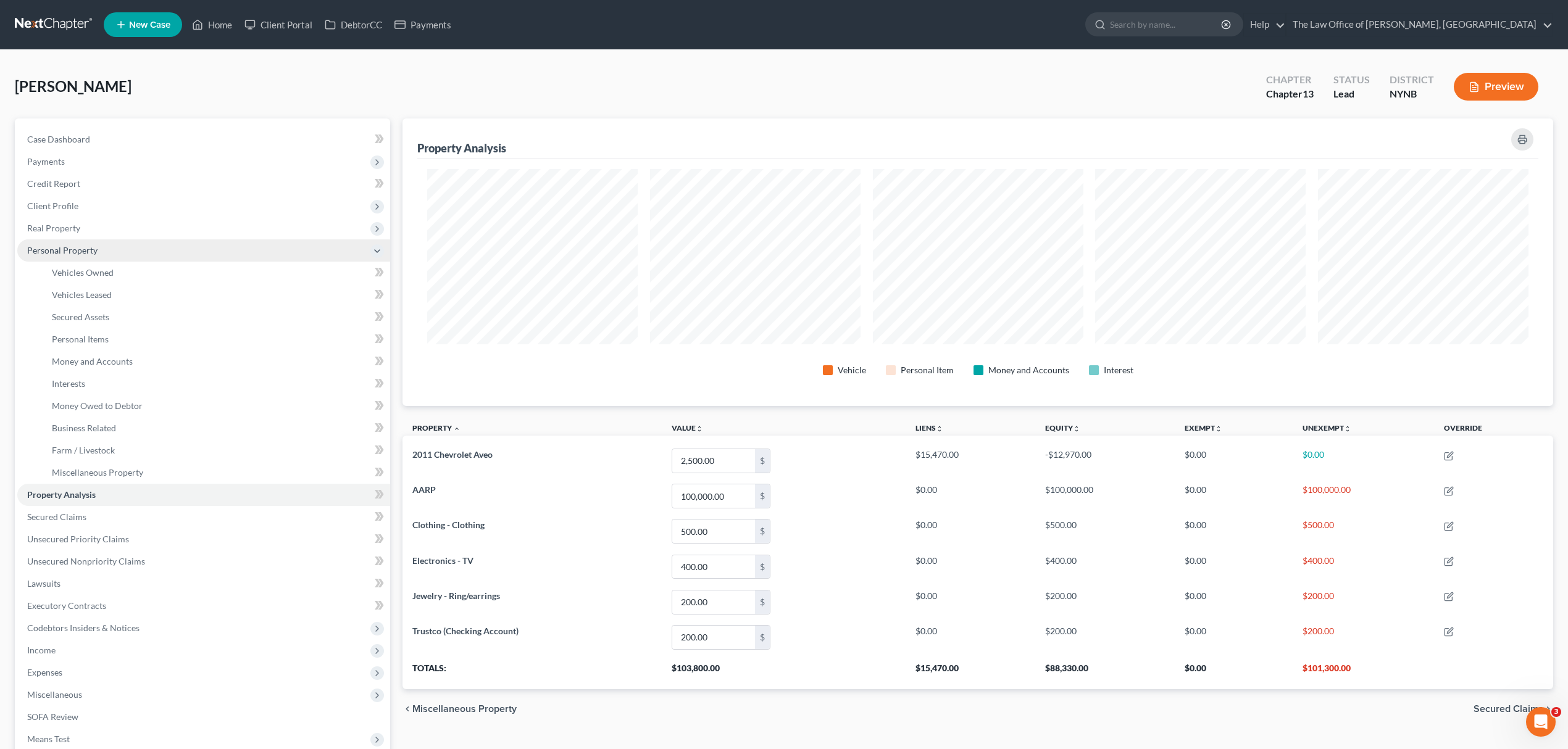
scroll to position [287, 1151]
click at [115, 275] on link "Vehicles Owned" at bounding box center [217, 272] width 349 height 22
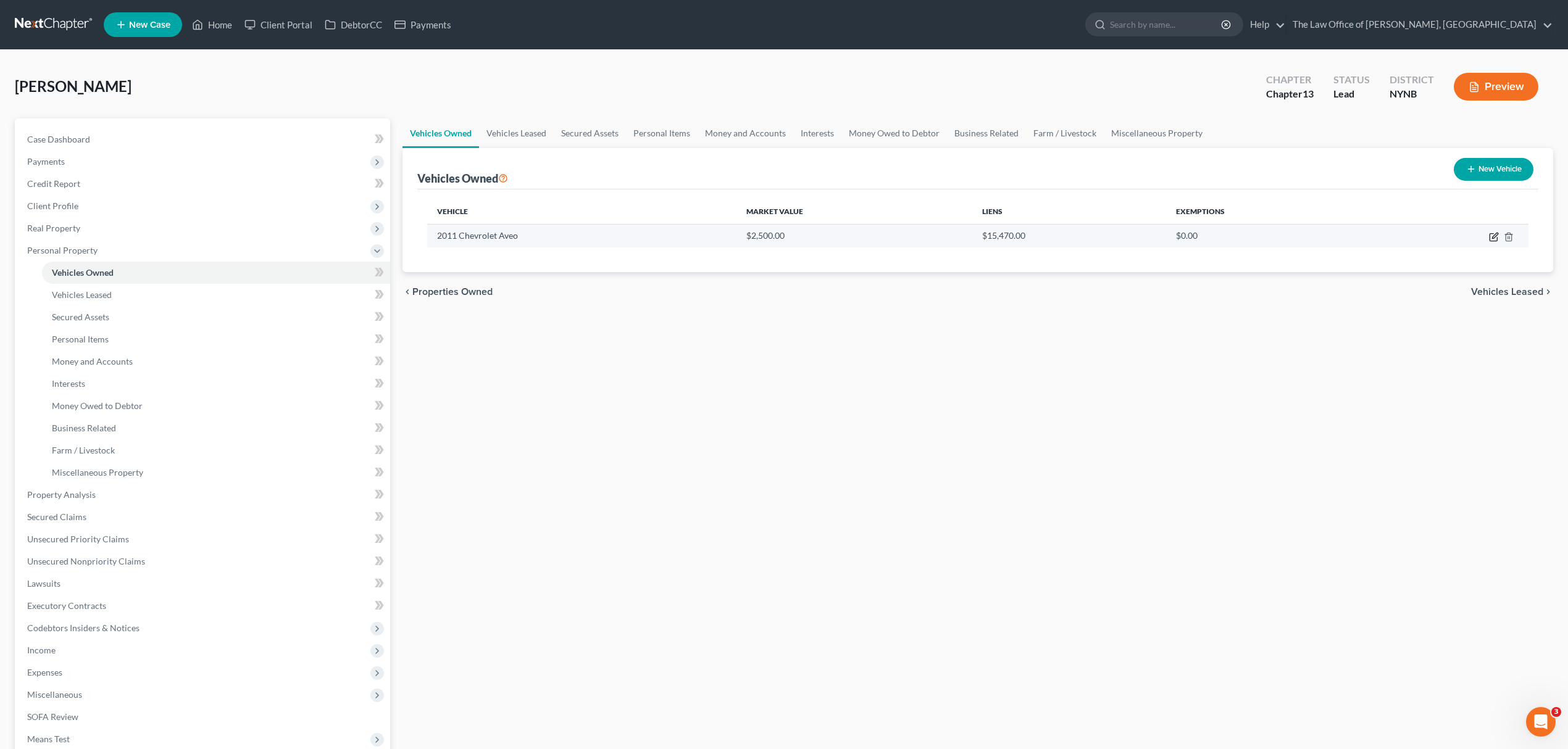
click at [1492, 238] on icon "button" at bounding box center [1494, 237] width 10 height 10
select select "0"
select select "15"
select select "2"
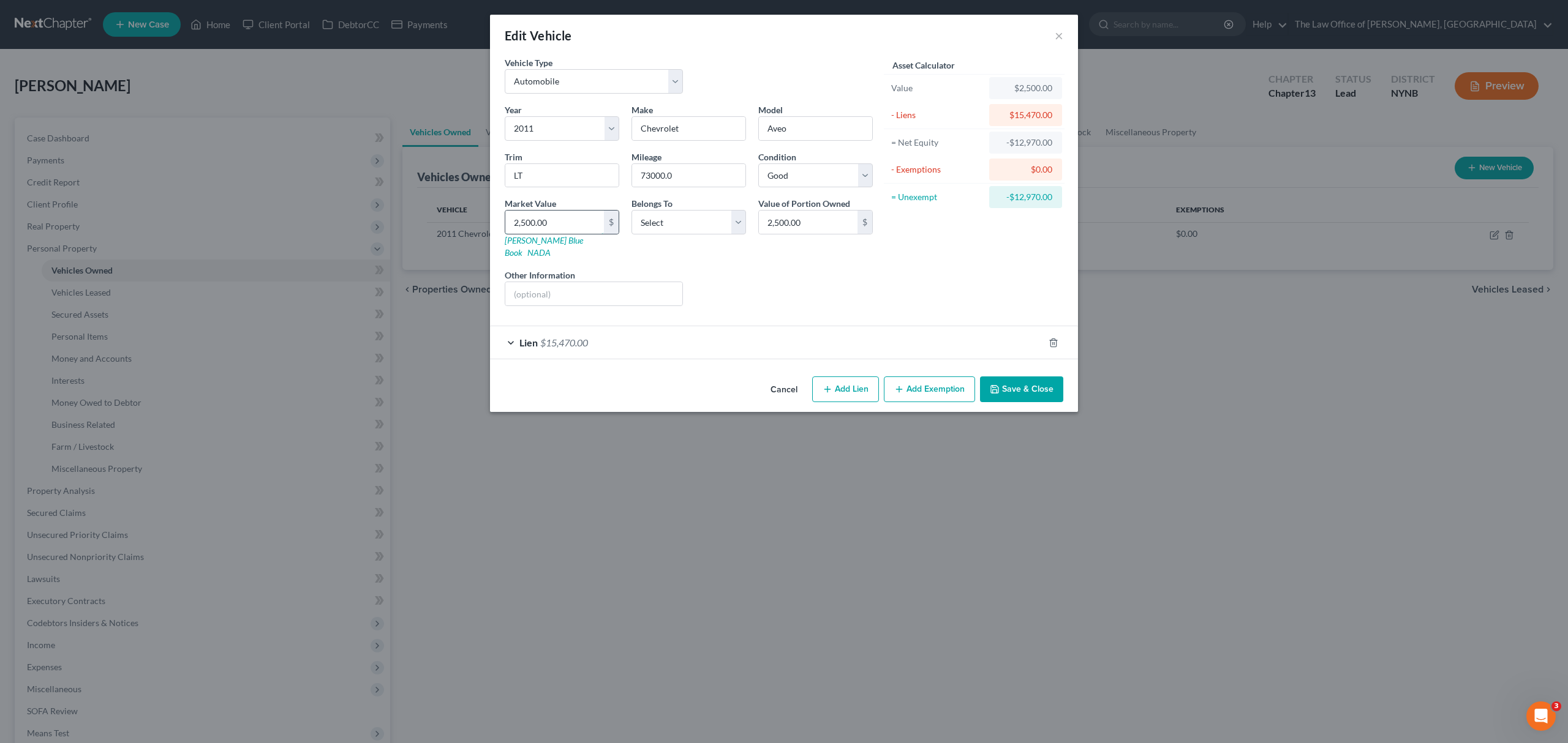
click at [568, 223] on input "2,500.00" at bounding box center [555, 221] width 99 height 23
type input "5"
type input "5.00"
type input "52"
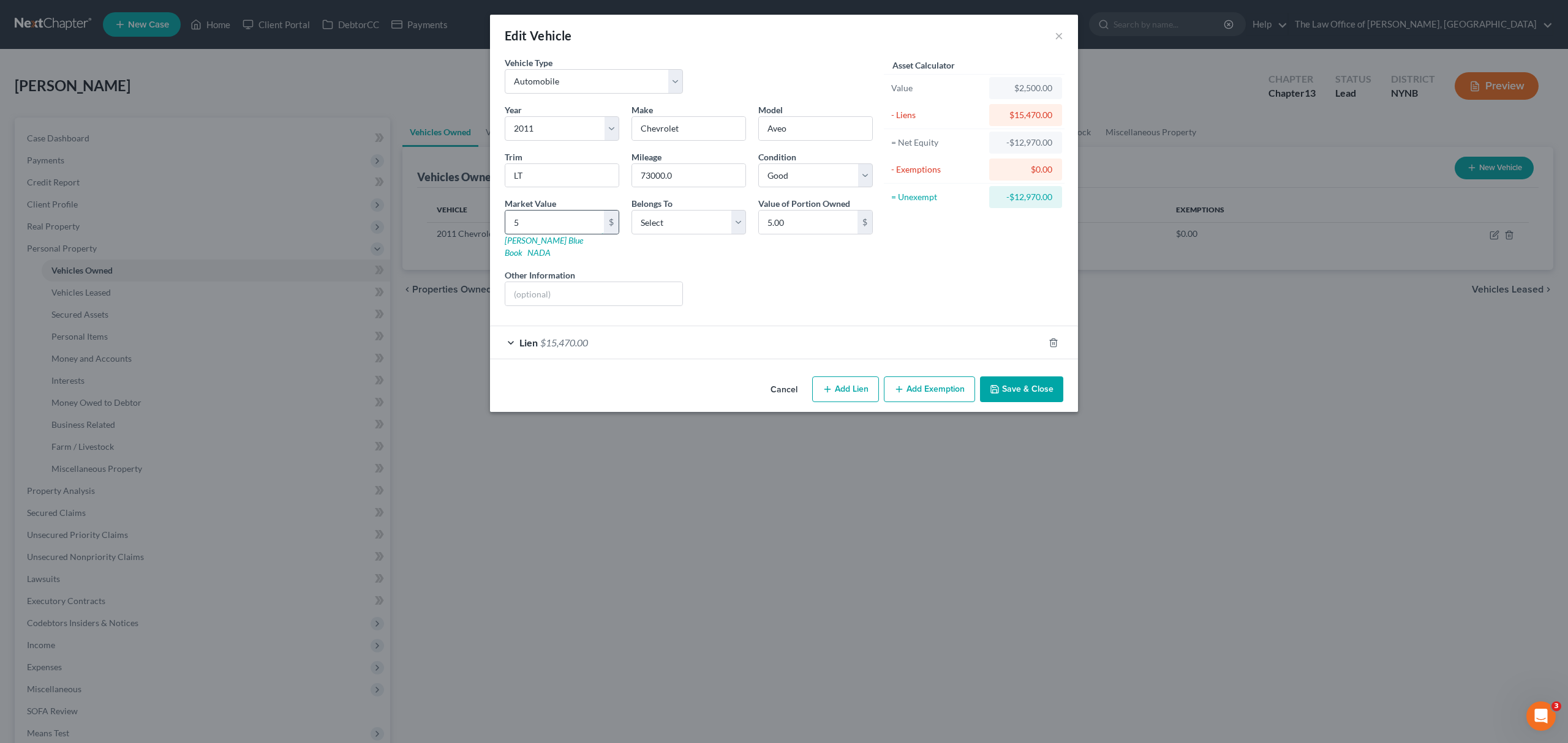
type input "52.00"
type input "525"
type input "525.00"
type input "5250"
type input "5,250.00"
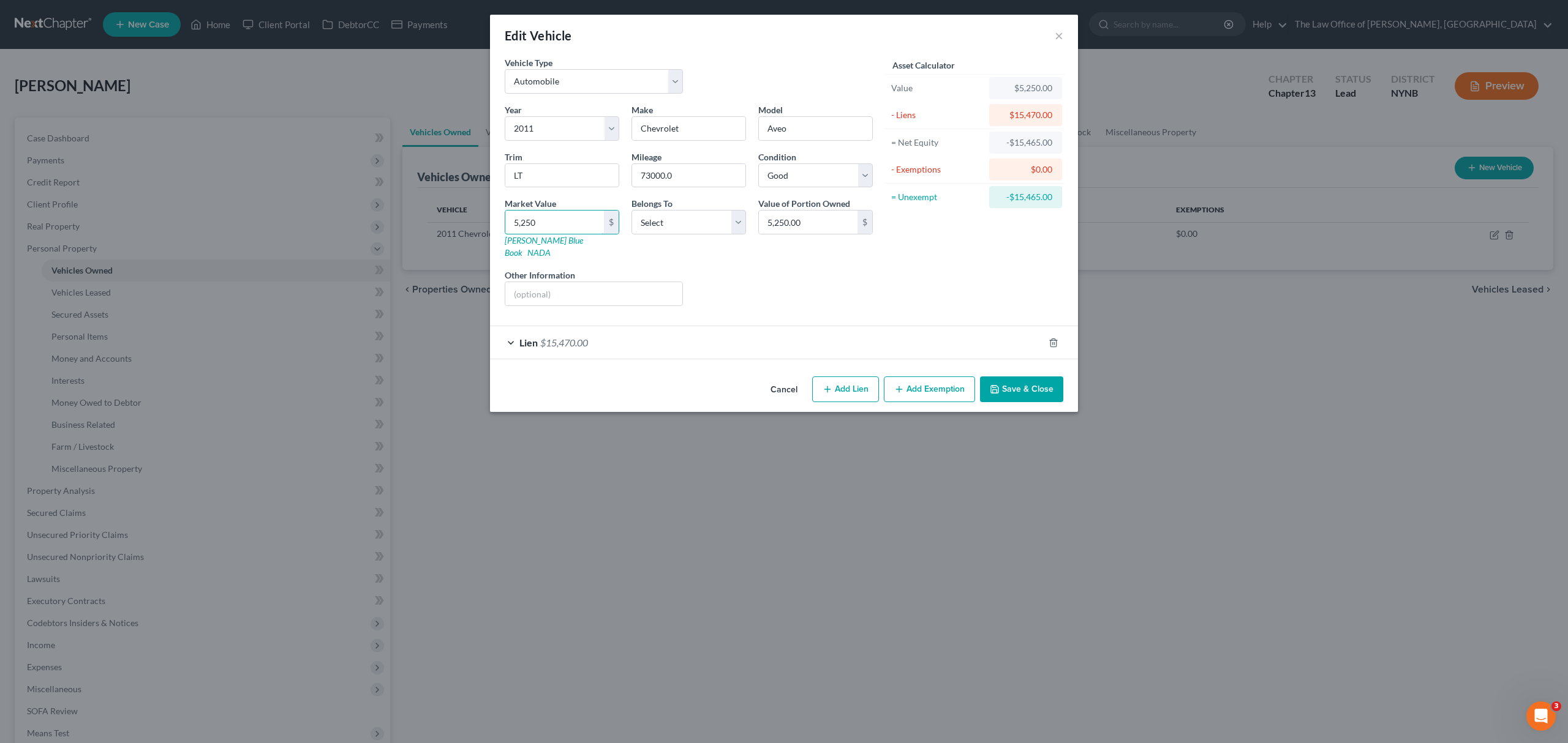
type input "5,250"
click at [1017, 380] on button "Save & Close" at bounding box center [1021, 389] width 83 height 25
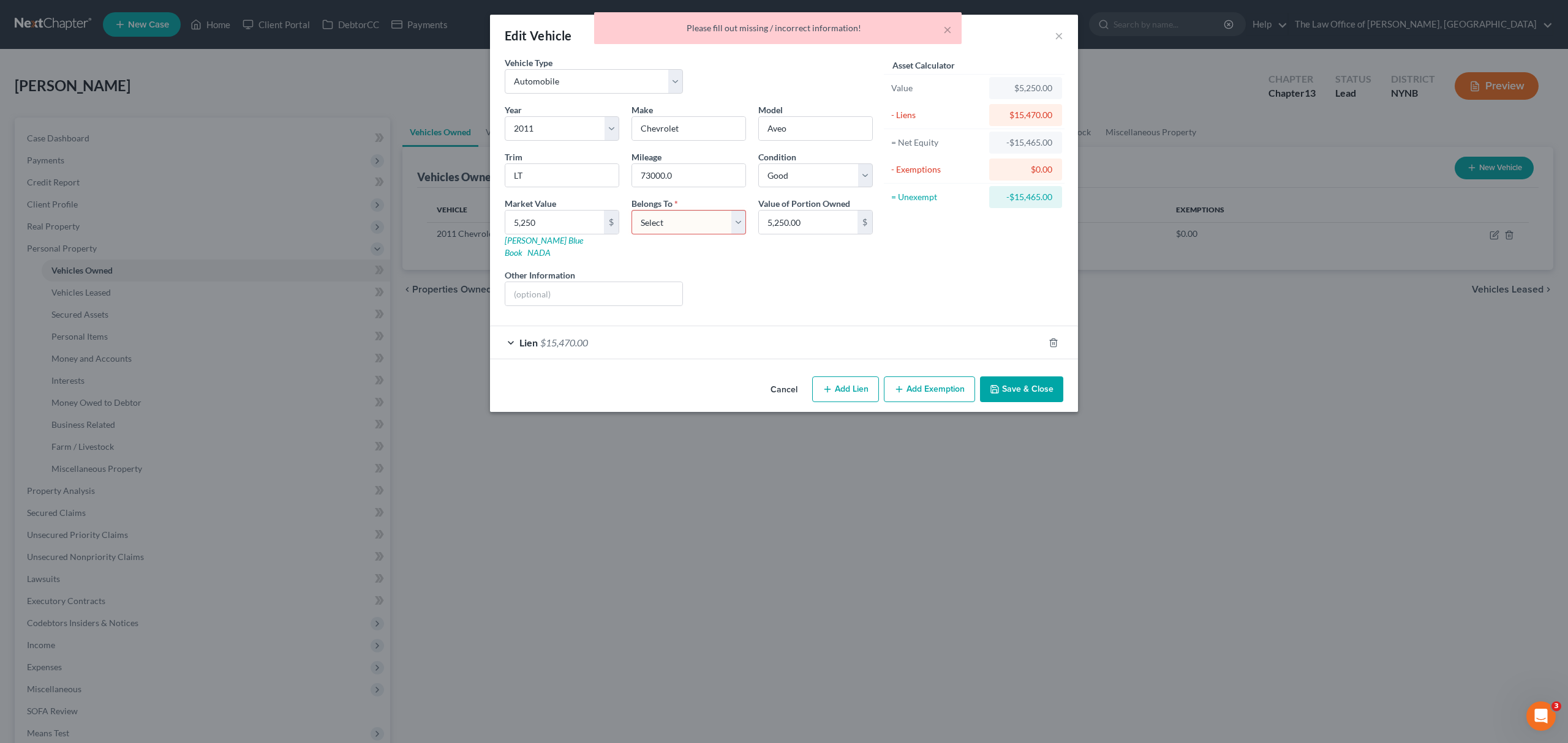
click at [662, 230] on select "Select Debtor 1 Only Debtor 2 Only Debtor 1 And Debtor 2 Only At Least One Of T…" at bounding box center [689, 222] width 115 height 25
select select "0"
click at [632, 211] on select "Select Debtor 1 Only Debtor 2 Only Debtor 1 And Debtor 2 Only At Least One Of T…" at bounding box center [689, 222] width 115 height 25
click at [1016, 376] on button "Save & Close" at bounding box center [1021, 389] width 83 height 25
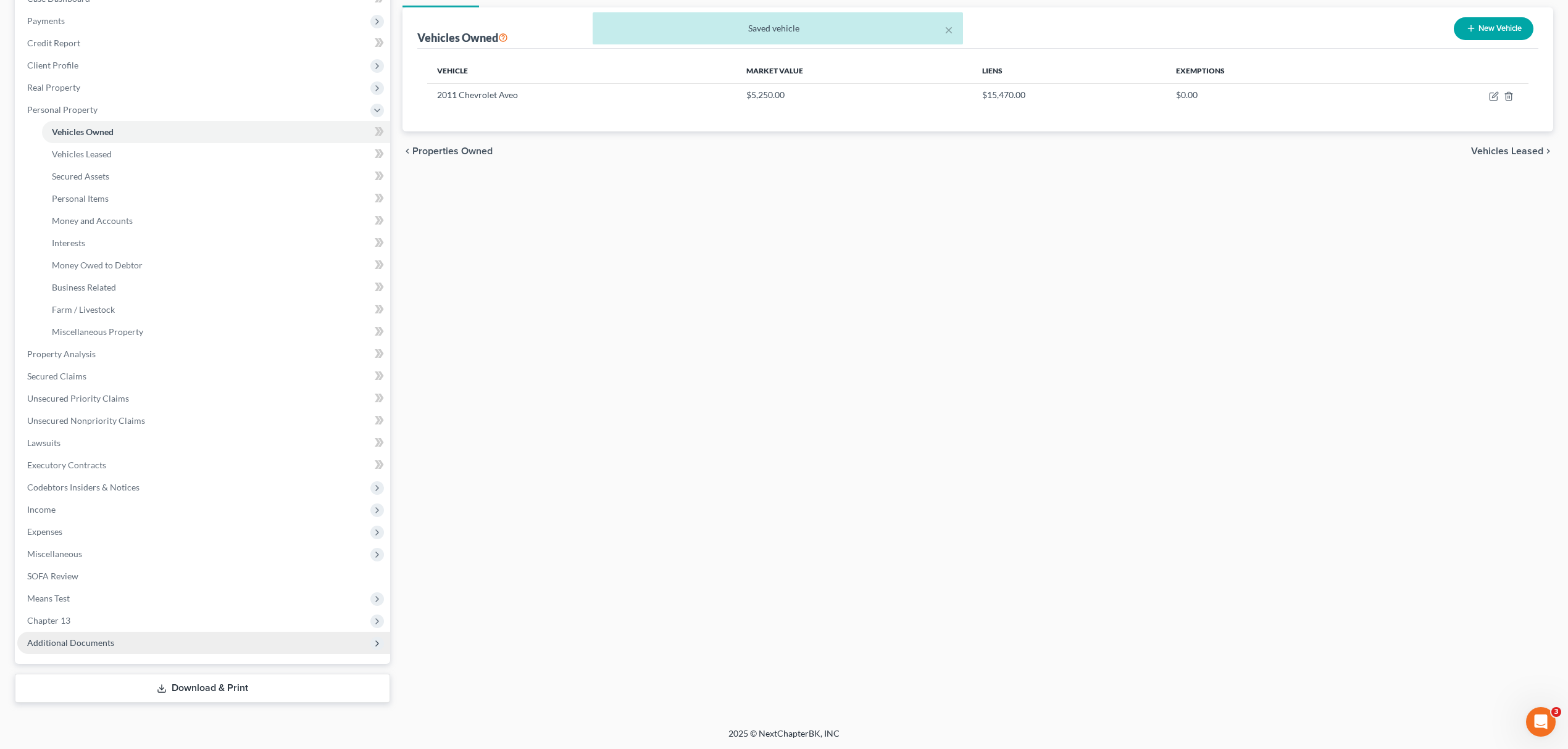
drag, startPoint x: 134, startPoint y: 648, endPoint x: 151, endPoint y: 645, distance: 17.3
click at [134, 648] on span "Additional Documents" at bounding box center [204, 643] width 373 height 22
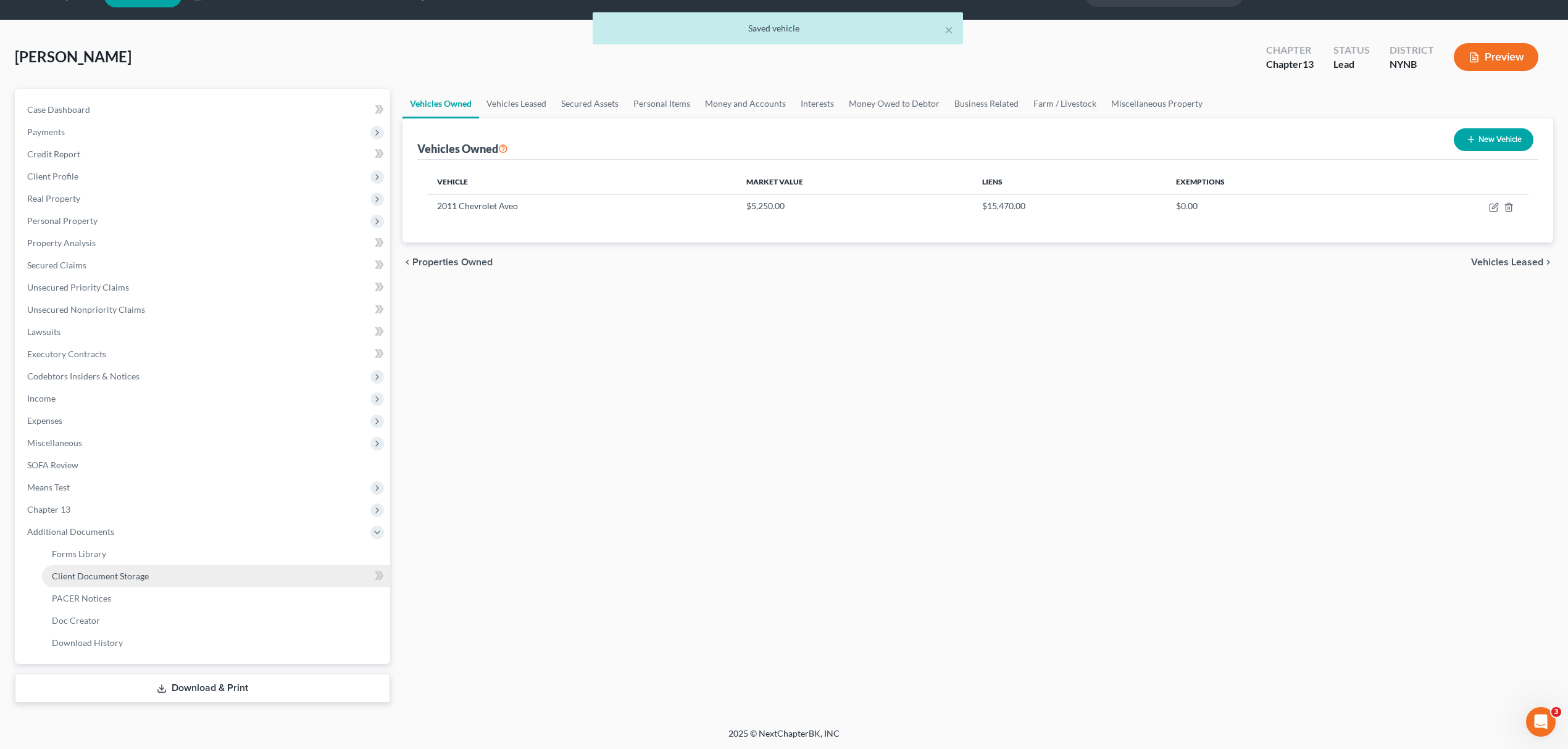
click at [111, 571] on span "Client Document Storage" at bounding box center [100, 576] width 97 height 11
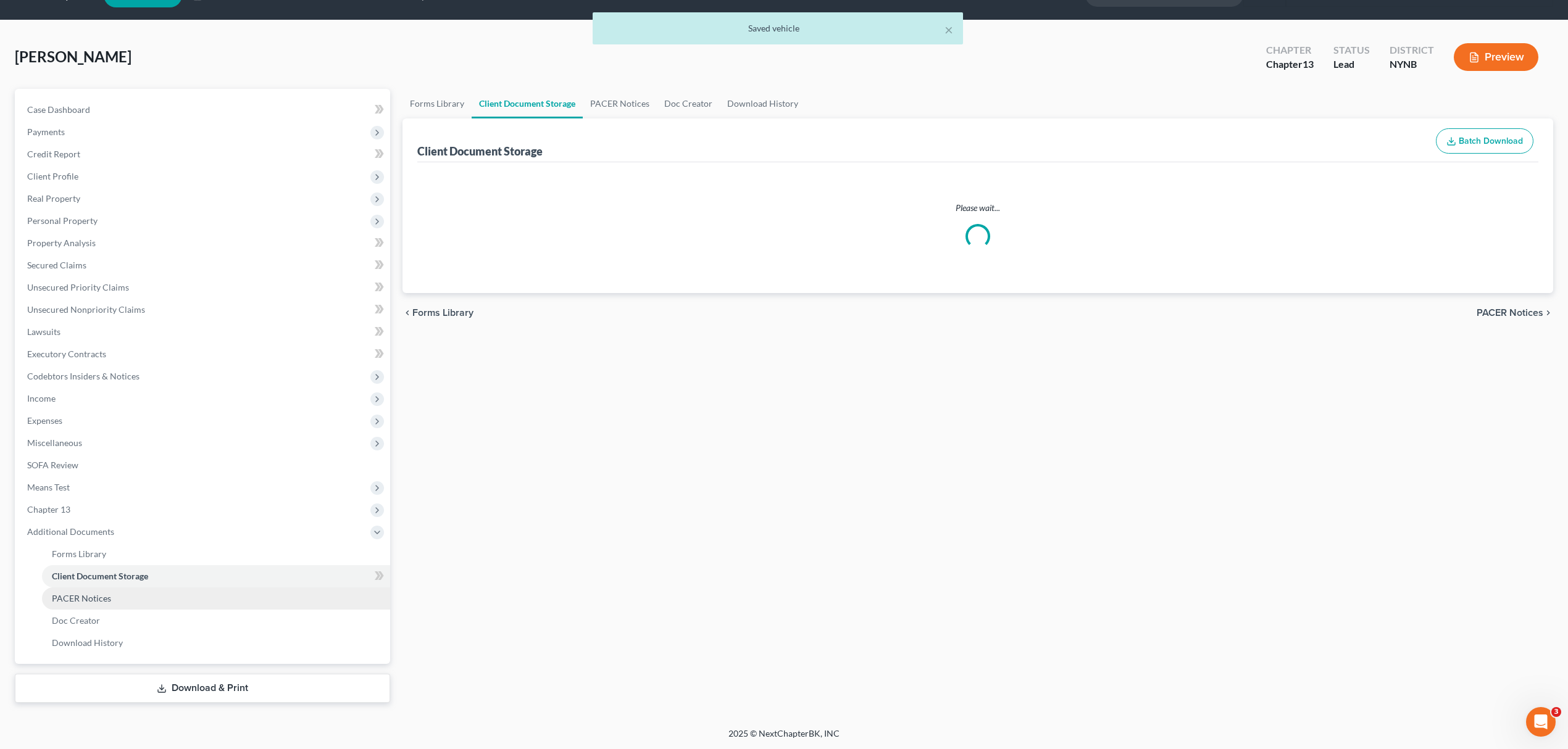
scroll to position [26, 0]
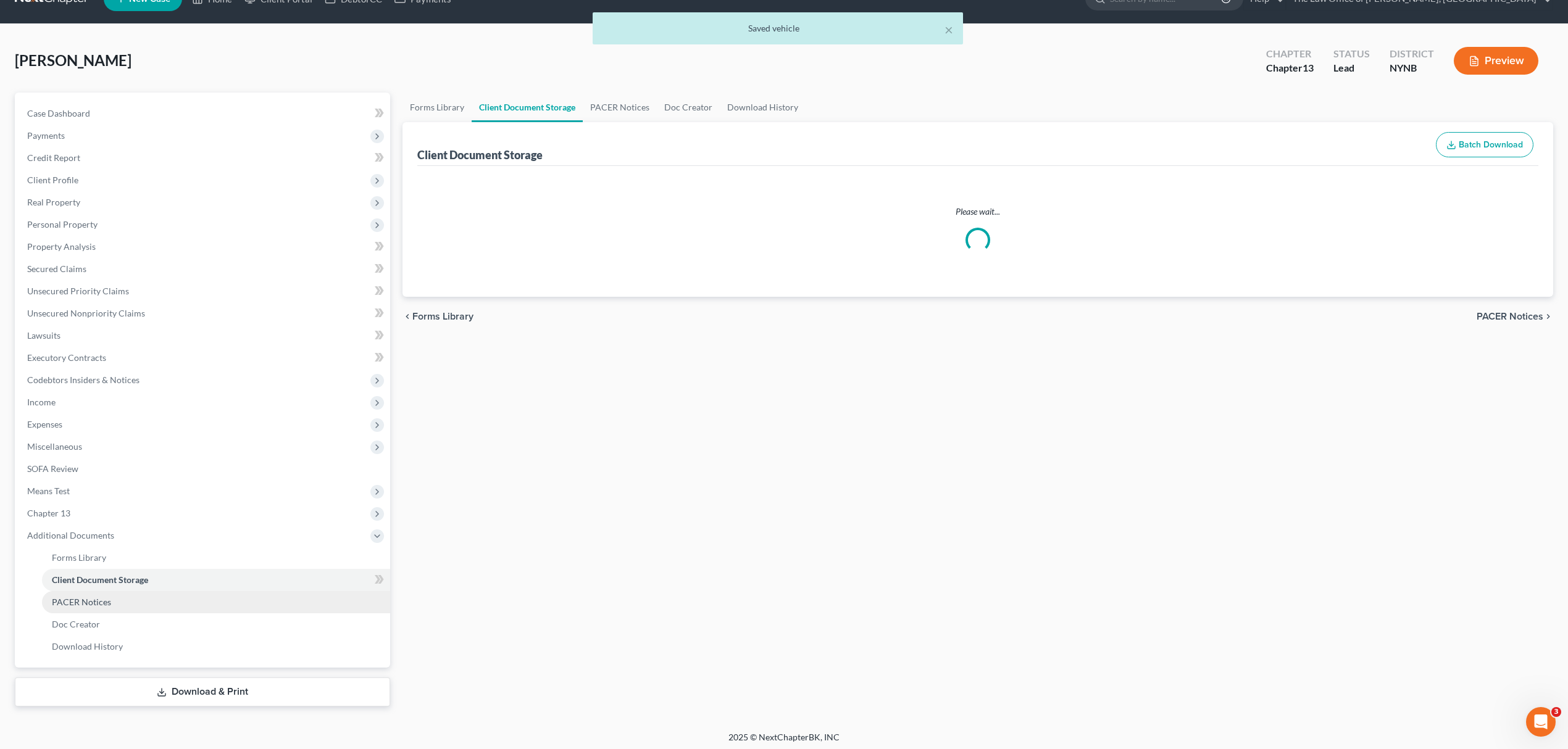
select select "1"
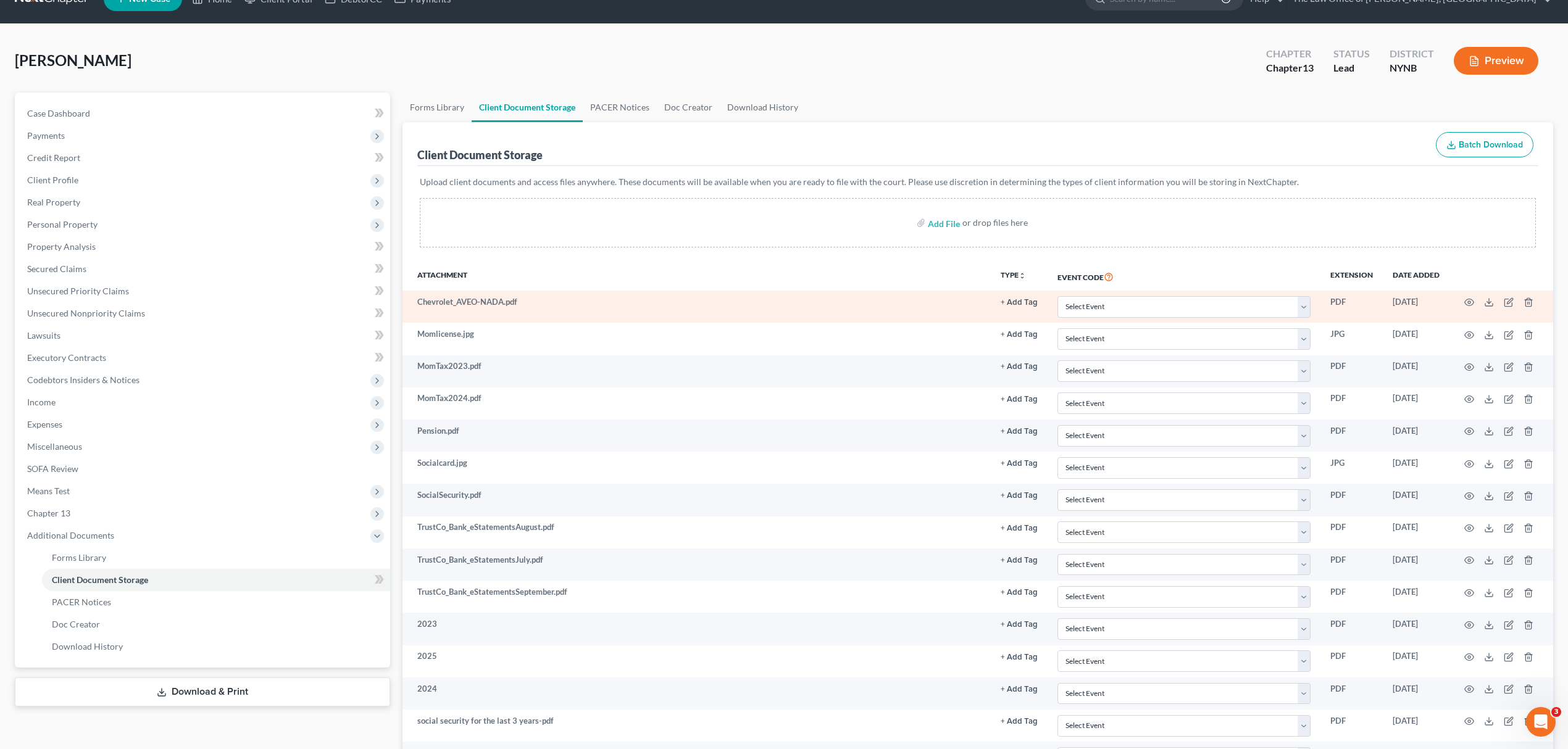
scroll to position [0, 0]
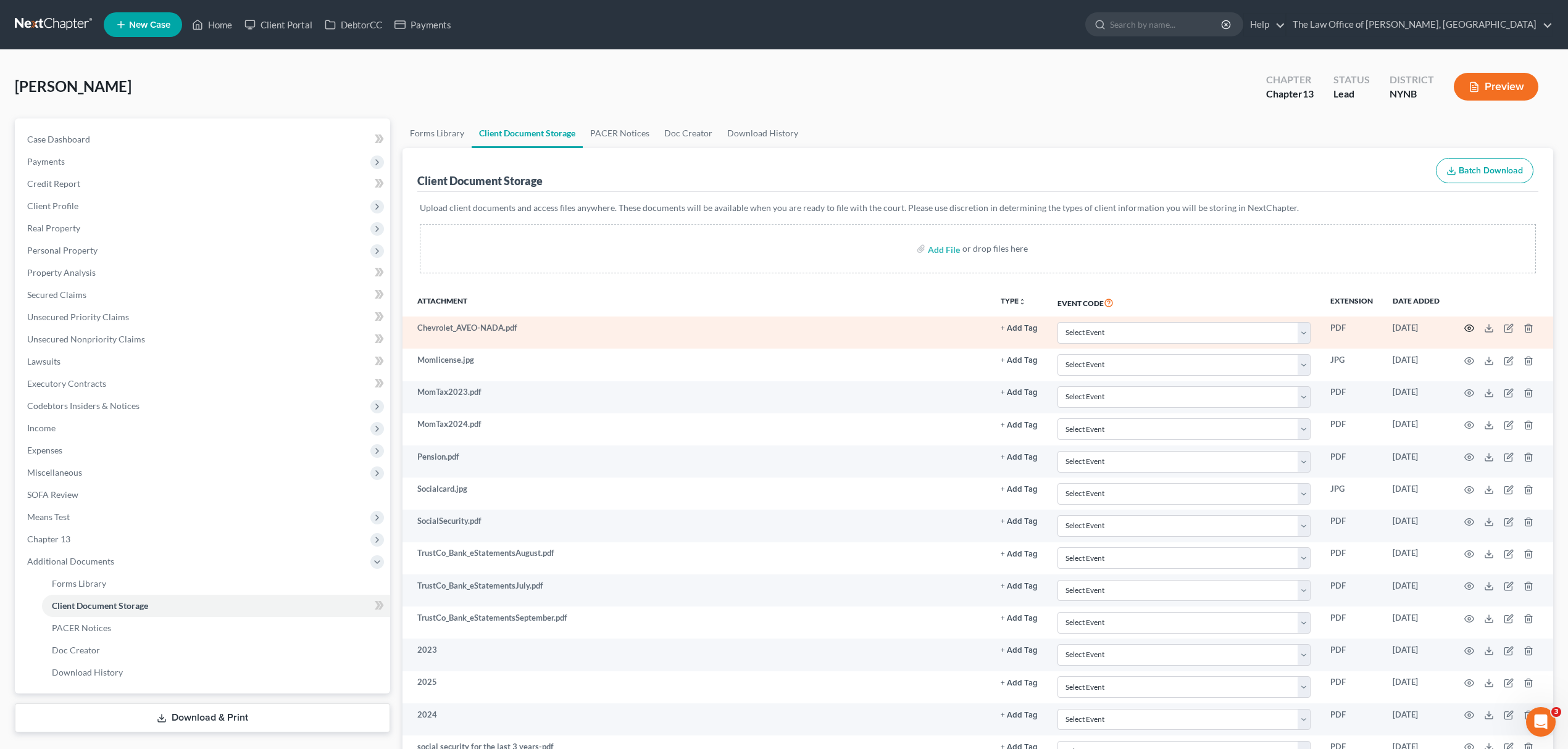
click at [1470, 324] on icon "button" at bounding box center [1469, 328] width 10 height 10
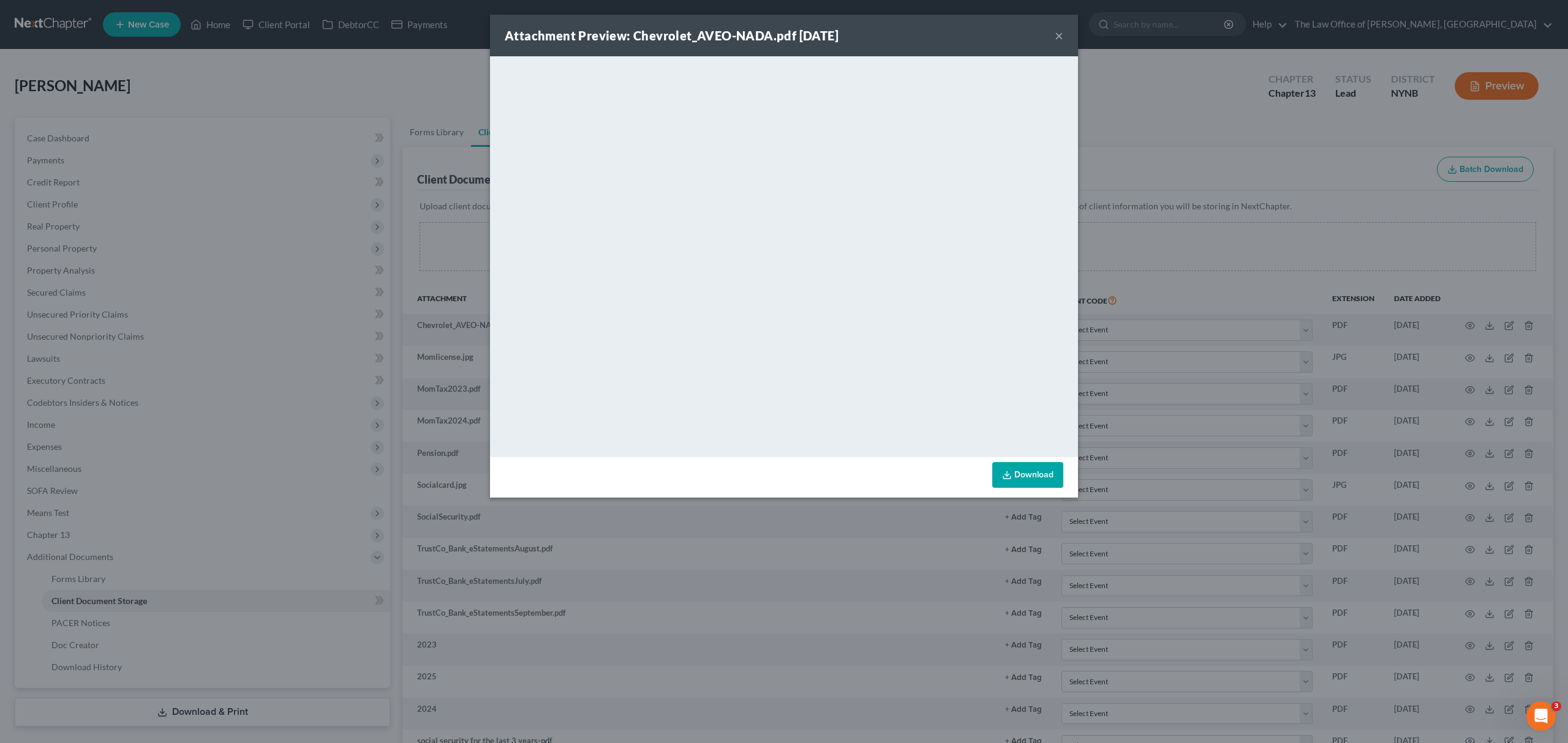
click at [1155, 260] on div "Attachment Preview: Chevrolet_AVEO-NADA.pdf 10/15/2025 × <object ng-attr-data='…" at bounding box center [784, 371] width 1568 height 743
